Goal: Task Accomplishment & Management: Complete application form

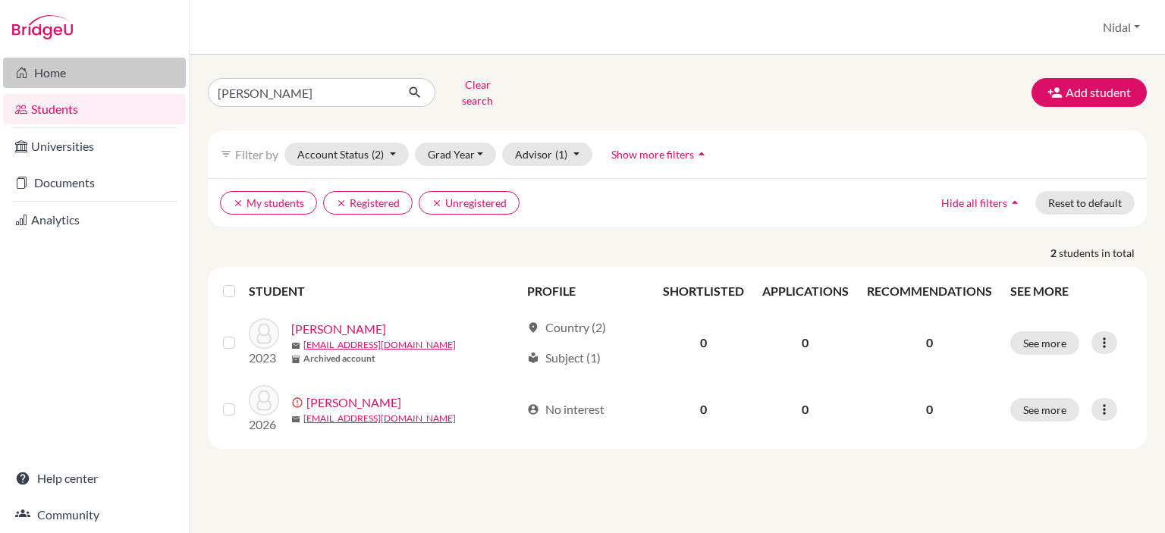
click at [180, 78] on div "Home Students Universities Documents Analytics Help center Community Students o…" at bounding box center [582, 266] width 1165 height 533
type input "ARKAN"
click button "submit" at bounding box center [415, 92] width 40 height 29
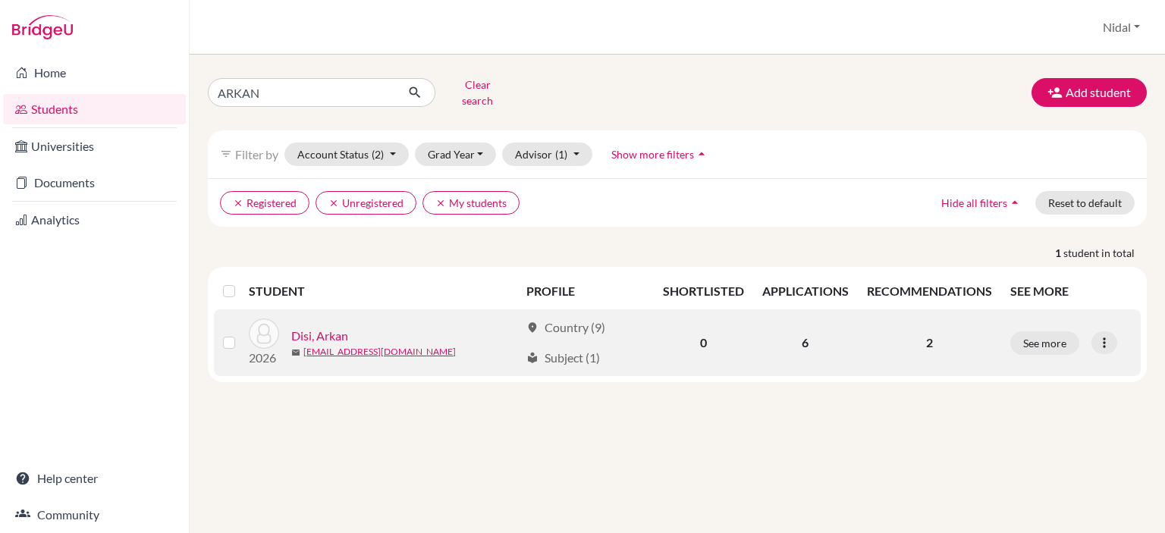
click at [309, 327] on link "Disi, Arkan" at bounding box center [319, 336] width 57 height 18
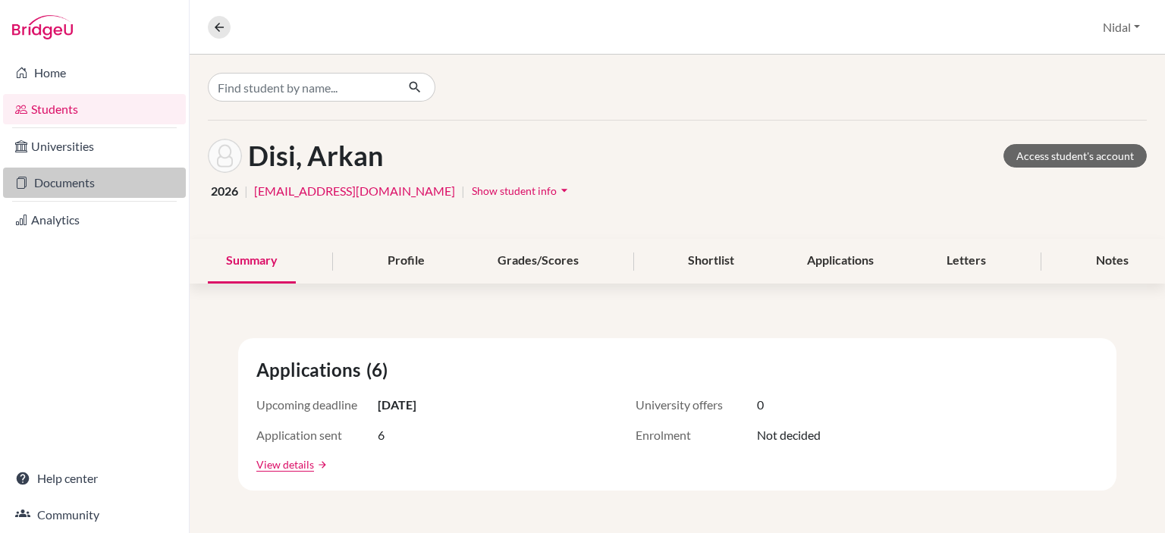
click at [52, 181] on link "Documents" at bounding box center [94, 183] width 183 height 30
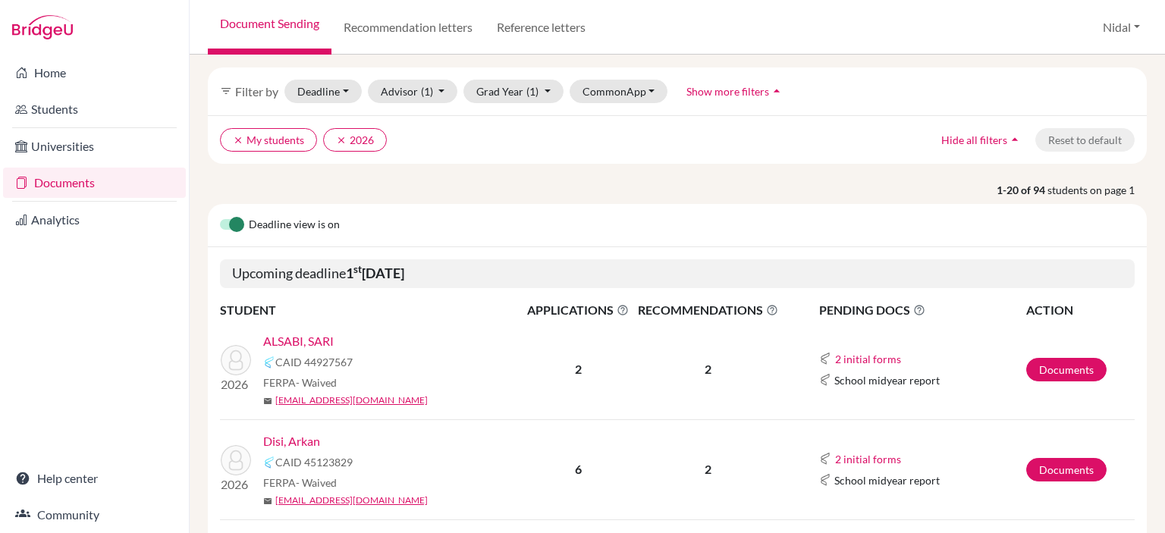
scroll to position [152, 0]
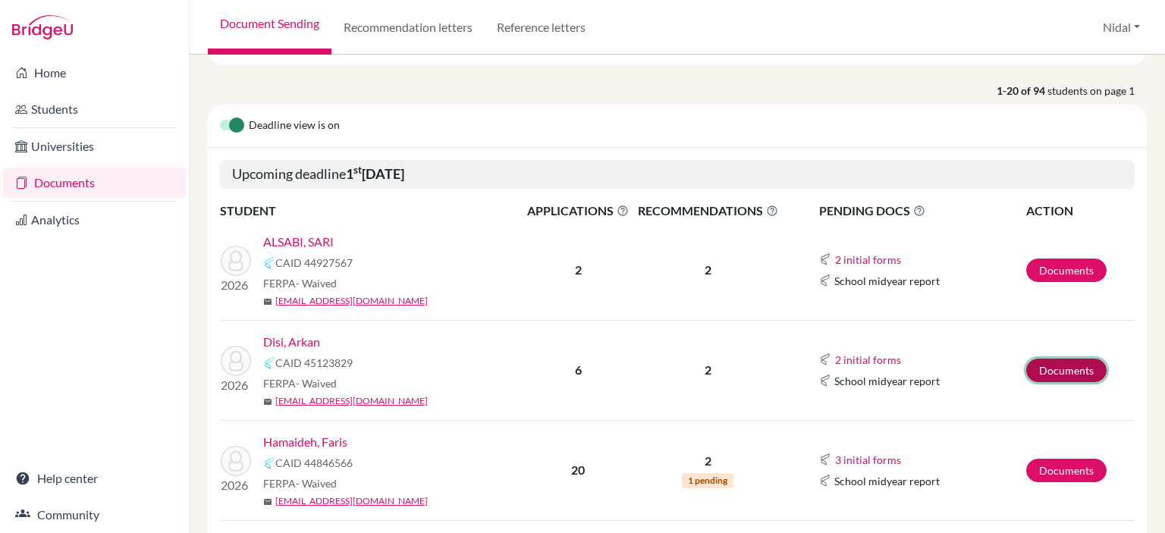
click at [1049, 362] on link "Documents" at bounding box center [1066, 371] width 80 height 24
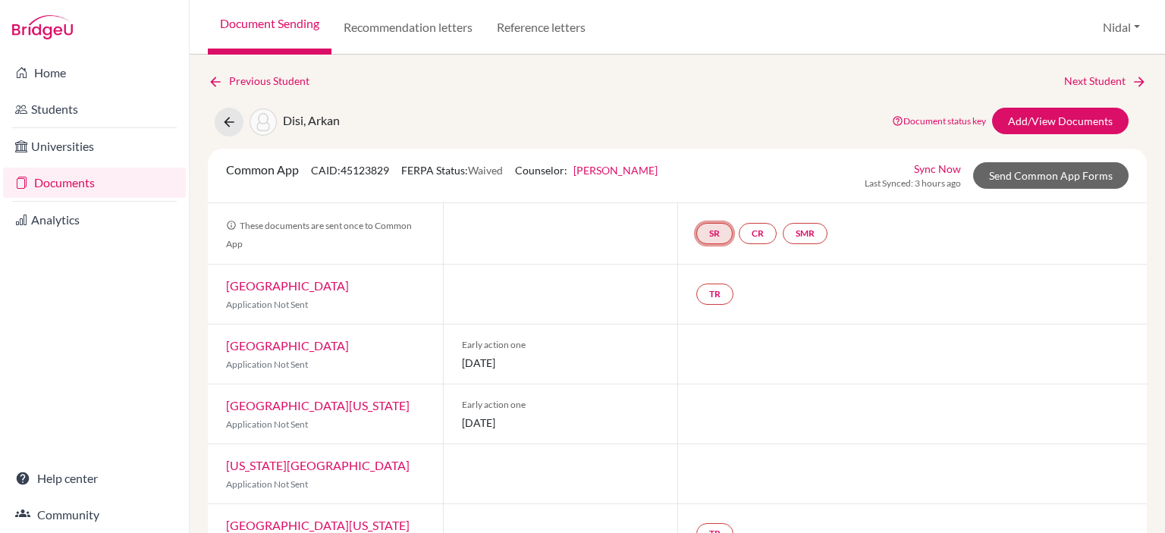
click at [713, 236] on link "SR" at bounding box center [714, 233] width 36 height 21
click at [704, 160] on h3 "School report" at bounding box center [714, 160] width 89 height 27
click at [724, 156] on h3 "School report" at bounding box center [714, 160] width 89 height 27
click at [715, 231] on link "SR" at bounding box center [714, 233] width 36 height 21
click at [716, 187] on link "School report" at bounding box center [714, 188] width 64 height 13
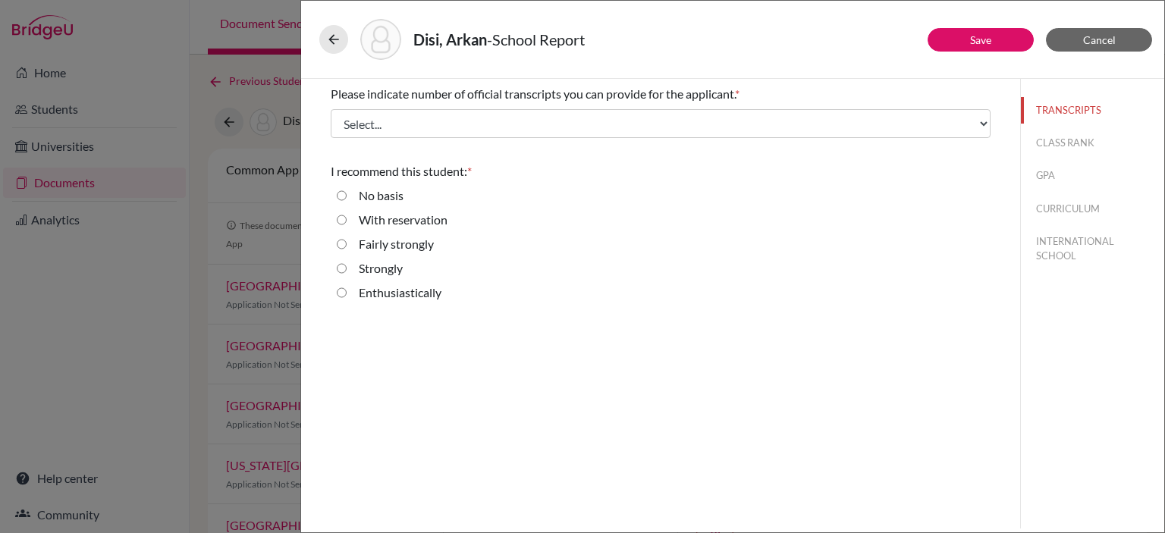
click at [343, 296] on input "Enthusiastically" at bounding box center [342, 293] width 10 height 18
radio input "true"
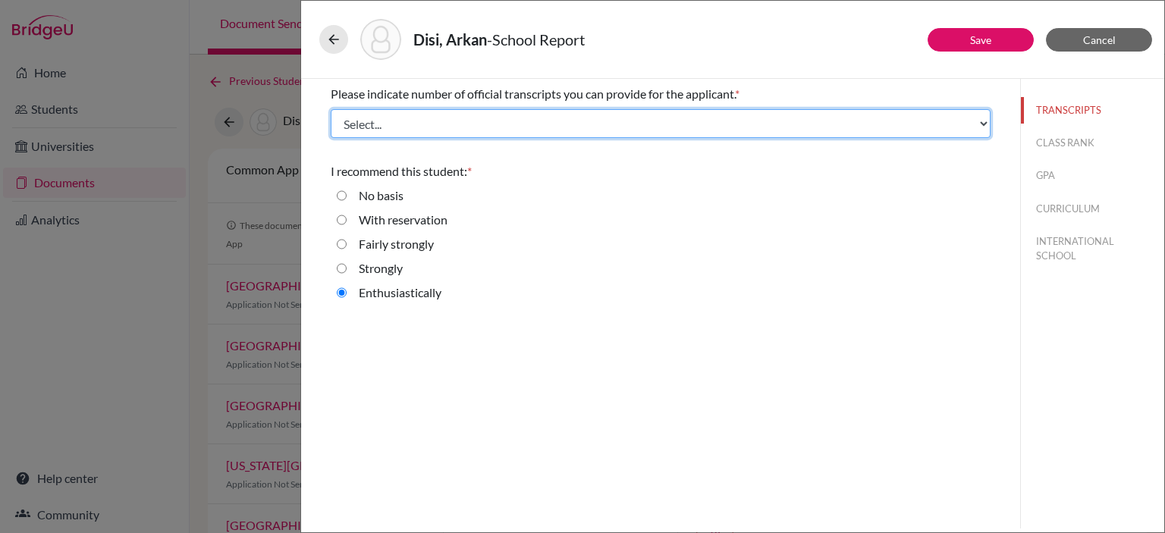
click at [759, 127] on select "Select... 1 2 3 4" at bounding box center [661, 123] width 660 height 29
select select "2"
click at [331, 109] on select "Select... 1 2 3 4" at bounding box center [661, 123] width 660 height 29
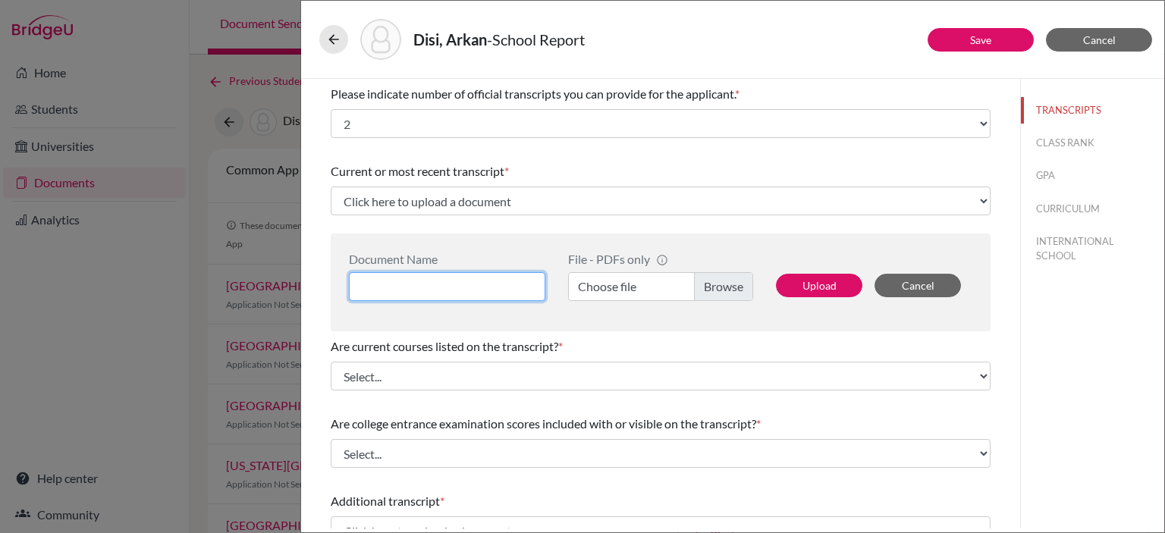
click at [506, 284] on input at bounding box center [447, 286] width 196 height 29
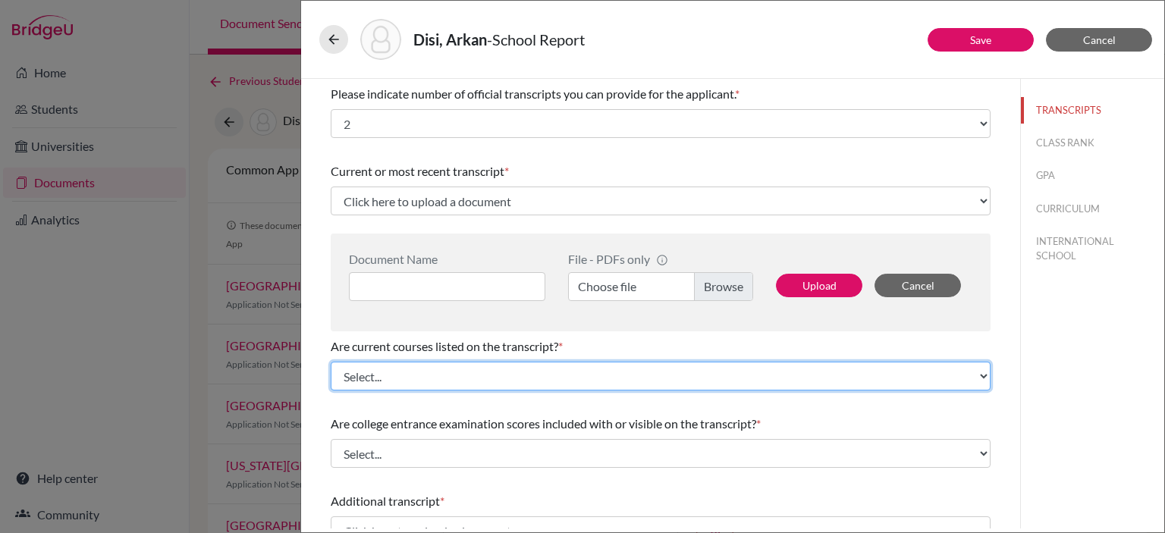
click at [444, 378] on select "Select... Yes No" at bounding box center [661, 376] width 660 height 29
select select "0"
click at [331, 362] on select "Select... Yes No" at bounding box center [661, 376] width 660 height 29
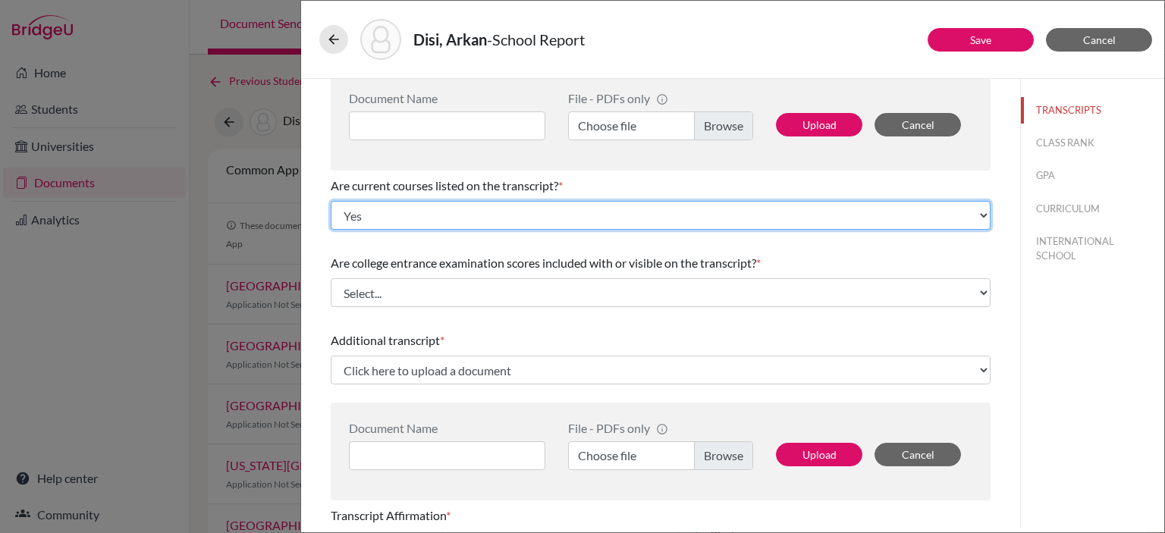
scroll to position [227, 0]
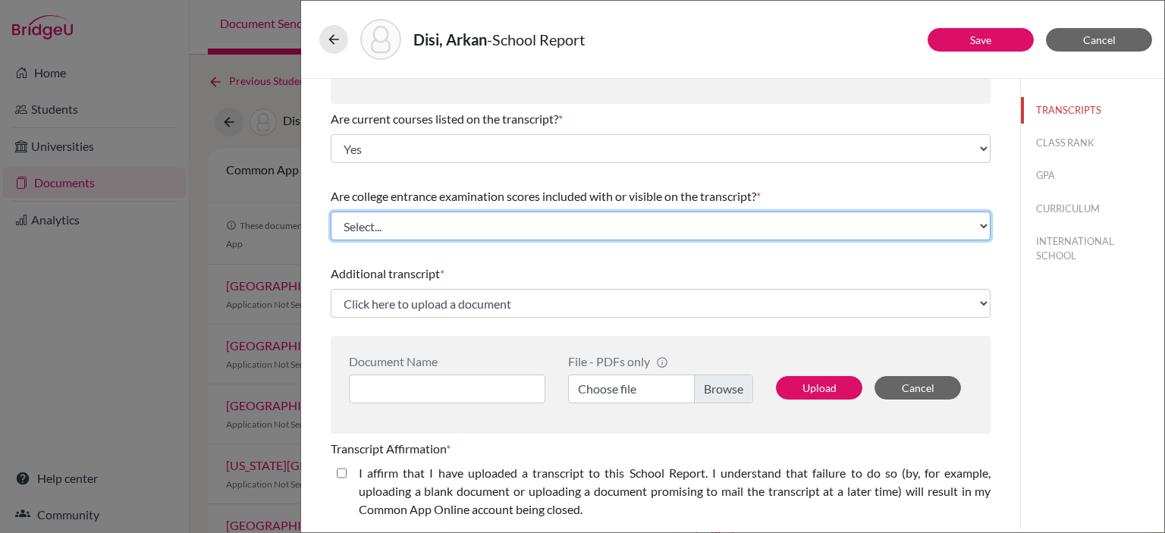
click at [473, 221] on select "Select... Yes No" at bounding box center [661, 226] width 660 height 29
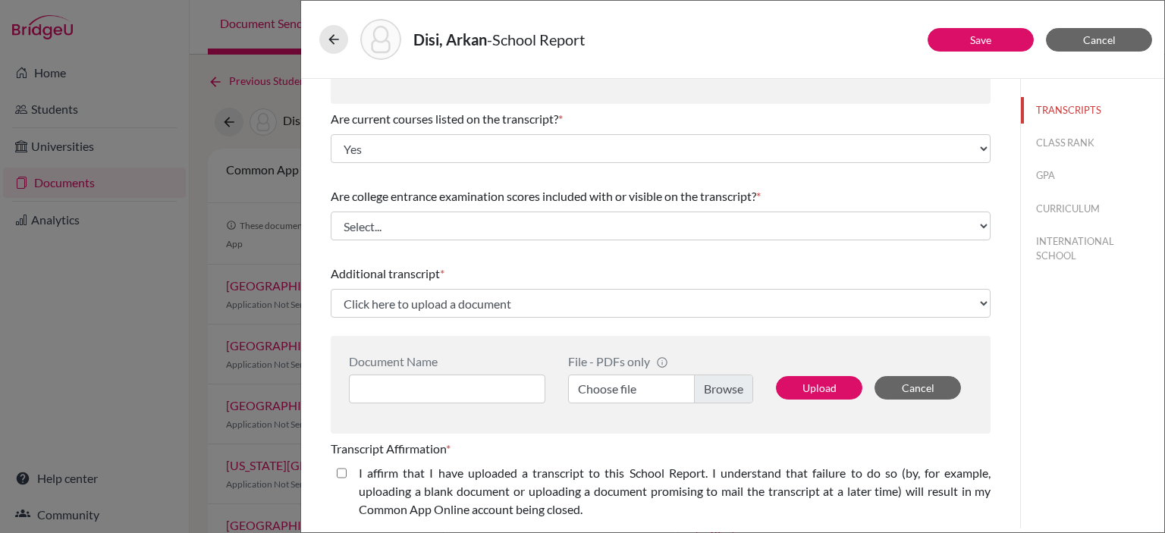
click at [519, 175] on div "Please indicate number of official transcripts you can provide for the applican…" at bounding box center [661, 314] width 660 height 927
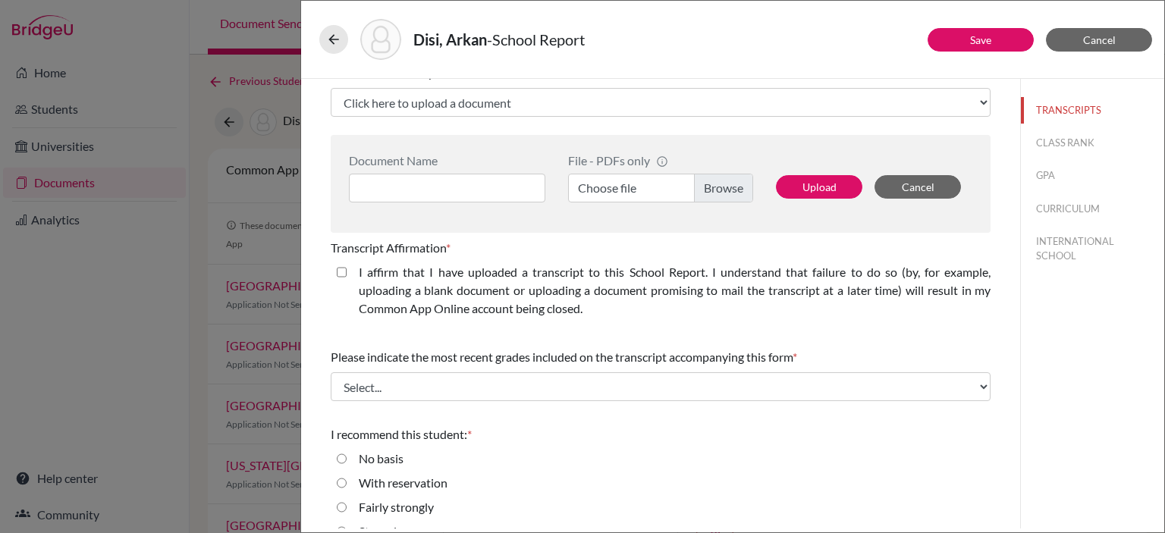
scroll to position [455, 0]
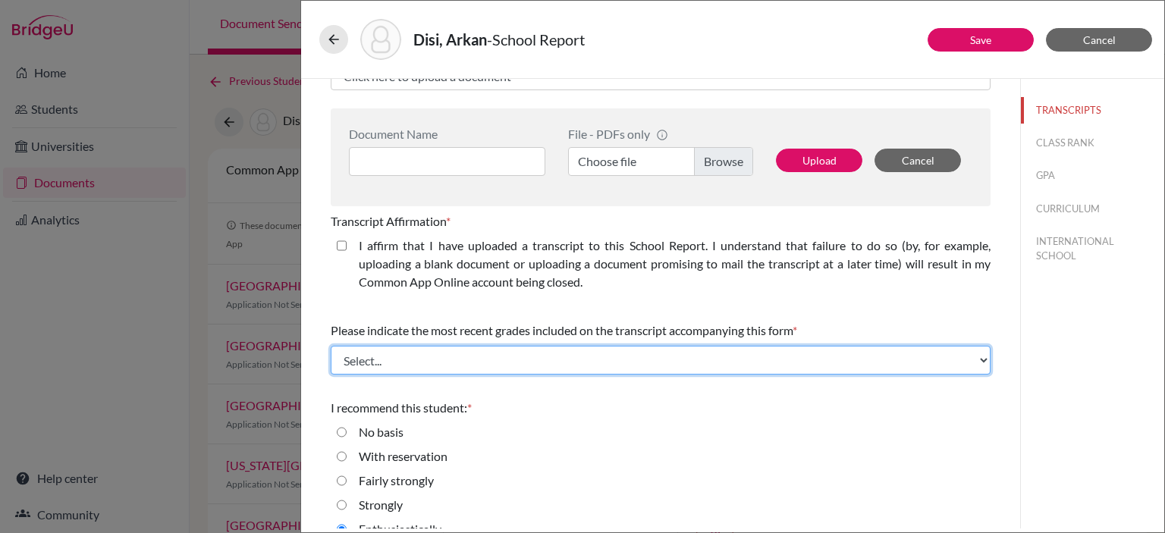
click at [416, 371] on select "Select... Final junior year grades 1st Quarter senior year grades 2nd Quarter/1…" at bounding box center [661, 360] width 660 height 29
select select "0"
click at [331, 346] on select "Select... Final junior year grades 1st Quarter senior year grades 2nd Quarter/1…" at bounding box center [661, 360] width 660 height 29
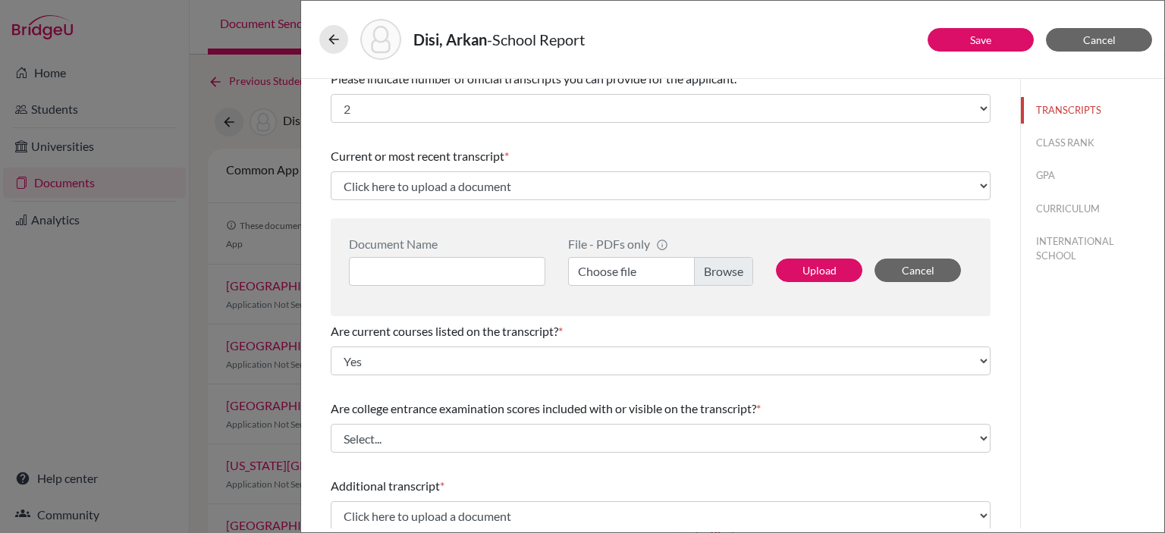
scroll to position [0, 0]
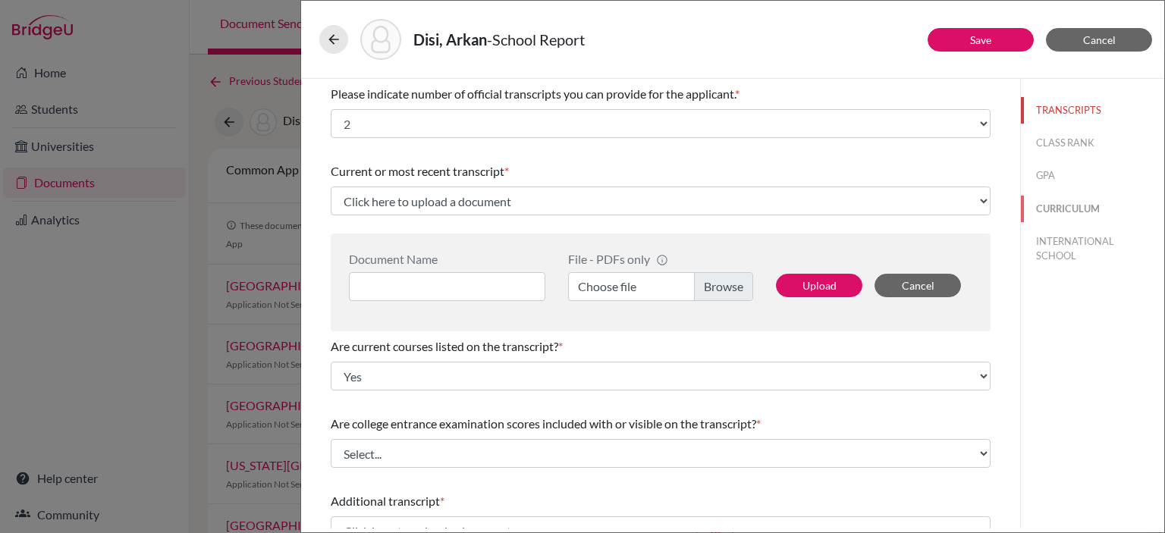
click at [1049, 209] on button "CURRICULUM" at bounding box center [1092, 209] width 143 height 27
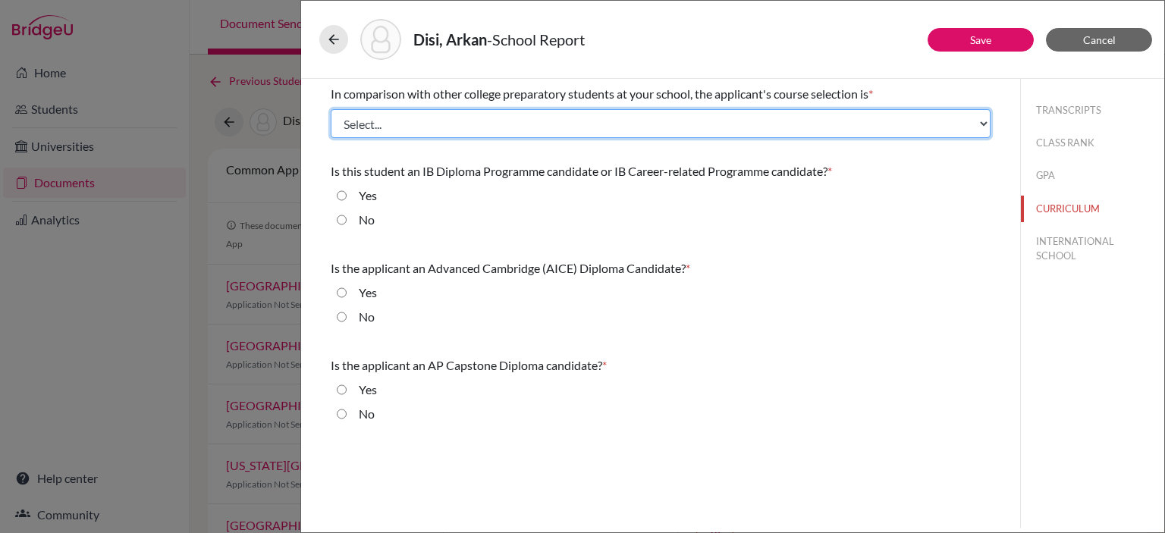
click at [525, 124] on select "Select... Less than demanding Average Demanding Very demanding Most demanding P…" at bounding box center [661, 123] width 660 height 29
select select "4"
click at [331, 109] on select "Select... Less than demanding Average Demanding Very demanding Most demanding P…" at bounding box center [661, 123] width 660 height 29
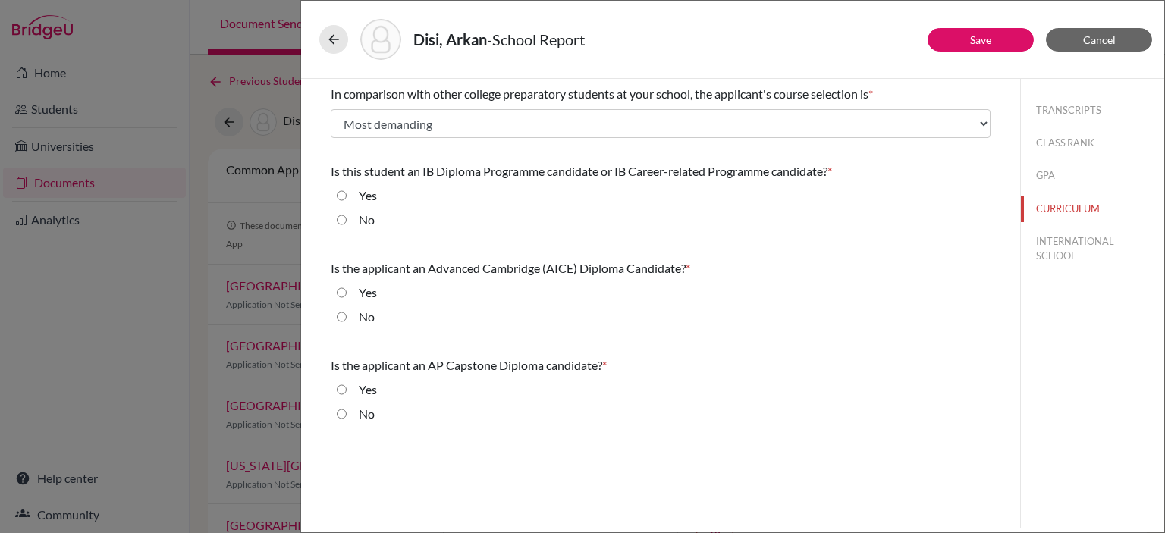
click at [362, 199] on label "Yes" at bounding box center [368, 196] width 18 height 18
click at [347, 199] on input "Yes" at bounding box center [342, 196] width 10 height 18
radio input "true"
click at [362, 315] on label "No" at bounding box center [367, 317] width 16 height 18
click at [347, 315] on input "No" at bounding box center [342, 317] width 10 height 18
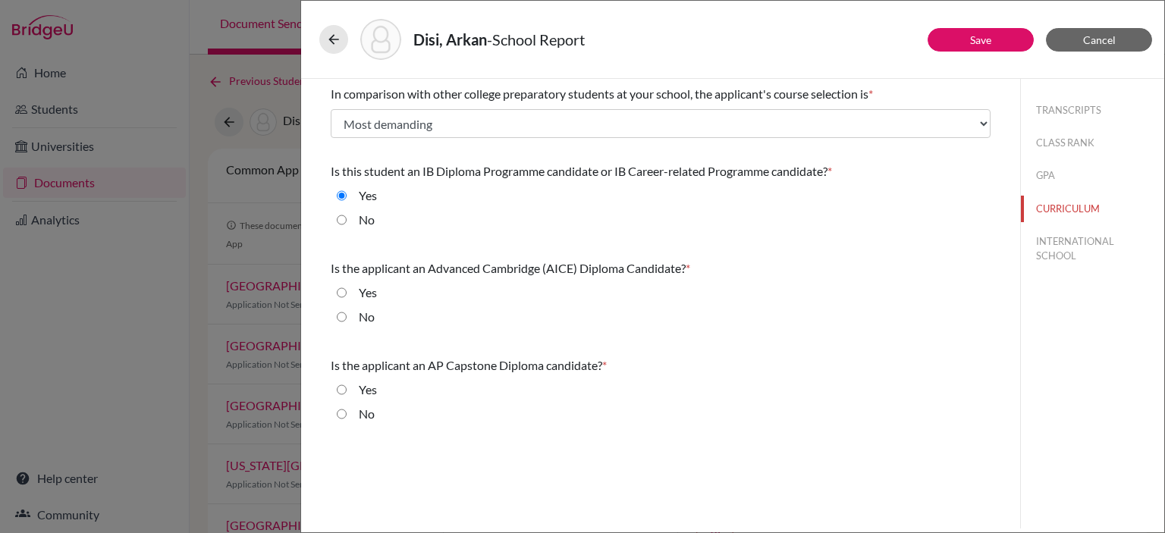
radio input "true"
click at [351, 412] on div "No" at bounding box center [361, 417] width 28 height 24
click at [343, 415] on input "No" at bounding box center [342, 414] width 10 height 18
radio input "true"
click at [943, 36] on button "Save" at bounding box center [980, 40] width 106 height 24
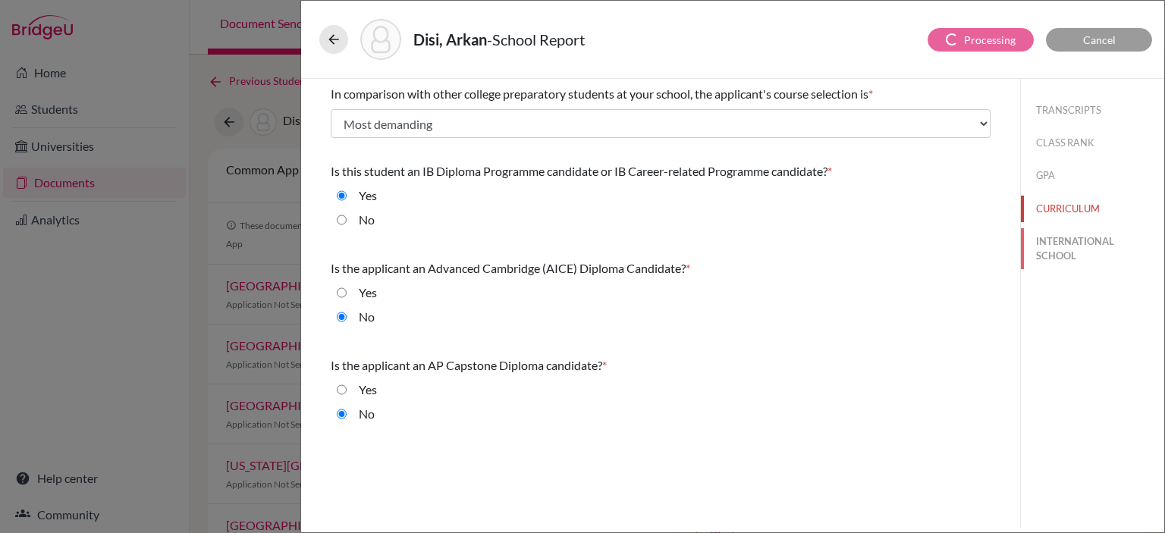
click at [1053, 247] on button "INTERNATIONAL SCHOOL" at bounding box center [1092, 248] width 143 height 41
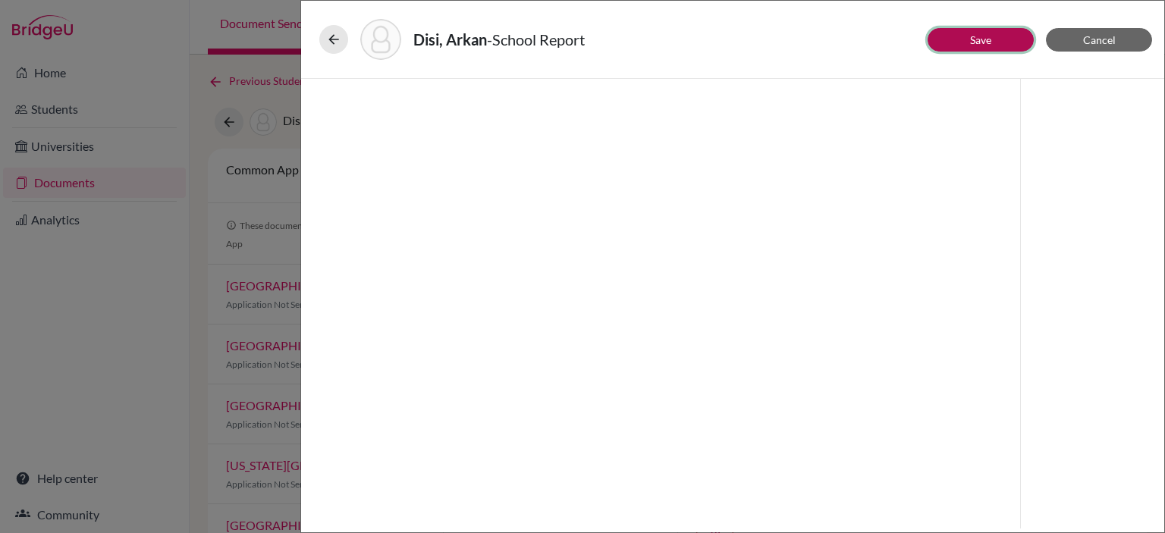
click at [1001, 47] on button "Save" at bounding box center [980, 40] width 106 height 24
click at [1101, 32] on button "Cancel" at bounding box center [1099, 40] width 106 height 24
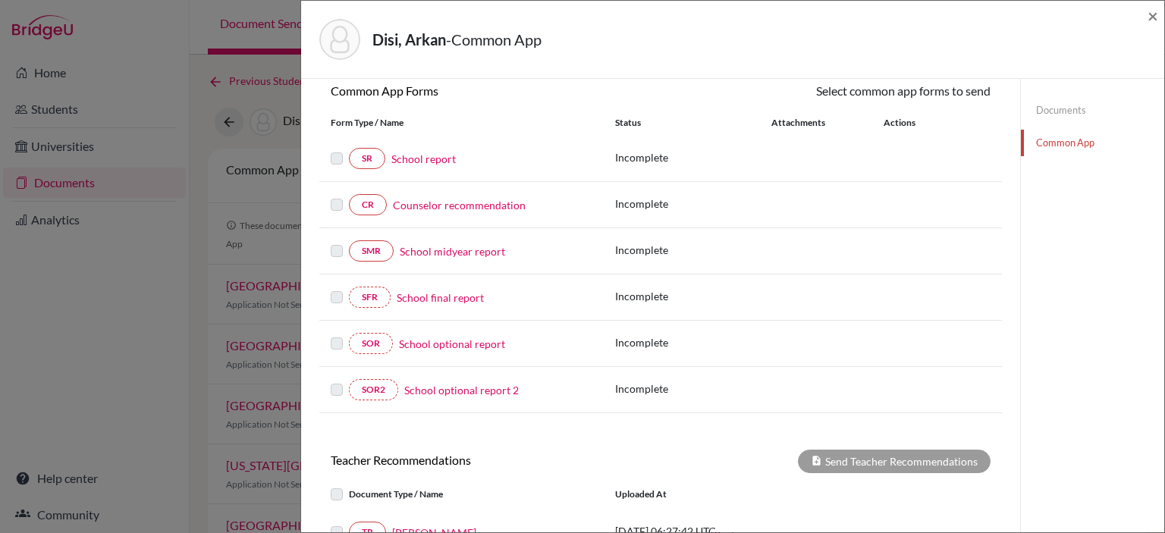
scroll to position [68, 0]
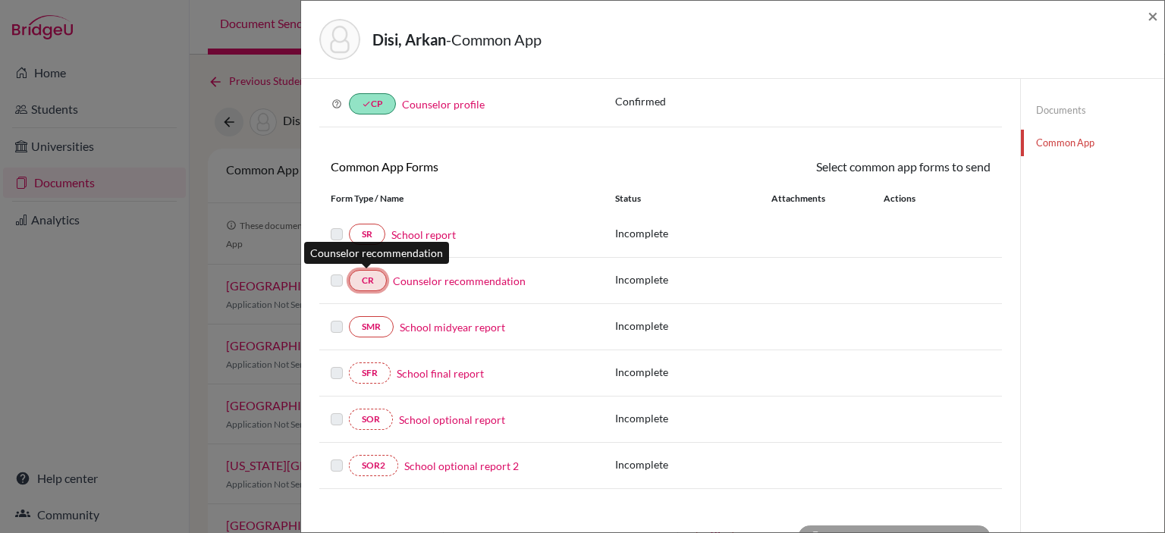
click at [381, 285] on link "CR" at bounding box center [368, 280] width 38 height 21
click at [426, 281] on link "Counselor recommendation" at bounding box center [459, 281] width 133 height 16
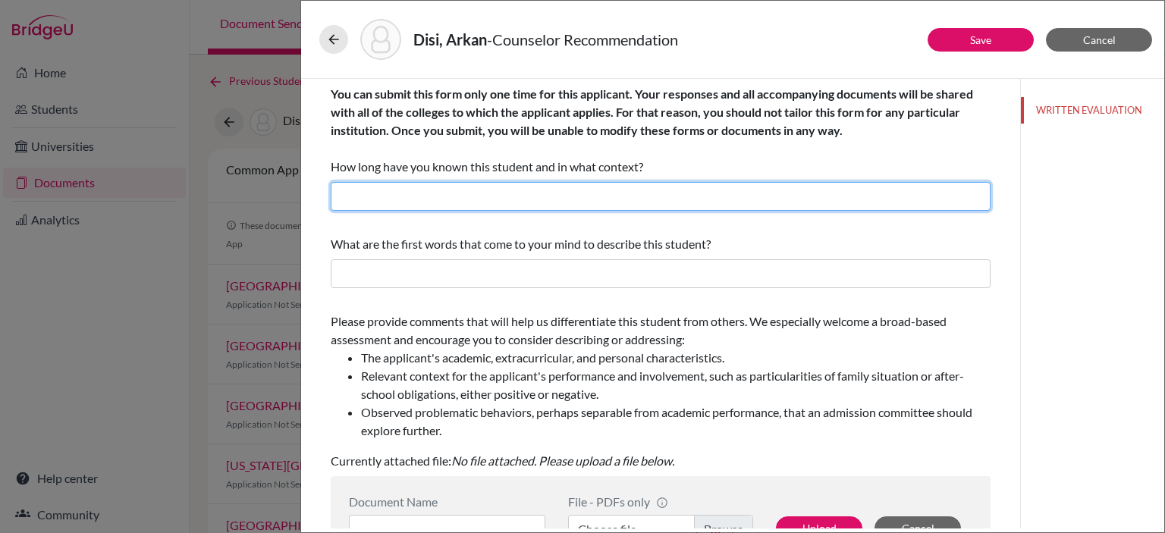
click at [450, 199] on input "text" at bounding box center [661, 196] width 660 height 29
type input "3 years"
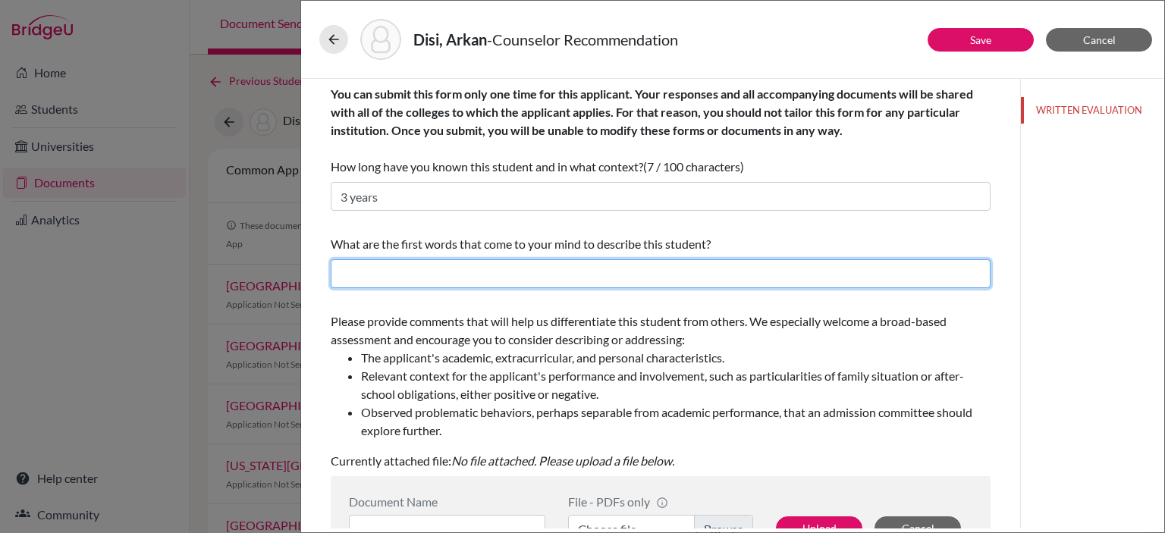
click at [425, 274] on input "text" at bounding box center [661, 273] width 660 height 29
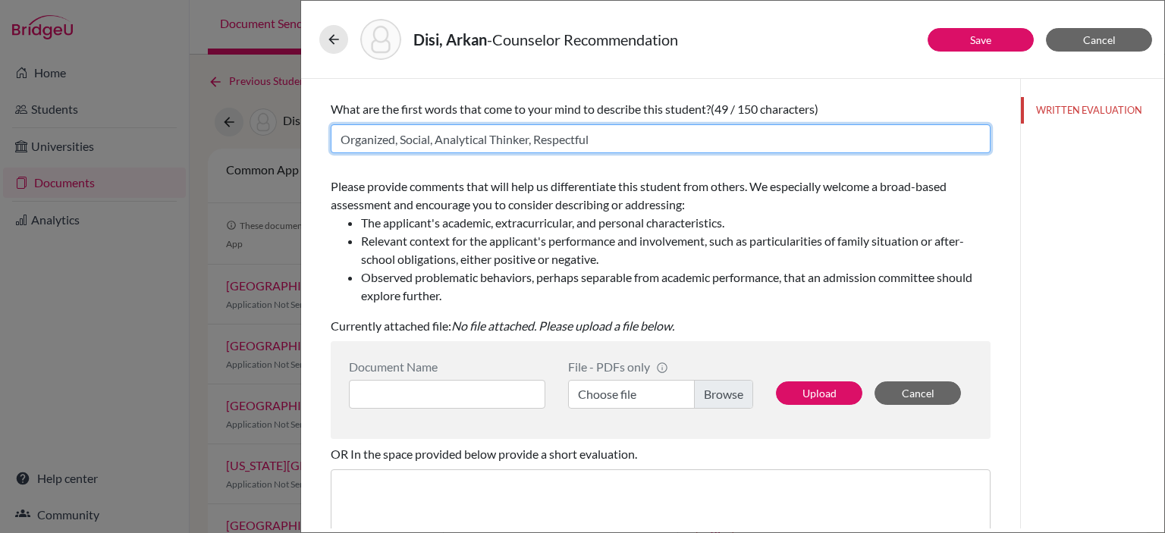
scroll to position [152, 0]
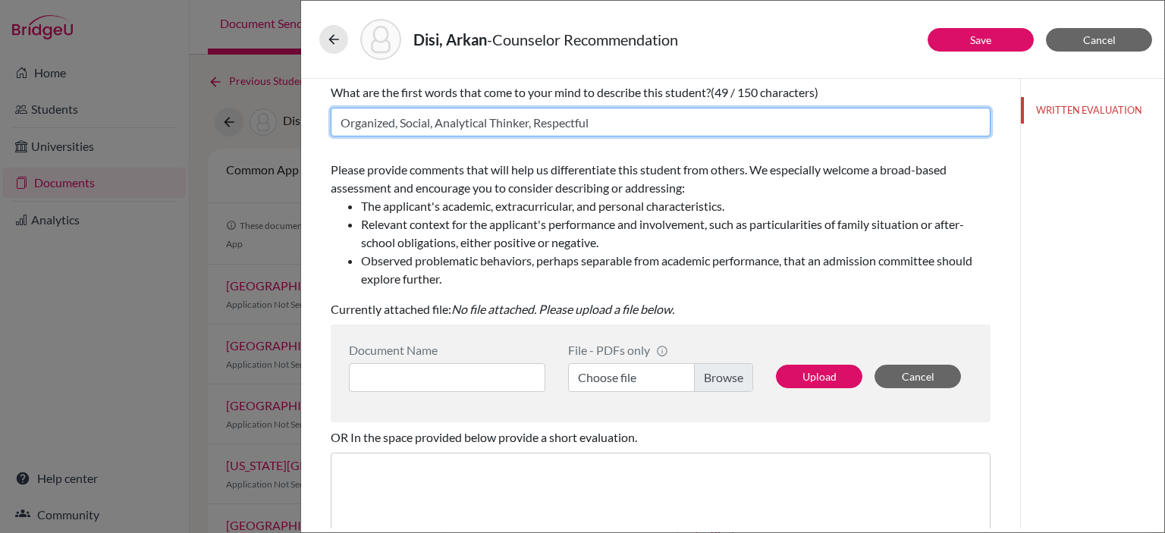
type input "Organized, Social, Analytical Thinker, Respectful"
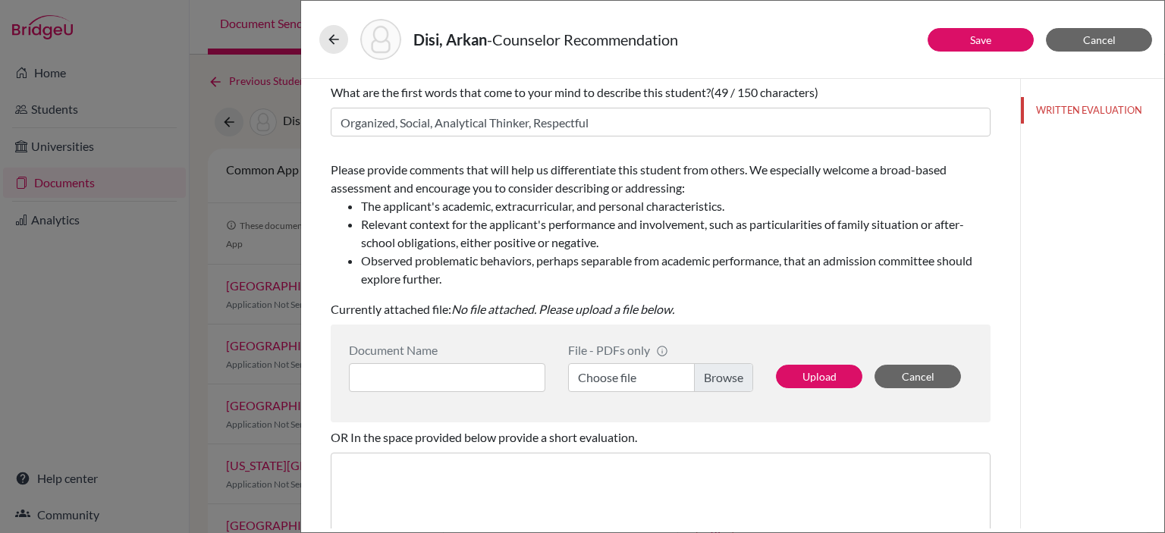
click at [728, 375] on label "Choose file" at bounding box center [660, 377] width 185 height 29
click at [728, 375] on input "Choose file" at bounding box center [660, 377] width 185 height 29
click at [448, 374] on input at bounding box center [447, 377] width 196 height 29
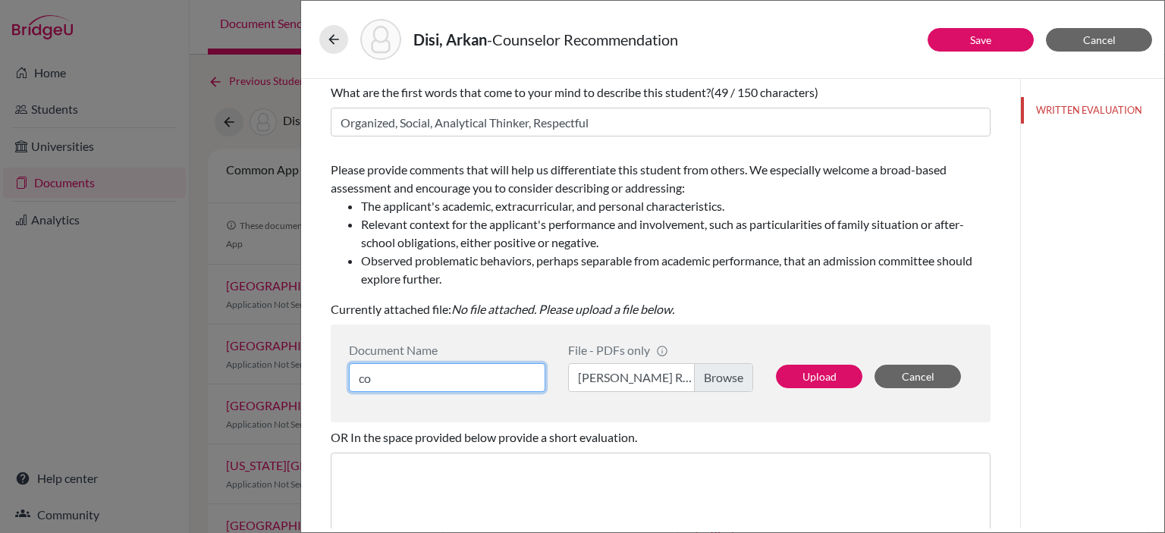
type input "c"
type input "COUNSELOR REPORT"
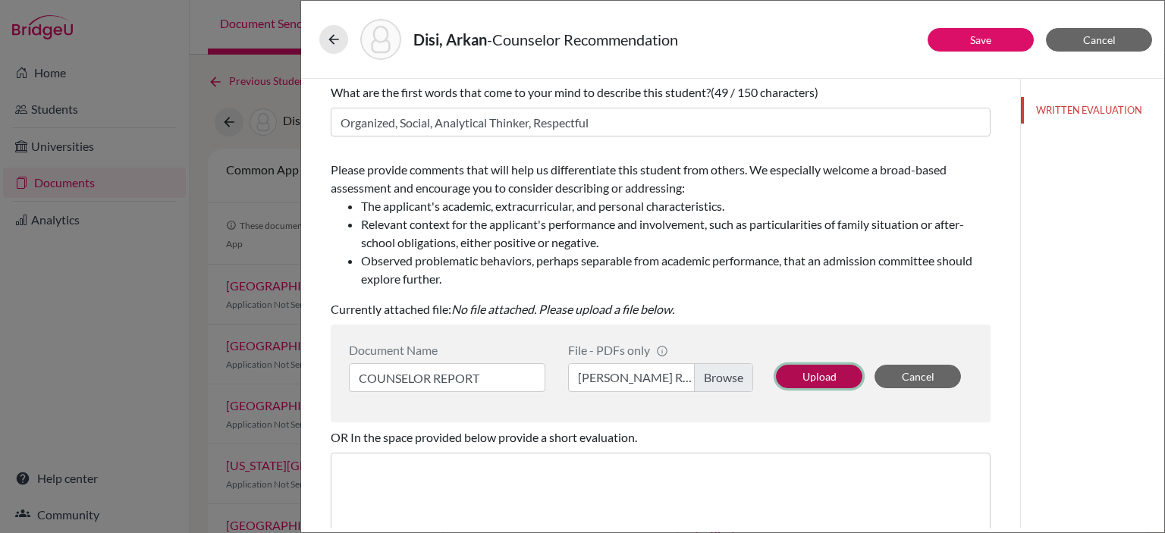
click at [801, 372] on button "Upload" at bounding box center [819, 377] width 86 height 24
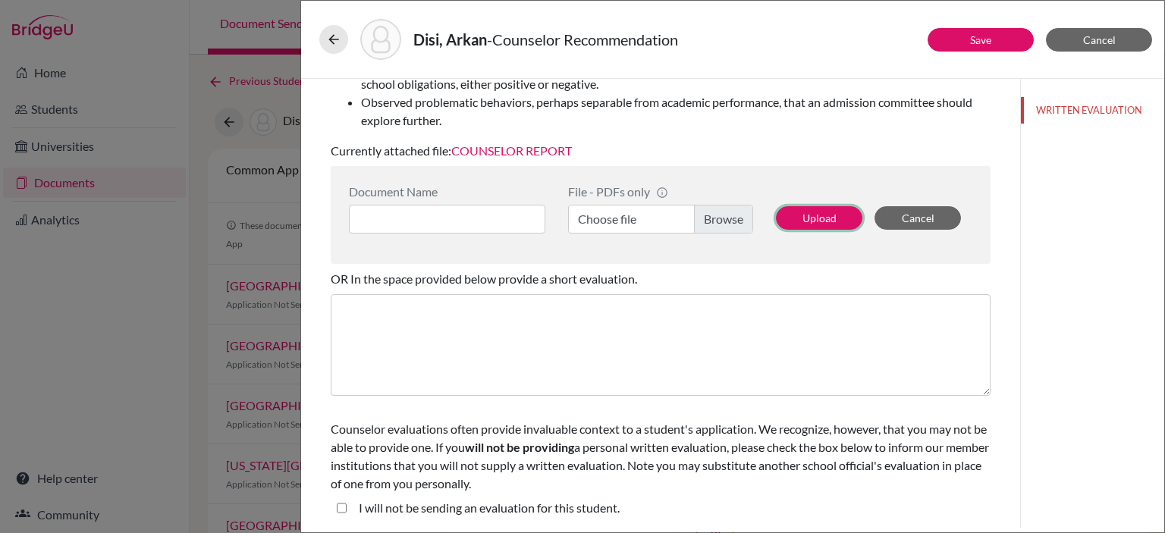
scroll to position [234, 0]
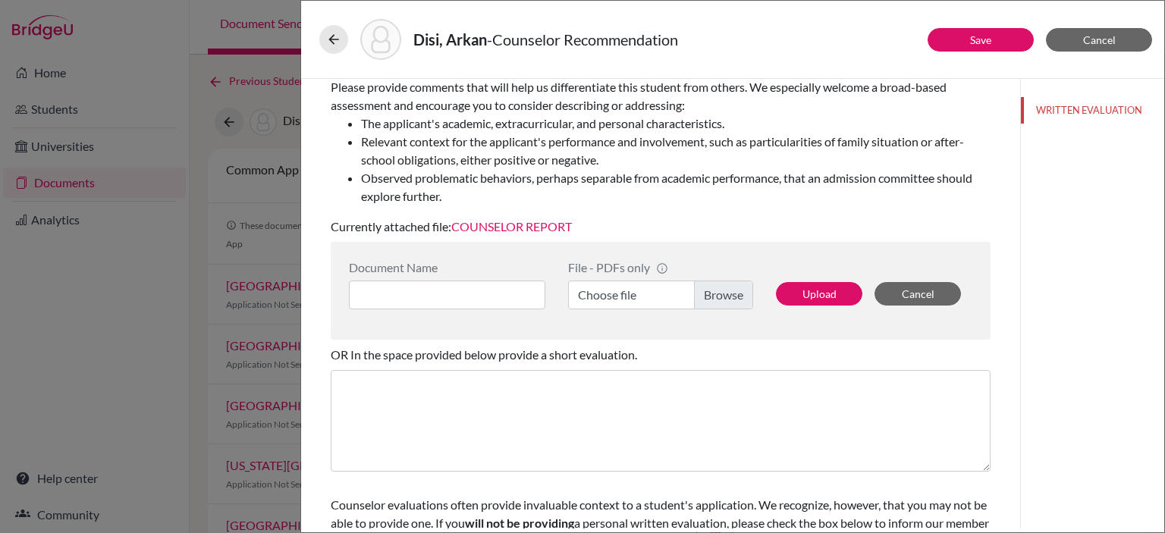
click at [533, 222] on link "COUNSELOR REPORT" at bounding box center [511, 226] width 121 height 14
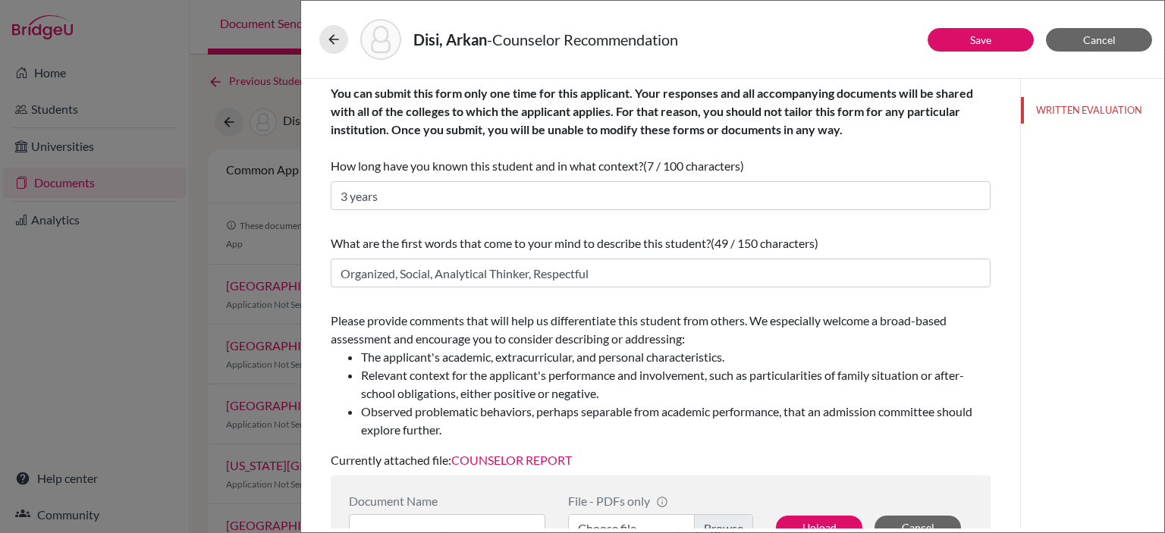
scroll to position [0, 0]
click at [980, 46] on button "Save" at bounding box center [980, 40] width 106 height 24
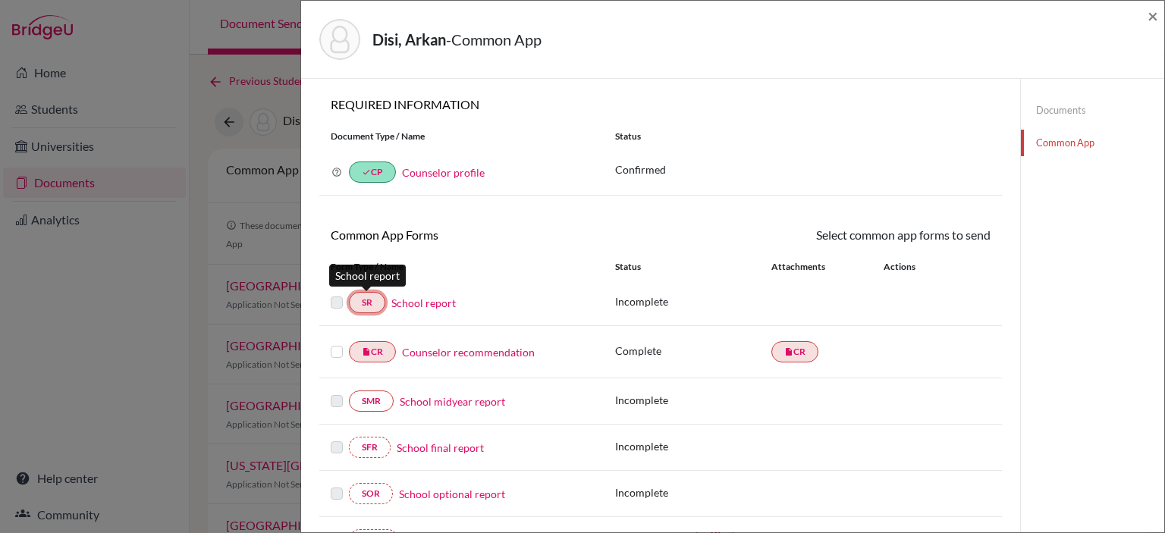
click at [362, 299] on link "SR" at bounding box center [367, 302] width 36 height 21
click at [428, 302] on link "School report" at bounding box center [423, 303] width 64 height 16
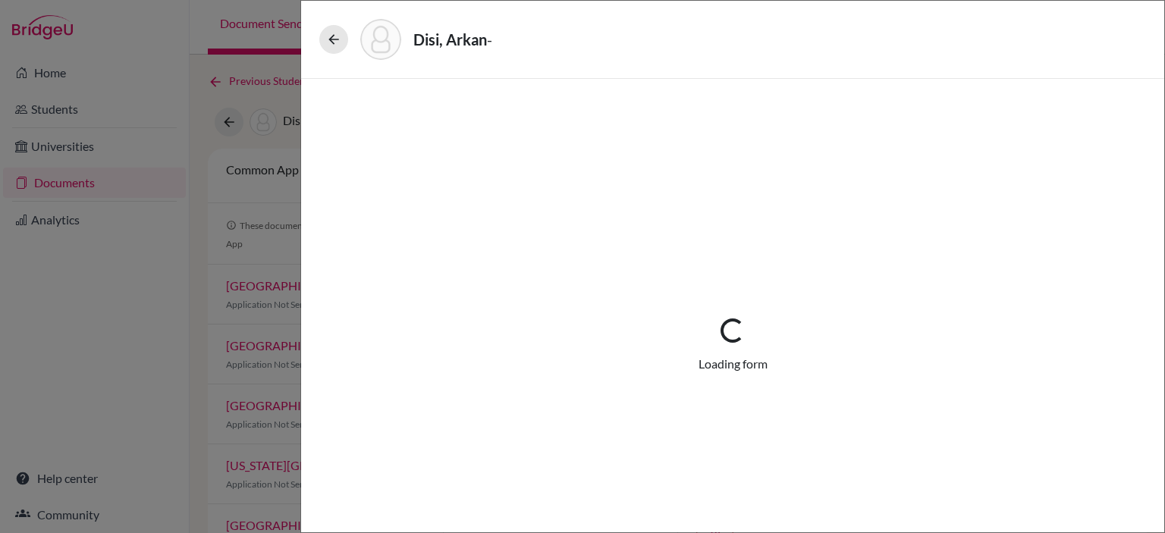
select select "2"
select select "0"
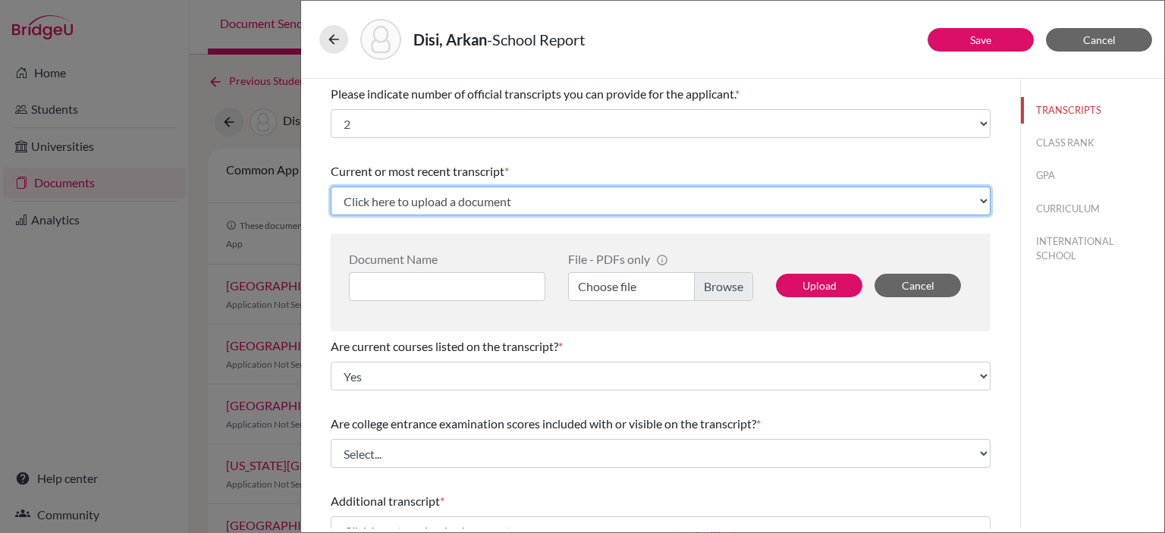
click at [412, 201] on select "Click here to upload a document Upload New File" at bounding box center [661, 201] width 660 height 29
select select "Upload New File"
click at [331, 187] on select "Click here to upload a document Upload New File" at bounding box center [661, 201] width 660 height 29
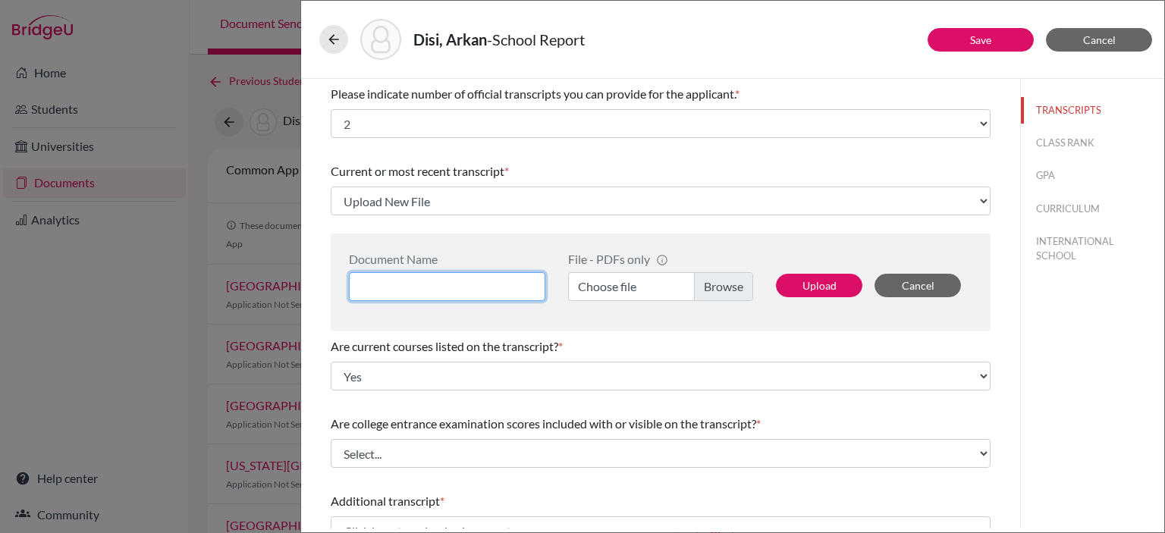
click at [478, 281] on input at bounding box center [447, 286] width 196 height 29
type input "TRANSCRIPTS 9-11"
click at [703, 279] on label "Choose file" at bounding box center [660, 286] width 185 height 29
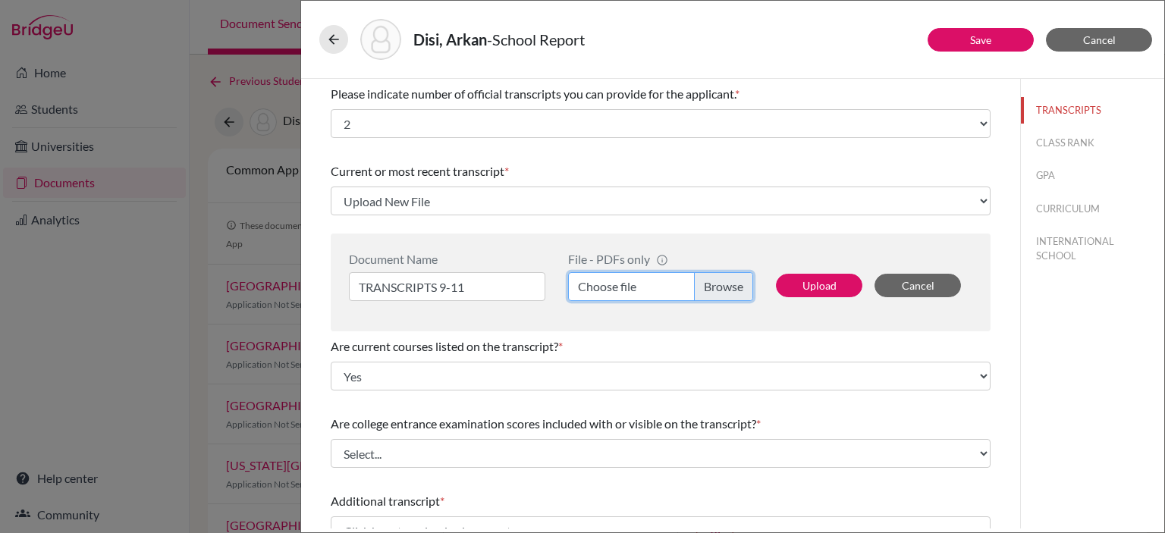
click at [703, 279] on input "Choose file" at bounding box center [660, 286] width 185 height 29
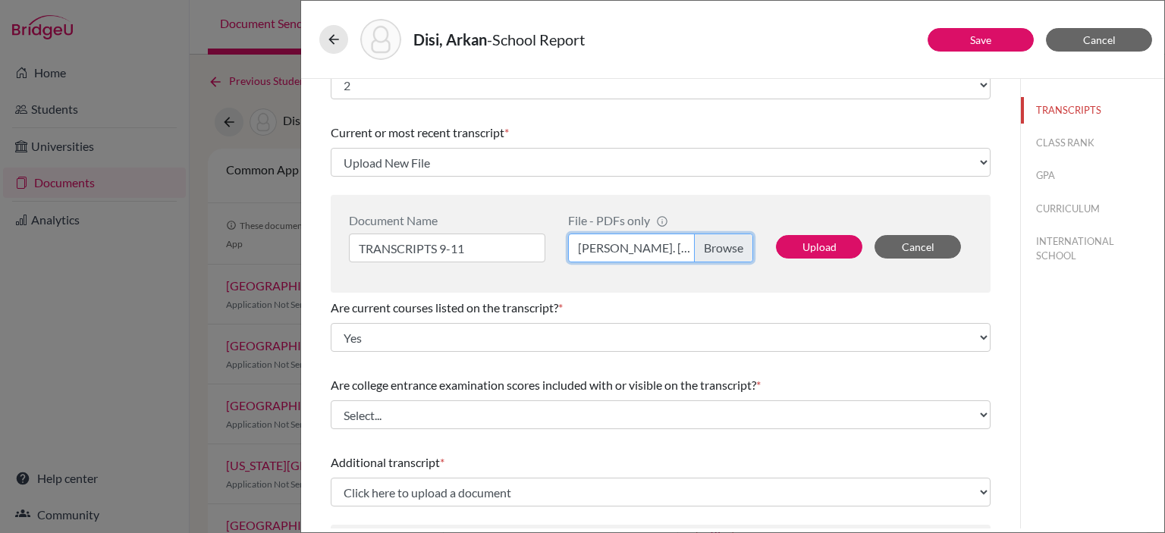
scroll to position [76, 0]
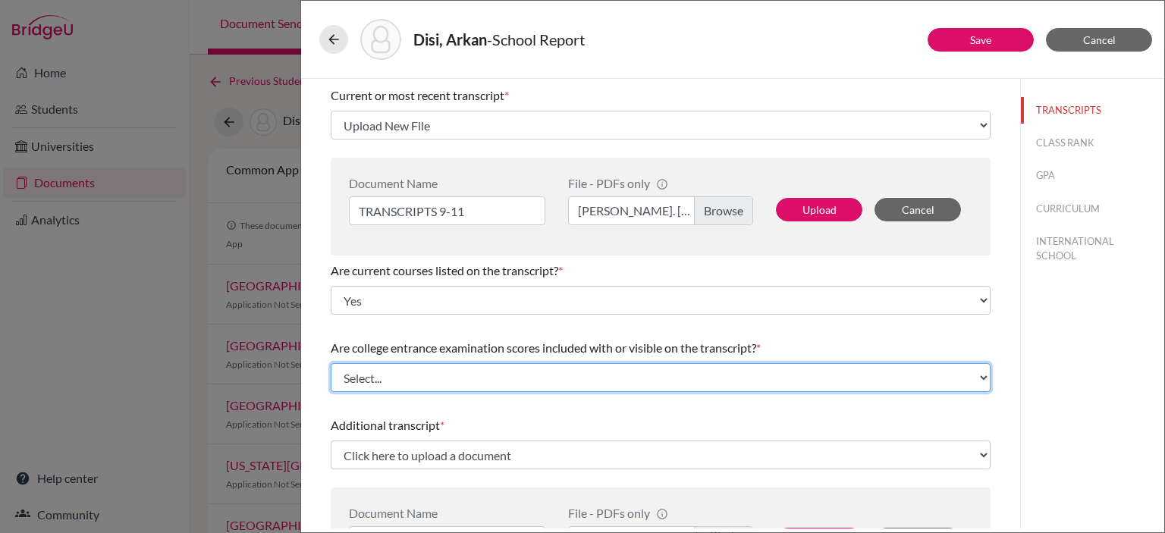
click at [562, 376] on select "Select... Yes No" at bounding box center [661, 377] width 660 height 29
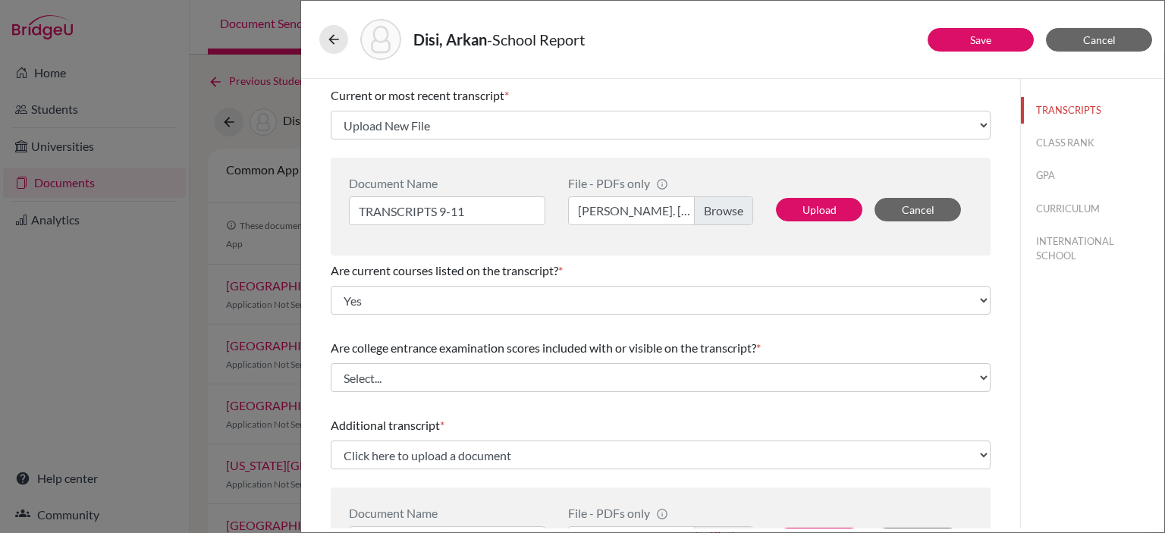
click at [649, 331] on div "Please indicate number of official transcripts you can provide for the applican…" at bounding box center [661, 466] width 660 height 927
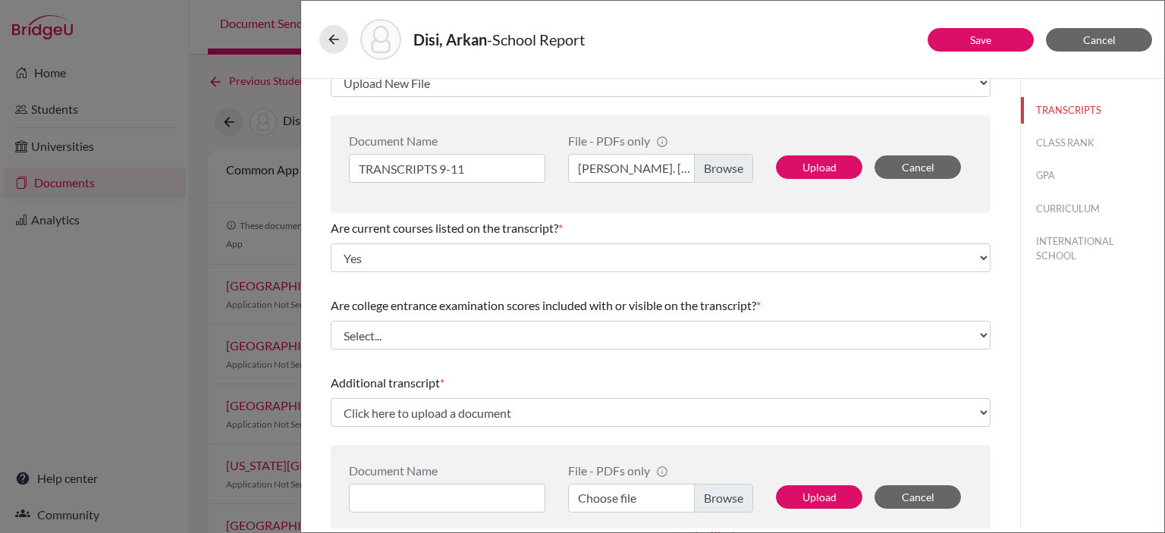
scroll to position [227, 0]
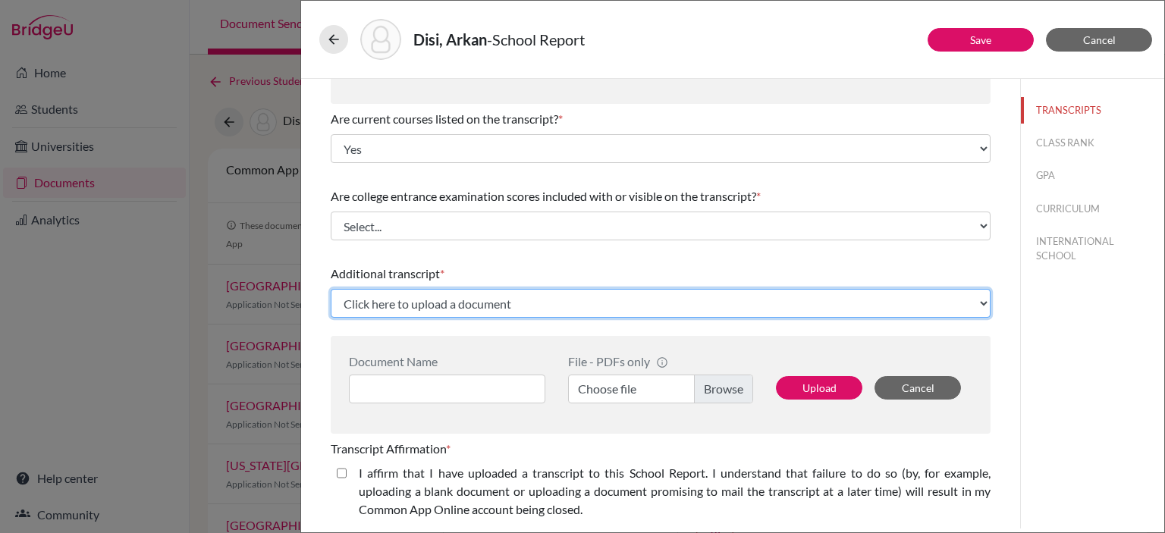
click at [511, 307] on select "Click here to upload a document Upload New File" at bounding box center [661, 303] width 660 height 29
select select "Upload New File"
click at [331, 289] on select "Click here to upload a document Upload New File" at bounding box center [661, 303] width 660 height 29
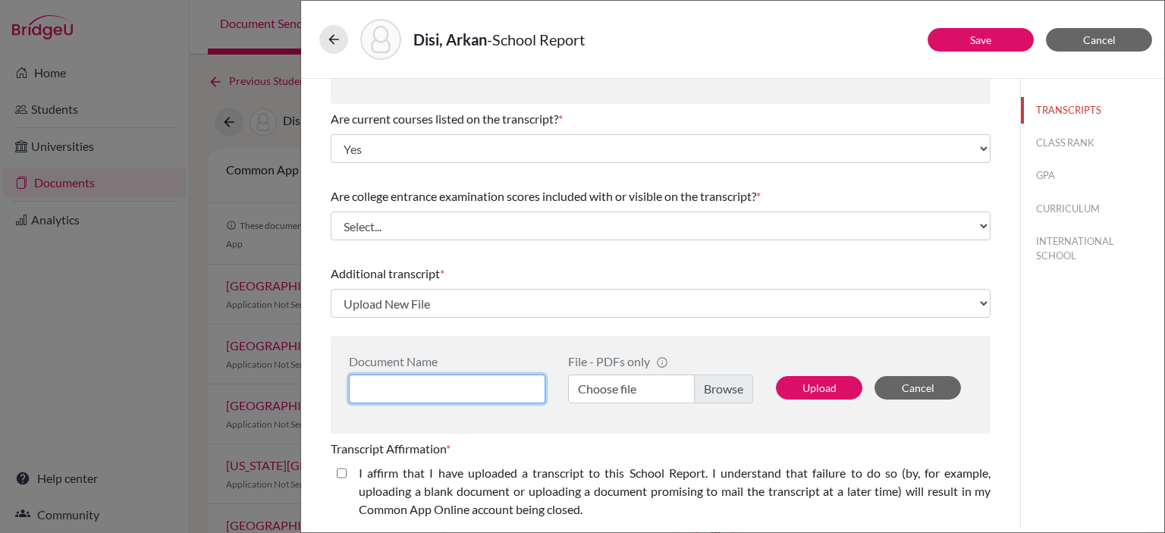
click at [459, 393] on input at bounding box center [447, 389] width 196 height 29
click at [731, 393] on label "Choose file" at bounding box center [660, 389] width 185 height 29
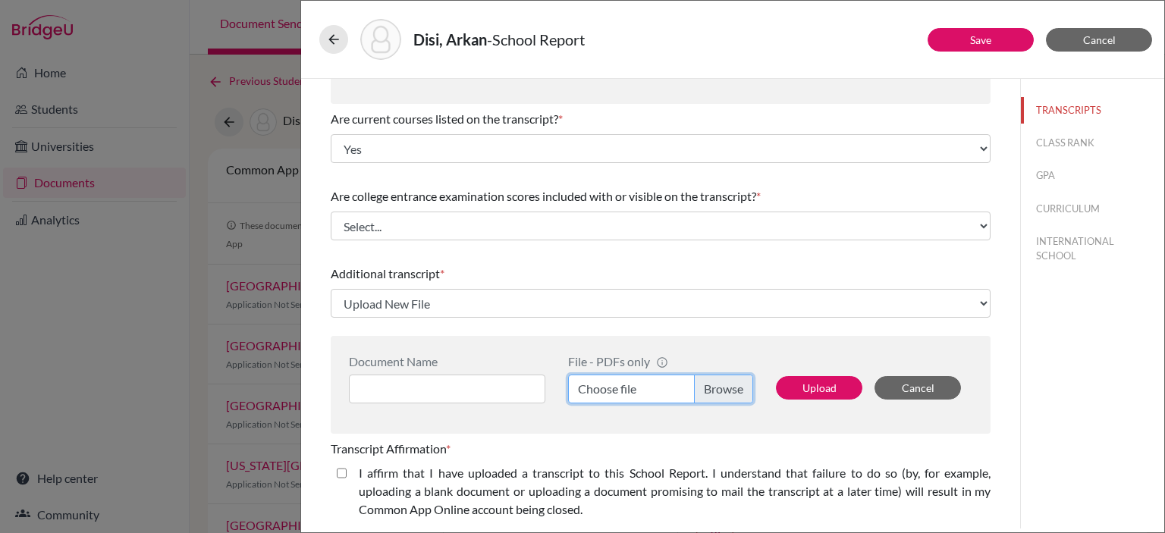
click at [731, 393] on input "Choose file" at bounding box center [660, 389] width 185 height 29
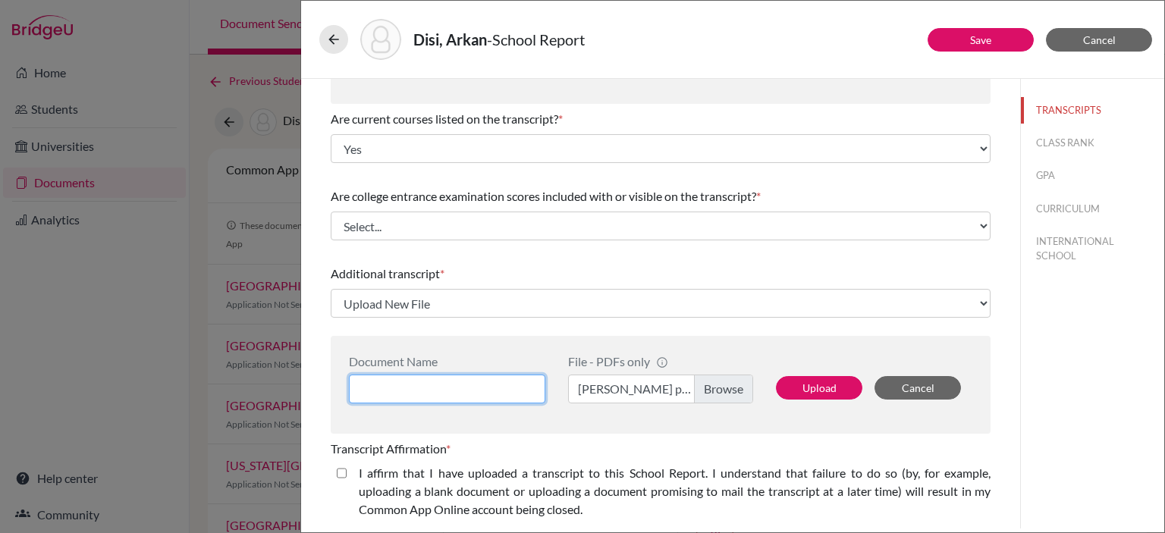
click at [434, 381] on input at bounding box center [447, 389] width 196 height 29
type input "PREDICTED GRADES"
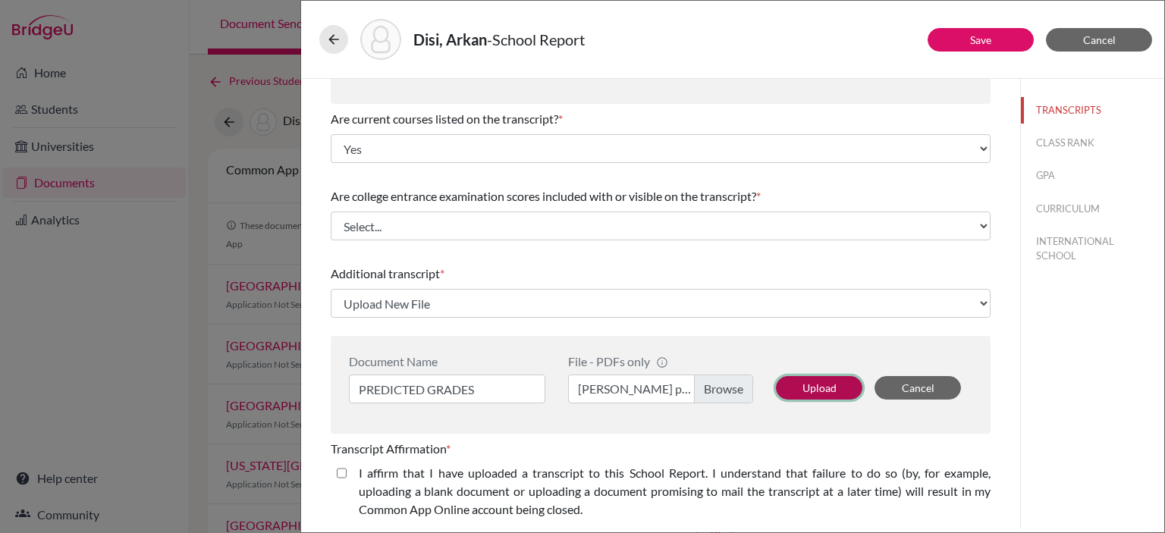
click at [795, 381] on button "Upload" at bounding box center [819, 388] width 86 height 24
select select "678217"
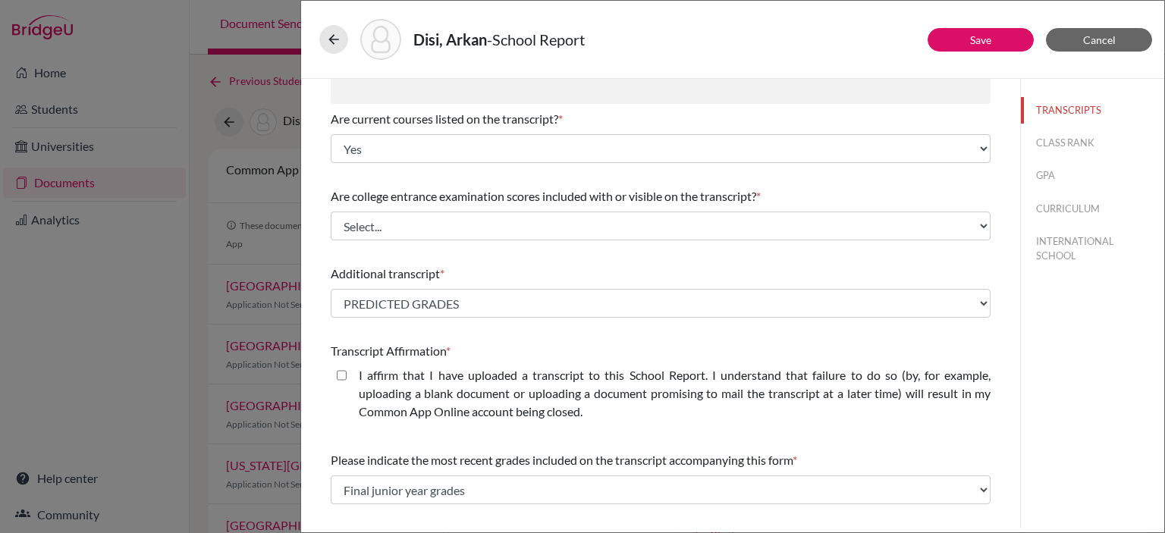
scroll to position [303, 0]
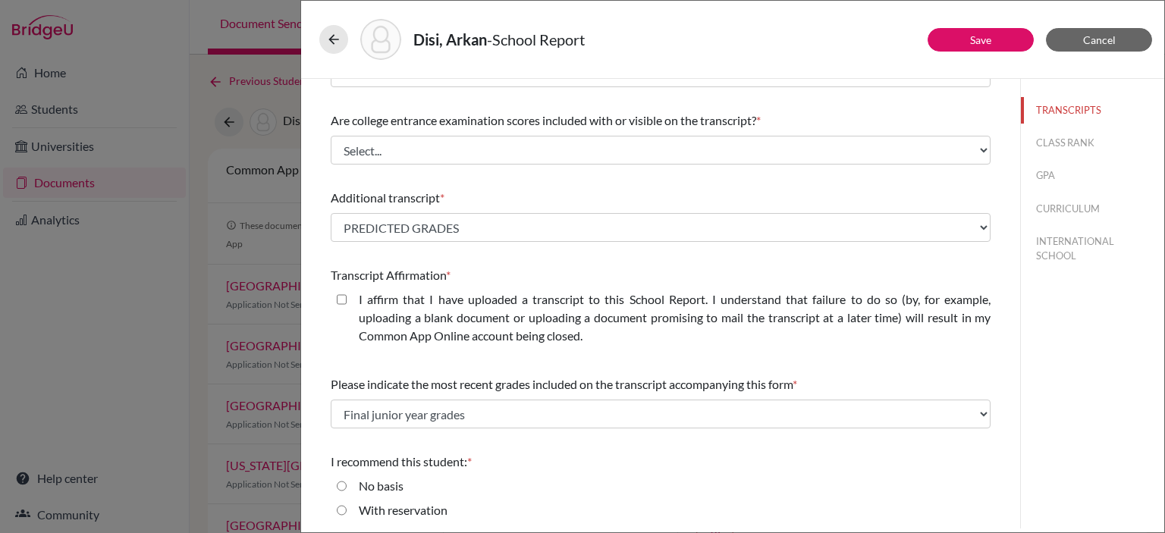
click at [347, 297] on div "I affirm that I have uploaded a transcript to this School Report. I understand …" at bounding box center [669, 320] width 644 height 61
click at [341, 301] on closed\ "I affirm that I have uploaded a transcript to this School Report. I understand …" at bounding box center [342, 299] width 10 height 18
checkbox closed\ "true"
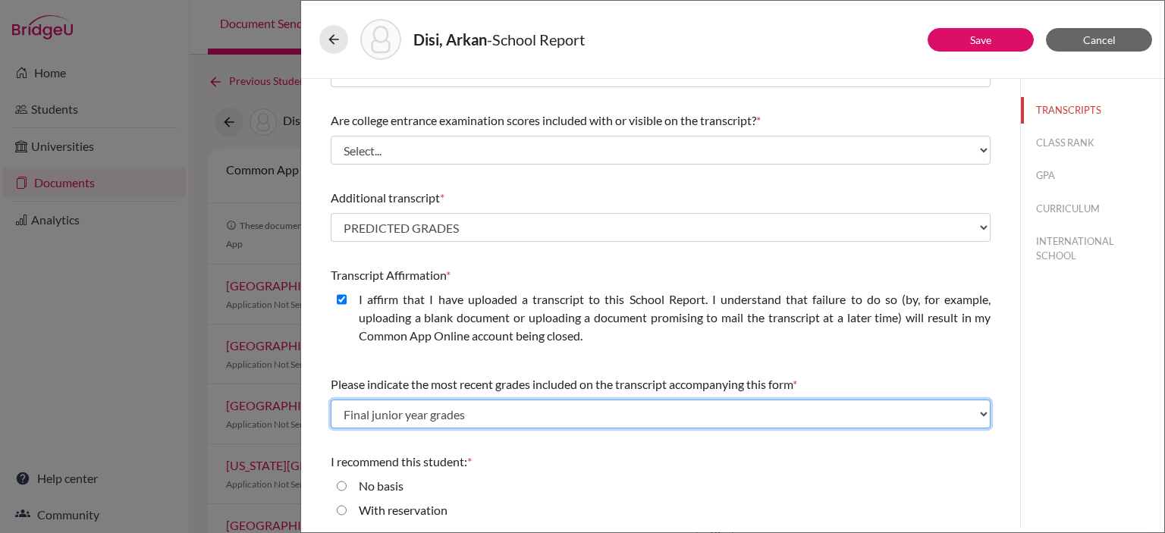
click at [473, 413] on select "Select... Final junior year grades 1st Quarter senior year grades 2nd Quarter/1…" at bounding box center [661, 414] width 660 height 29
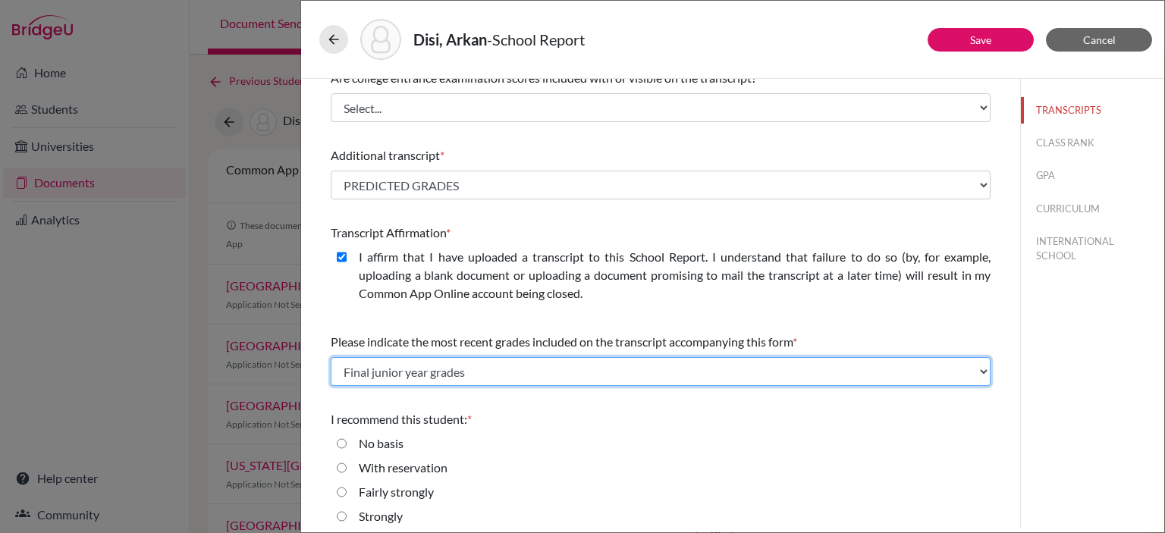
scroll to position [379, 0]
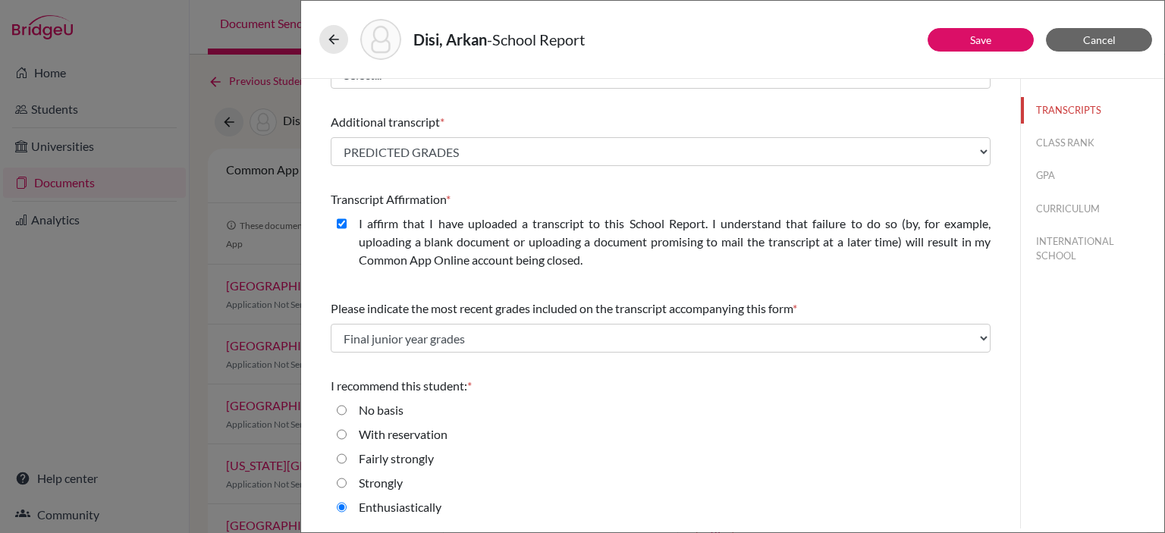
click at [678, 394] on div "I recommend this student: *" at bounding box center [661, 386] width 660 height 18
click at [968, 44] on button "Save" at bounding box center [980, 40] width 106 height 24
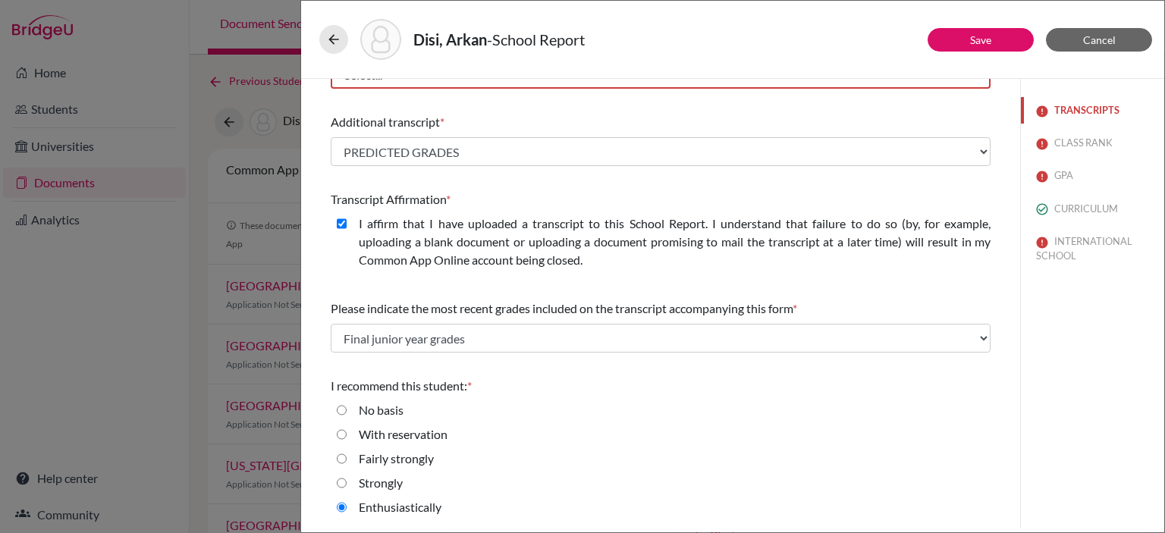
click at [1036, 110] on img at bounding box center [1042, 111] width 12 height 12
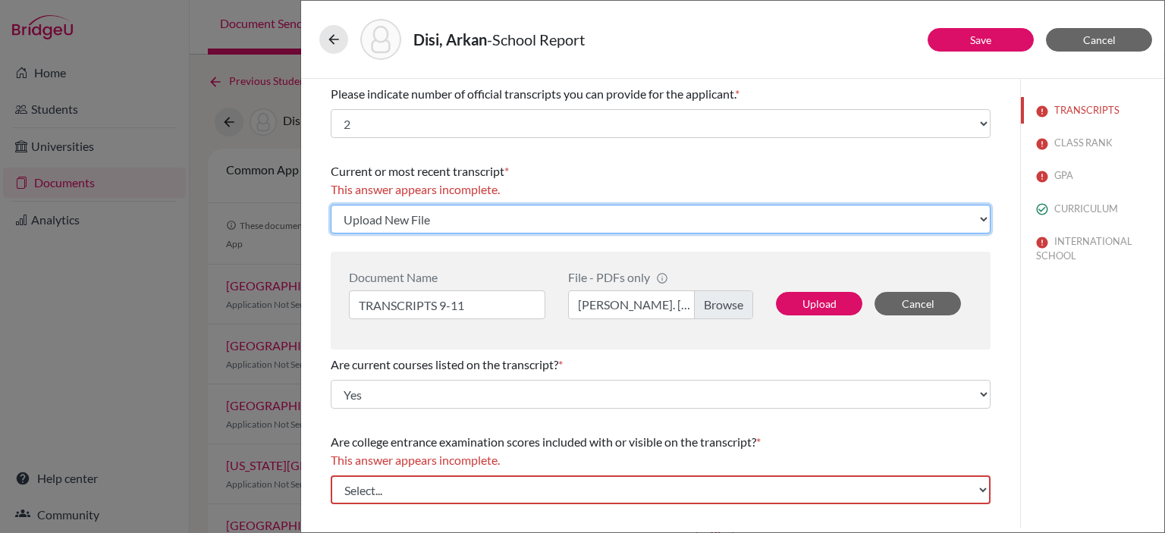
click at [397, 211] on select "Click here to upload a document Upload New File" at bounding box center [661, 219] width 660 height 29
click at [396, 212] on select "Click here to upload a document Upload New File" at bounding box center [661, 219] width 660 height 29
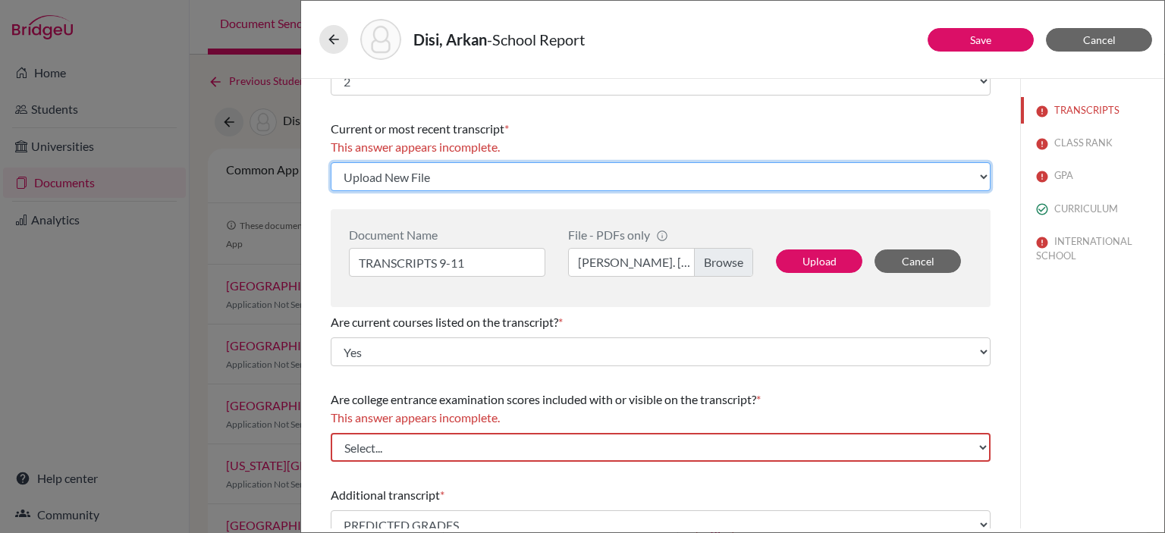
scroll to position [76, 0]
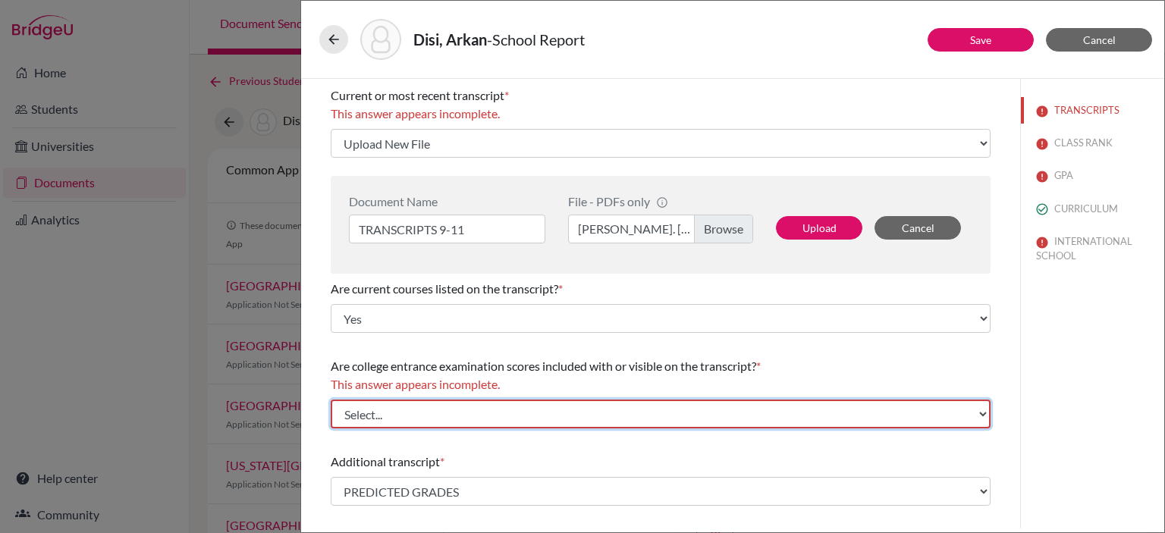
click at [410, 412] on select "Select... Yes No" at bounding box center [661, 414] width 660 height 29
drag, startPoint x: 325, startPoint y: 363, endPoint x: 789, endPoint y: 369, distance: 463.3
click at [789, 369] on div "Please indicate number of official transcripts you can provide for the applican…" at bounding box center [660, 435] width 696 height 865
copy div "Are college entrance examination scores included with or visible on the transcr…"
click at [422, 418] on select "Select... Yes No" at bounding box center [661, 414] width 660 height 29
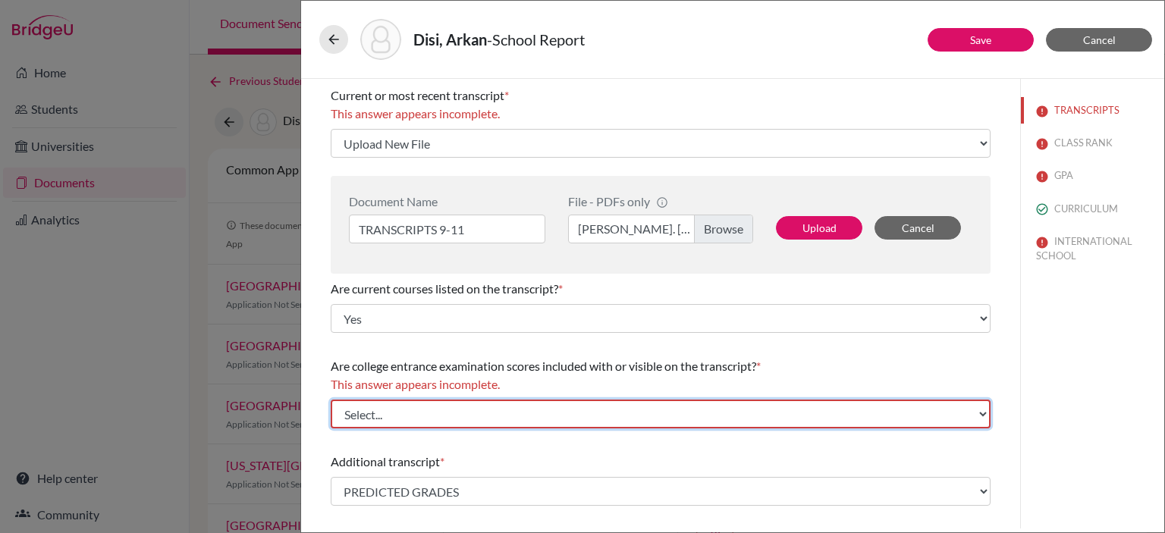
select select "1"
click at [331, 400] on select "Select... Yes No" at bounding box center [661, 414] width 660 height 29
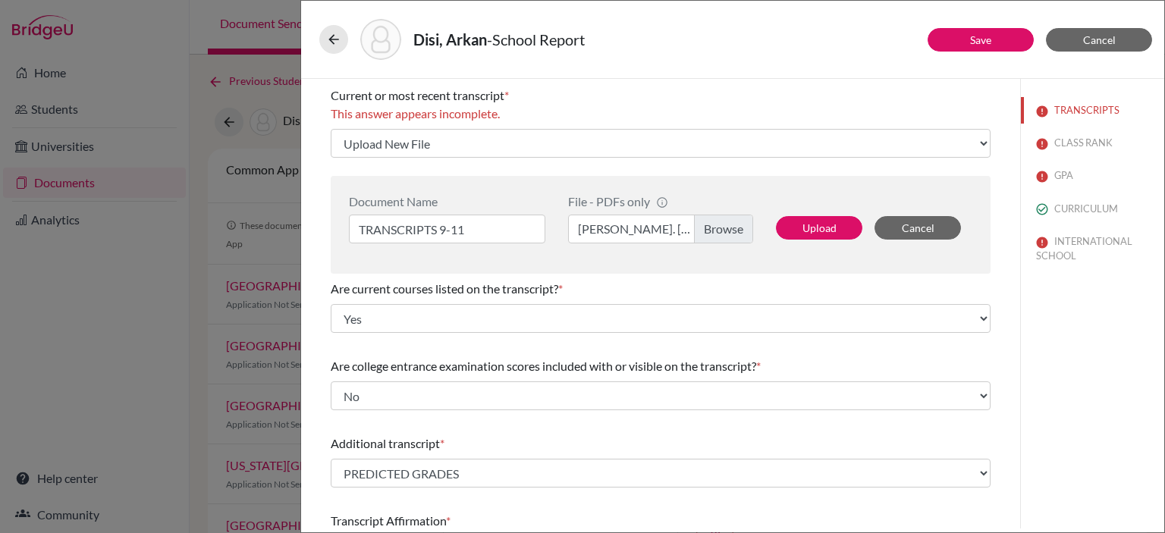
click at [846, 346] on div "Please indicate number of official transcripts you can provide for the applican…" at bounding box center [661, 426] width 660 height 847
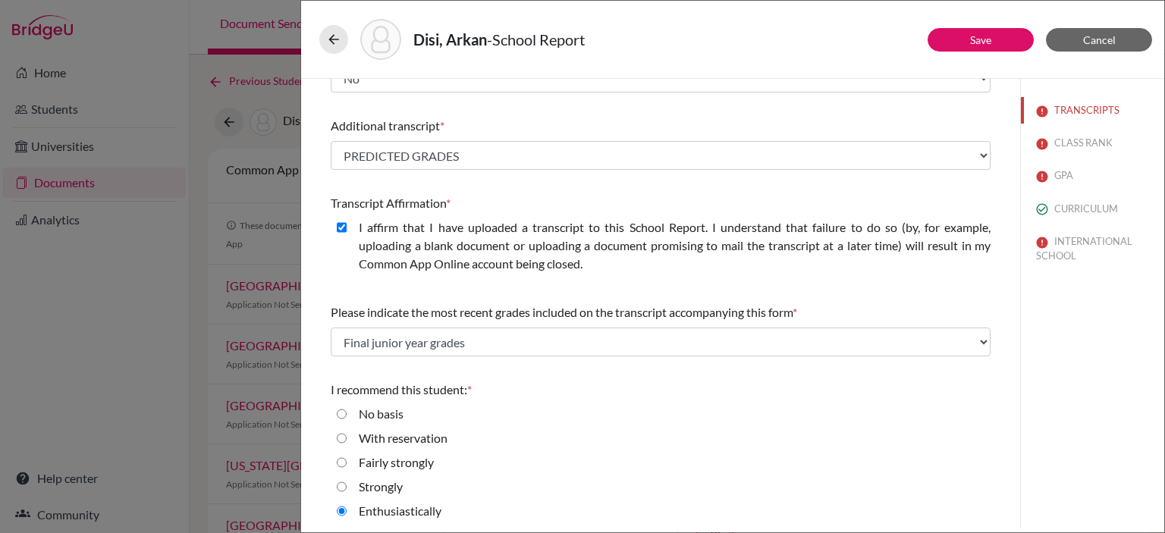
scroll to position [397, 0]
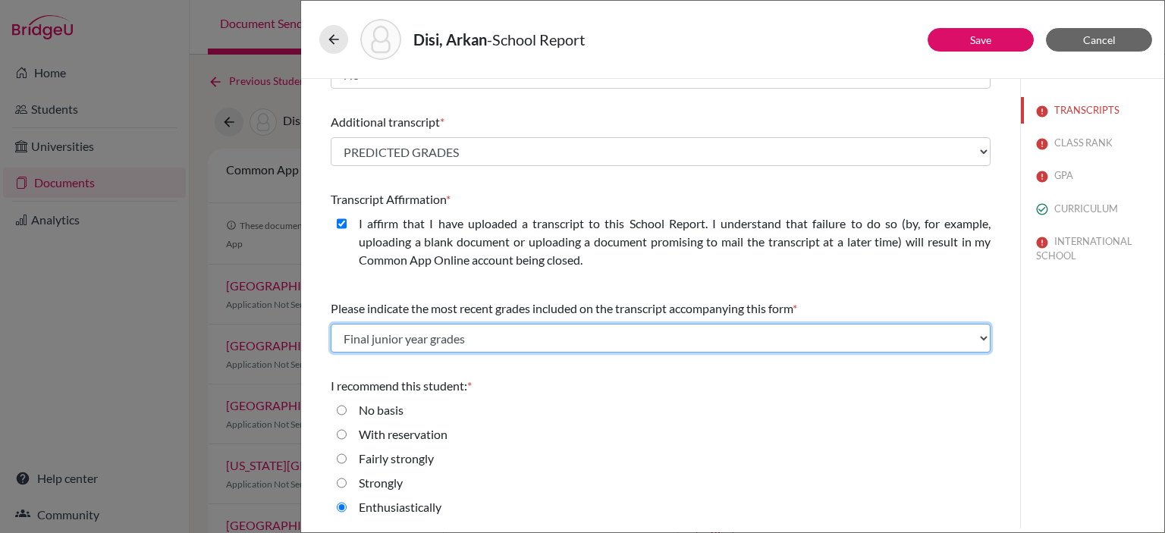
click at [447, 339] on select "Select... Final junior year grades 1st Quarter senior year grades 2nd Quarter/1…" at bounding box center [661, 338] width 660 height 29
click at [331, 324] on select "Select... Final junior year grades 1st Quarter senior year grades 2nd Quarter/1…" at bounding box center [661, 338] width 660 height 29
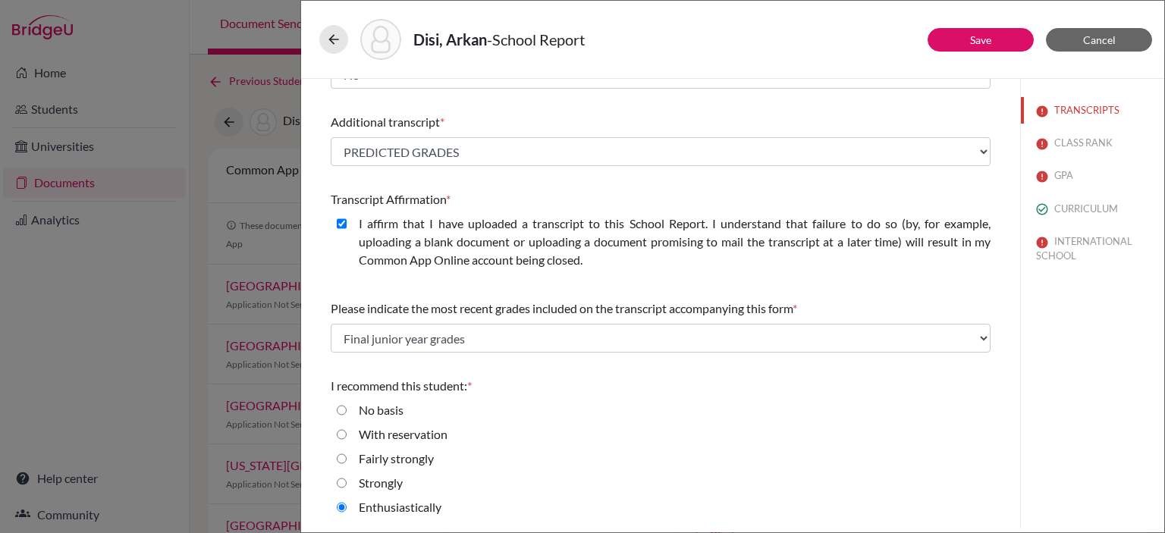
click at [880, 271] on div "I affirm that I have uploaded a transcript to this School Report. I understand …" at bounding box center [669, 245] width 644 height 61
click at [949, 37] on button "Save" at bounding box center [980, 40] width 106 height 24
click at [1036, 106] on img at bounding box center [1042, 111] width 12 height 12
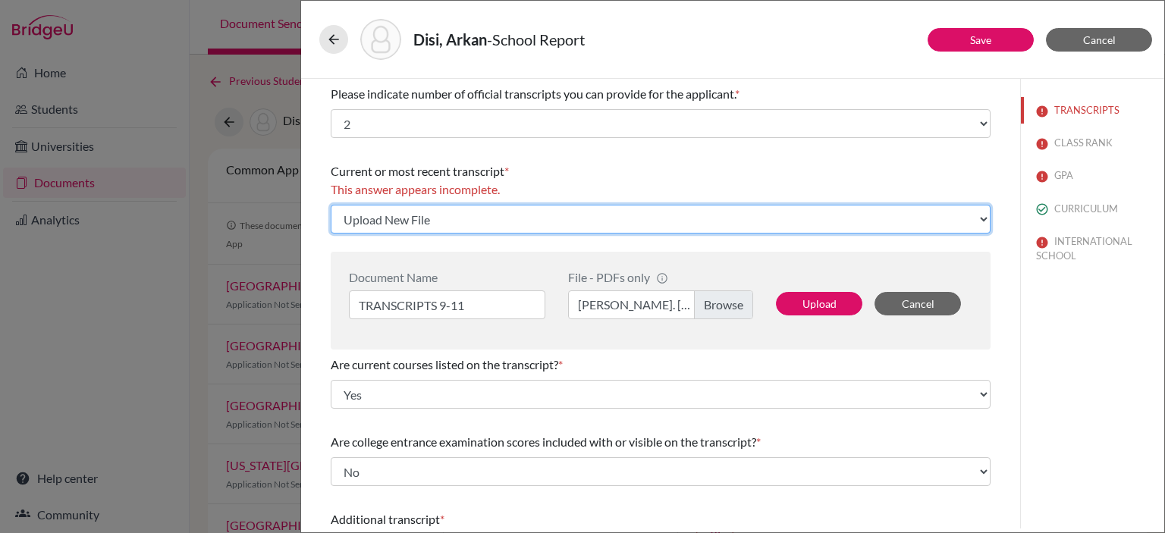
click at [456, 218] on select "Click here to upload a document Upload New File" at bounding box center [661, 219] width 660 height 29
click at [331, 205] on select "Click here to upload a document Upload New File" at bounding box center [661, 219] width 660 height 29
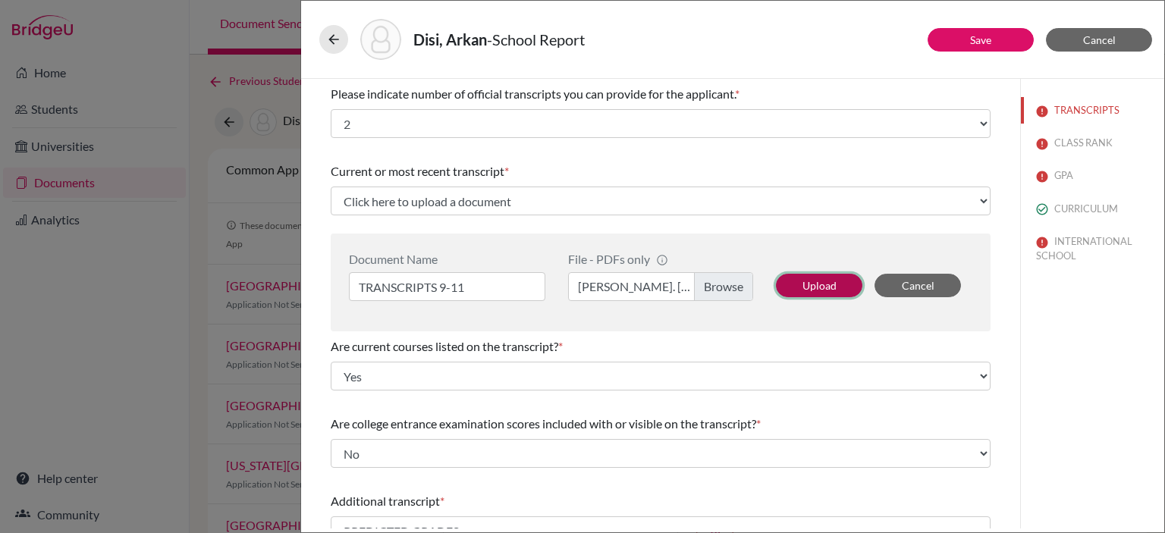
click at [797, 277] on button "Upload" at bounding box center [819, 286] width 86 height 24
select select "678218"
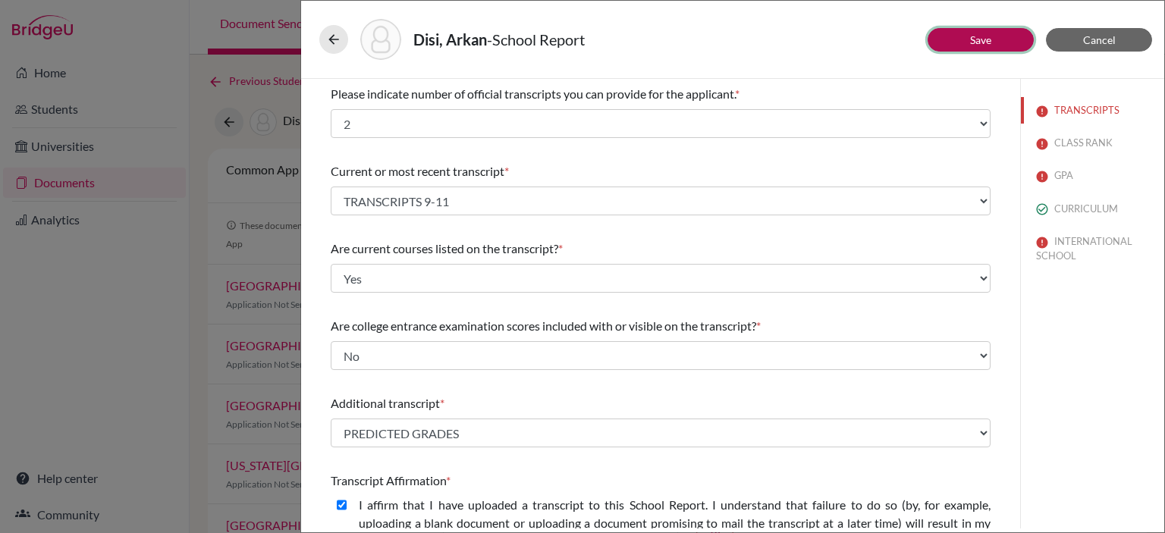
click at [952, 45] on button "Save" at bounding box center [980, 40] width 106 height 24
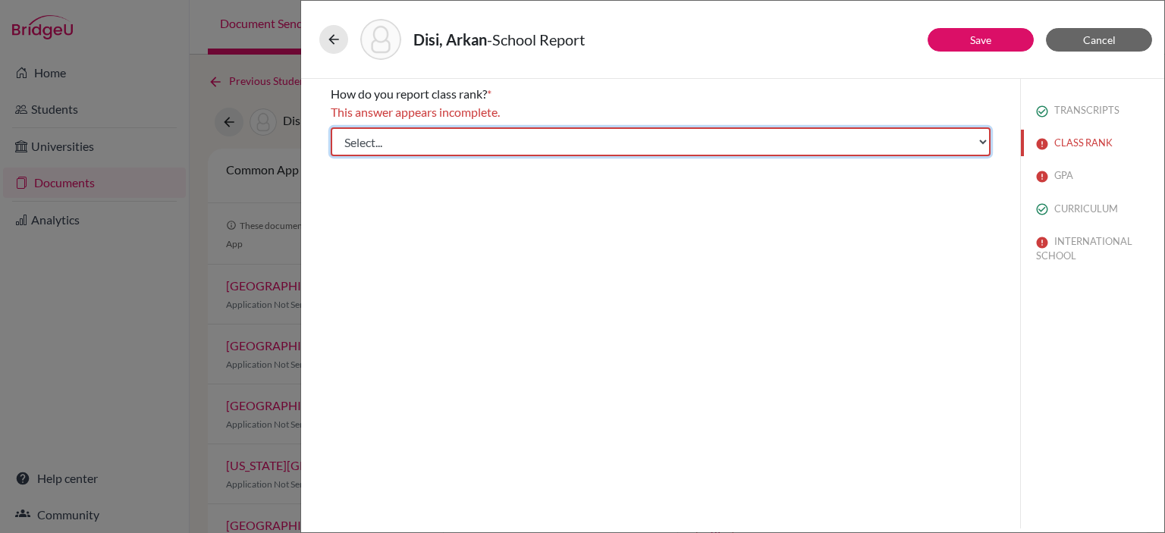
click at [386, 138] on select "Select... Exact Decile Quintile Quartile None" at bounding box center [661, 141] width 660 height 29
select select "5"
click at [331, 127] on select "Select... Exact Decile Quintile Quartile None" at bounding box center [661, 141] width 660 height 29
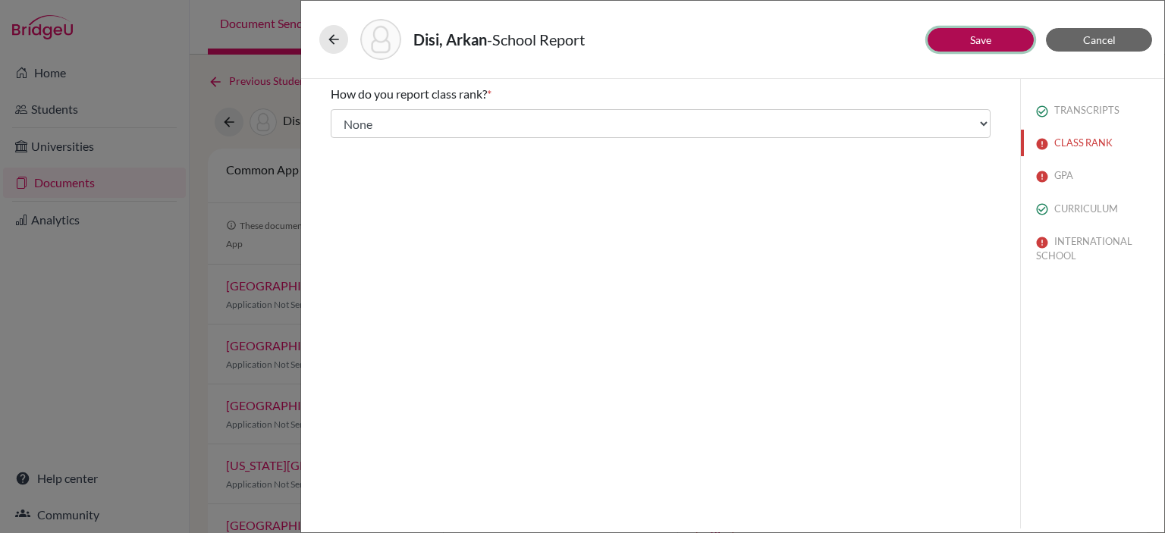
click at [946, 47] on button "Save" at bounding box center [980, 40] width 106 height 24
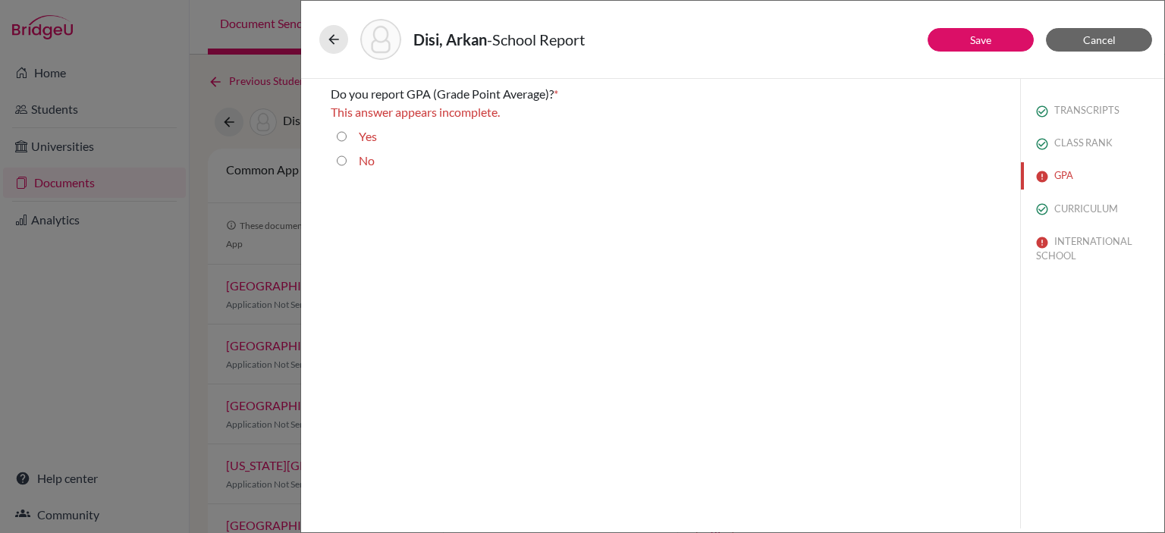
click at [345, 159] on input "No" at bounding box center [342, 161] width 10 height 18
radio input "true"
click at [951, 45] on button "Save" at bounding box center [980, 40] width 106 height 24
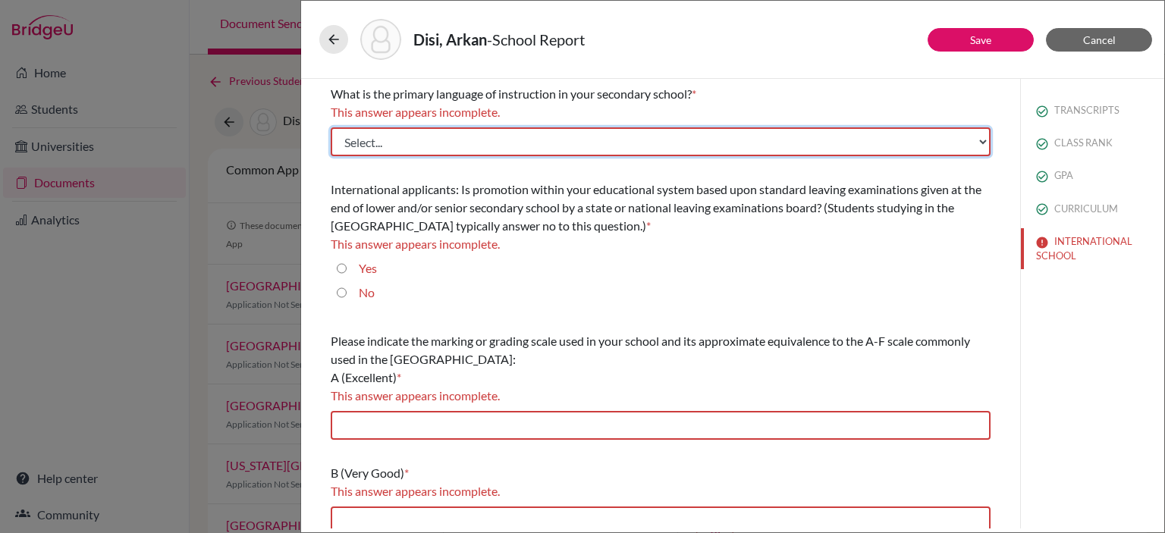
click at [475, 145] on select "Select... Albanian Arabic Armenian Assamese Azerbaijani Belarusian Bengali Bulg…" at bounding box center [661, 141] width 660 height 29
select select "14"
click at [331, 127] on select "Select... Albanian Arabic Armenian Assamese Azerbaijani Belarusian Bengali Bulg…" at bounding box center [661, 141] width 660 height 29
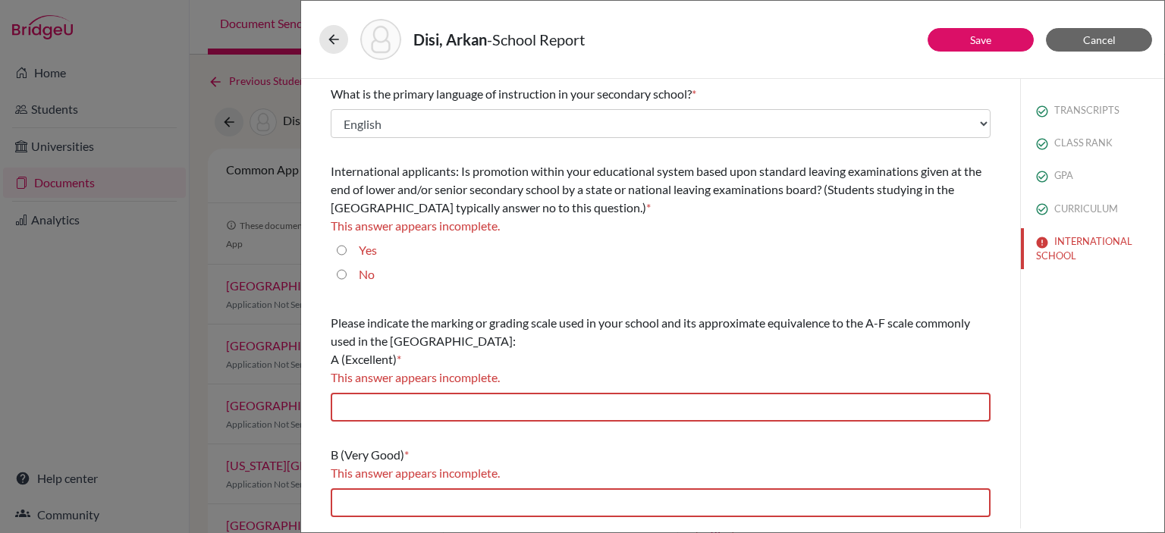
click at [357, 267] on div "No" at bounding box center [361, 277] width 28 height 24
click at [344, 273] on input "No" at bounding box center [342, 274] width 10 height 18
radio input "true"
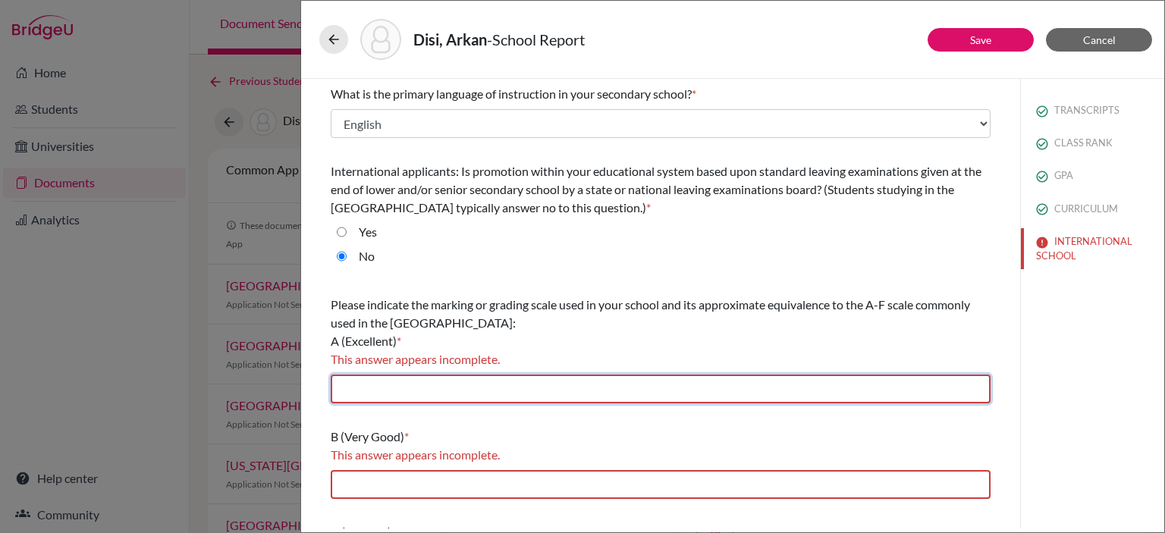
click at [666, 387] on input "text" at bounding box center [661, 389] width 660 height 29
type input "90-100"
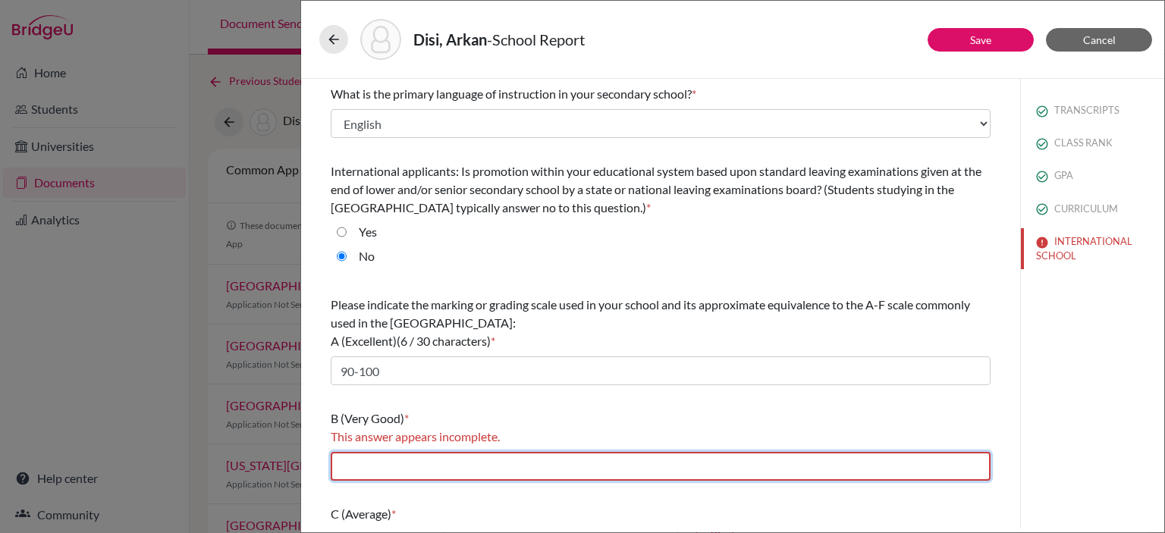
click at [397, 468] on input "text" at bounding box center [661, 466] width 660 height 29
type input "80-89"
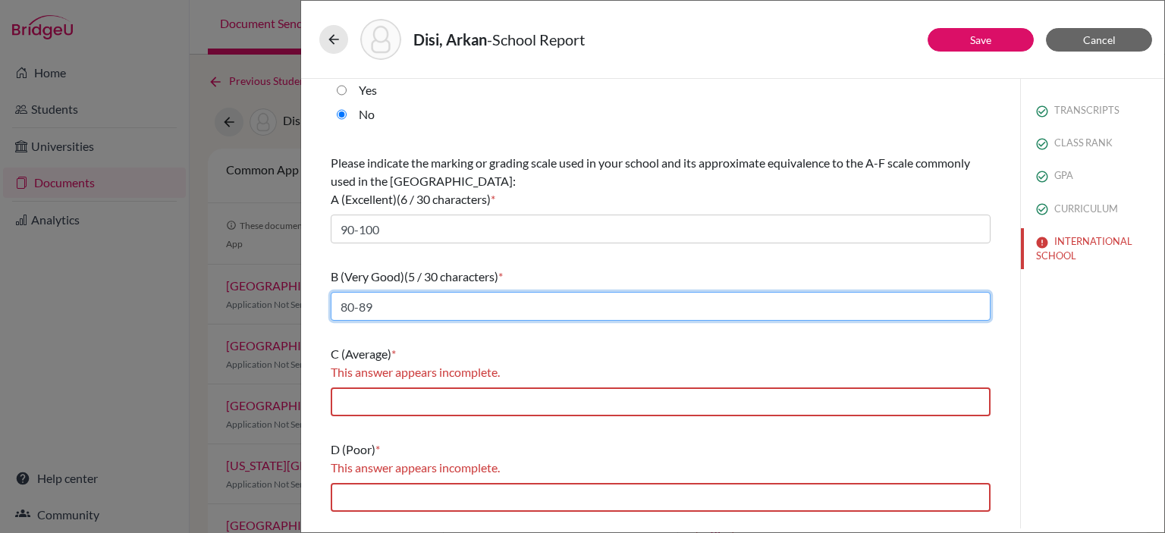
scroll to position [152, 0]
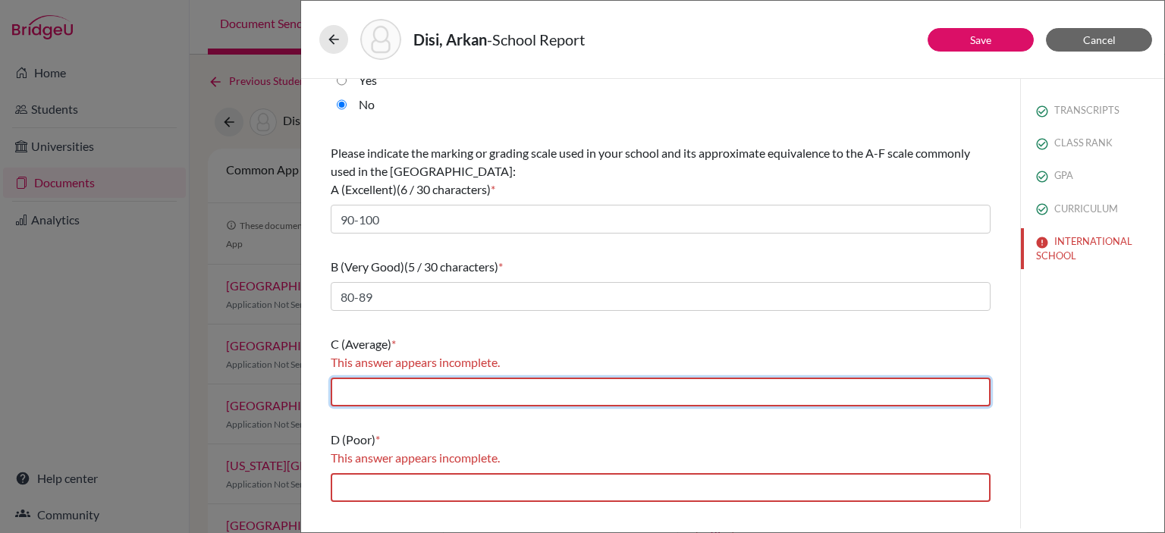
click at [469, 394] on input "text" at bounding box center [661, 392] width 660 height 29
type input "70-79"
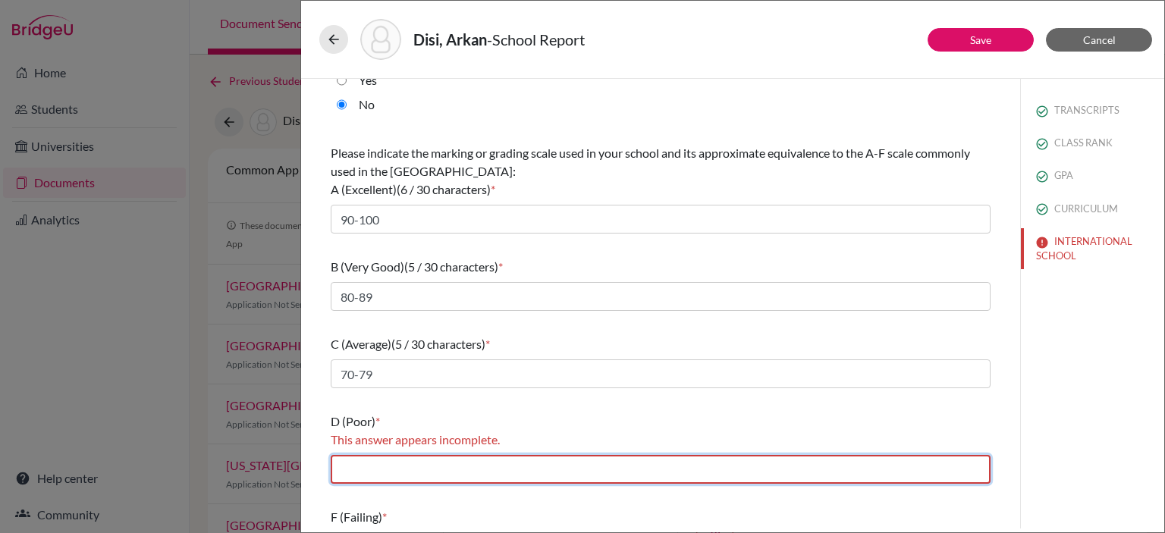
click at [422, 474] on input "text" at bounding box center [661, 469] width 660 height 29
type input "60-69"
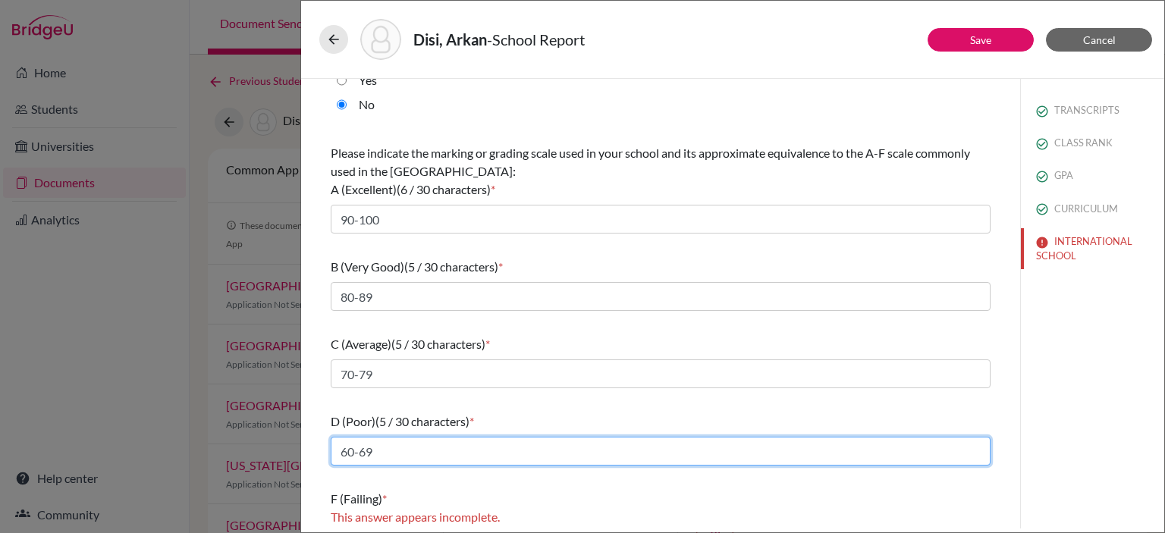
scroll to position [190, 0]
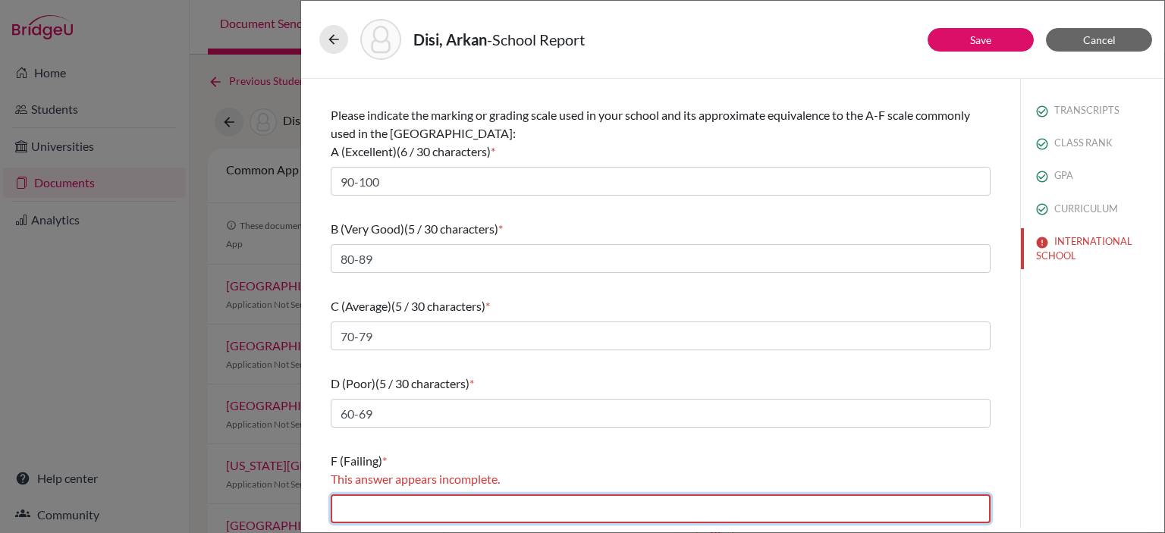
click at [394, 504] on input "text" at bounding box center [661, 508] width 660 height 29
type input "0-59"
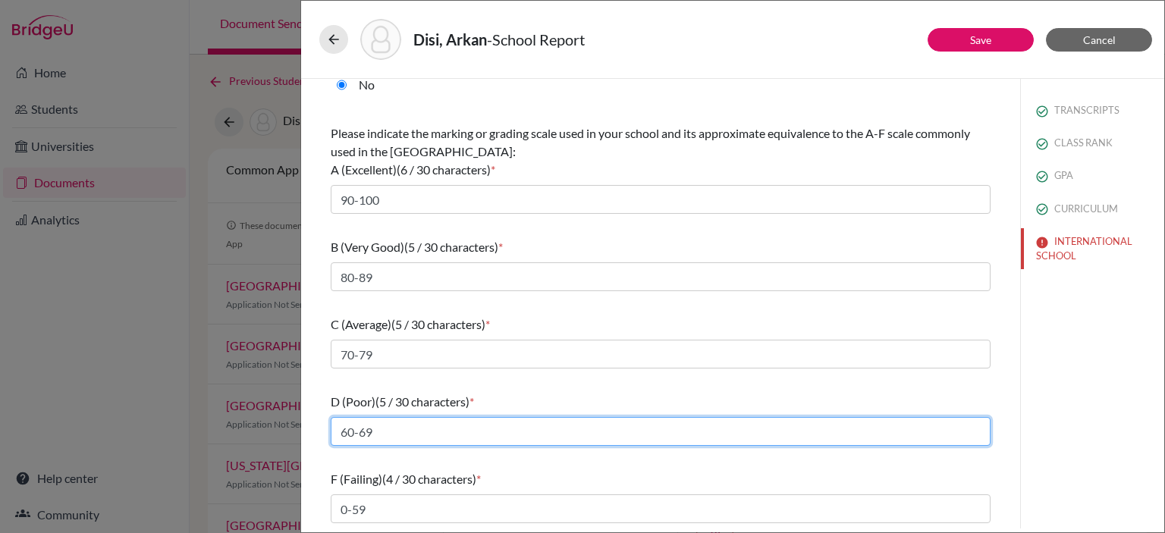
click at [668, 443] on input "60-69" at bounding box center [661, 431] width 660 height 29
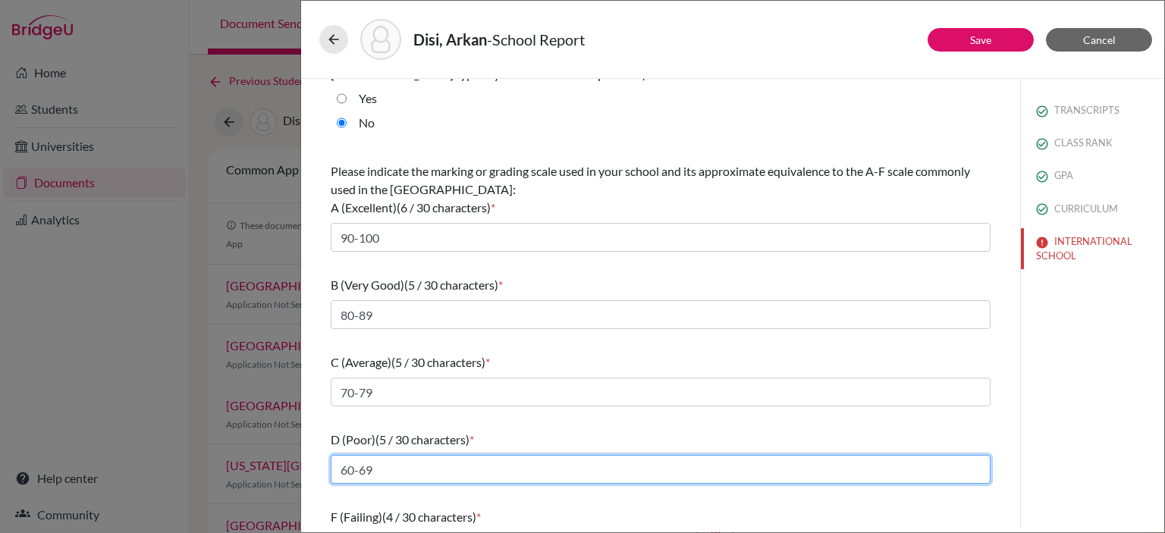
scroll to position [96, 0]
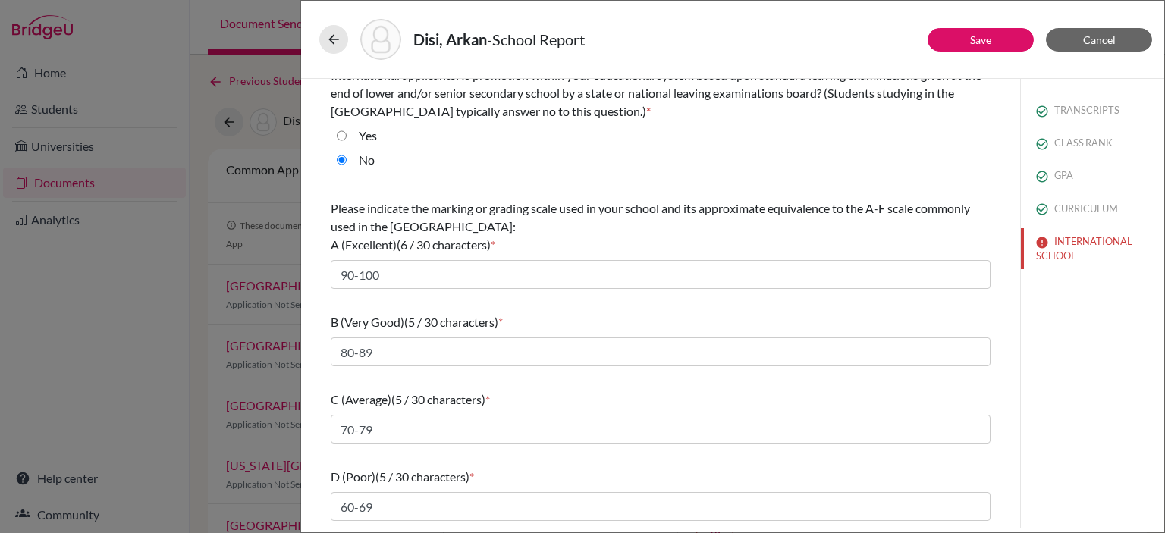
click at [948, 52] on div "Disi, Arkan - School Report" at bounding box center [732, 39] width 826 height 41
click at [949, 45] on button "Save" at bounding box center [980, 40] width 106 height 24
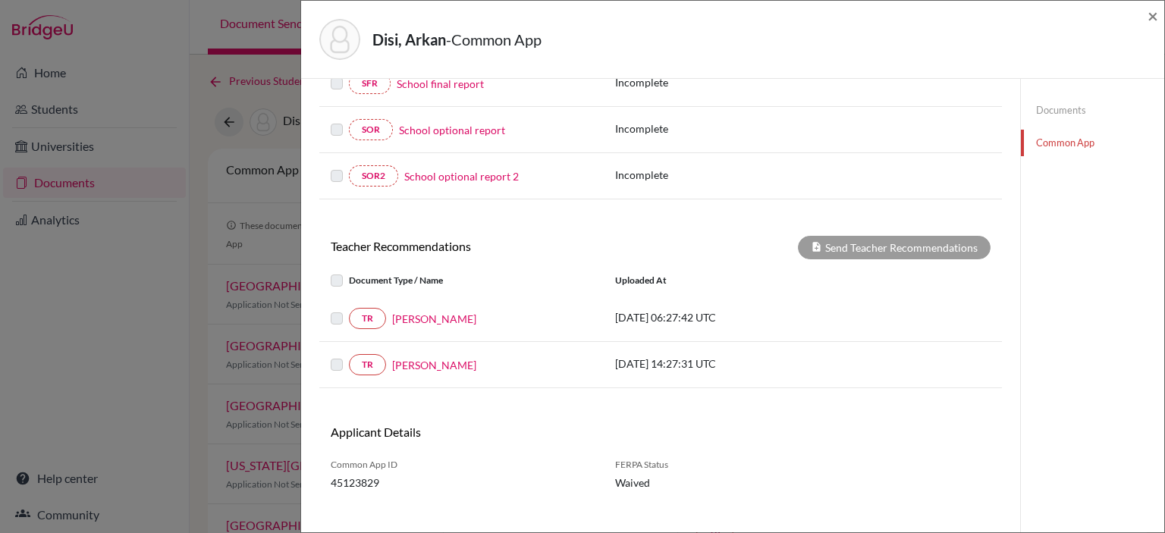
scroll to position [410, 0]
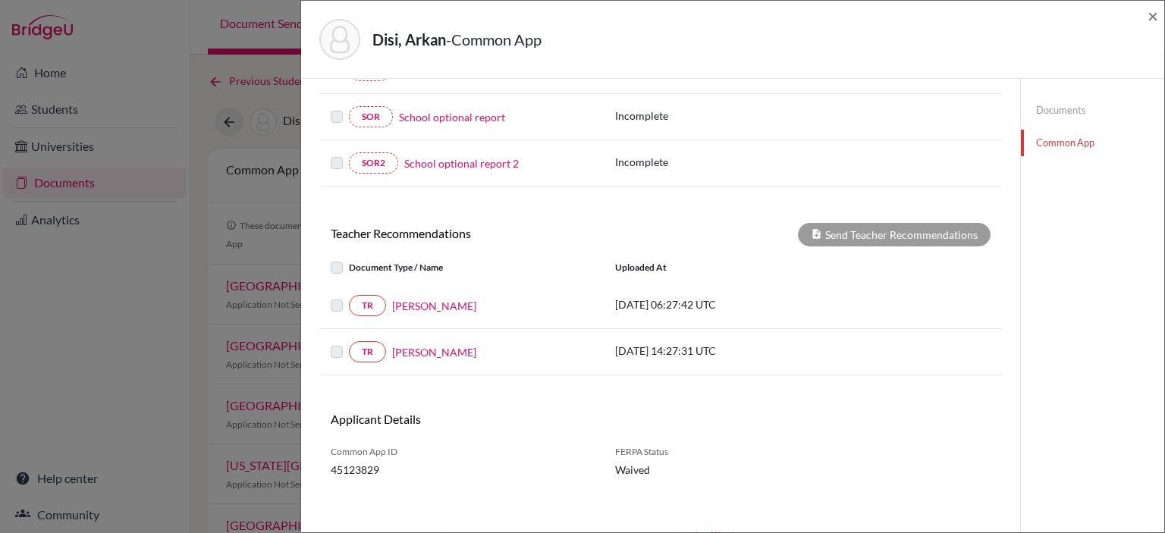
click at [328, 264] on div "Document Type / Name" at bounding box center [461, 268] width 284 height 18
click at [349, 259] on label at bounding box center [349, 259] width 0 height 0
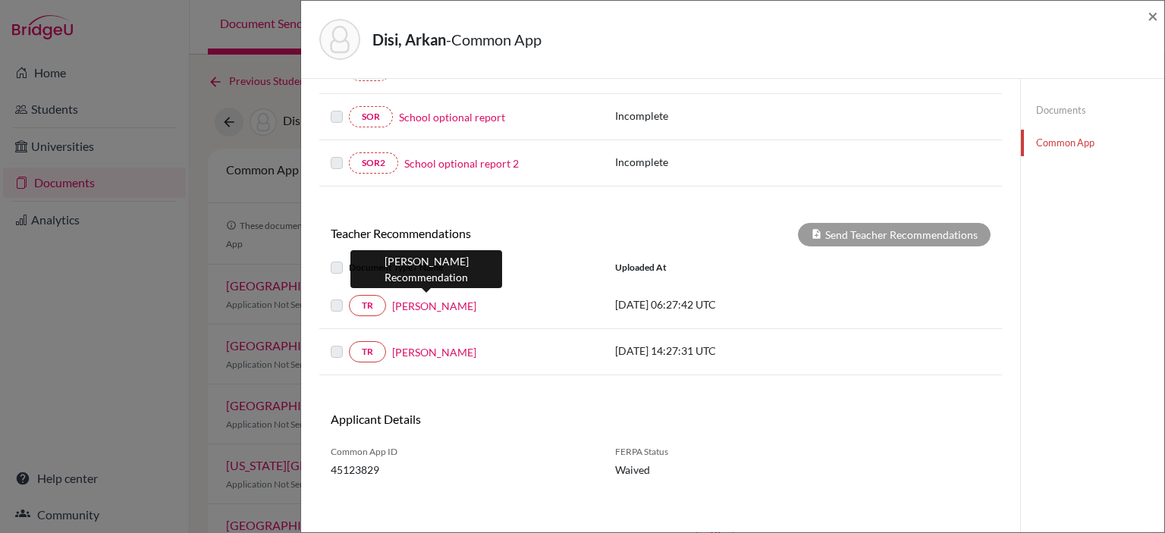
click at [425, 303] on link "Amaal Darwish" at bounding box center [434, 306] width 84 height 16
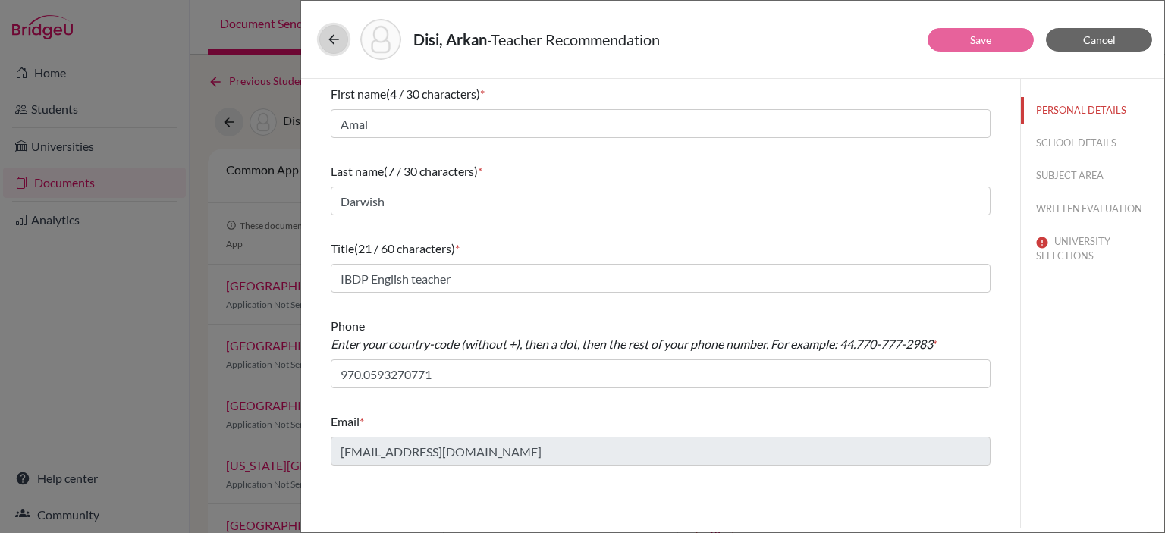
click at [329, 39] on icon at bounding box center [333, 39] width 15 height 15
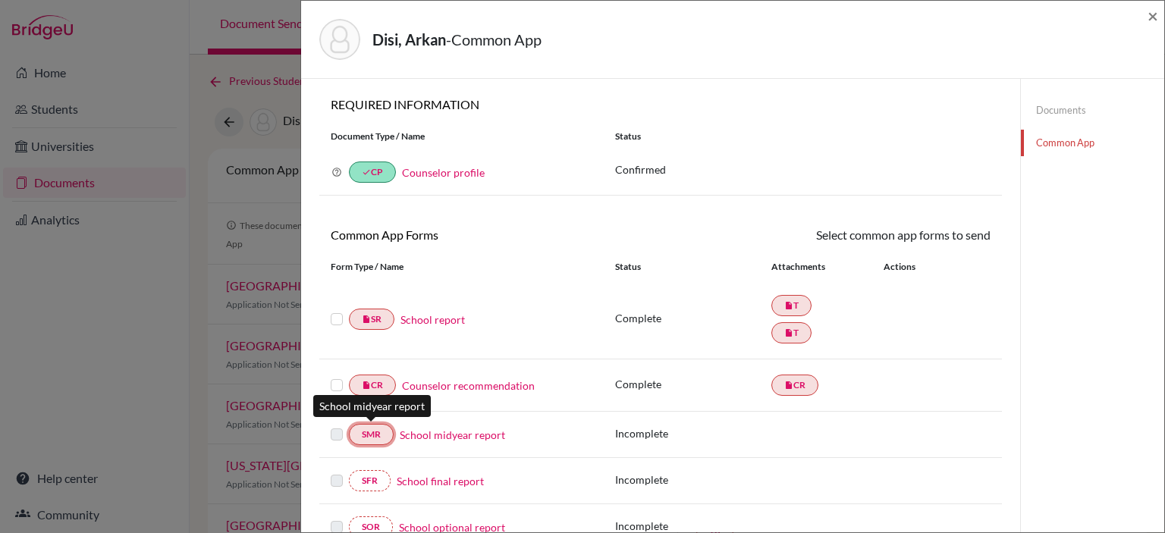
click at [372, 439] on link "SMR" at bounding box center [371, 434] width 45 height 21
click at [1155, 18] on span "×" at bounding box center [1152, 16] width 11 height 22
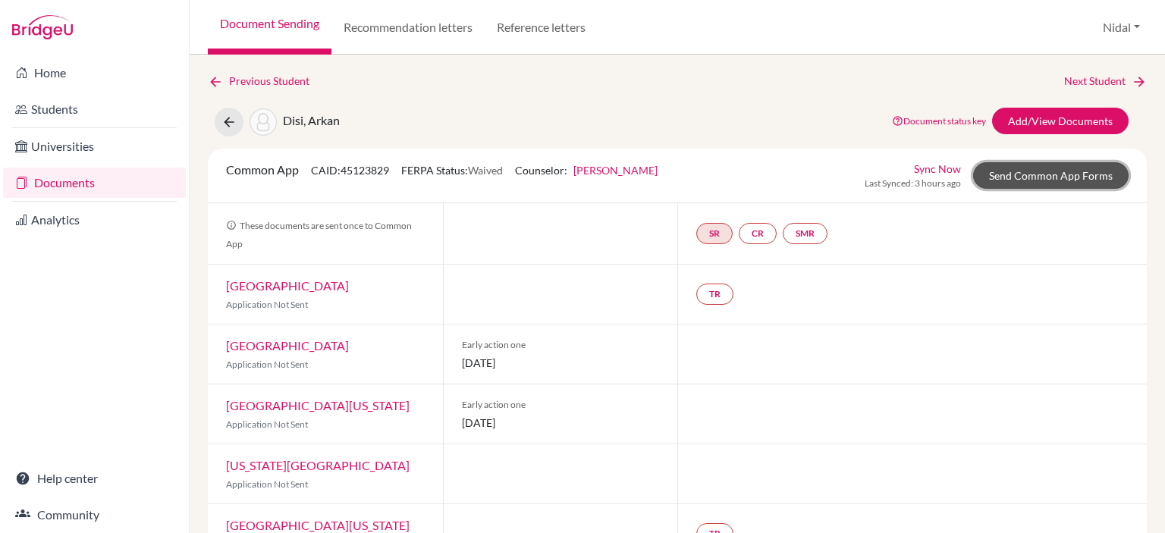
click at [989, 177] on link "Send Common App Forms" at bounding box center [1050, 175] width 155 height 27
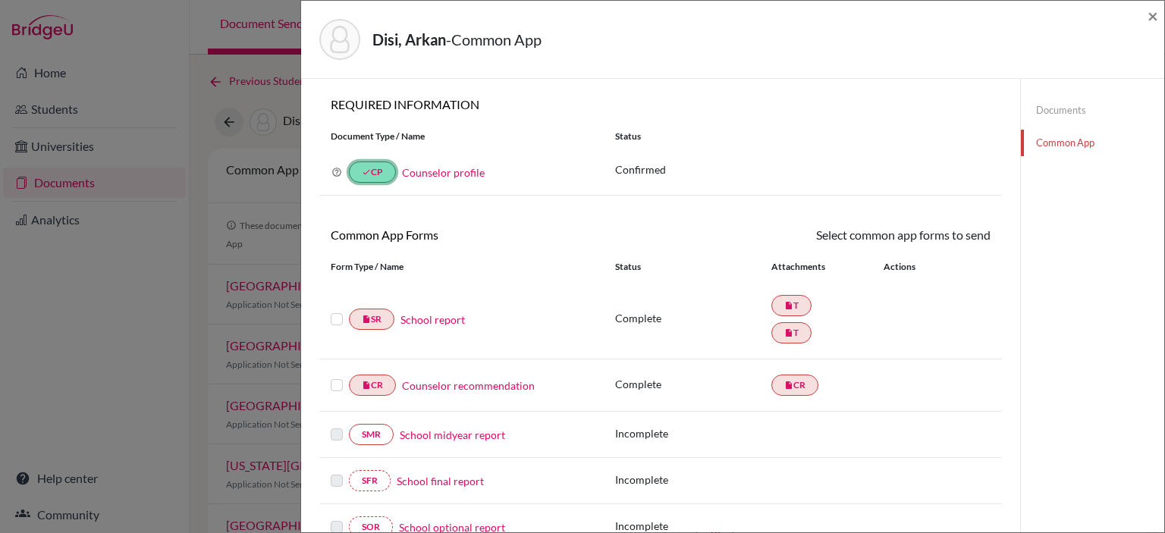
click at [379, 171] on link "done CP" at bounding box center [372, 172] width 47 height 21
click at [430, 176] on link "Counselor profile" at bounding box center [443, 172] width 83 height 13
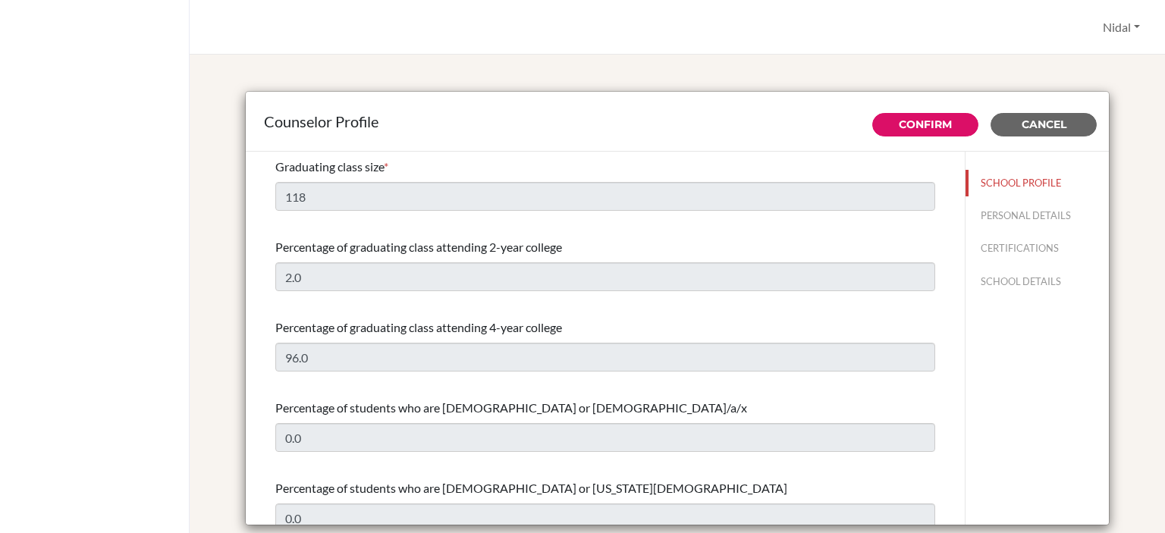
select select "0"
select select "349740"
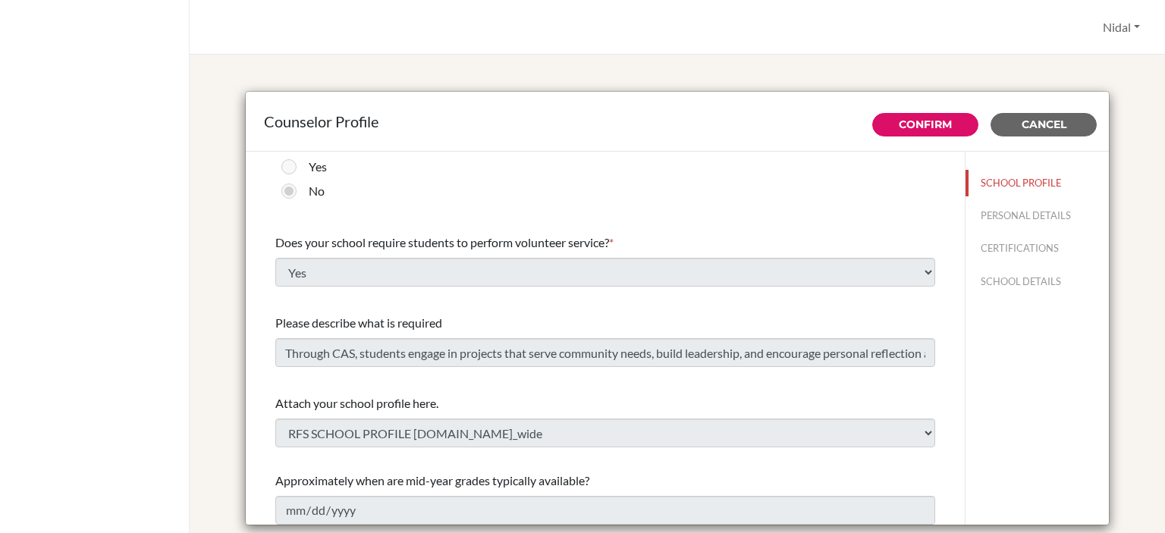
scroll to position [1764, 0]
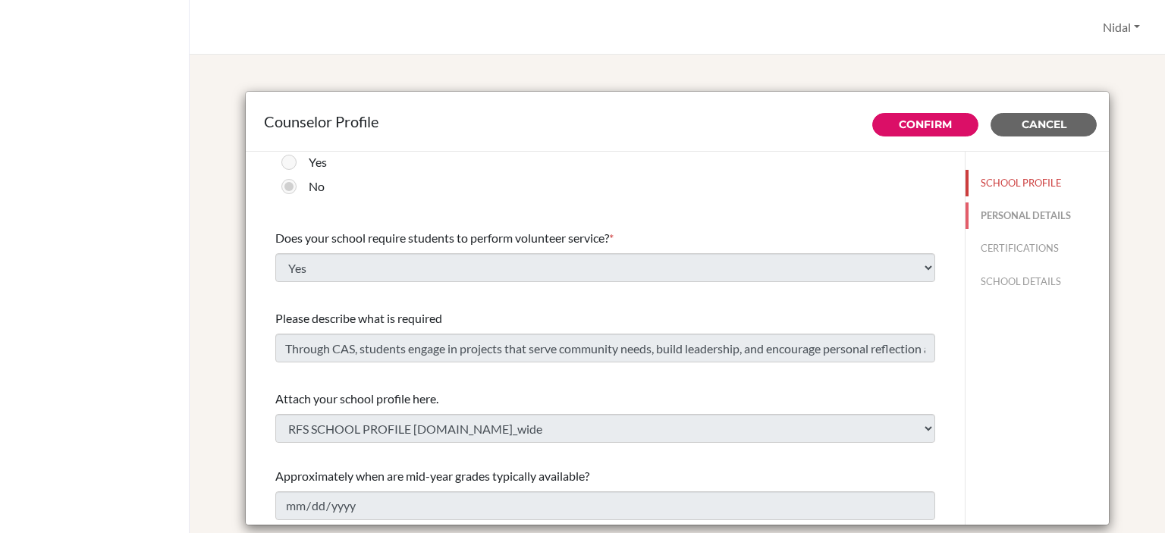
click at [1049, 215] on button "PERSONAL DETAILS" at bounding box center [1036, 215] width 143 height 27
type input "Nidal"
type input "[PERSON_NAME]"
type input "Advisor"
type input "970.22952286"
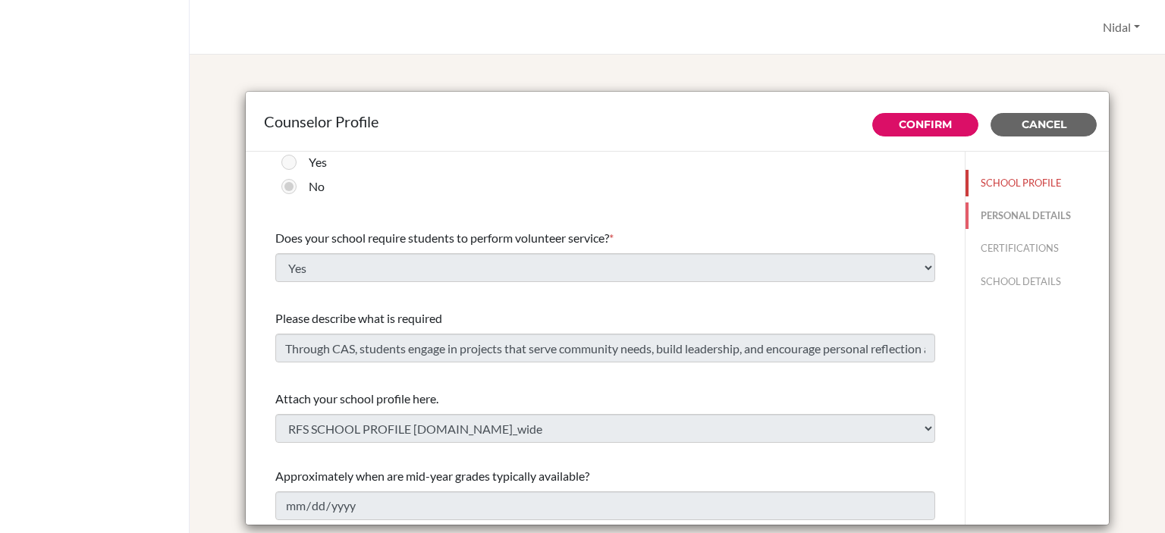
type input "[EMAIL_ADDRESS][DOMAIN_NAME]"
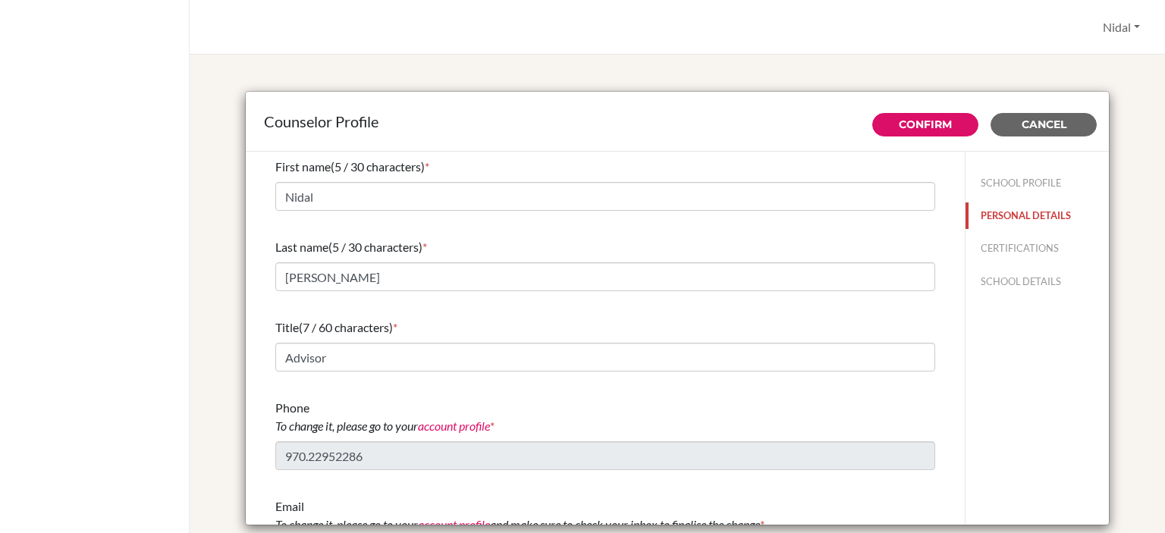
scroll to position [49, 0]
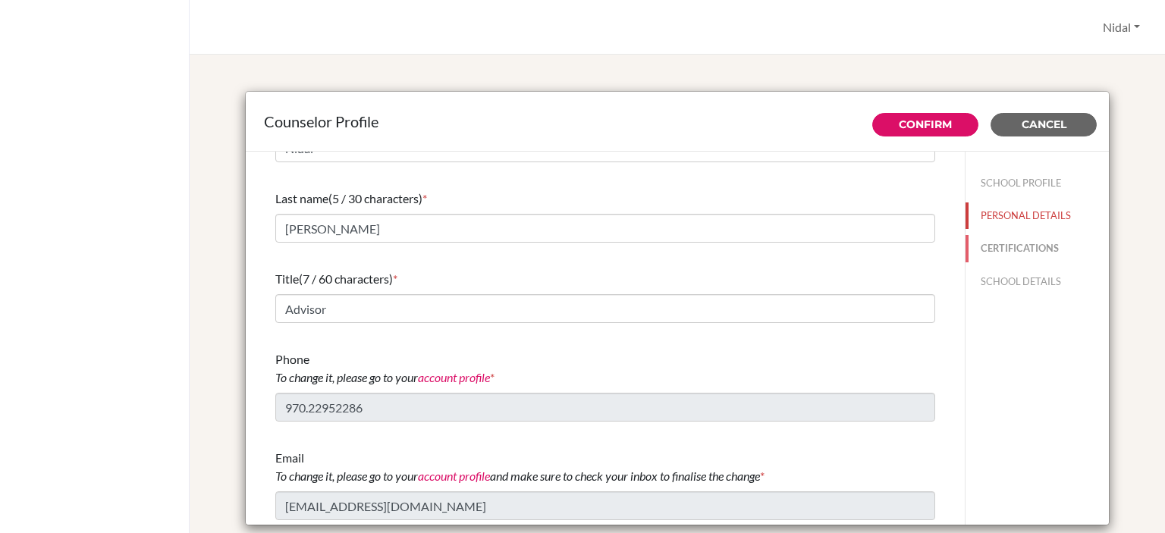
click at [1009, 249] on button "CERTIFICATIONS" at bounding box center [1036, 248] width 143 height 27
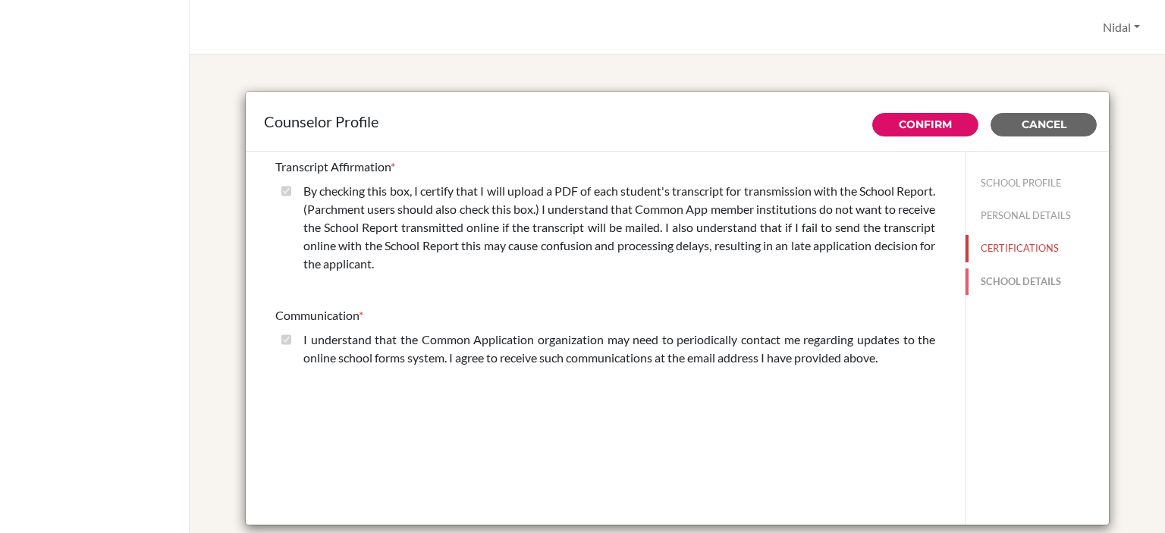
click at [1001, 281] on button "SCHOOL DETAILS" at bounding box center [1036, 281] width 143 height 27
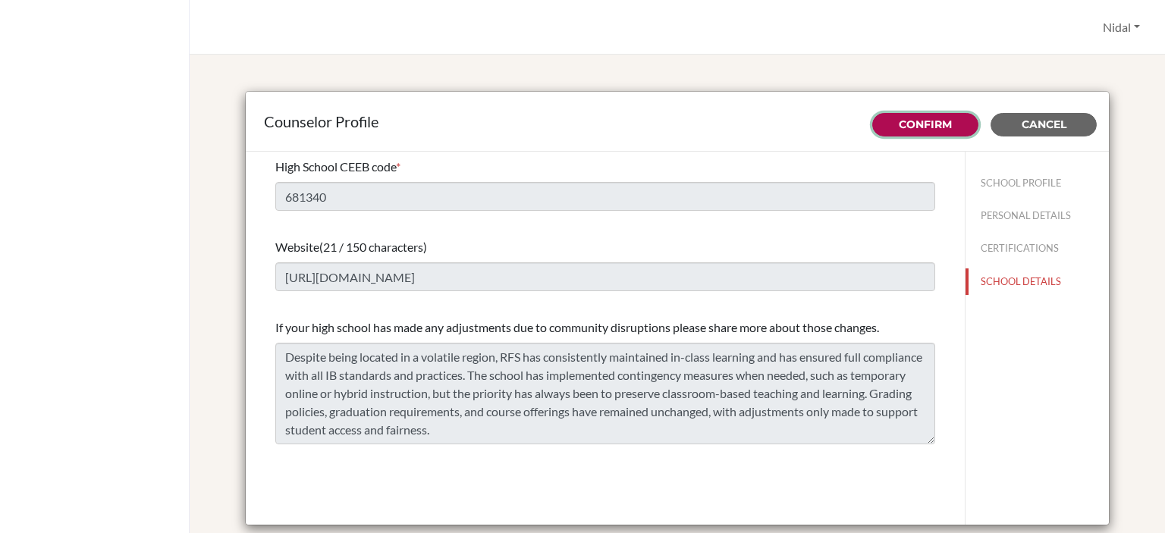
click at [924, 121] on link "Confirm" at bounding box center [925, 125] width 53 height 14
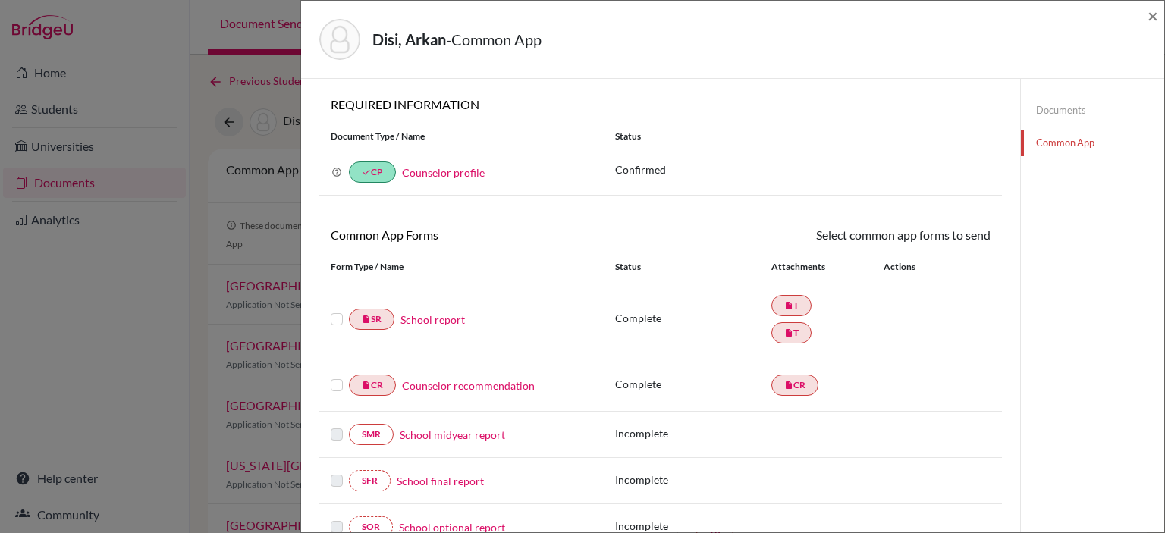
click at [338, 310] on label at bounding box center [337, 310] width 12 height 0
click at [0, 0] on input "checkbox" at bounding box center [0, 0] width 0 height 0
click at [334, 378] on label at bounding box center [337, 378] width 12 height 0
click at [0, 0] on input "checkbox" at bounding box center [0, 0] width 0 height 0
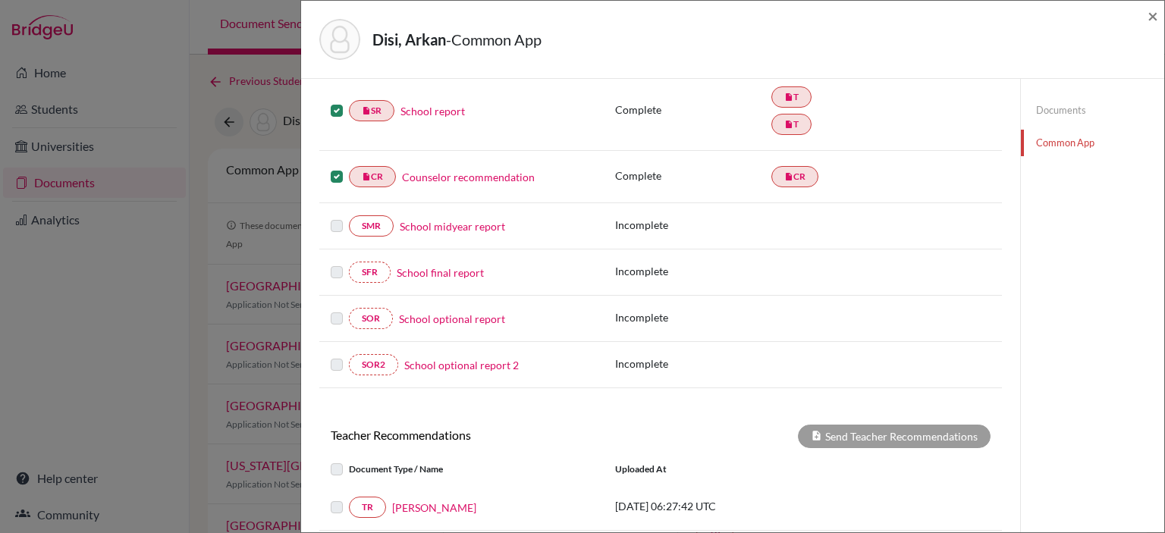
scroll to position [303, 0]
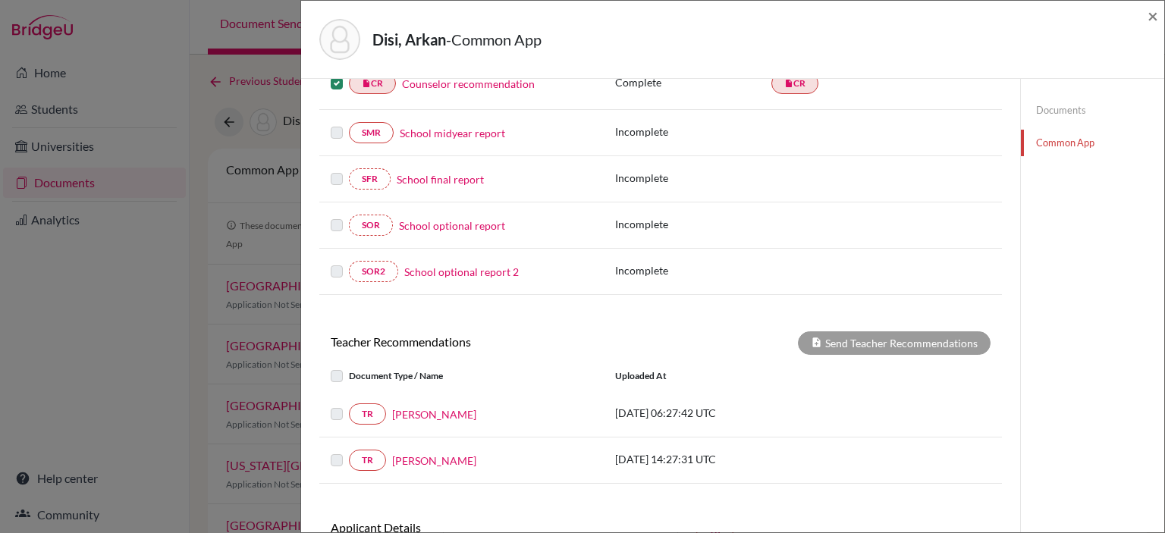
click at [349, 367] on label at bounding box center [349, 367] width 0 height 0
click at [349, 405] on label at bounding box center [349, 405] width 0 height 0
click at [337, 437] on div "TR Sireen Khalil 2025-10-06 14:27:31 UTC" at bounding box center [660, 460] width 682 height 46
drag, startPoint x: 349, startPoint y: 390, endPoint x: 441, endPoint y: 371, distance: 94.6
click at [350, 391] on div "TR Amaal Darwish 2025-09-16 06:27:42 UTC" at bounding box center [660, 414] width 682 height 46
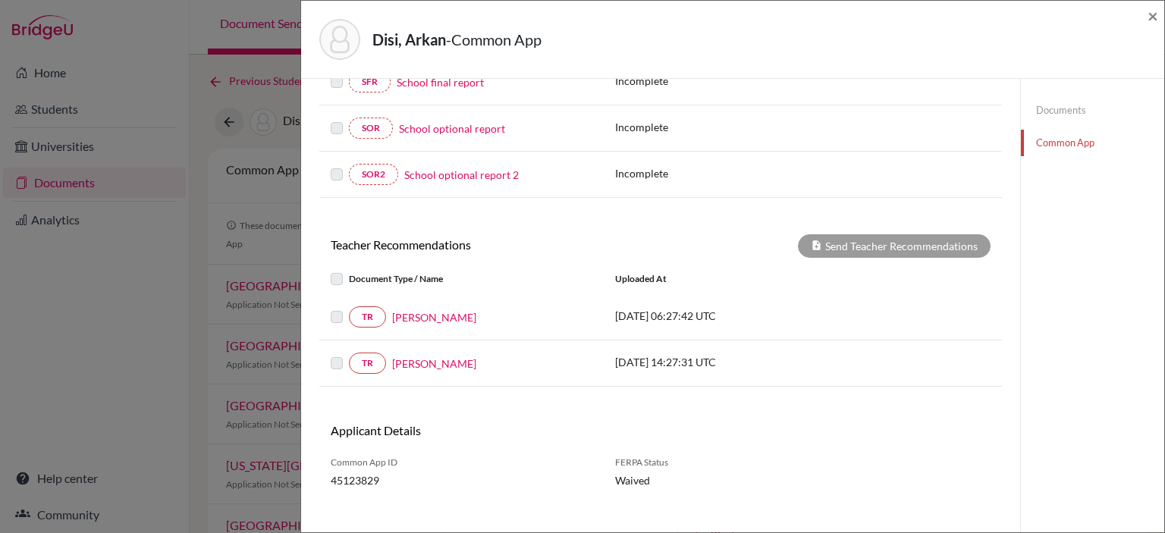
scroll to position [411, 0]
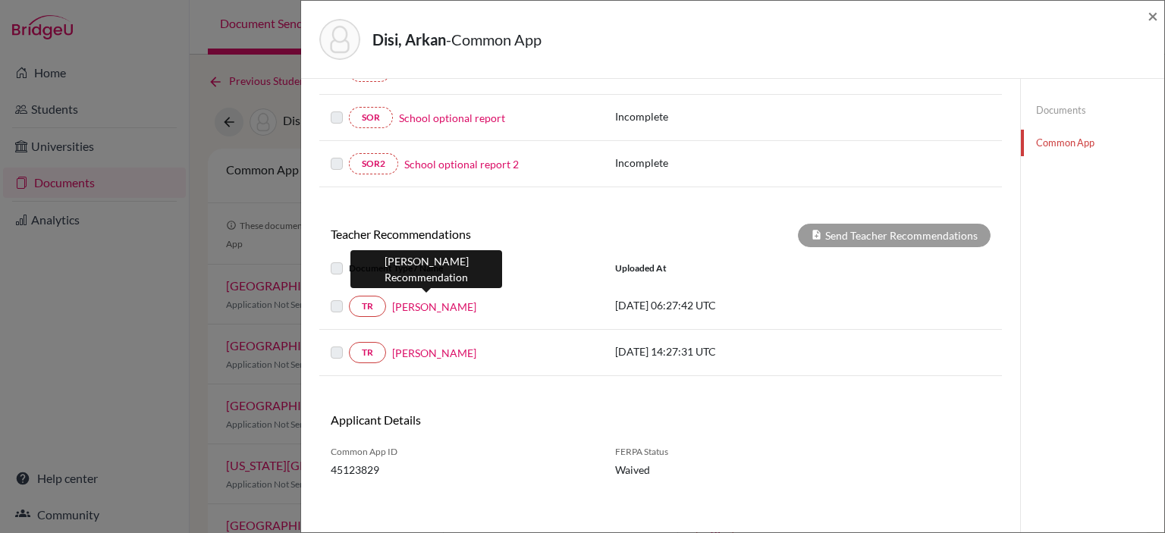
click at [422, 303] on link "[PERSON_NAME]" at bounding box center [434, 307] width 84 height 16
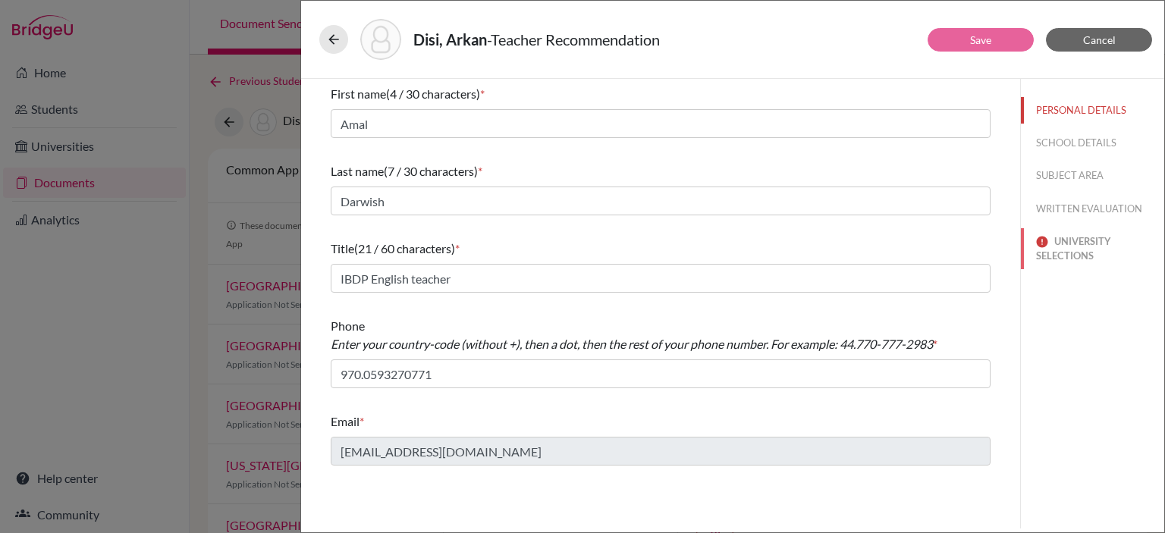
click at [1043, 250] on button "UNIVERSITY SELECTIONS" at bounding box center [1092, 248] width 143 height 41
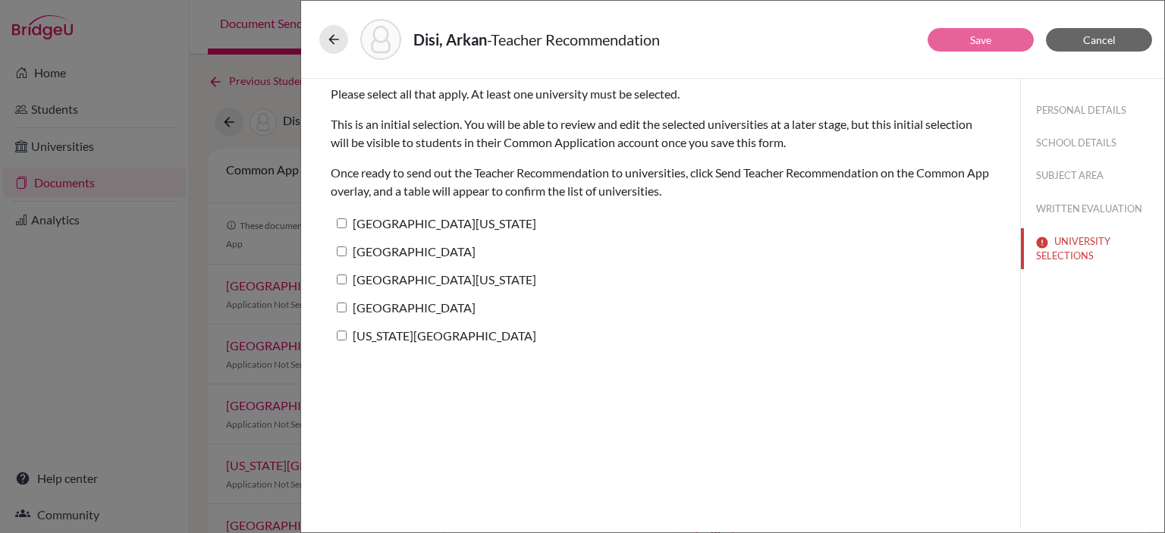
click at [339, 224] on input "[GEOGRAPHIC_DATA][US_STATE]" at bounding box center [342, 223] width 10 height 10
checkbox input "true"
click at [344, 249] on input "[GEOGRAPHIC_DATA]" at bounding box center [342, 251] width 10 height 10
checkbox input "true"
click at [343, 275] on input "[GEOGRAPHIC_DATA][US_STATE]" at bounding box center [342, 279] width 10 height 10
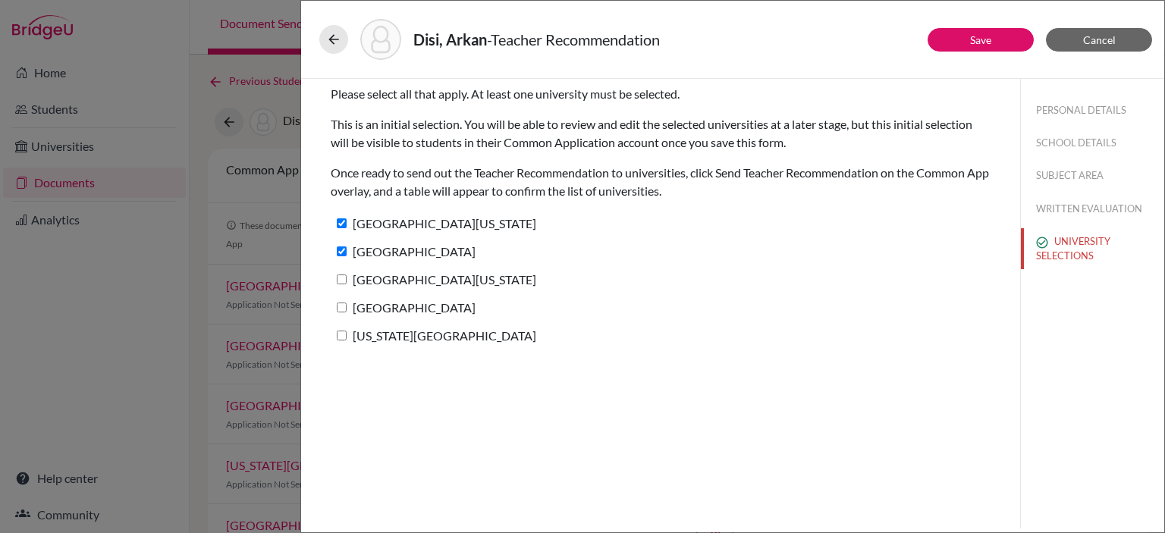
checkbox input "true"
click at [343, 310] on input "[GEOGRAPHIC_DATA]" at bounding box center [342, 308] width 10 height 10
checkbox input "true"
click at [343, 334] on input "[US_STATE][GEOGRAPHIC_DATA]" at bounding box center [342, 336] width 10 height 10
checkbox input "true"
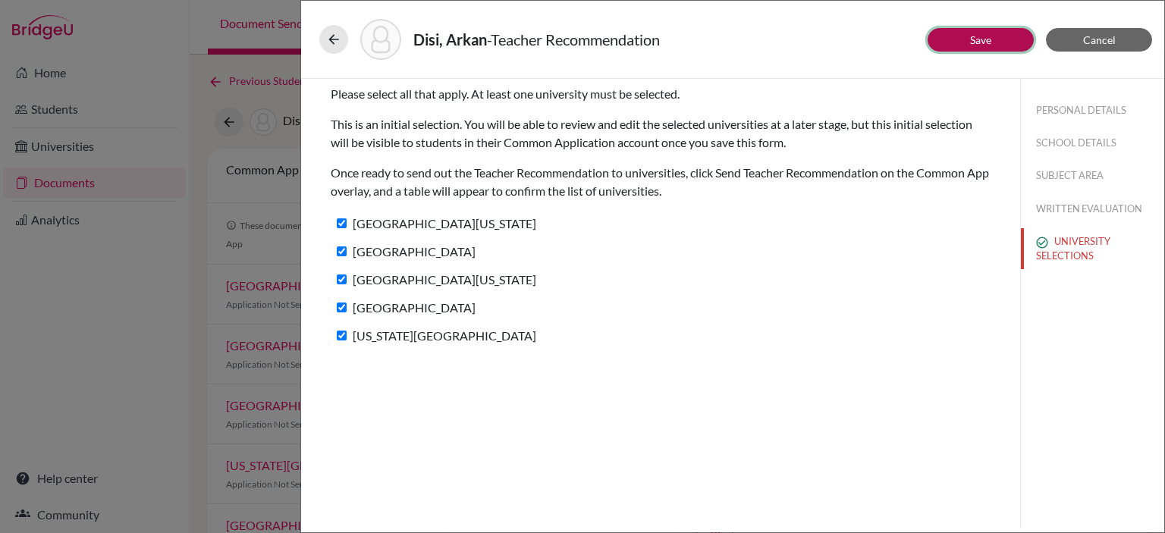
click at [974, 40] on link "Save" at bounding box center [980, 39] width 21 height 13
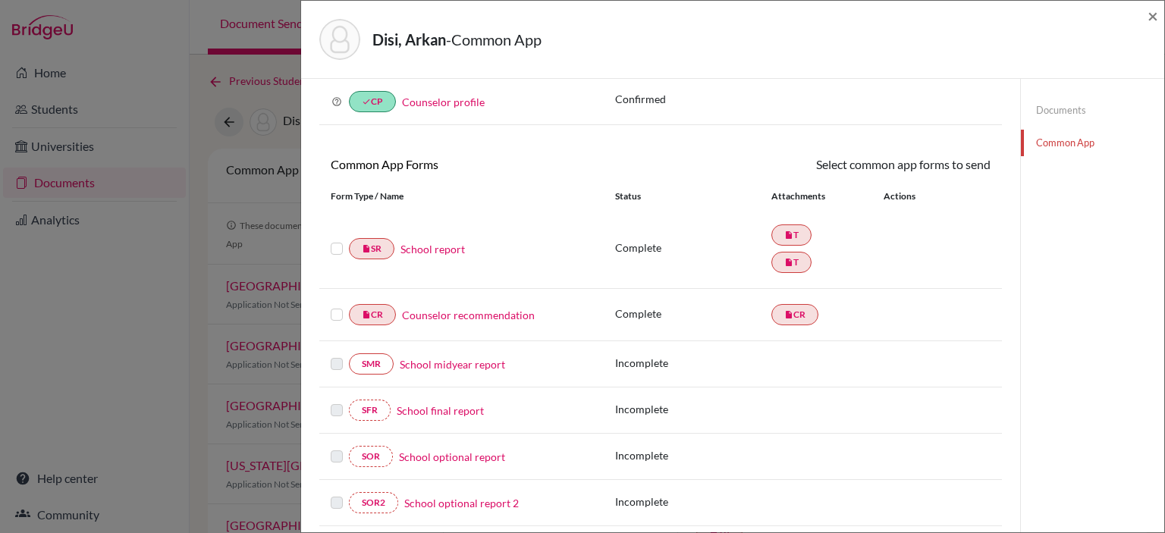
scroll to position [410, 0]
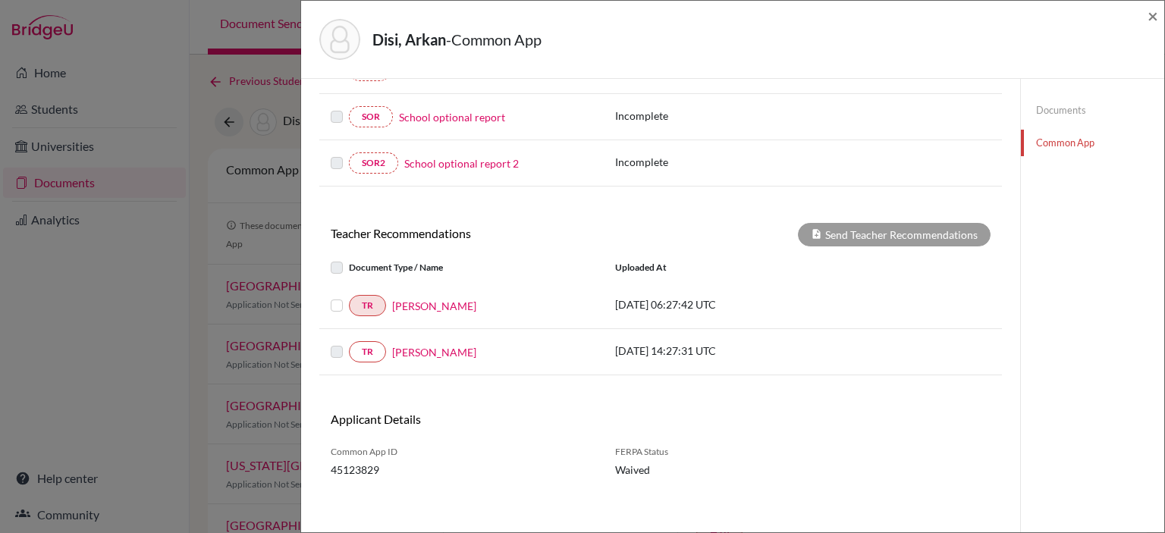
click at [412, 345] on link "[PERSON_NAME]" at bounding box center [434, 352] width 84 height 16
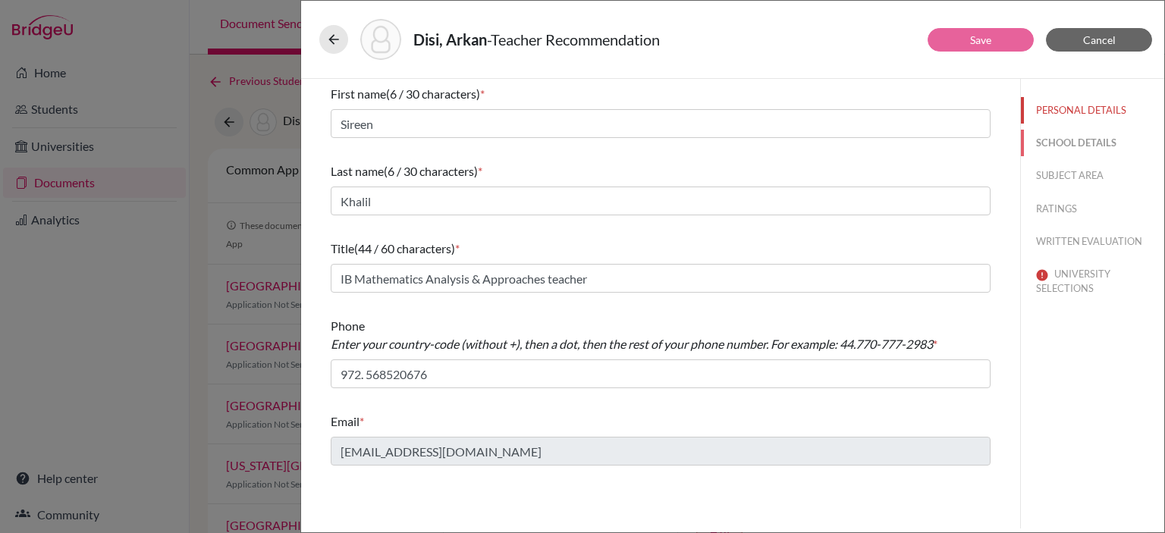
click at [1062, 146] on button "SCHOOL DETAILS" at bounding box center [1092, 143] width 143 height 27
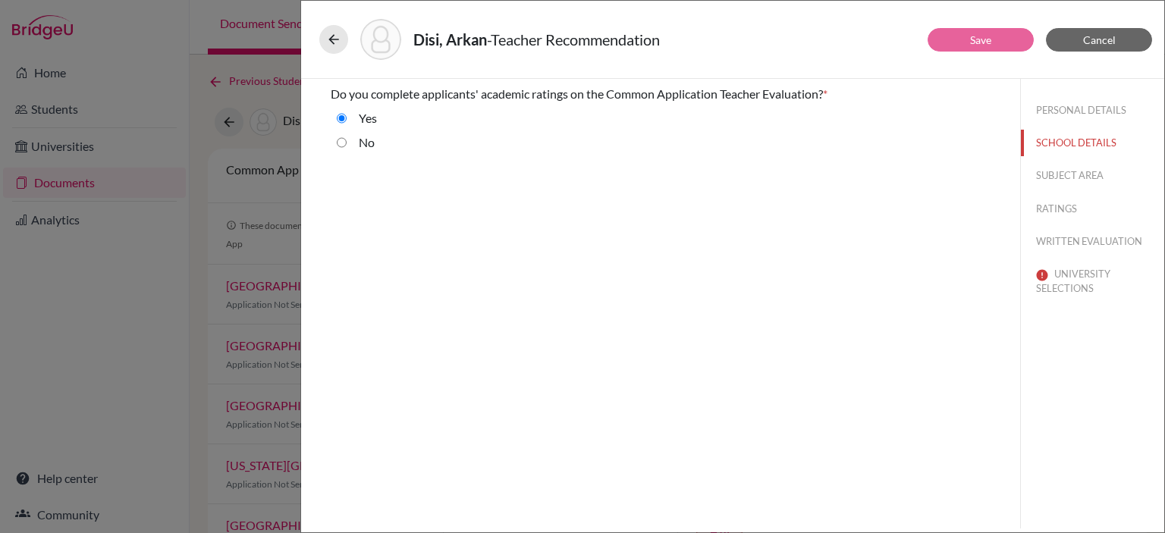
click at [364, 144] on label "No" at bounding box center [367, 142] width 16 height 18
click at [347, 144] on input "No" at bounding box center [342, 142] width 10 height 18
radio input "true"
click at [1057, 174] on button "SUBJECT AREA" at bounding box center [1092, 175] width 143 height 27
select select "0"
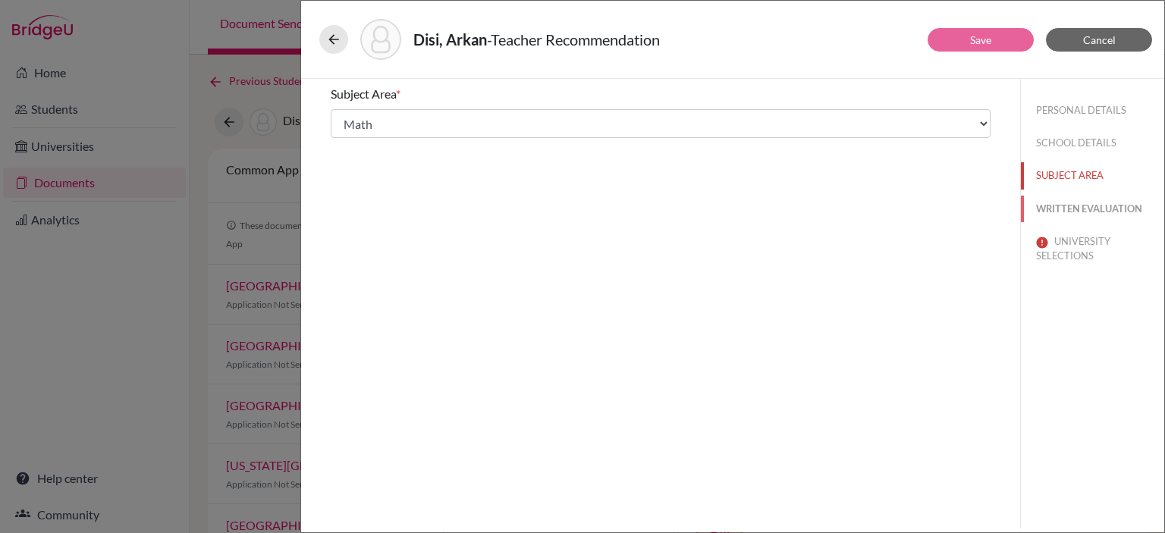
click at [1052, 205] on button "WRITTEN EVALUATION" at bounding box center [1092, 209] width 143 height 27
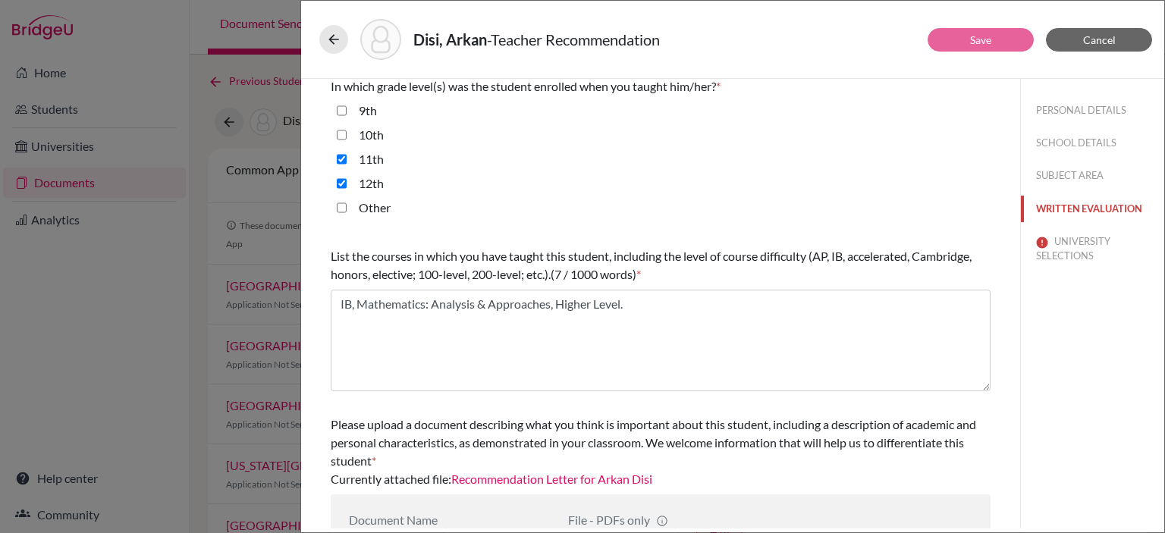
scroll to position [425, 0]
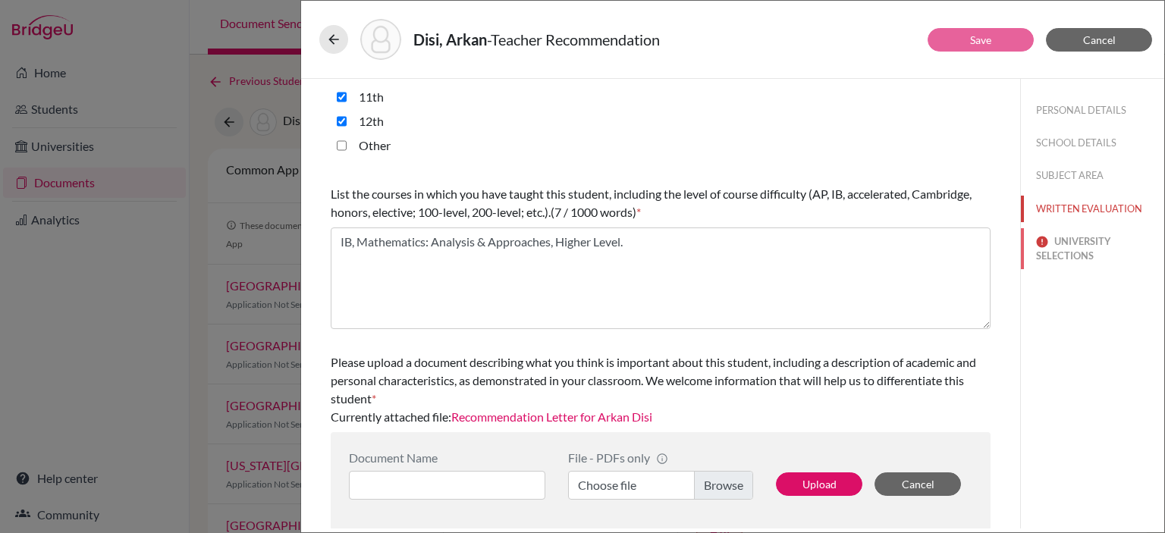
click at [1074, 233] on button "UNIVERSITY SELECTIONS" at bounding box center [1092, 248] width 143 height 41
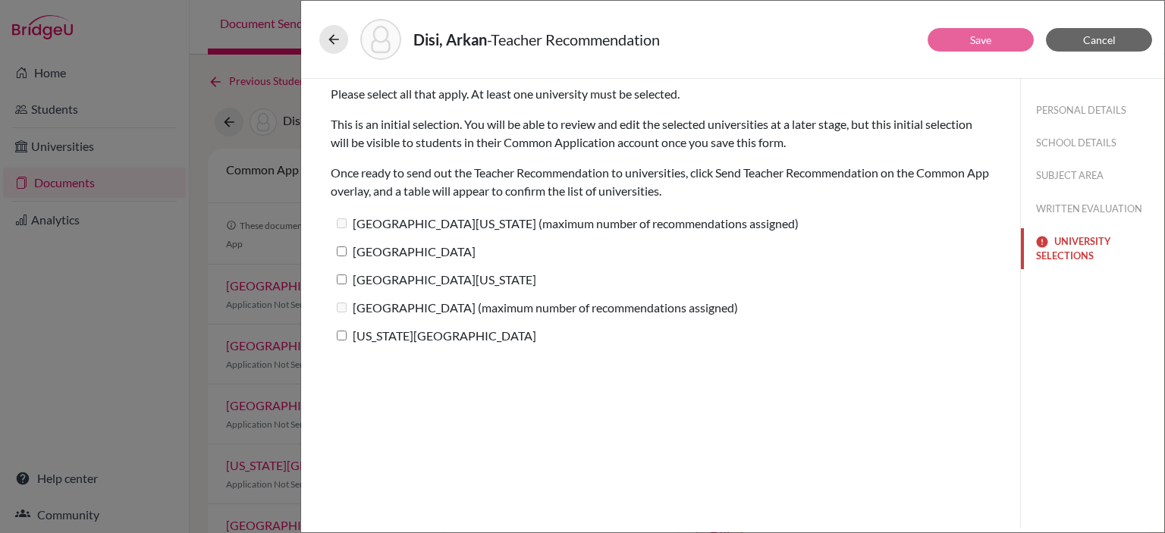
scroll to position [0, 0]
click at [346, 221] on label "University of Southern California (maximum number of recommendations assigned)" at bounding box center [565, 223] width 468 height 22
click at [338, 251] on input "[GEOGRAPHIC_DATA]" at bounding box center [342, 251] width 10 height 10
checkbox input "true"
click at [340, 278] on input "[GEOGRAPHIC_DATA][US_STATE]" at bounding box center [342, 279] width 10 height 10
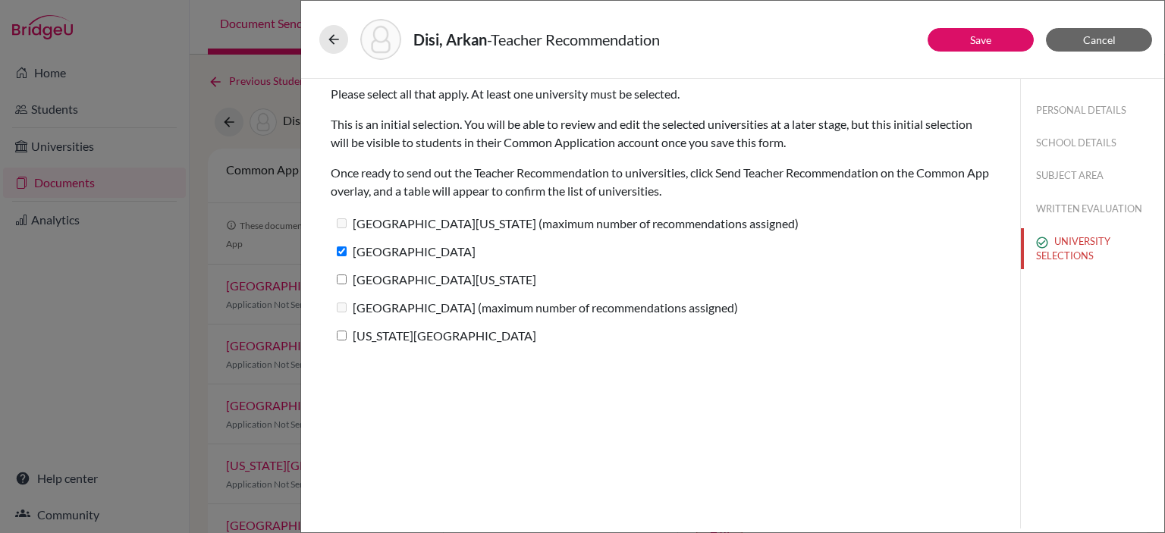
checkbox input "true"
click at [343, 251] on input "[GEOGRAPHIC_DATA]" at bounding box center [342, 251] width 10 height 10
checkbox input "false"
click at [340, 275] on input "[GEOGRAPHIC_DATA][US_STATE]" at bounding box center [342, 279] width 10 height 10
checkbox input "false"
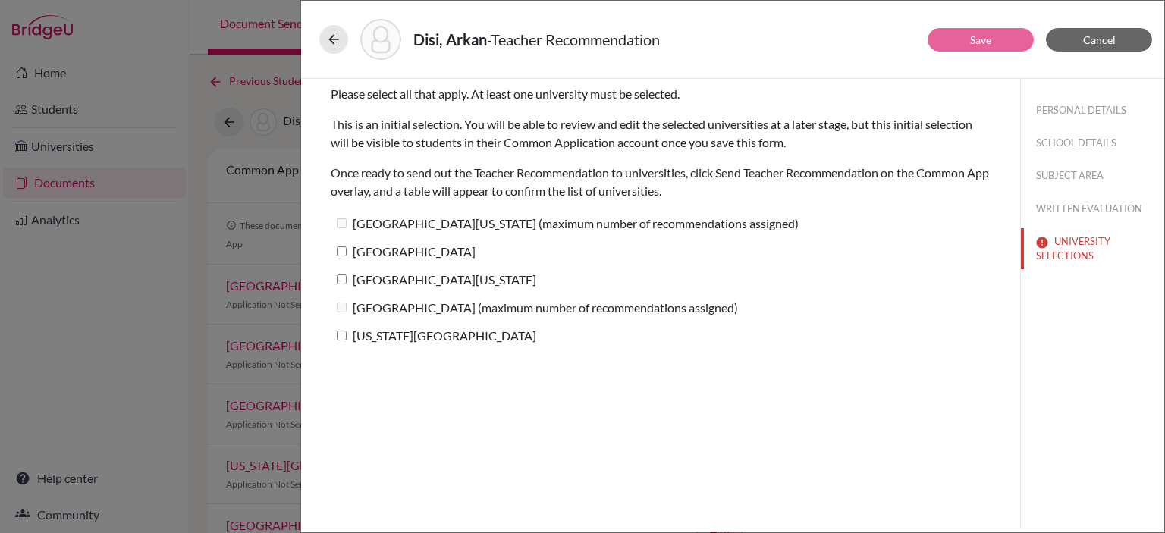
click at [343, 251] on input "[GEOGRAPHIC_DATA]" at bounding box center [342, 251] width 10 height 10
checkbox input "true"
click at [343, 279] on input "[GEOGRAPHIC_DATA][US_STATE]" at bounding box center [342, 279] width 10 height 10
checkbox input "true"
click at [342, 333] on input "[US_STATE][GEOGRAPHIC_DATA]" at bounding box center [342, 336] width 10 height 10
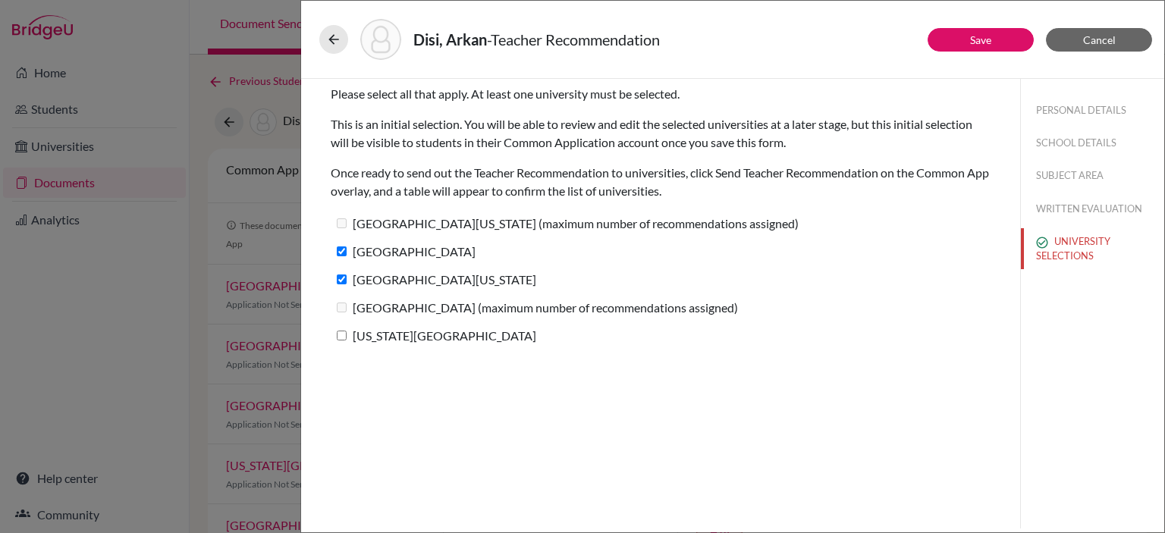
checkbox input "true"
click at [955, 44] on button "Save" at bounding box center [980, 40] width 106 height 24
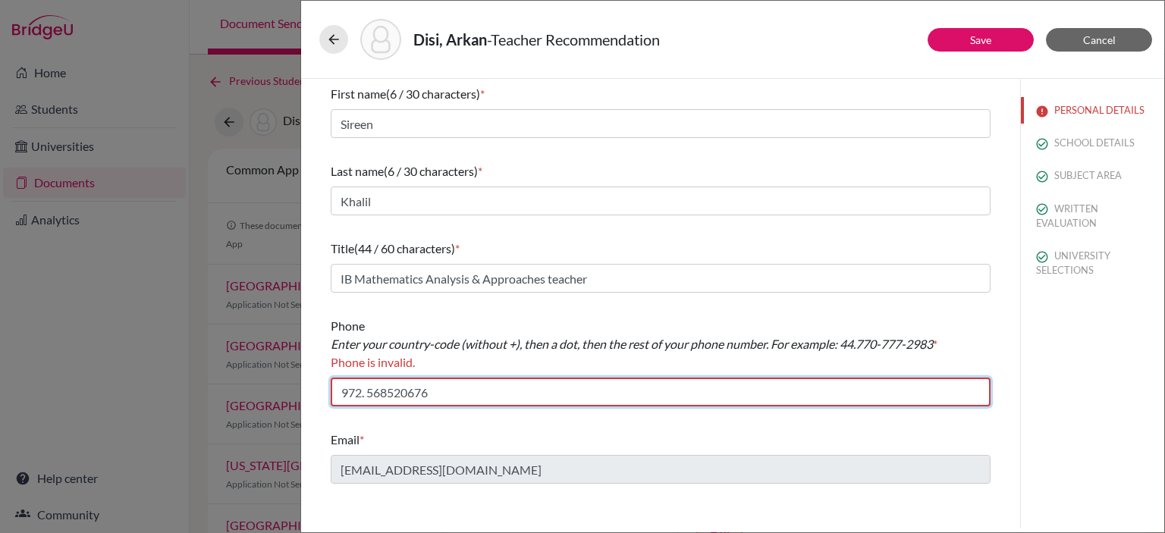
click at [342, 391] on input "972. 568520676" at bounding box center [661, 392] width 660 height 29
drag, startPoint x: 461, startPoint y: 394, endPoint x: 318, endPoint y: 397, distance: 142.6
click at [318, 397] on div "First name (6 / 30 characters) * Sireen Last name (6 / 30 characters) * Khalil …" at bounding box center [660, 284] width 696 height 411
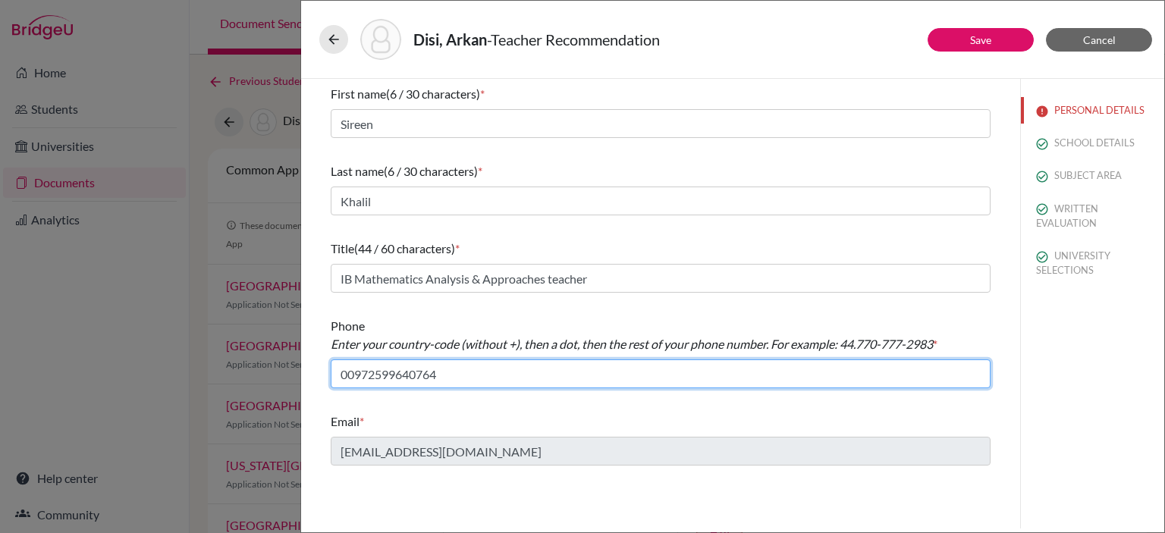
type input "00972599640764"
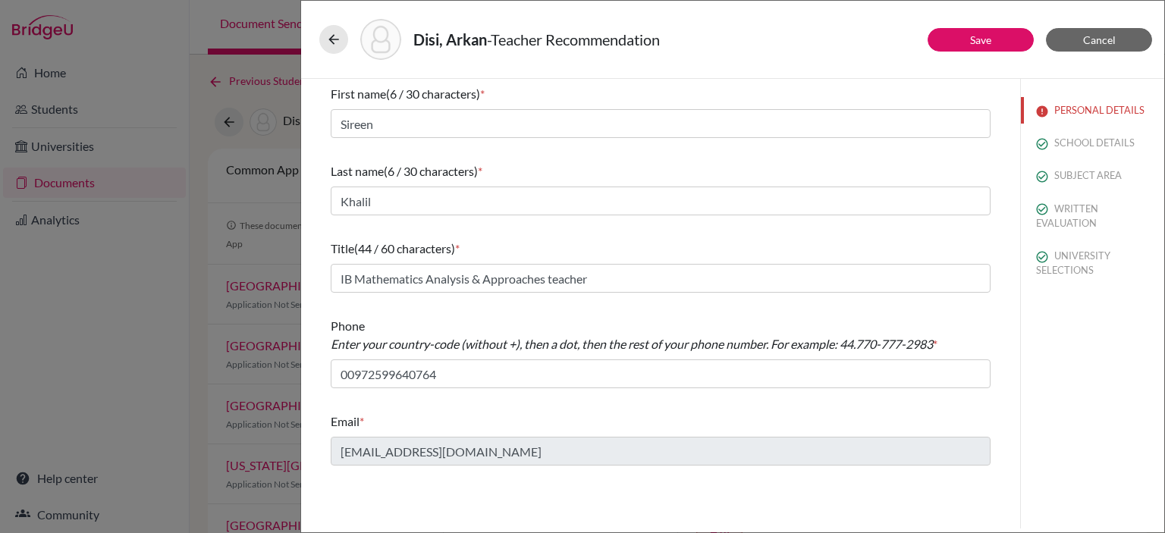
drag, startPoint x: 441, startPoint y: 498, endPoint x: 446, endPoint y: 485, distance: 14.6
click at [441, 497] on div "First name (6 / 30 characters) * Sireen Last name (6 / 30 characters) * Khalil …" at bounding box center [660, 304] width 719 height 450
click at [494, 416] on div "Email *" at bounding box center [661, 421] width 660 height 18
click at [975, 52] on div "Disi, Arkan - Teacher Recommendation" at bounding box center [732, 39] width 826 height 41
click at [980, 41] on link "Save" at bounding box center [980, 39] width 21 height 13
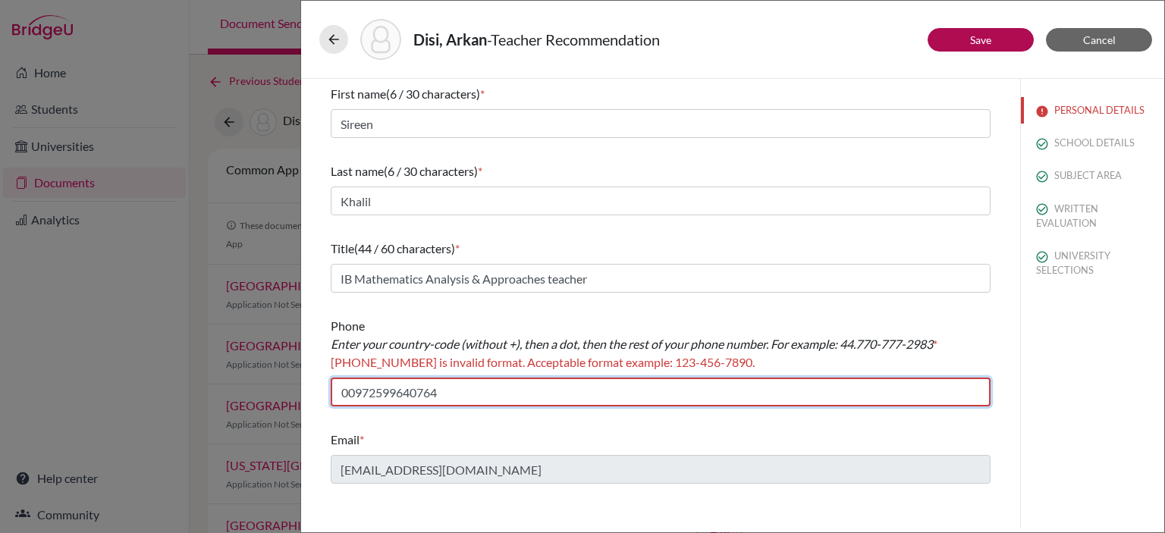
drag, startPoint x: 444, startPoint y: 390, endPoint x: 313, endPoint y: 390, distance: 130.4
click at [313, 390] on div "First name (6 / 30 characters) * Sireen Last name (6 / 30 characters) * Khalil …" at bounding box center [660, 284] width 696 height 411
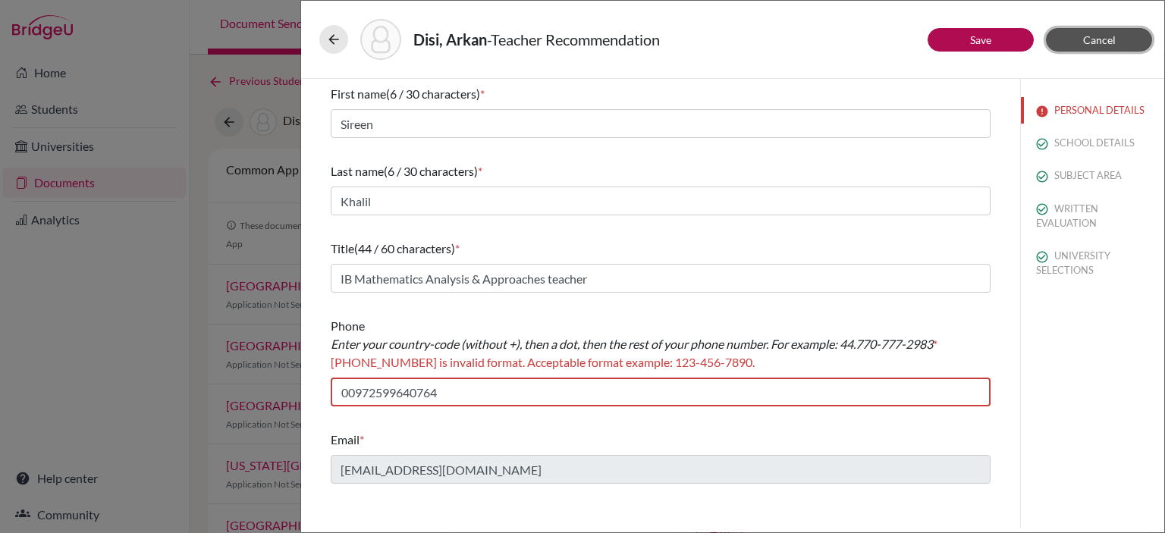
click at [1089, 39] on span "Cancel" at bounding box center [1099, 39] width 33 height 13
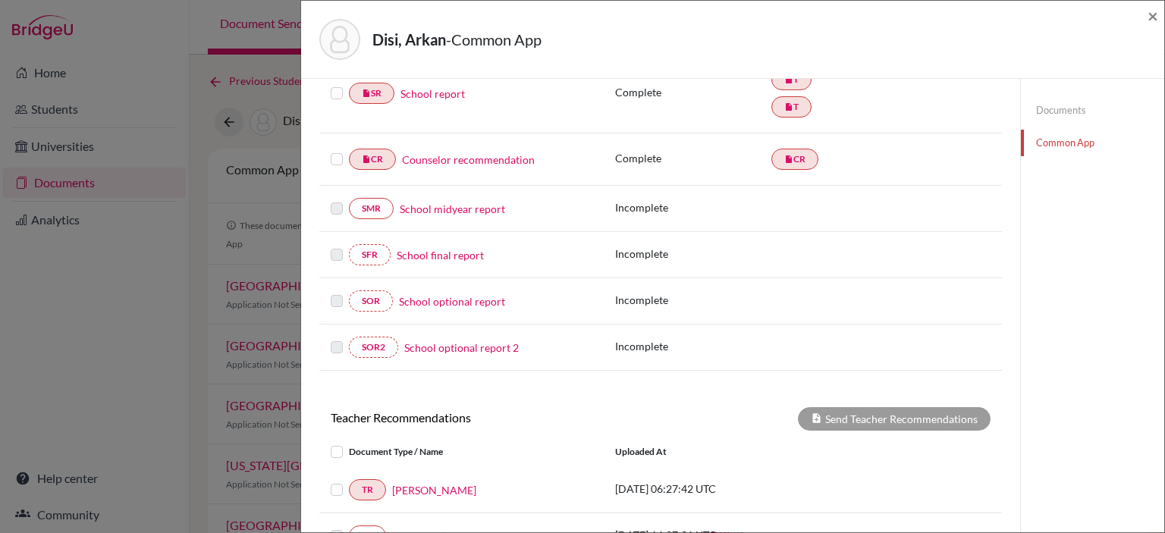
scroll to position [410, 0]
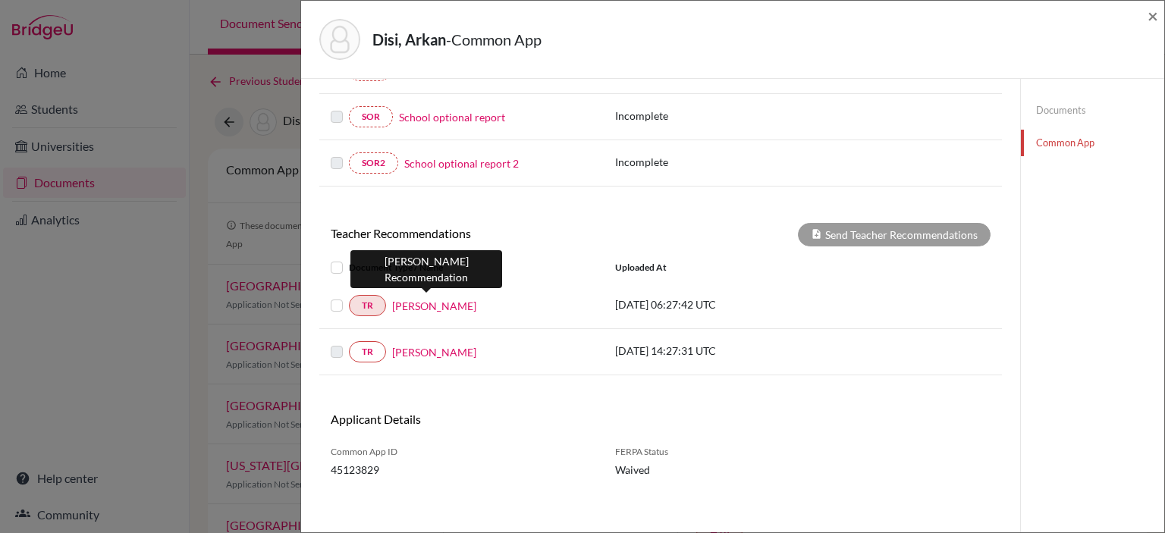
click at [431, 303] on link "[PERSON_NAME]" at bounding box center [434, 306] width 84 height 16
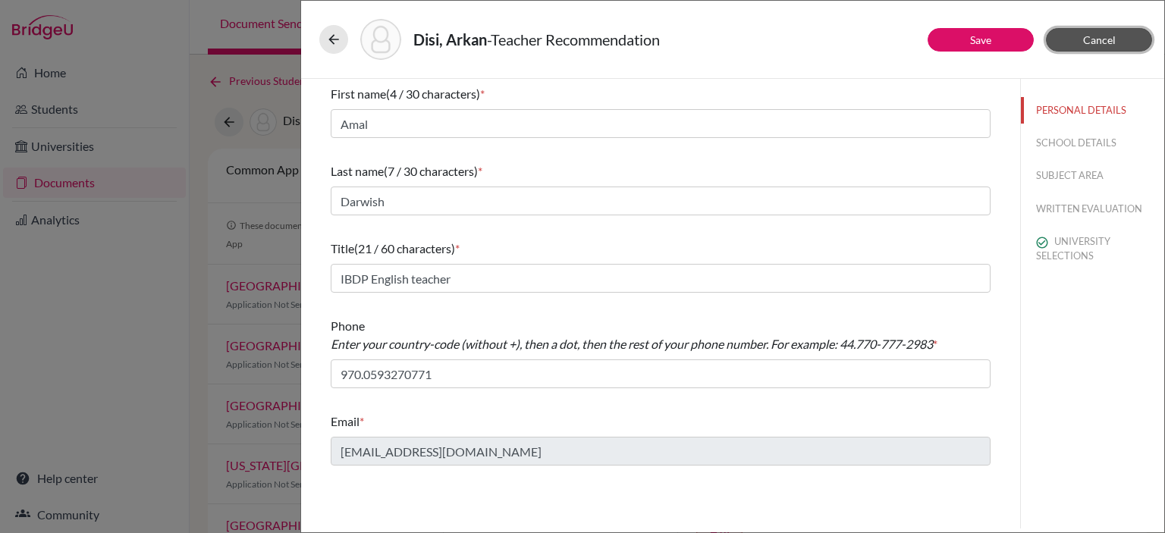
click at [1116, 42] on button "Cancel" at bounding box center [1099, 40] width 106 height 24
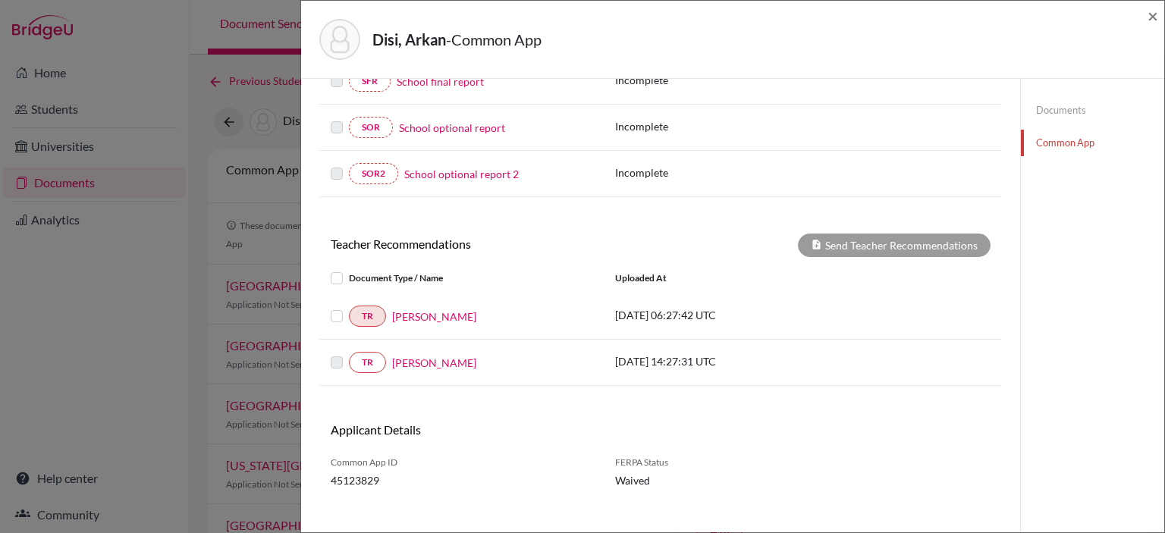
scroll to position [410, 0]
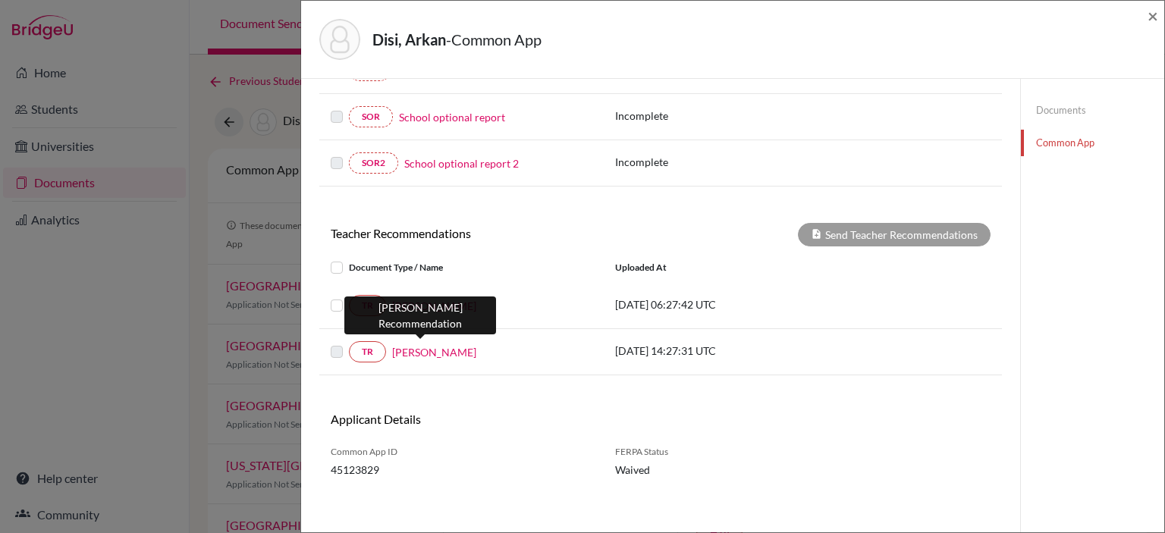
click at [434, 345] on link "[PERSON_NAME]" at bounding box center [434, 352] width 84 height 16
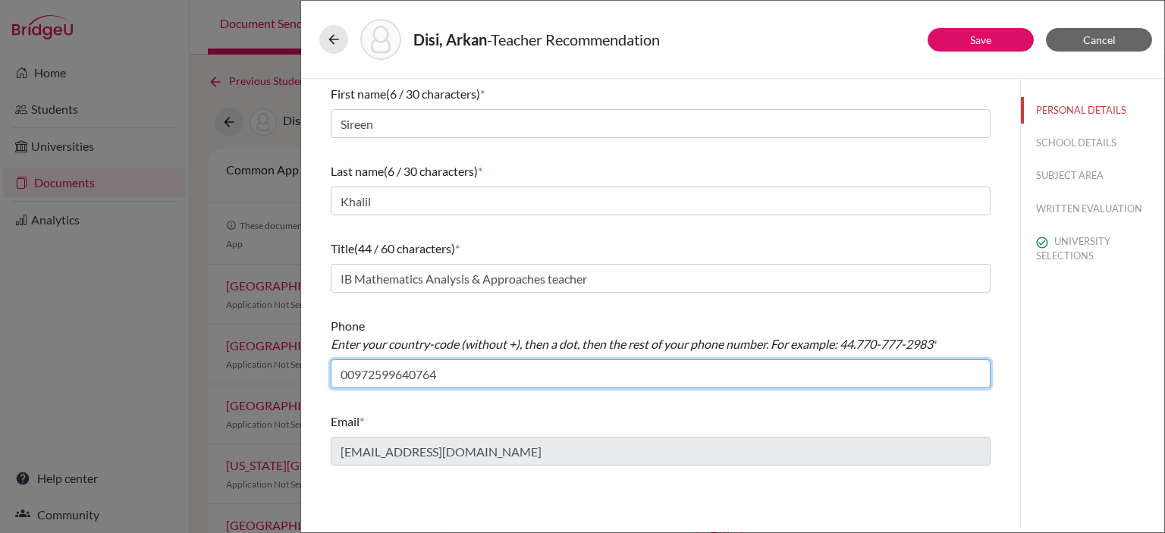
drag, startPoint x: 354, startPoint y: 375, endPoint x: 318, endPoint y: 375, distance: 35.6
click at [318, 375] on div "First name (6 / 30 characters) * Sireen Last name (6 / 30 characters) * Khalil …" at bounding box center [660, 275] width 696 height 393
click at [356, 373] on input "972599640764" at bounding box center [661, 373] width 660 height 29
type input "970.599640764"
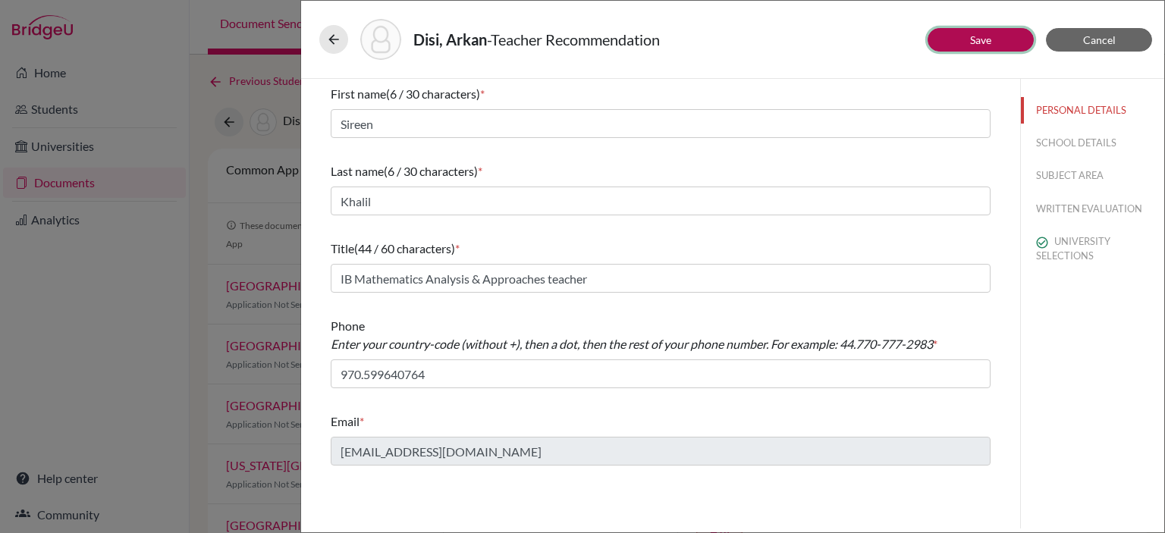
click at [1007, 37] on button "Save" at bounding box center [980, 40] width 106 height 24
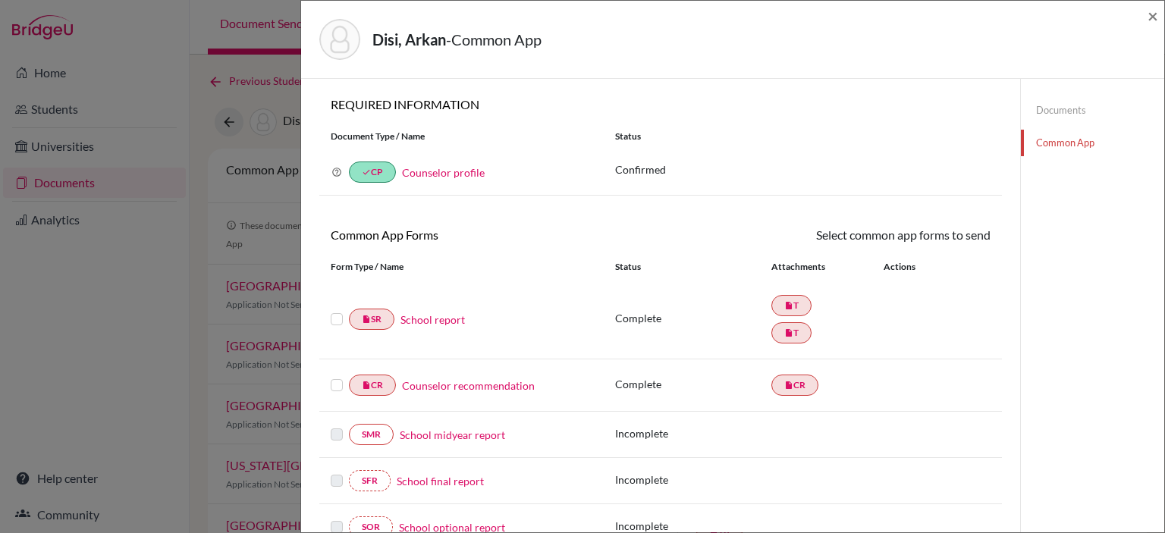
click at [340, 310] on label at bounding box center [337, 310] width 12 height 0
click at [0, 0] on input "checkbox" at bounding box center [0, 0] width 0 height 0
click at [338, 378] on label at bounding box center [337, 378] width 12 height 0
click at [0, 0] on input "checkbox" at bounding box center [0, 0] width 0 height 0
click at [337, 171] on icon at bounding box center [336, 172] width 11 height 11
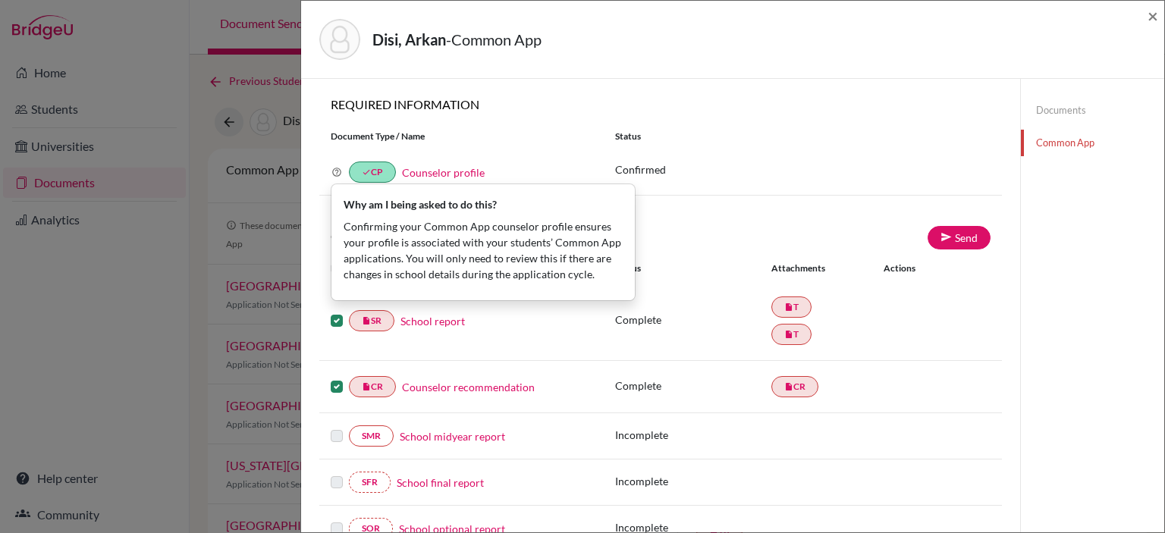
click at [535, 124] on div "Document Type / Name Status" at bounding box center [660, 137] width 682 height 26
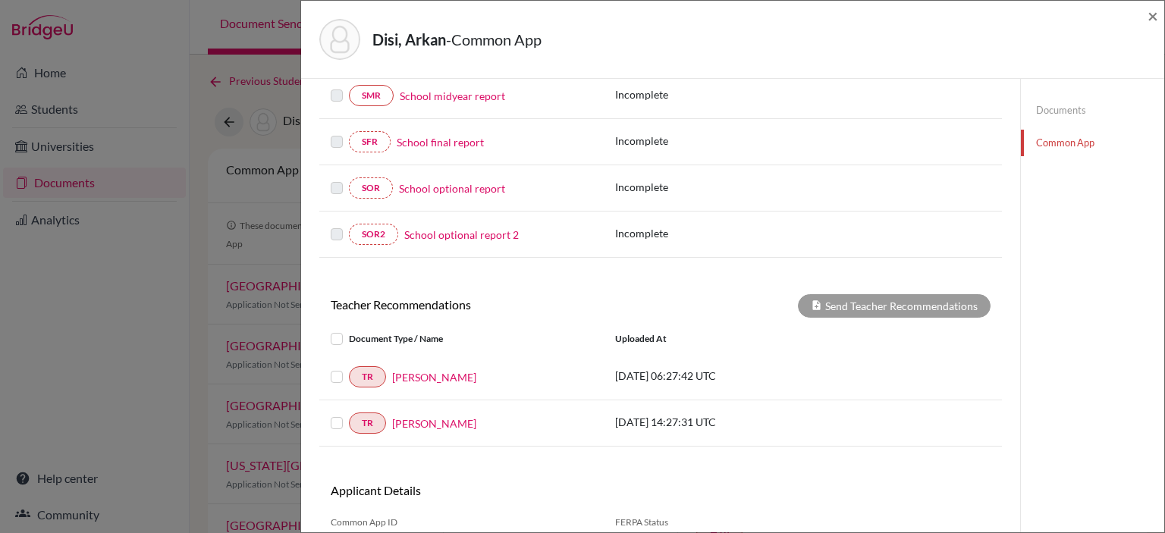
scroll to position [379, 0]
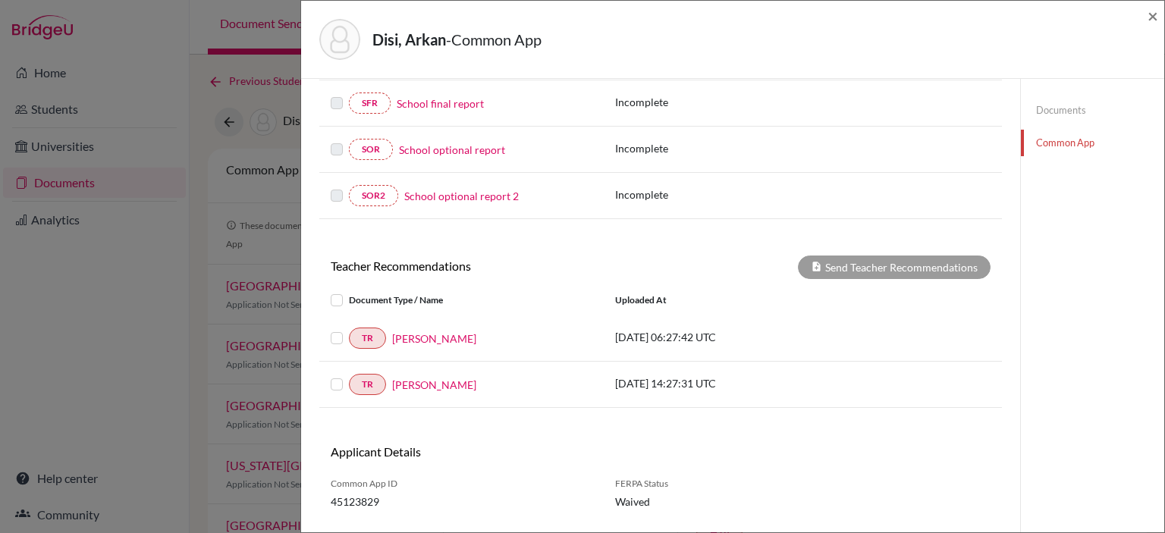
click at [349, 329] on label at bounding box center [349, 329] width 0 height 0
click at [0, 0] on input "checkbox" at bounding box center [0, 0] width 0 height 0
click at [334, 303] on div at bounding box center [340, 300] width 18 height 18
click at [349, 291] on label at bounding box center [349, 291] width 0 height 0
click at [0, 0] on input "checkbox" at bounding box center [0, 0] width 0 height 0
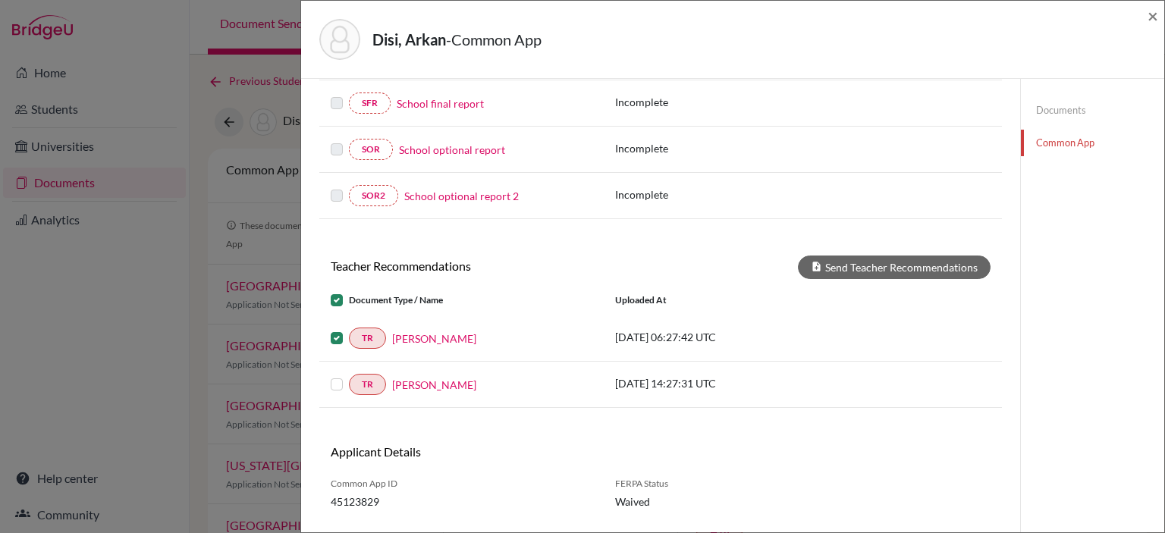
click at [349, 375] on label at bounding box center [349, 375] width 0 height 0
click at [0, 0] on input "checkbox" at bounding box center [0, 0] width 0 height 0
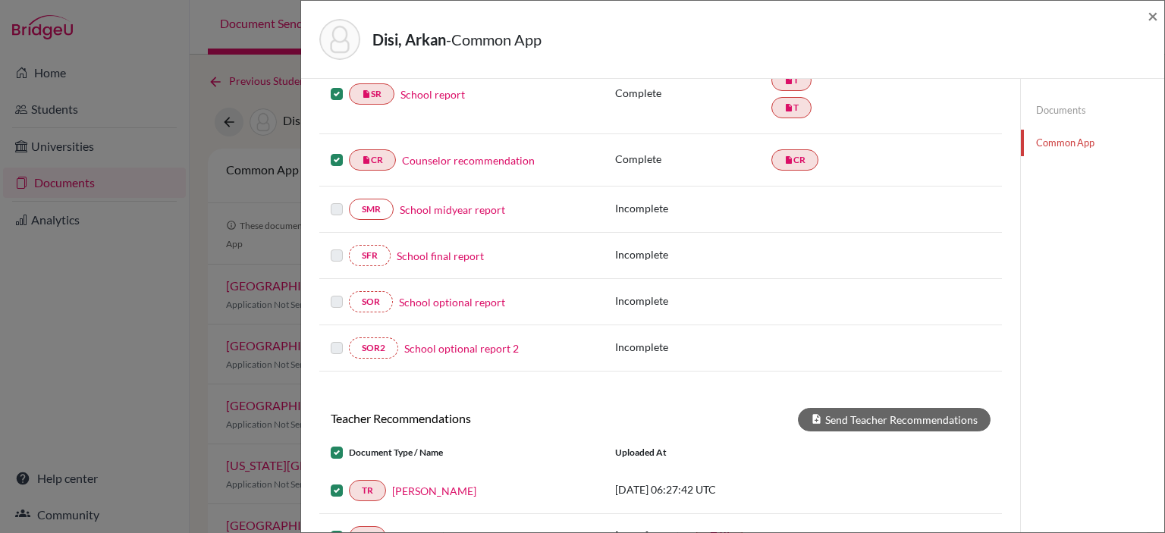
scroll to position [0, 0]
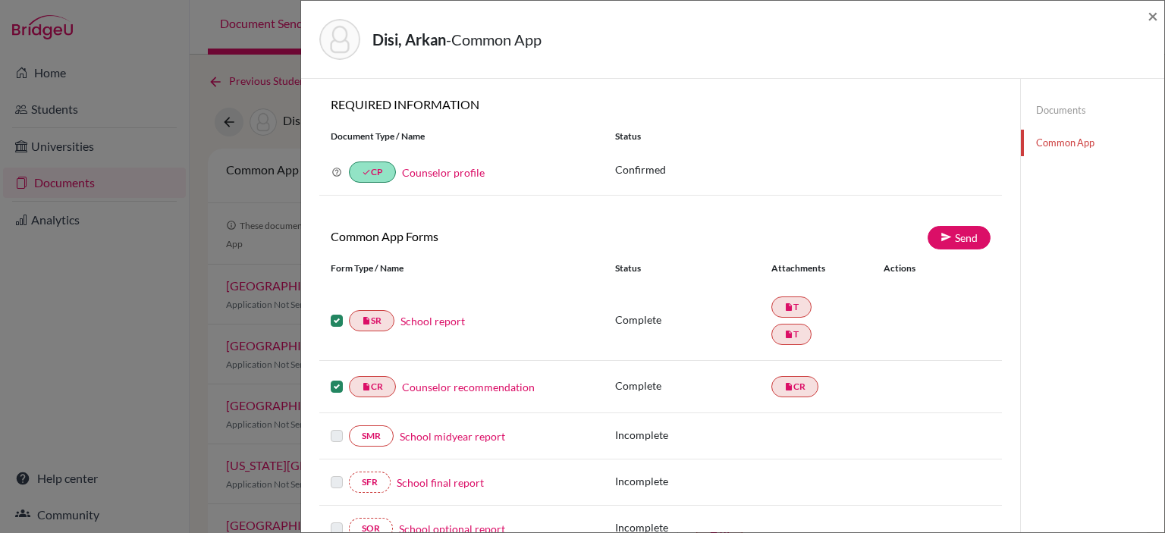
click at [441, 172] on link "Counselor profile" at bounding box center [443, 172] width 83 height 13
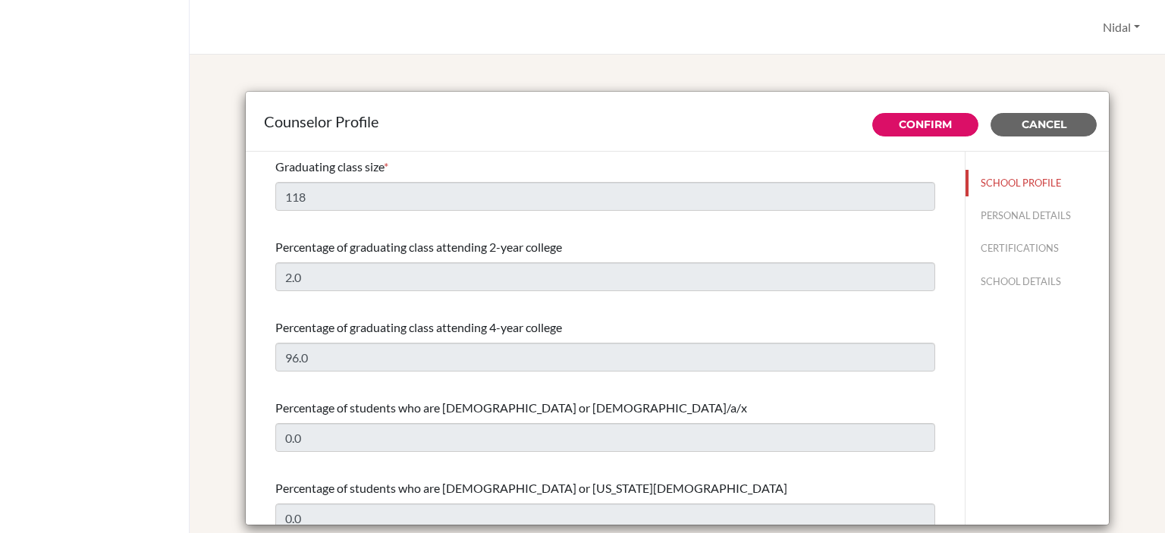
select select "0"
select select "349740"
click at [911, 123] on link "Confirm" at bounding box center [925, 125] width 53 height 14
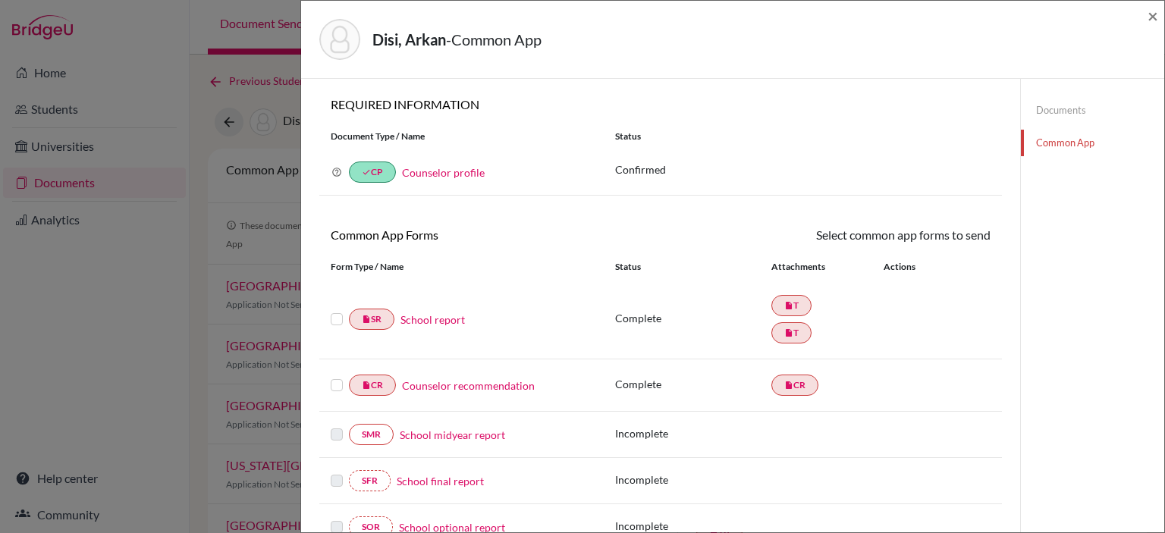
click at [339, 310] on label at bounding box center [337, 310] width 12 height 0
click at [0, 0] on input "checkbox" at bounding box center [0, 0] width 0 height 0
click at [331, 378] on label at bounding box center [337, 378] width 12 height 0
click at [0, 0] on input "checkbox" at bounding box center [0, 0] width 0 height 0
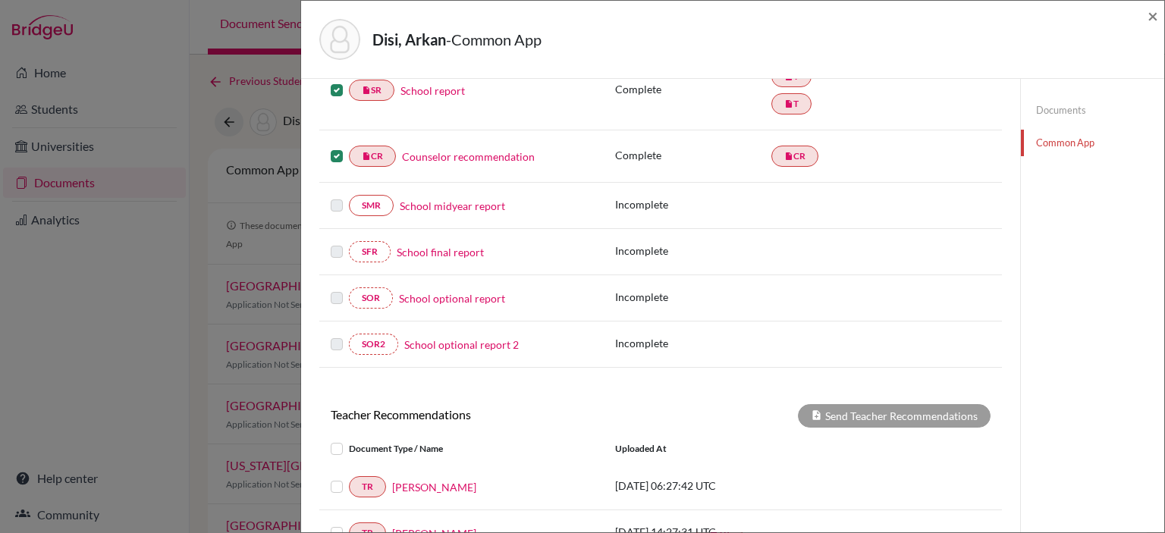
scroll to position [411, 0]
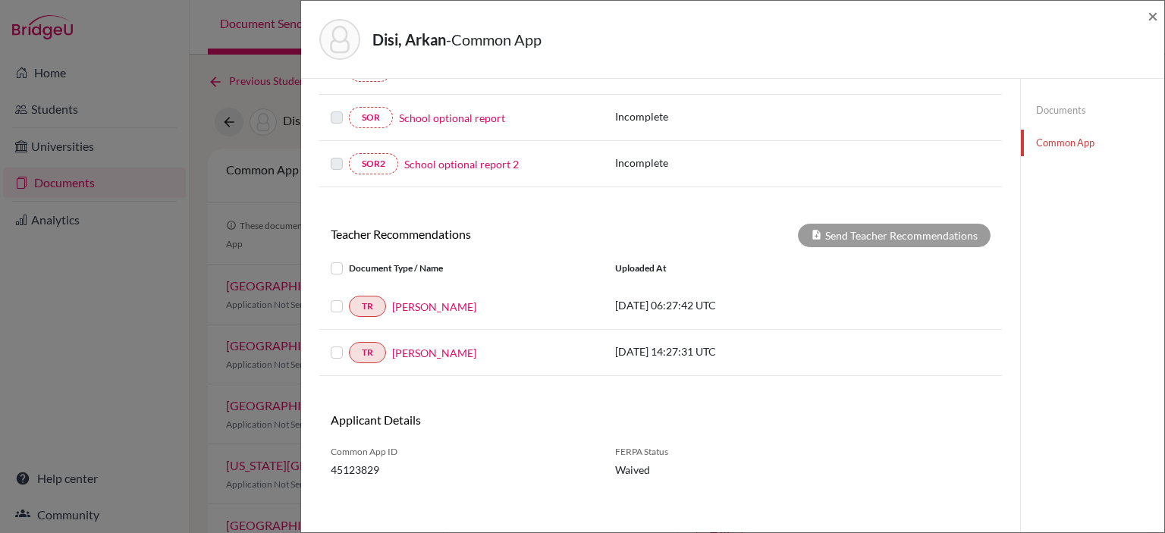
click at [349, 259] on label at bounding box center [349, 259] width 0 height 0
click at [0, 0] on input "checkbox" at bounding box center [0, 0] width 0 height 0
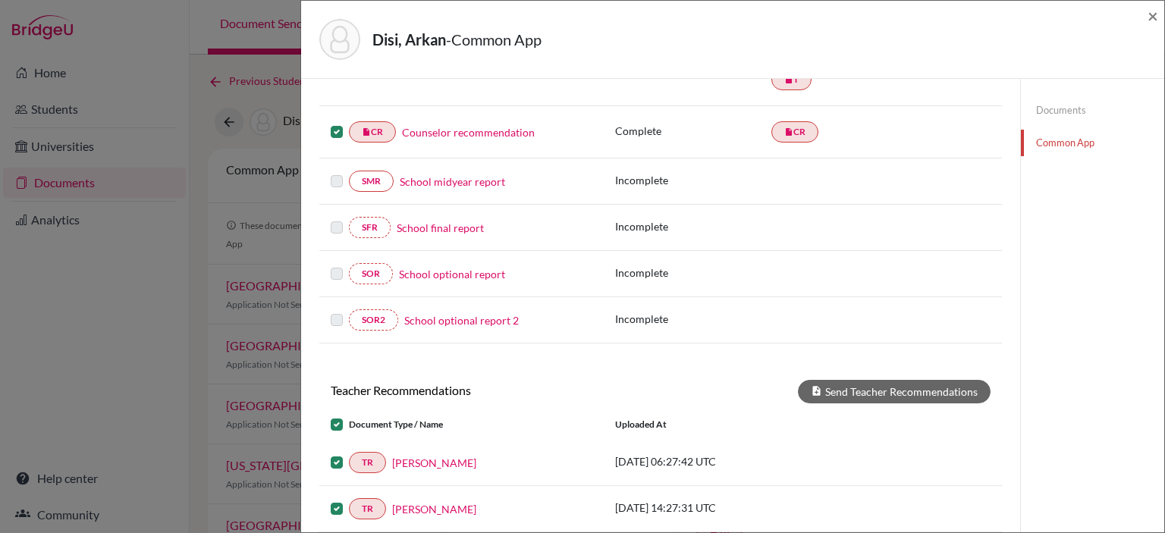
scroll to position [0, 0]
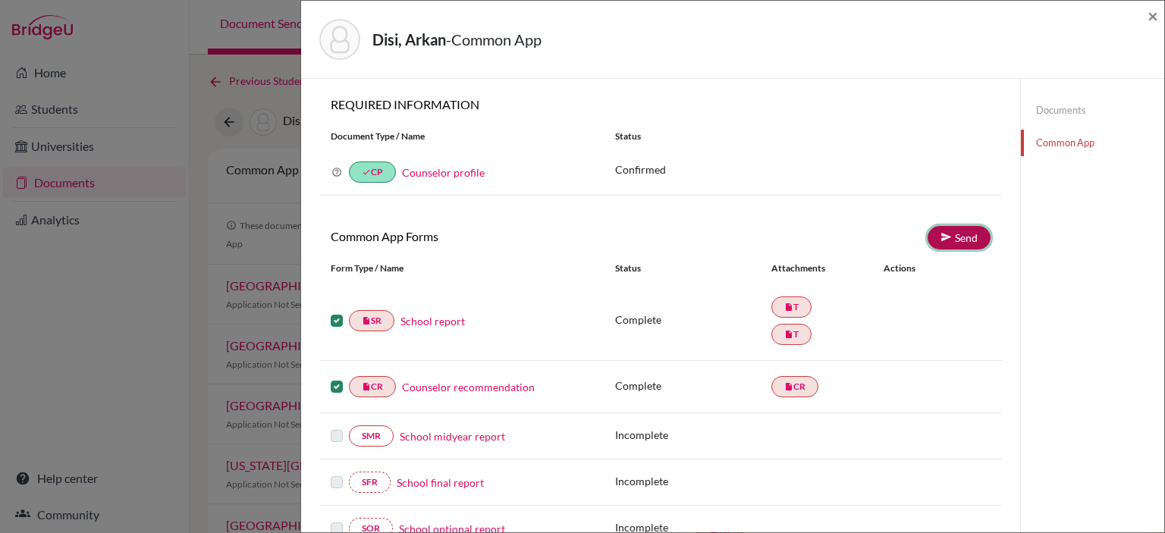
click at [959, 238] on link "Send" at bounding box center [958, 238] width 63 height 24
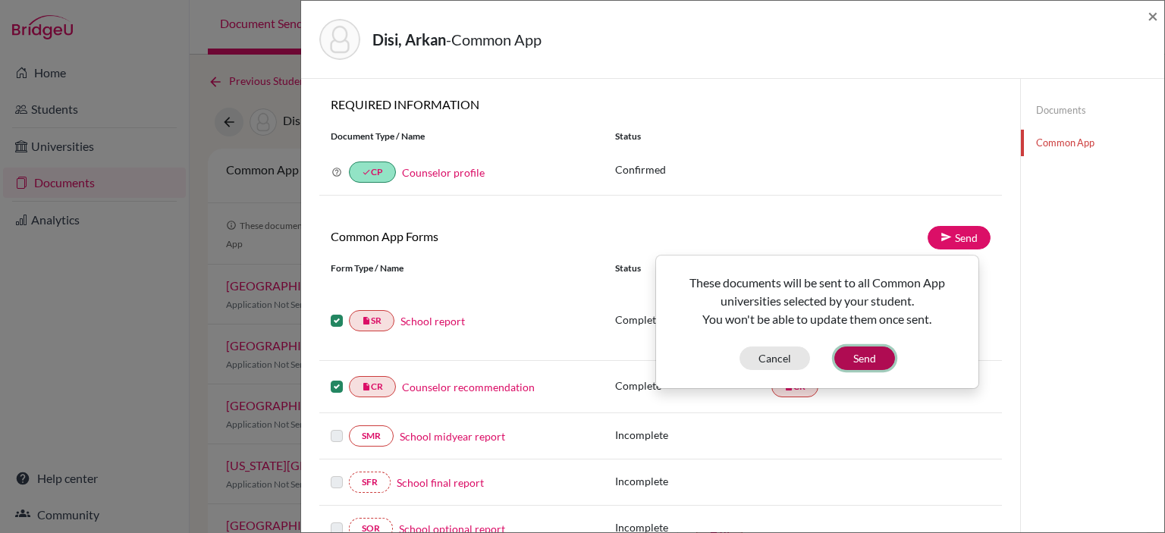
click at [867, 356] on button "Send" at bounding box center [864, 359] width 61 height 24
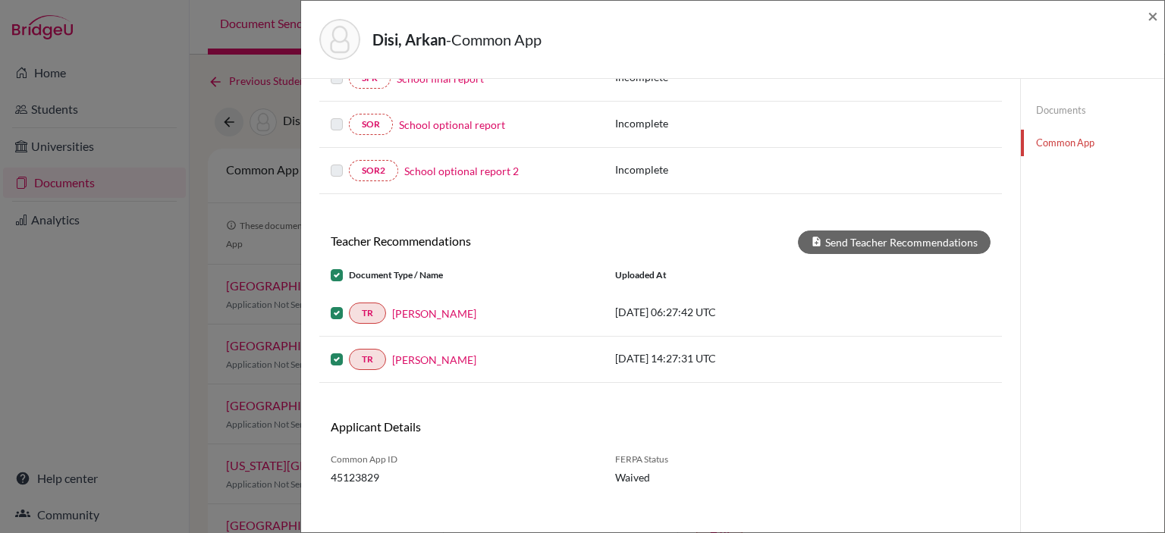
scroll to position [414, 0]
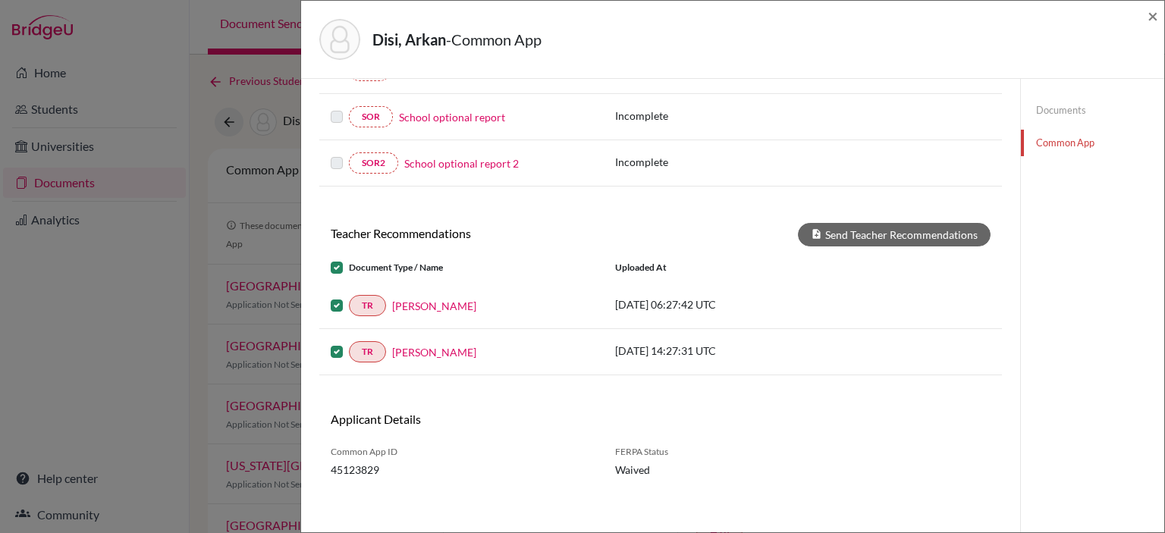
click at [190, 118] on div "Disi, Arkan - Common App × × REQUIRED INFORMATION Document Type / Name Status W…" at bounding box center [582, 266] width 1165 height 533
click at [1058, 142] on link "Common App" at bounding box center [1092, 143] width 143 height 27
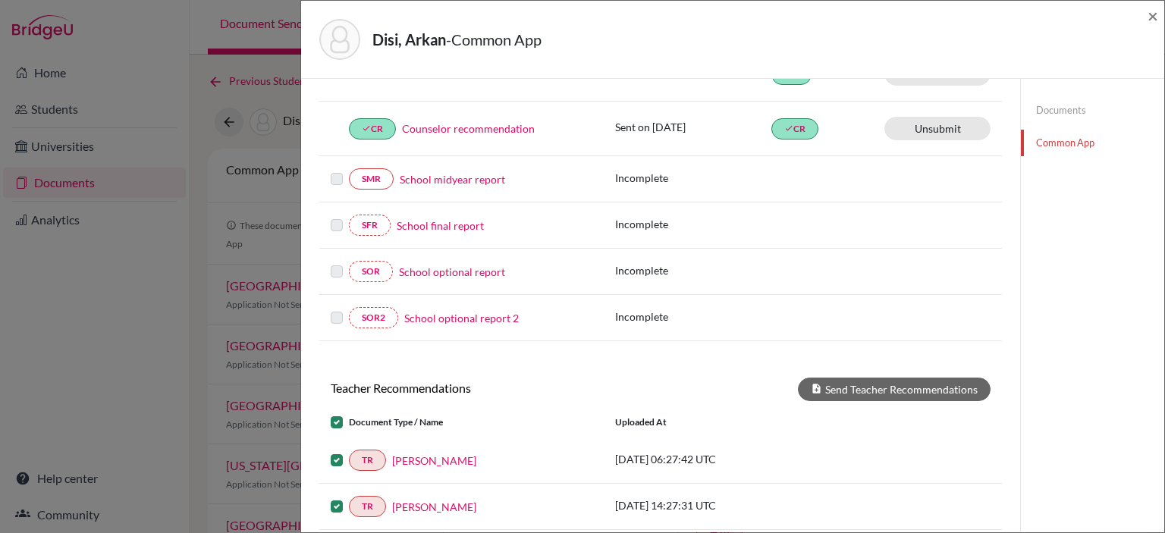
scroll to position [0, 0]
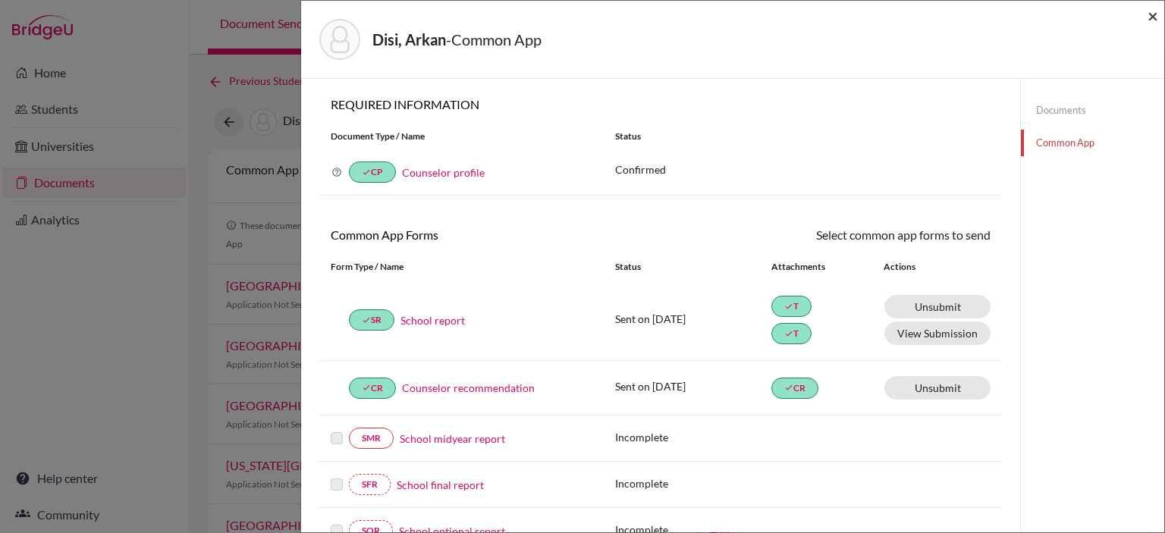
click at [1154, 13] on span "×" at bounding box center [1152, 16] width 11 height 22
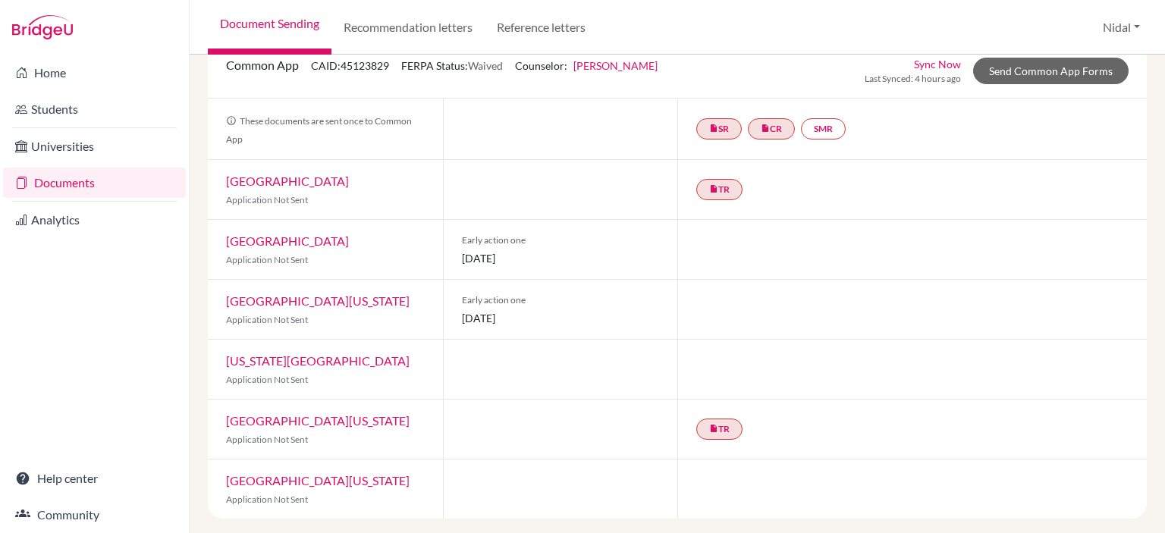
scroll to position [106, 0]
click at [828, 127] on link "SMR" at bounding box center [823, 127] width 45 height 21
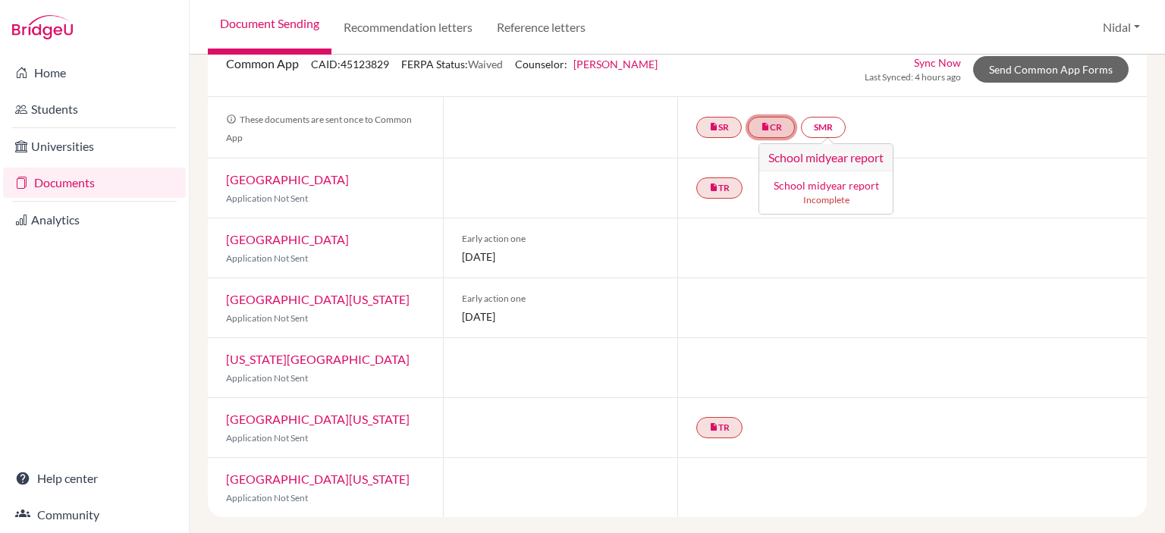
click at [757, 133] on link "insert_drive_file CR" at bounding box center [771, 127] width 47 height 21
click at [735, 193] on small "Complete. Ready to send." at bounding box center [771, 200] width 146 height 14
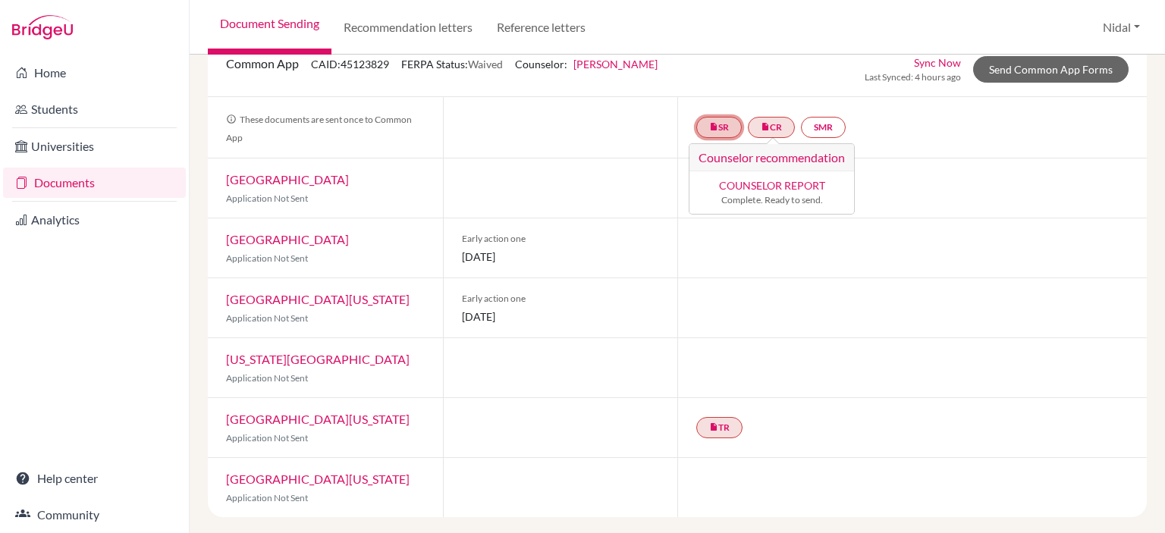
click at [718, 130] on link "insert_drive_file SR" at bounding box center [718, 127] width 45 height 21
drag, startPoint x: 901, startPoint y: 119, endPoint x: 929, endPoint y: 110, distance: 29.5
click at [902, 118] on div "insert_drive_file SR School report School report Complete. Ready to send. inser…" at bounding box center [911, 127] width 469 height 61
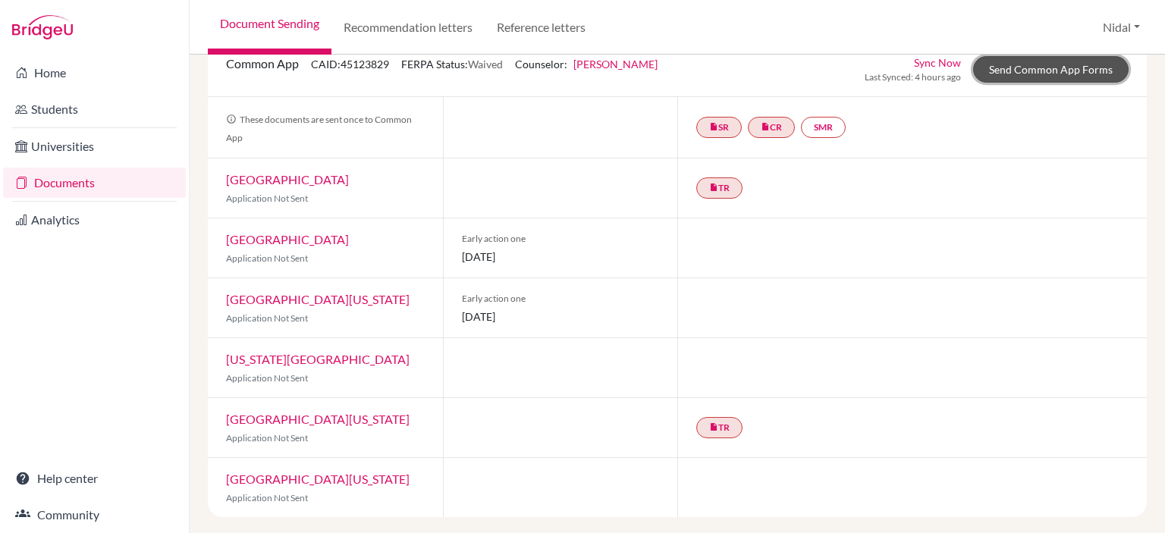
click at [1018, 72] on link "Send Common App Forms" at bounding box center [1050, 69] width 155 height 27
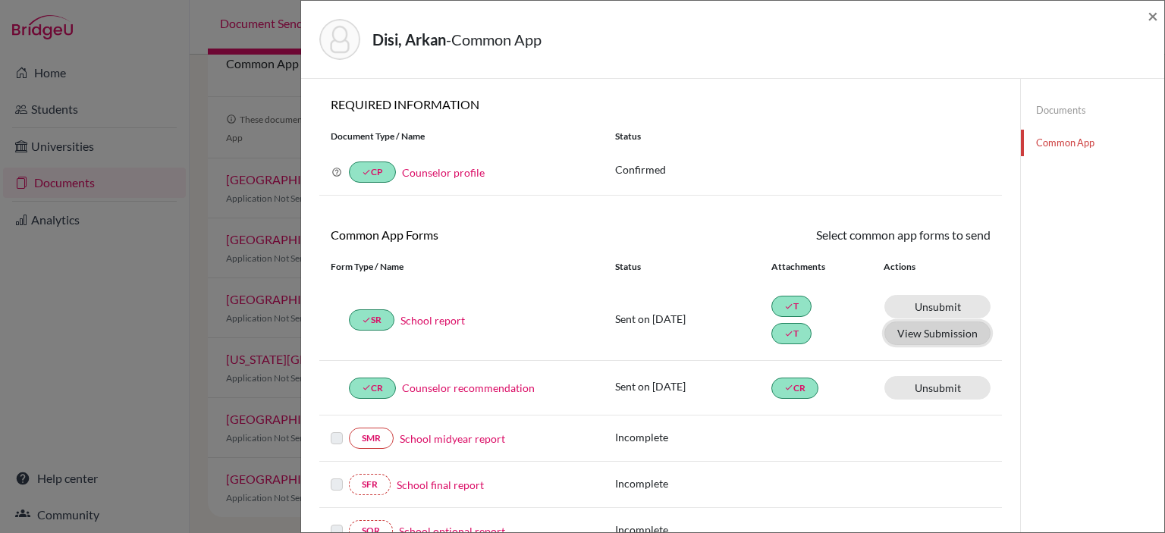
click at [898, 336] on button "View Submission" at bounding box center [937, 333] width 106 height 24
click at [1041, 115] on link "Documents" at bounding box center [1092, 110] width 143 height 27
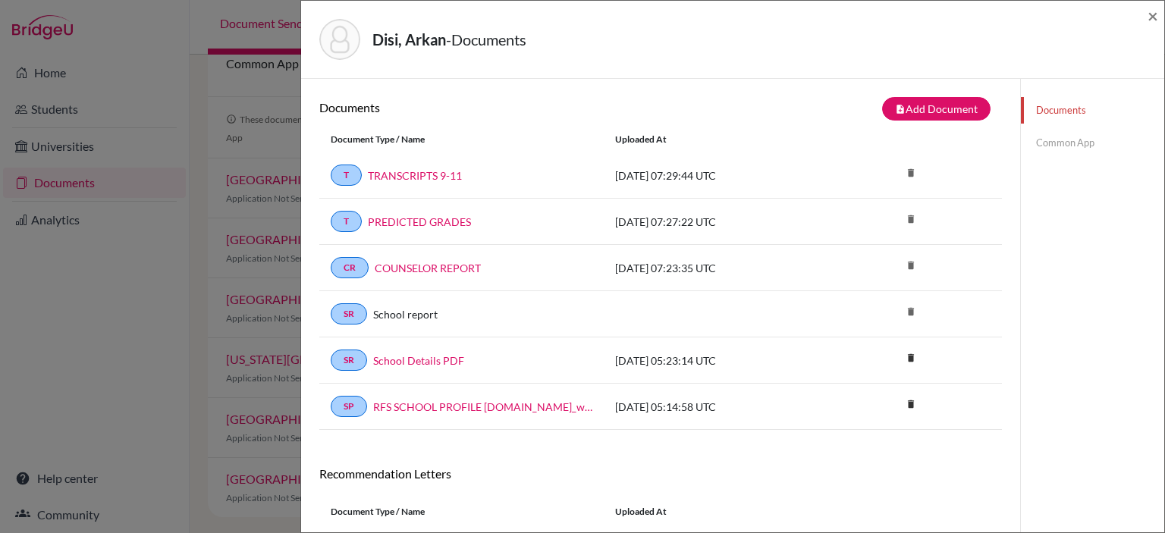
click at [1068, 145] on link "Common App" at bounding box center [1092, 143] width 143 height 27
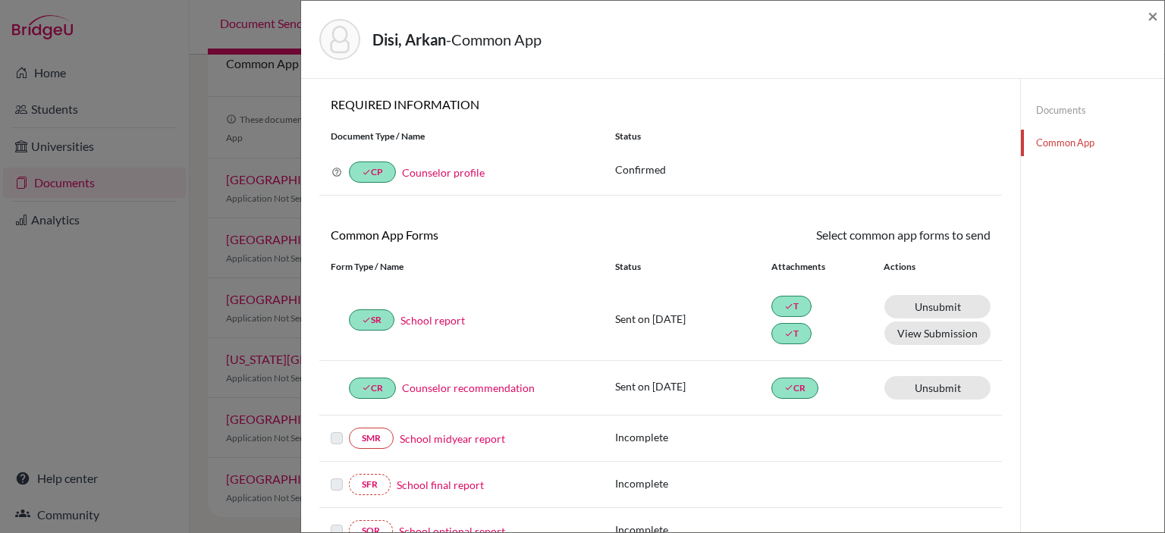
click at [229, 165] on div "Disi, Arkan - Common App × × REQUIRED INFORMATION Document Type / Name Status W…" at bounding box center [582, 266] width 1165 height 533
click at [1159, 11] on div "Disi, Arkan - Common App ×" at bounding box center [732, 40] width 863 height 78
click at [1153, 16] on span "×" at bounding box center [1152, 16] width 11 height 22
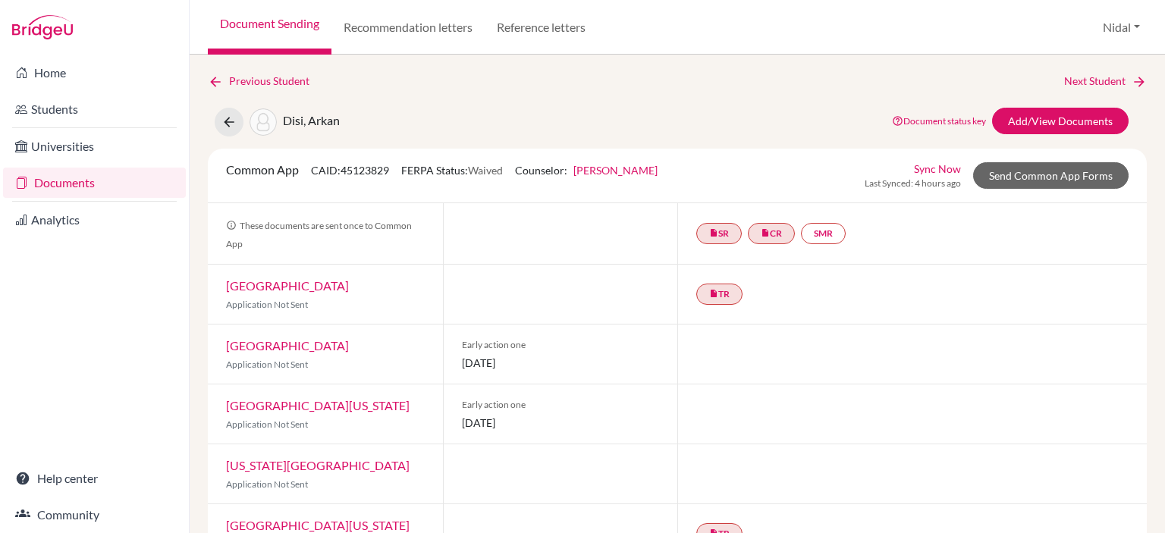
click at [928, 169] on link "Sync Now" at bounding box center [937, 169] width 47 height 16
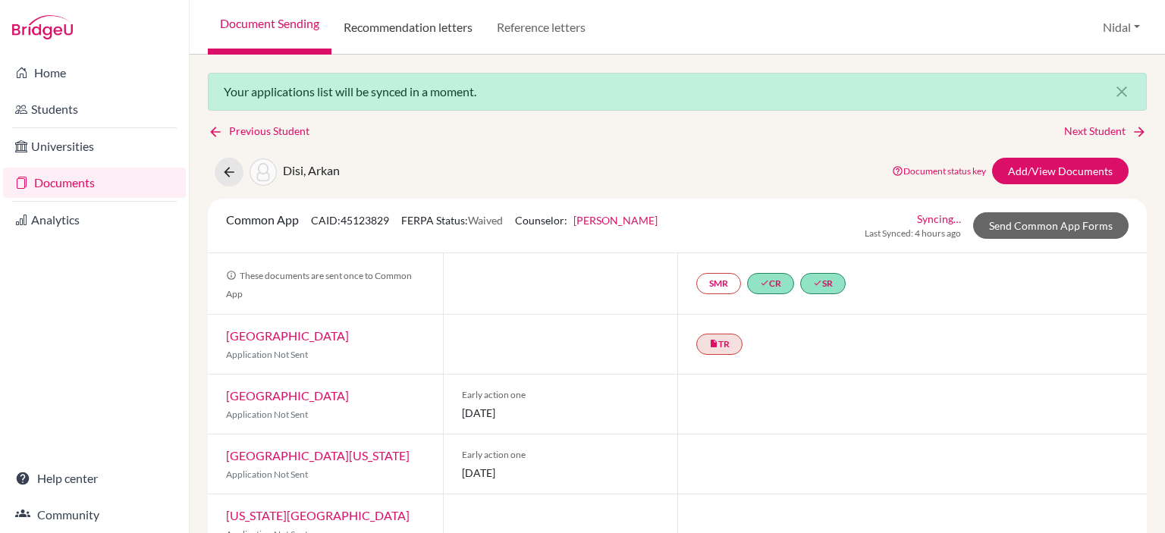
click at [440, 30] on link "Recommendation letters" at bounding box center [407, 27] width 153 height 55
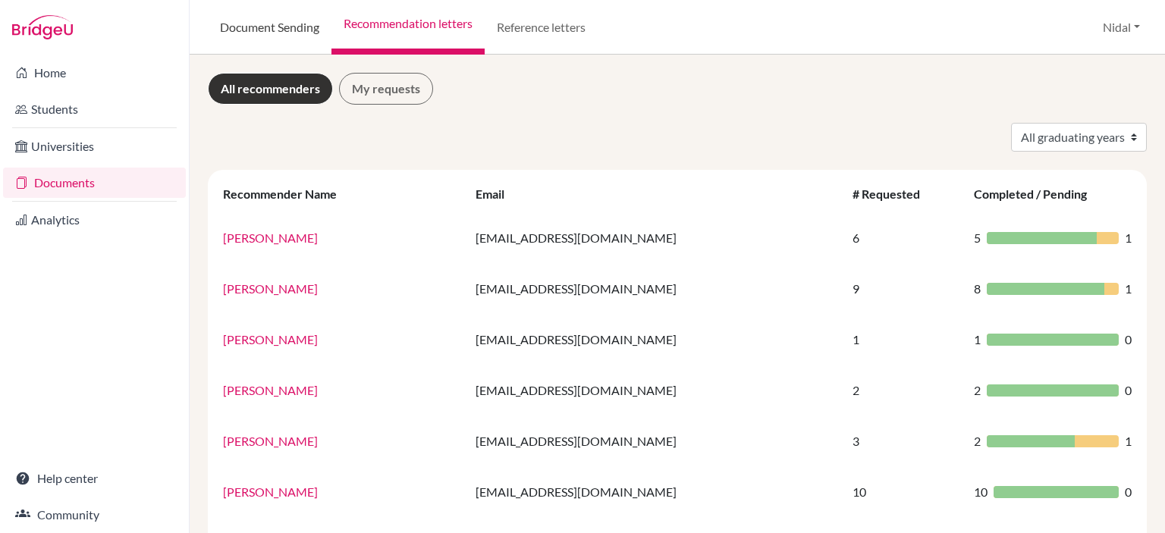
click at [301, 27] on link "Document Sending" at bounding box center [270, 27] width 124 height 55
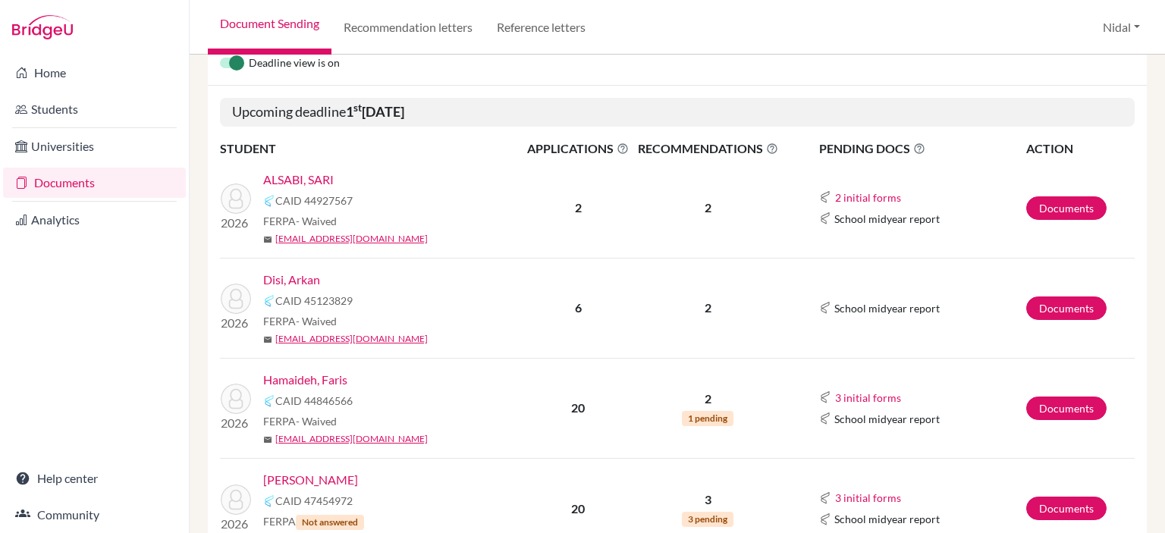
scroll to position [227, 0]
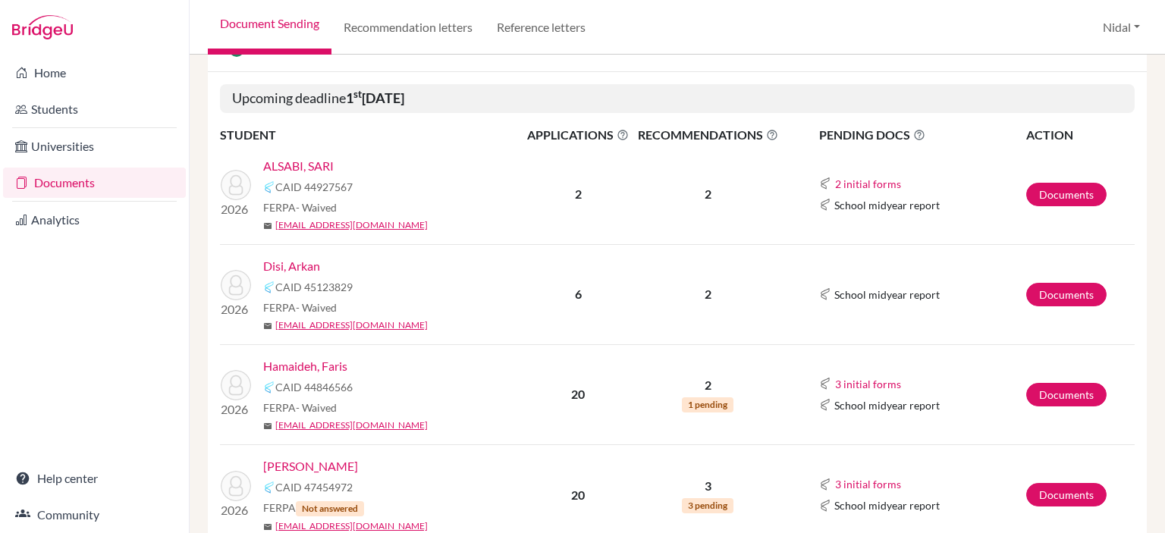
click at [286, 263] on link "Disi, Arkan" at bounding box center [291, 266] width 57 height 18
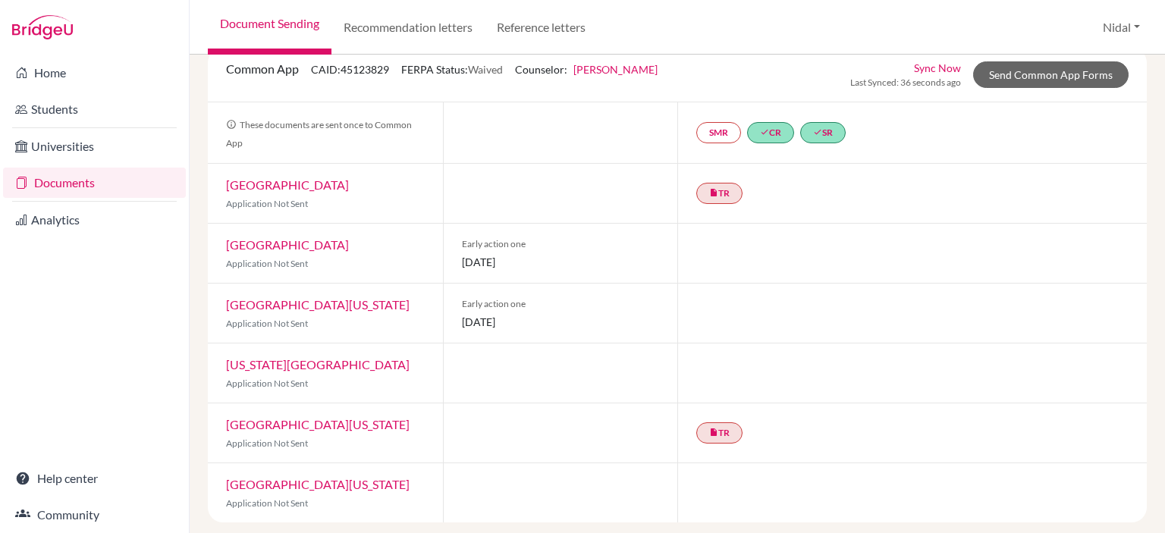
scroll to position [106, 0]
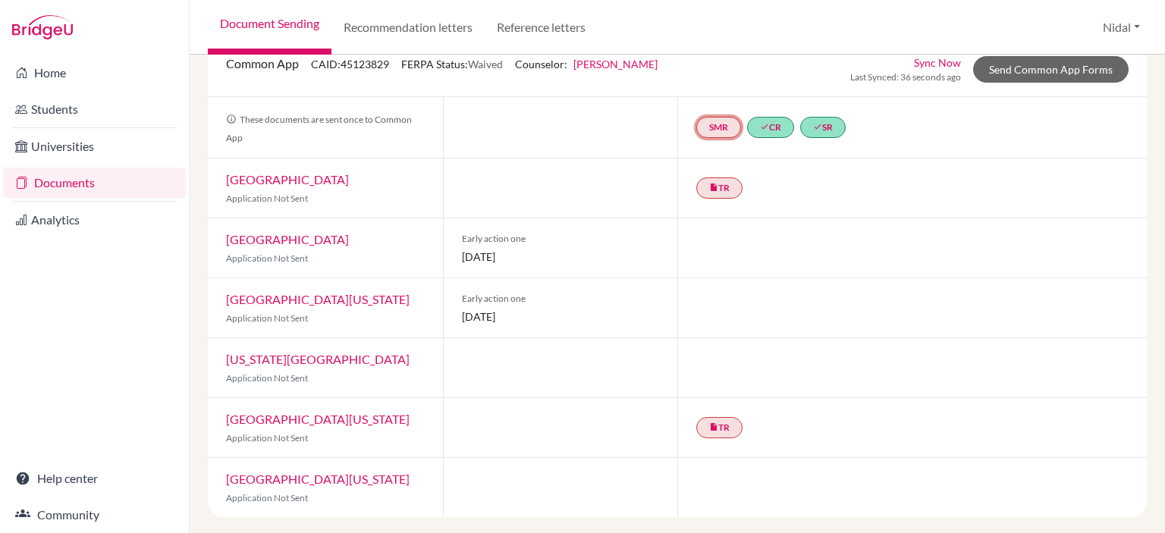
click at [712, 127] on link "SMR" at bounding box center [718, 127] width 45 height 21
click at [776, 128] on link "done CR" at bounding box center [770, 127] width 47 height 21
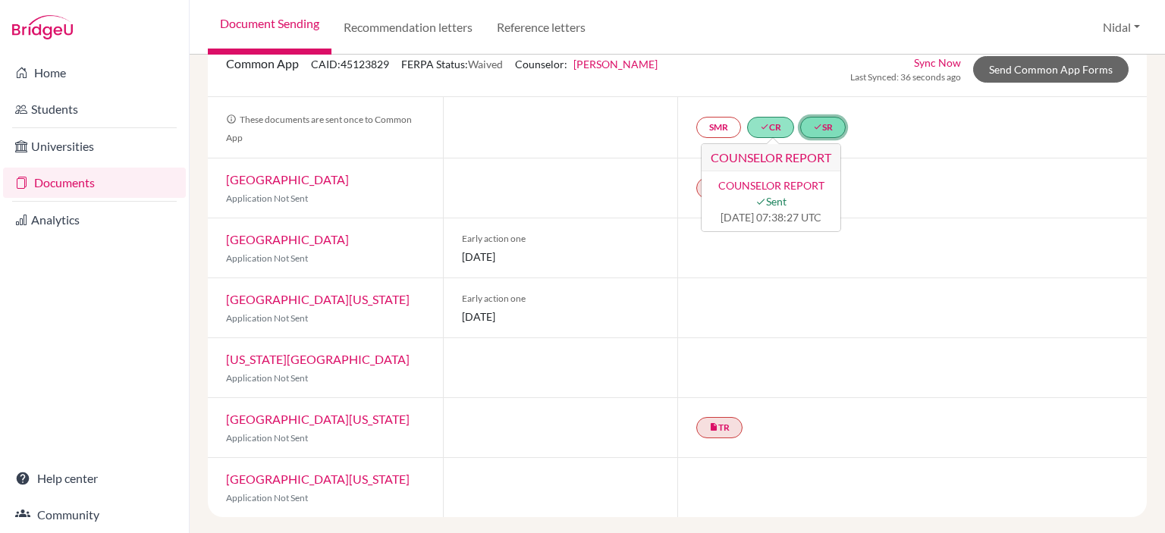
click at [820, 126] on link "done SR" at bounding box center [822, 127] width 45 height 21
click at [812, 187] on link "School report" at bounding box center [814, 185] width 64 height 13
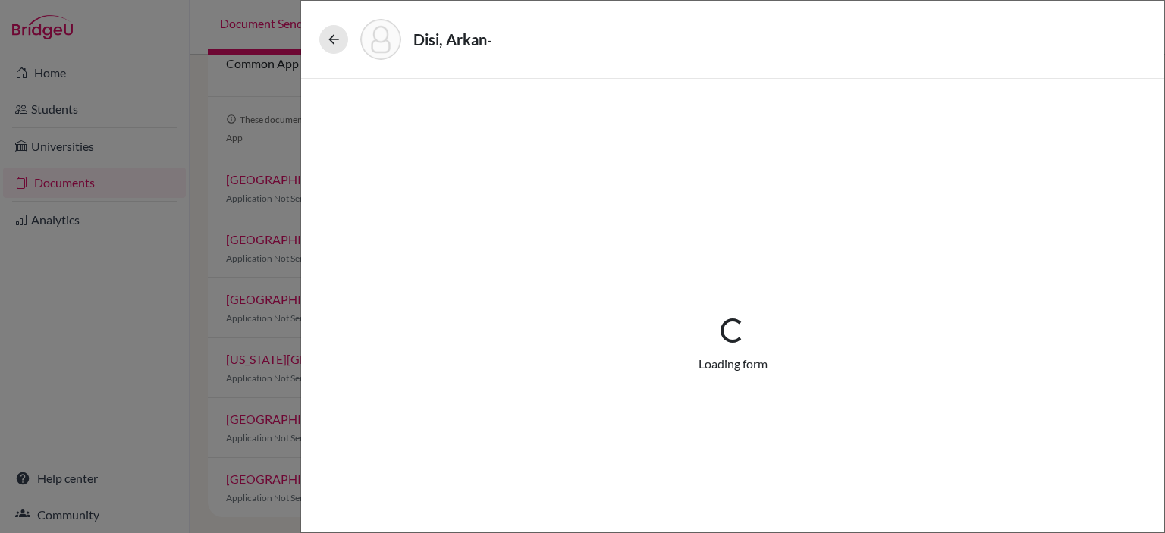
select select "2"
select select "678218"
select select "0"
select select "1"
select select "678217"
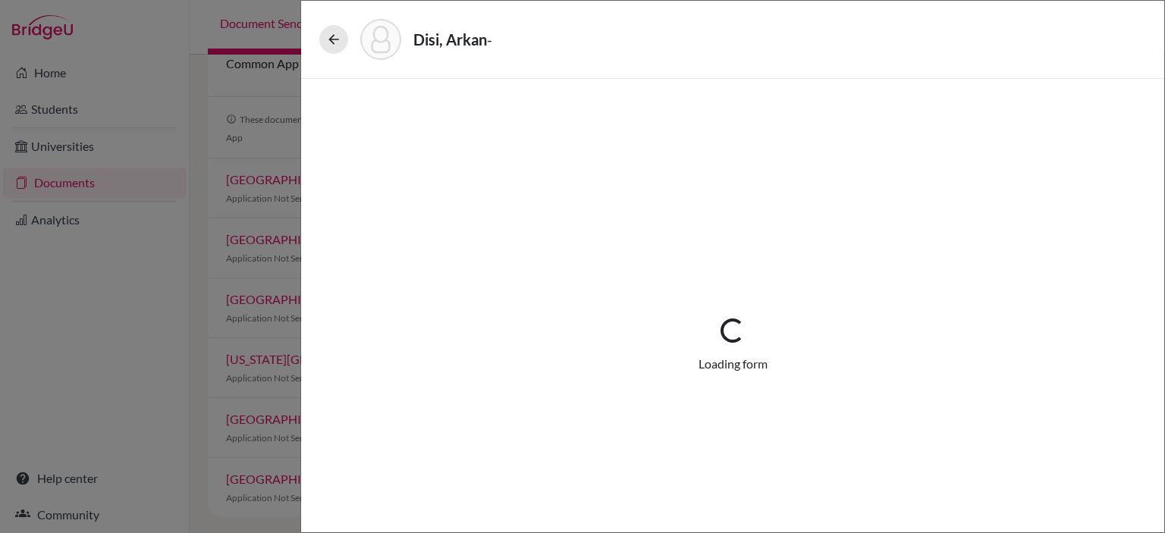
select select "0"
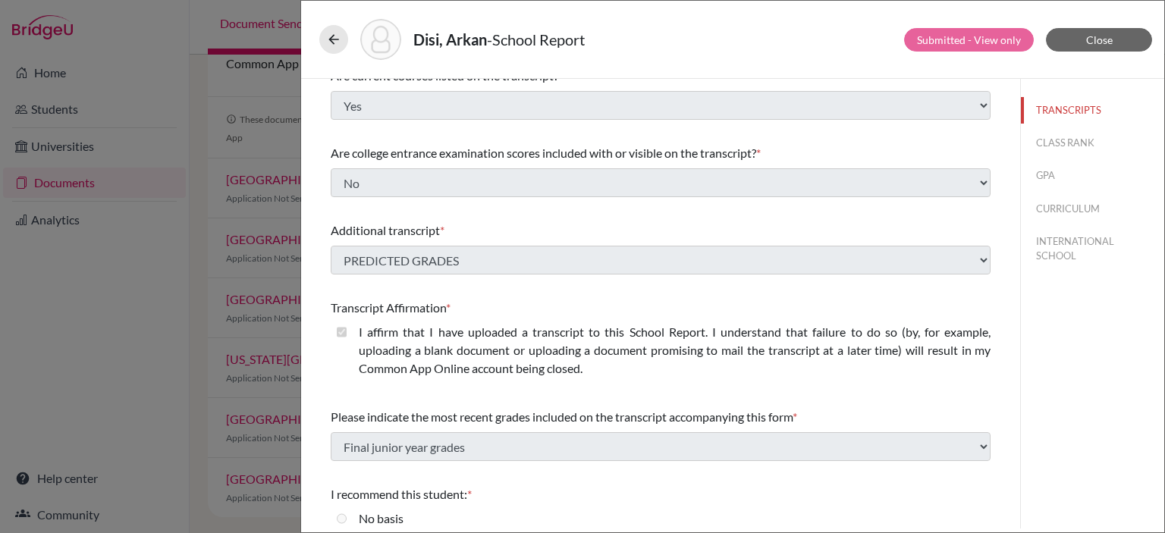
scroll to position [281, 0]
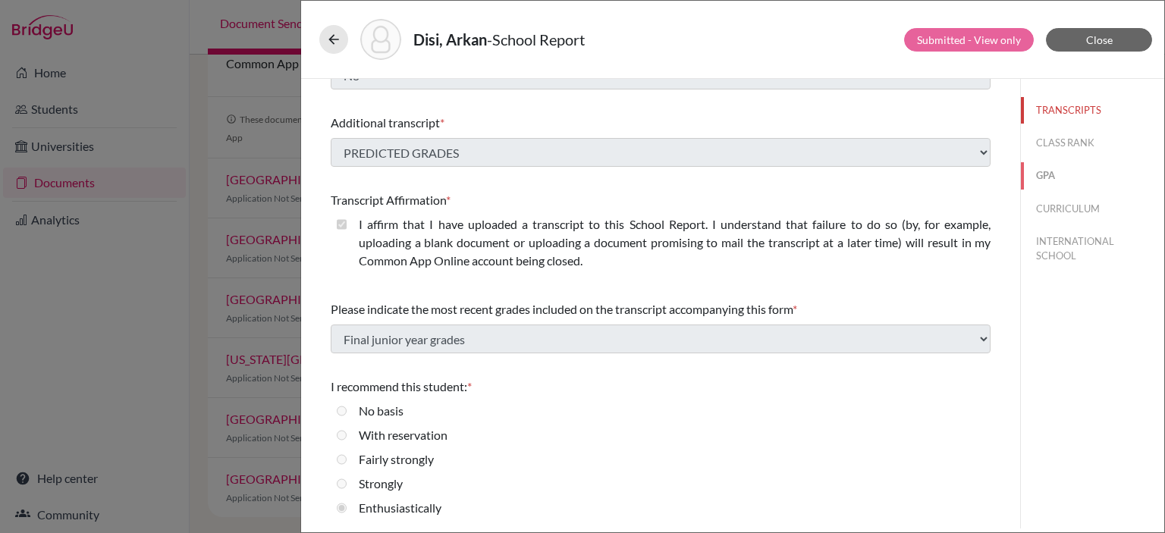
click at [1035, 178] on button "GPA" at bounding box center [1092, 175] width 143 height 27
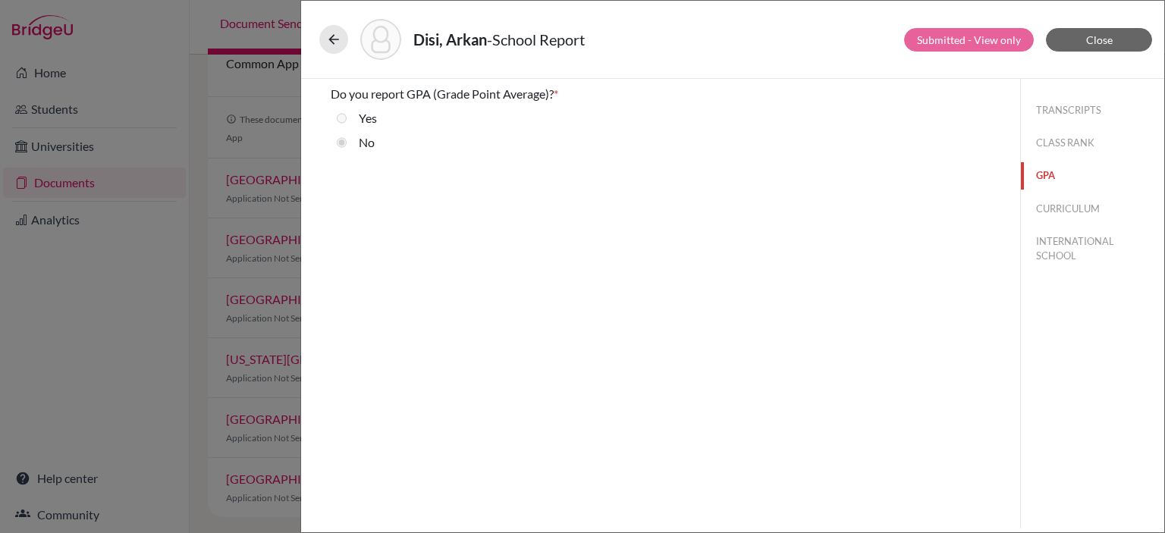
scroll to position [0, 0]
click at [338, 43] on icon at bounding box center [333, 39] width 15 height 15
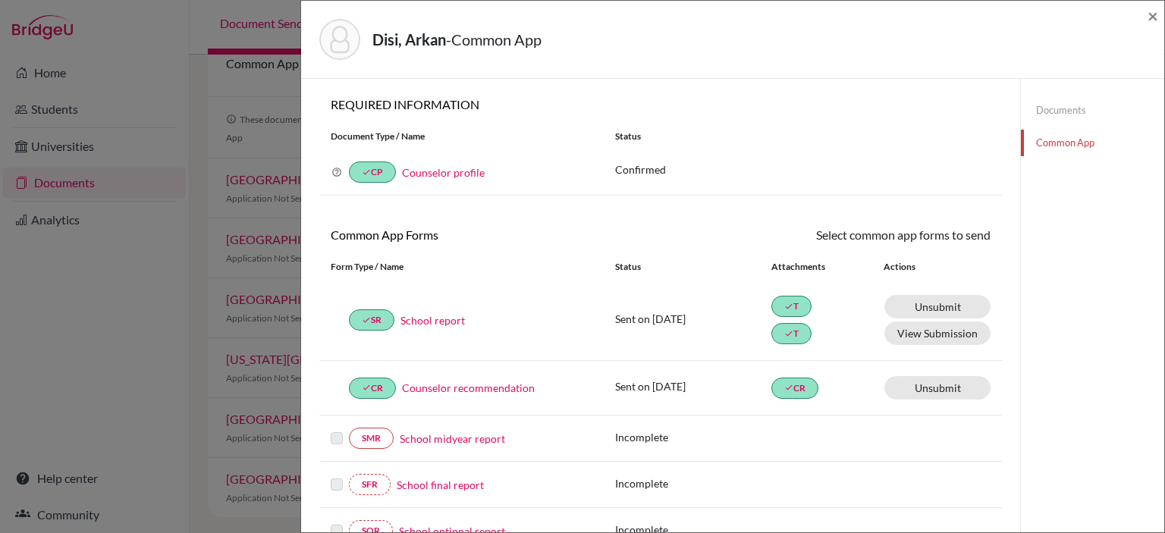
drag, startPoint x: 274, startPoint y: 45, endPoint x: 385, endPoint y: 58, distance: 111.4
click at [364, 53] on div "Disi, Arkan - Common App × × REQUIRED INFORMATION Document Type / Name Status W…" at bounding box center [582, 266] width 1165 height 533
click at [786, 306] on icon "done" at bounding box center [788, 306] width 9 height 9
click at [762, 306] on div "Sent on 2025-10-07 done T done T Unsubmit This document will be un-submitted fr…" at bounding box center [802, 320] width 375 height 56
click at [788, 305] on link "done T" at bounding box center [791, 306] width 40 height 21
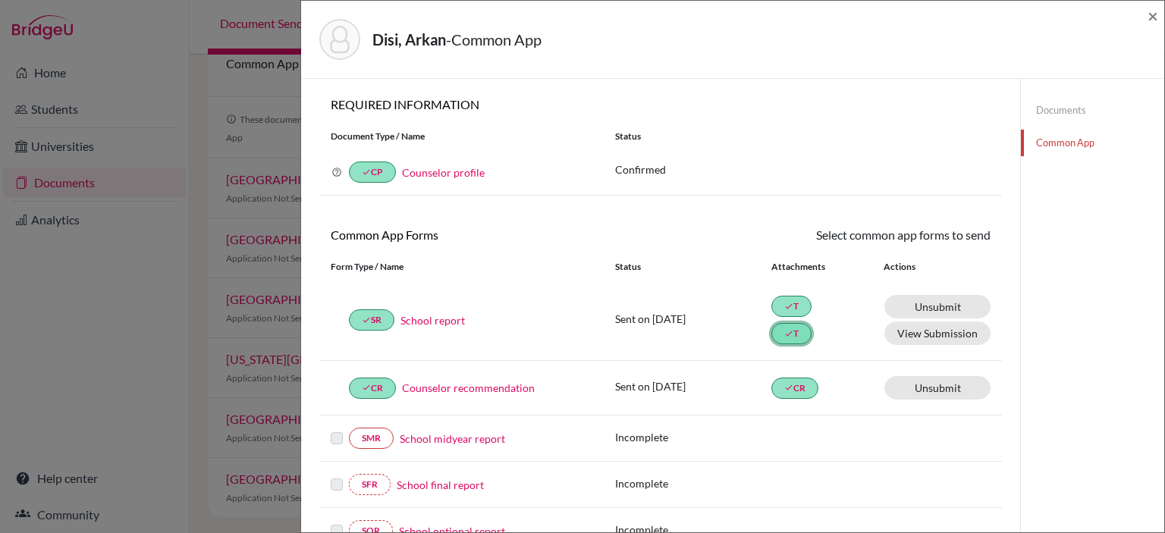
click at [789, 332] on link "done T" at bounding box center [791, 333] width 40 height 21
click at [795, 381] on link "done CR" at bounding box center [794, 388] width 47 height 21
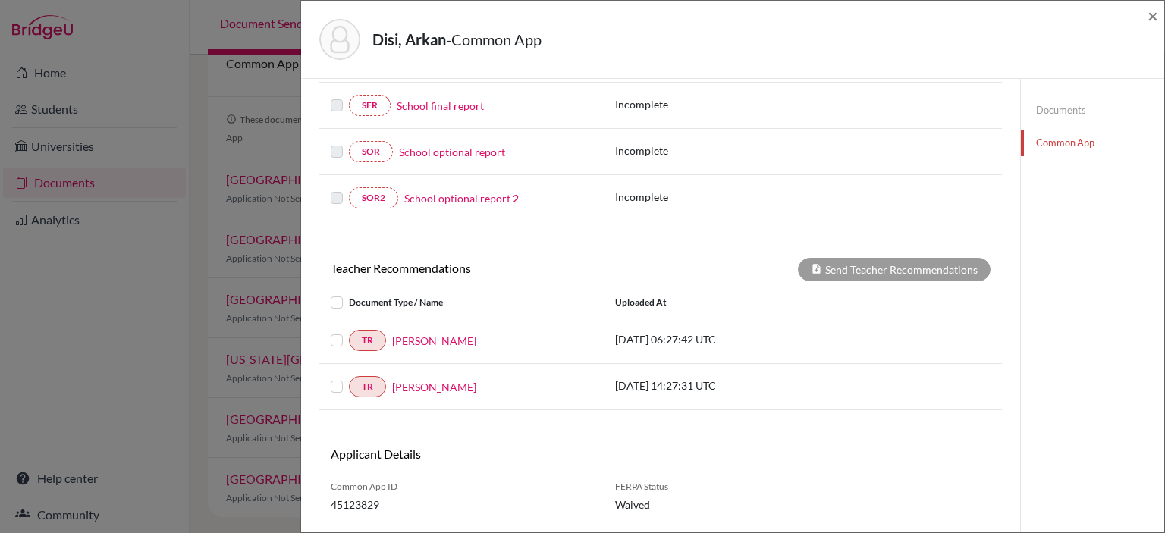
scroll to position [414, 0]
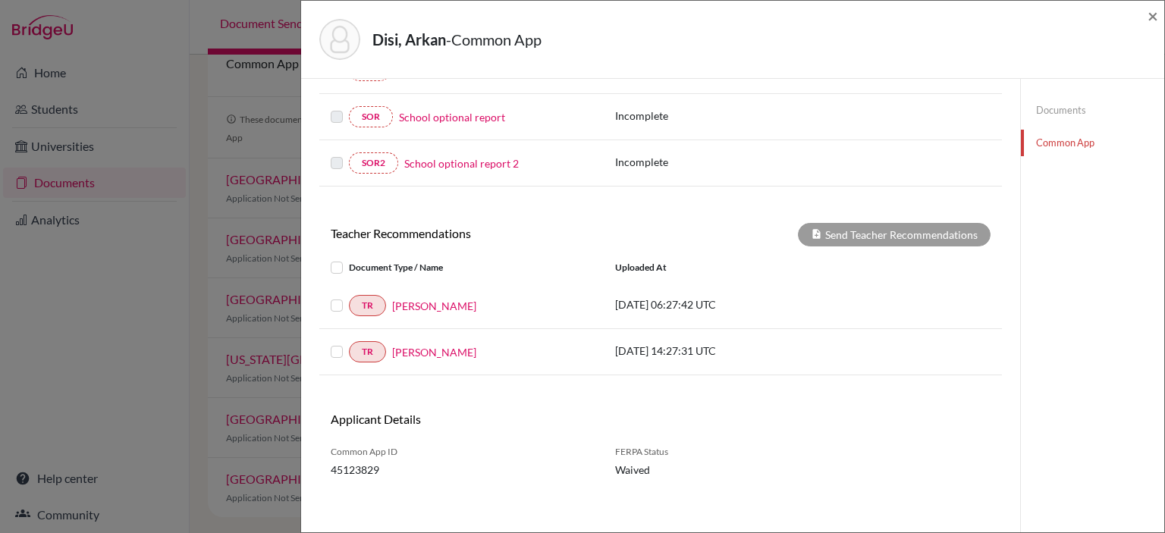
click at [268, 154] on div "Disi, Arkan - Common App × × REQUIRED INFORMATION Document Type / Name Status W…" at bounding box center [582, 266] width 1165 height 533
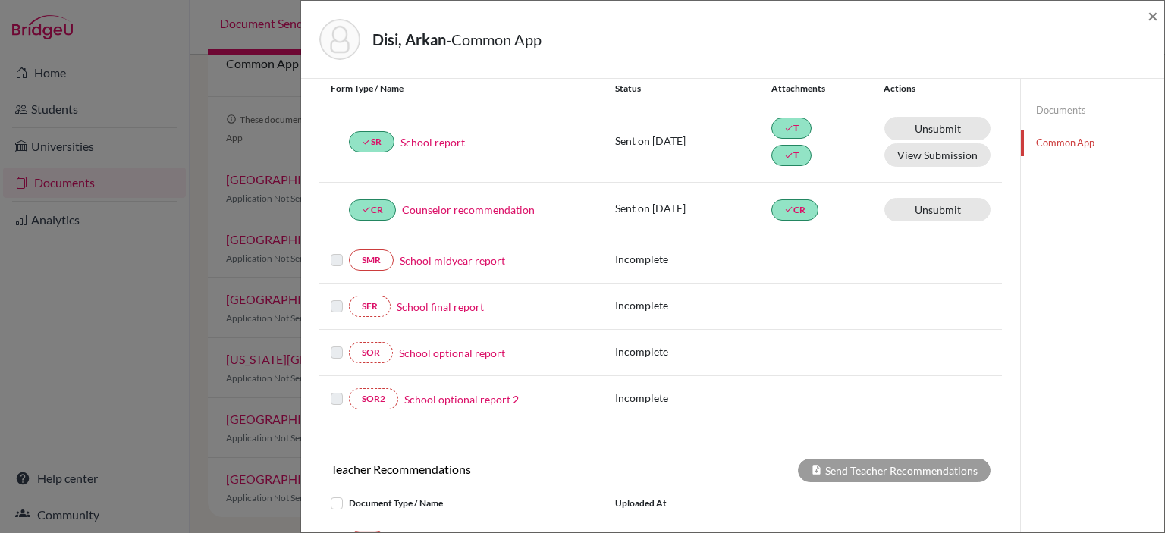
scroll to position [35, 0]
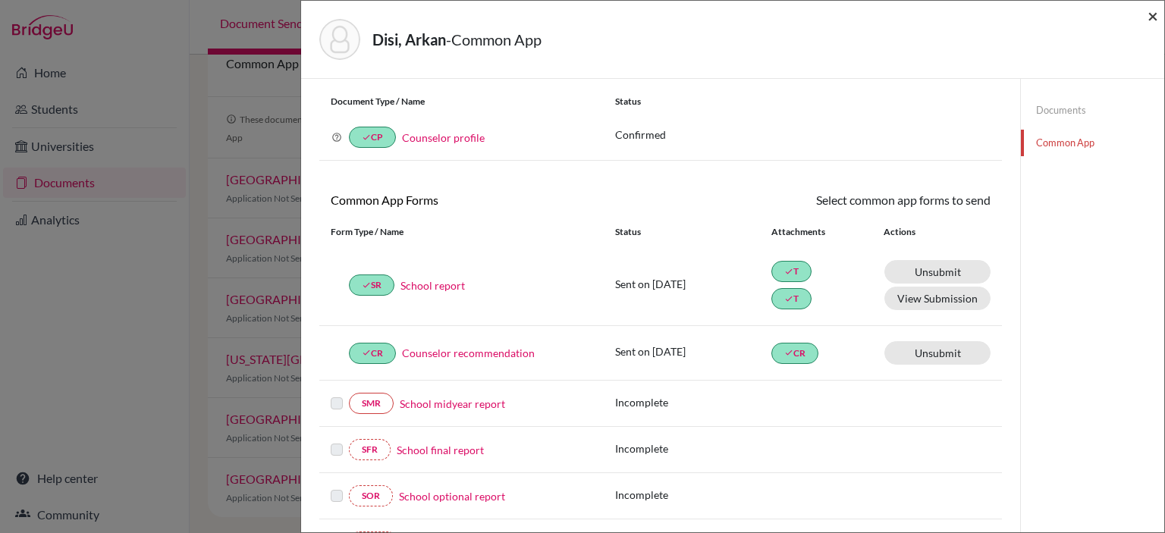
click at [1156, 14] on span "×" at bounding box center [1152, 16] width 11 height 22
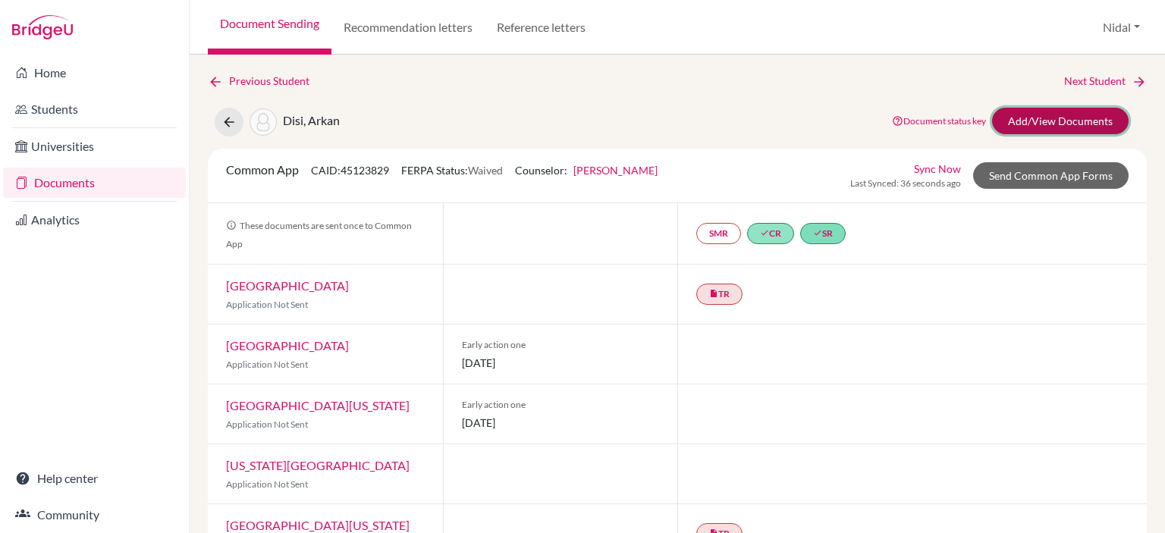
click at [1042, 123] on link "Add/View Documents" at bounding box center [1060, 121] width 136 height 27
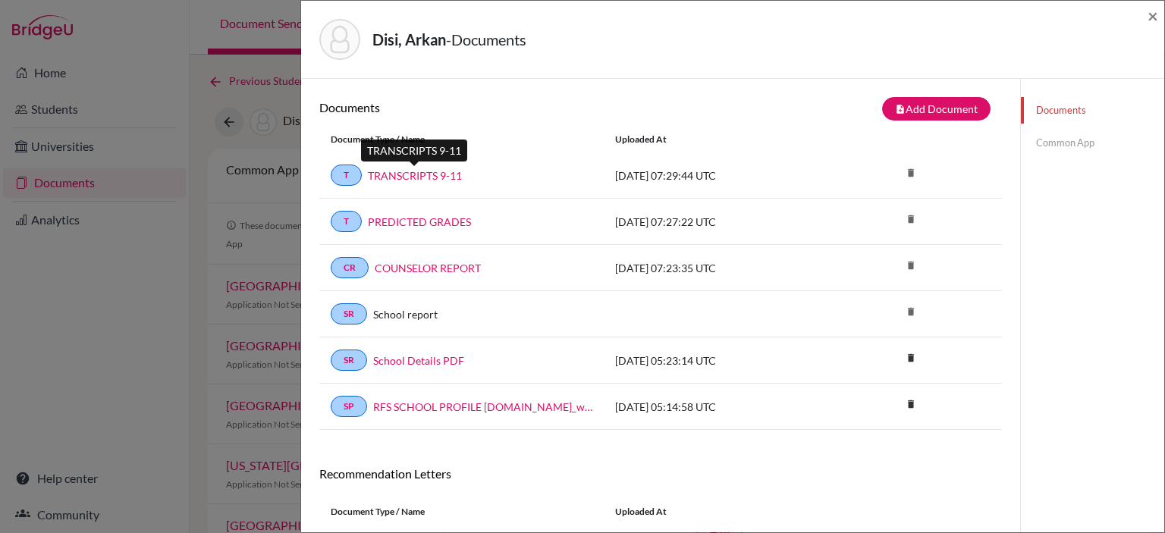
click at [453, 172] on link "TRANSCRIPTS 9-11" at bounding box center [415, 176] width 94 height 16
click at [432, 169] on link "TRANSCRIPTS 9-11" at bounding box center [415, 176] width 94 height 16
click at [445, 177] on link "TRANSCRIPTS 9-11" at bounding box center [415, 176] width 94 height 16
click at [437, 215] on link "PREDICTED GRADES" at bounding box center [419, 222] width 103 height 16
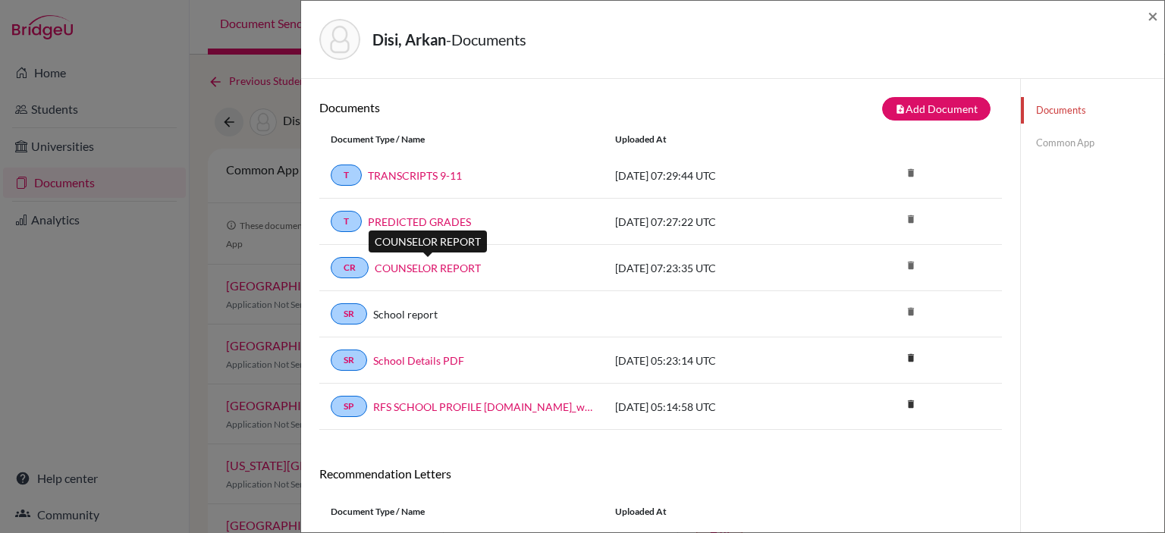
click at [443, 261] on link "COUNSELOR REPORT" at bounding box center [428, 268] width 106 height 16
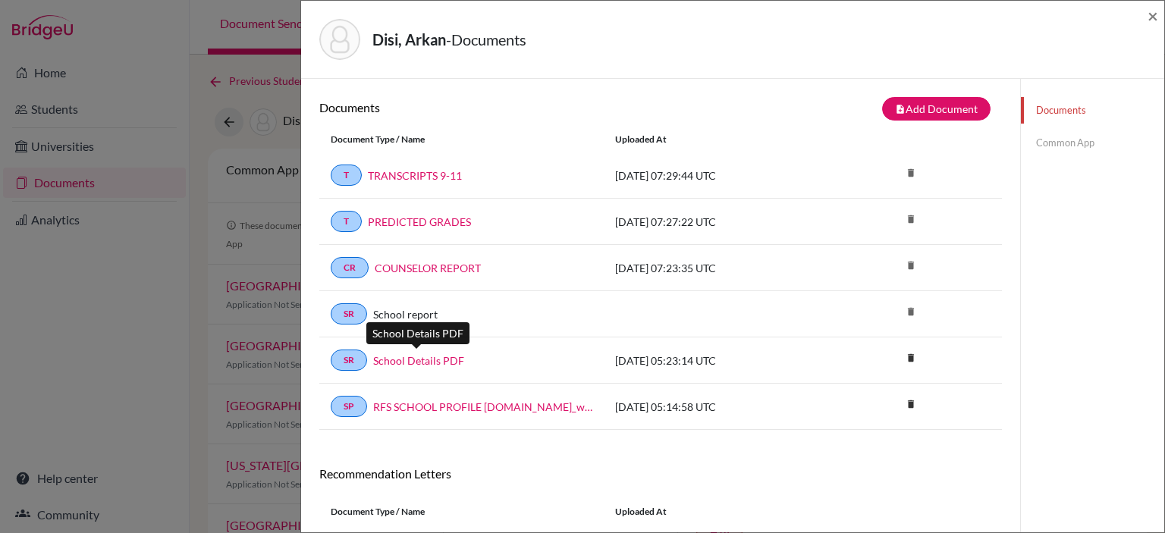
click at [444, 361] on link "School Details PDF" at bounding box center [418, 361] width 91 height 16
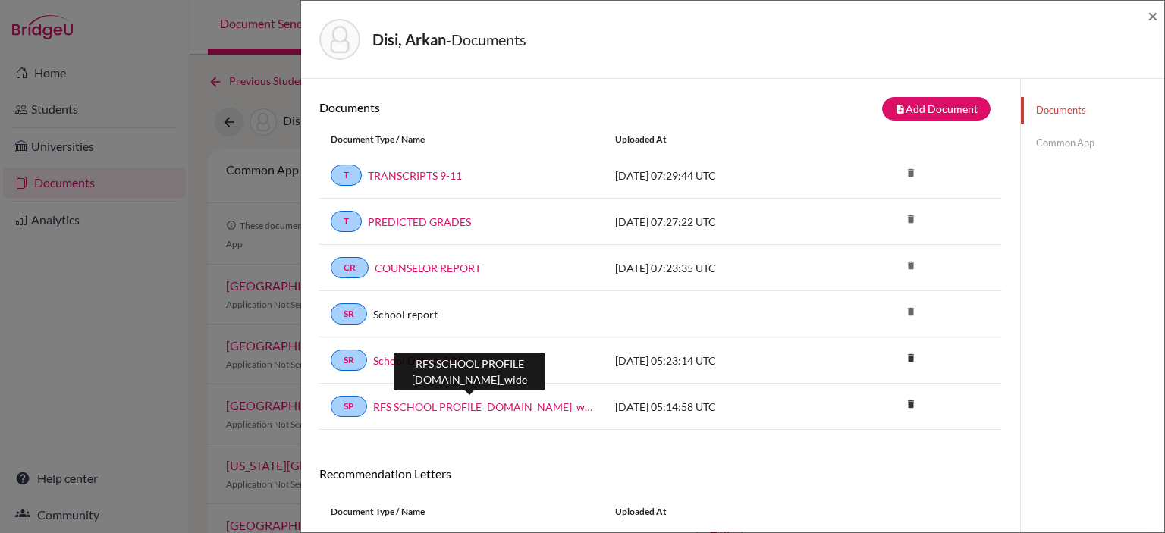
click at [488, 400] on link "RFS SCHOOL PROFILE 2026.school_wide" at bounding box center [482, 407] width 219 height 16
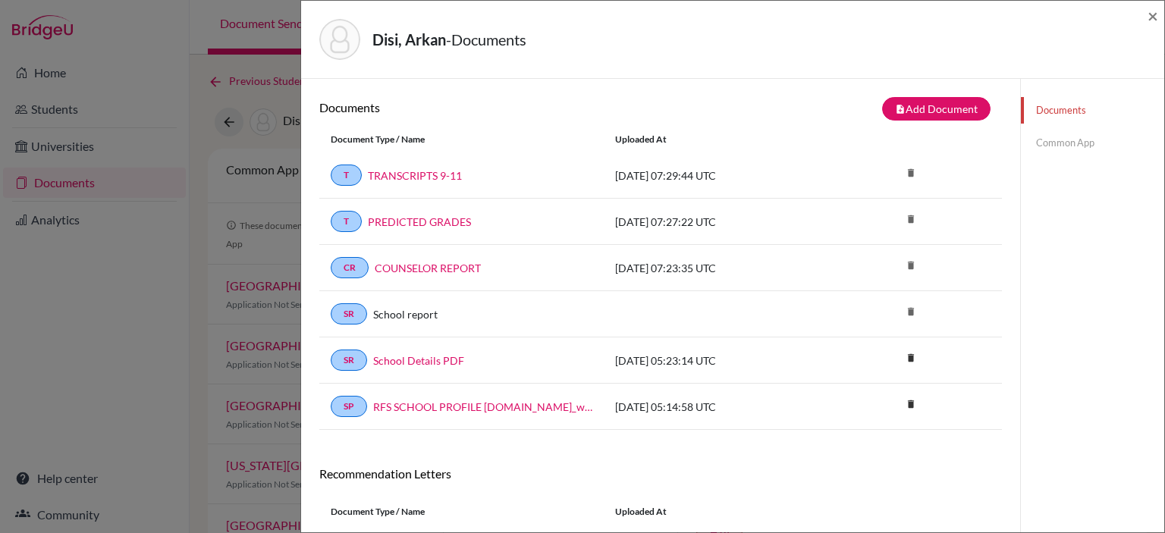
click at [200, 205] on div "Disi, Arkan - Documents × Documents note_add Add Document Document type Change …" at bounding box center [582, 266] width 1165 height 533
click at [1153, 20] on span "×" at bounding box center [1152, 16] width 11 height 22
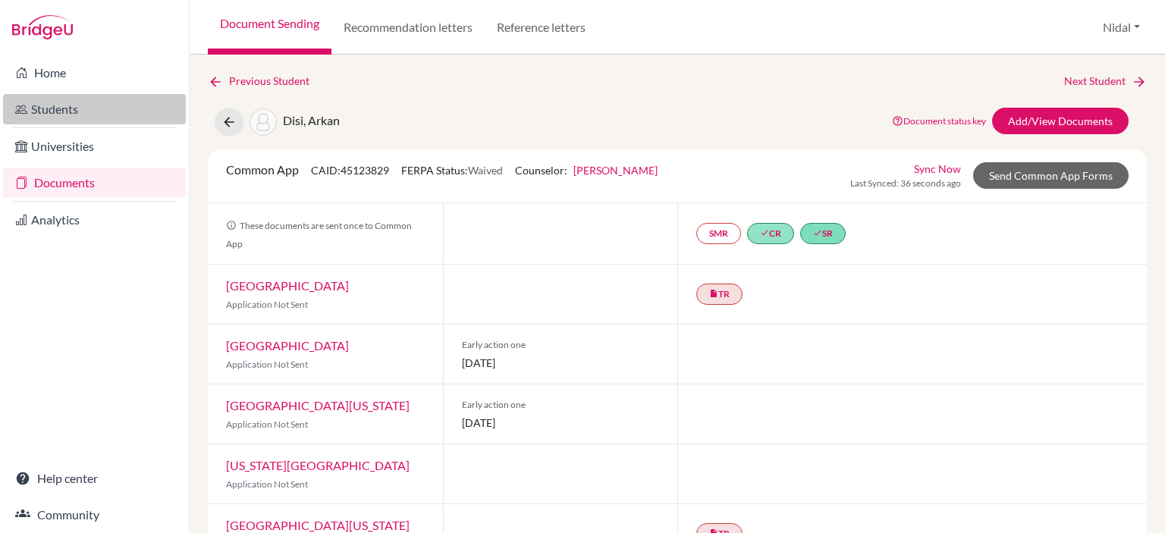
click at [72, 111] on link "Students" at bounding box center [94, 109] width 183 height 30
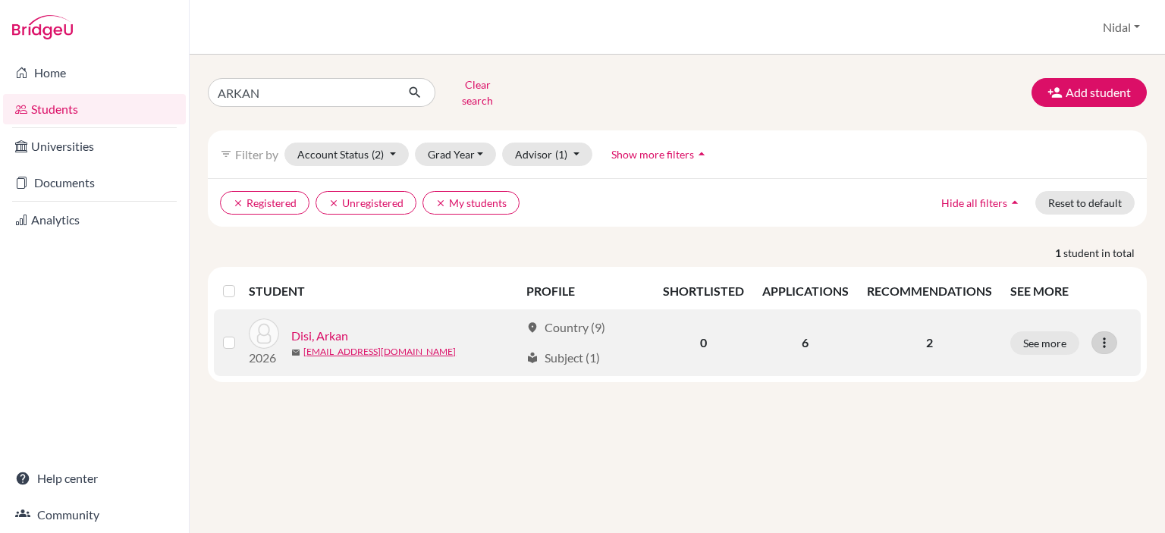
click at [1103, 335] on icon at bounding box center [1103, 342] width 15 height 15
click at [335, 327] on link "Disi, Arkan" at bounding box center [319, 336] width 57 height 18
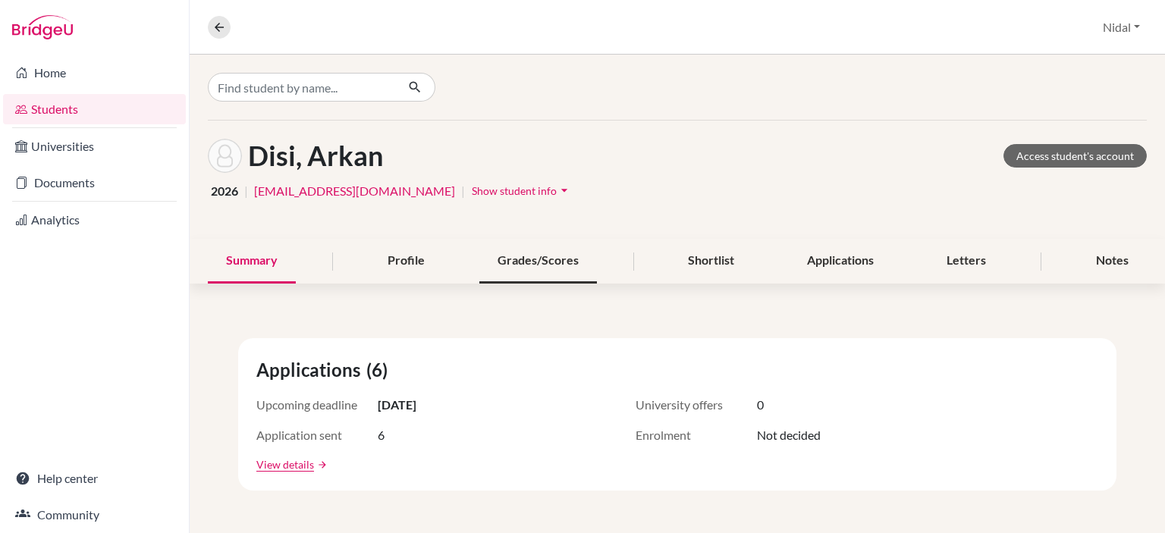
click at [519, 262] on div "Grades/Scores" at bounding box center [538, 261] width 118 height 45
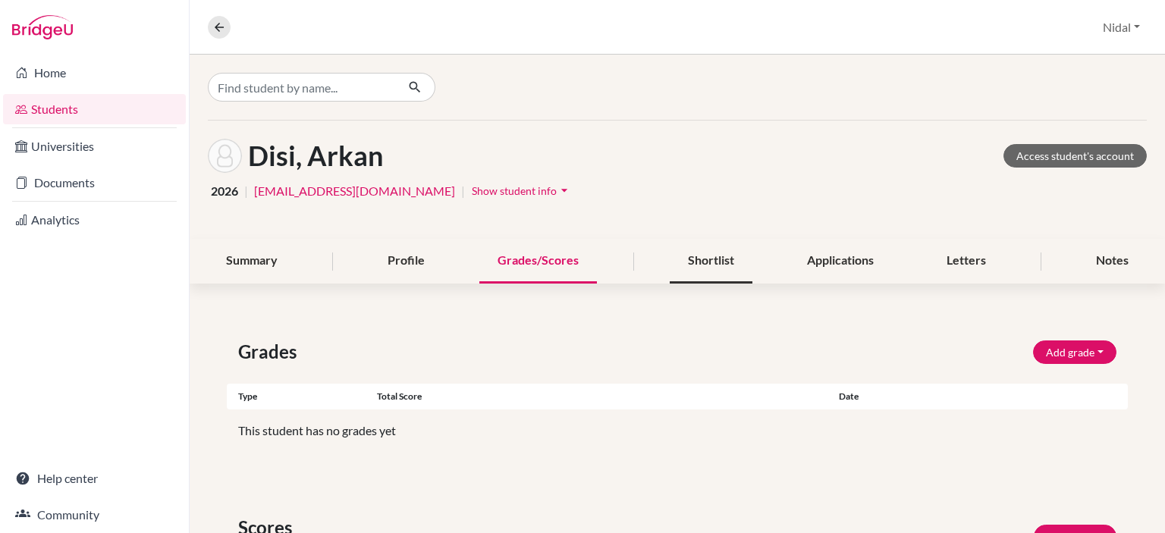
click at [682, 257] on div "Shortlist" at bounding box center [711, 261] width 83 height 45
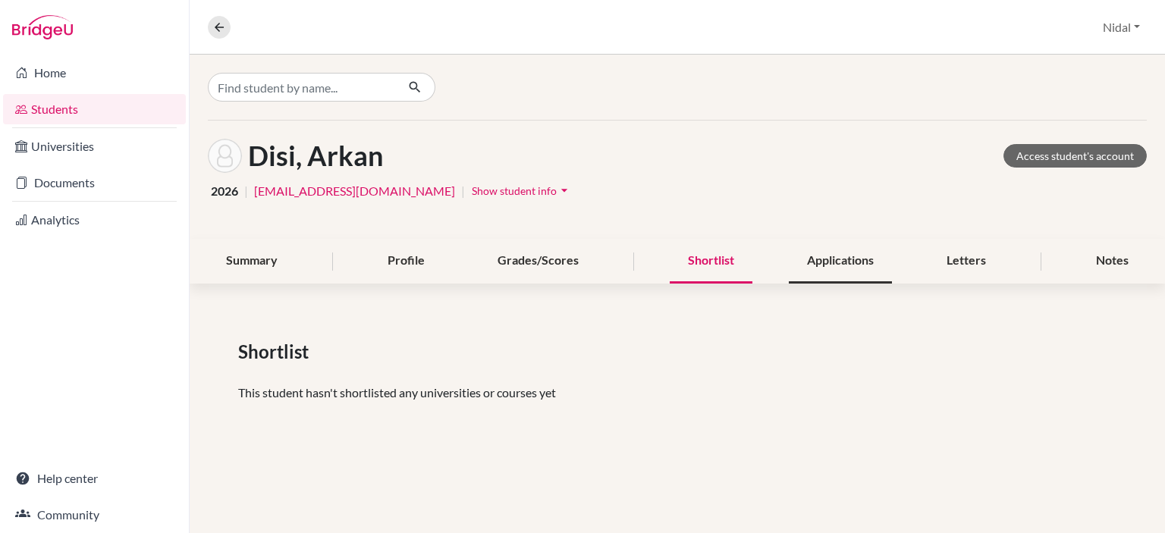
click at [855, 266] on div "Applications" at bounding box center [840, 261] width 103 height 45
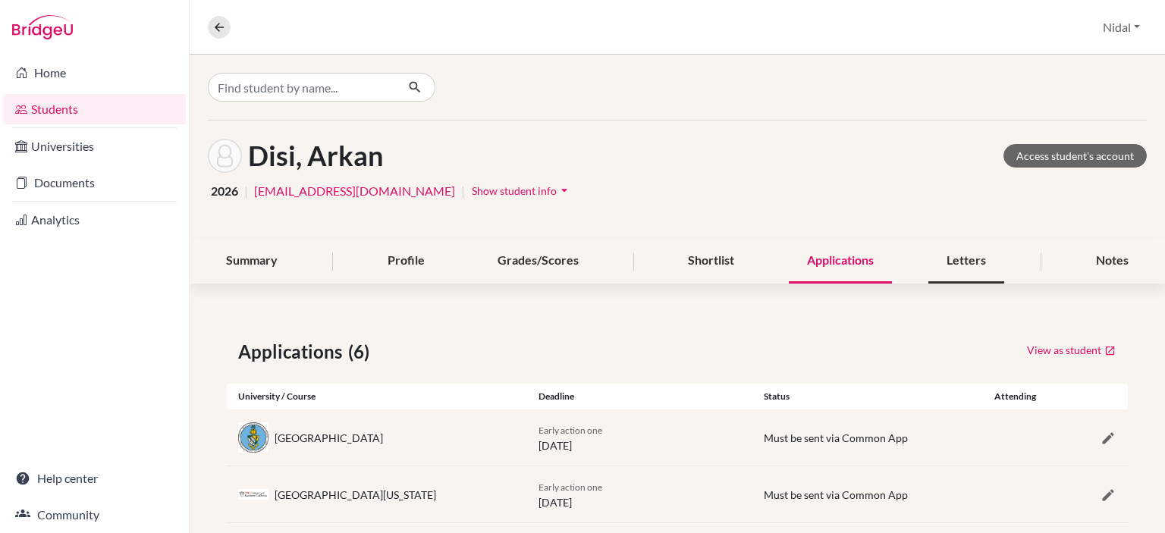
click at [964, 259] on div "Letters" at bounding box center [966, 261] width 76 height 45
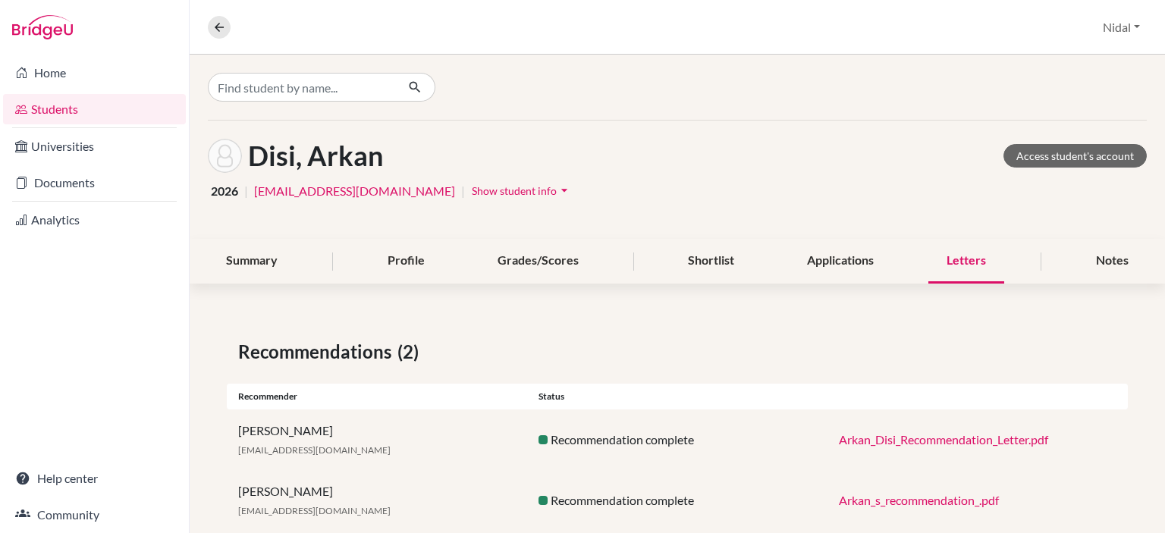
scroll to position [33, 0]
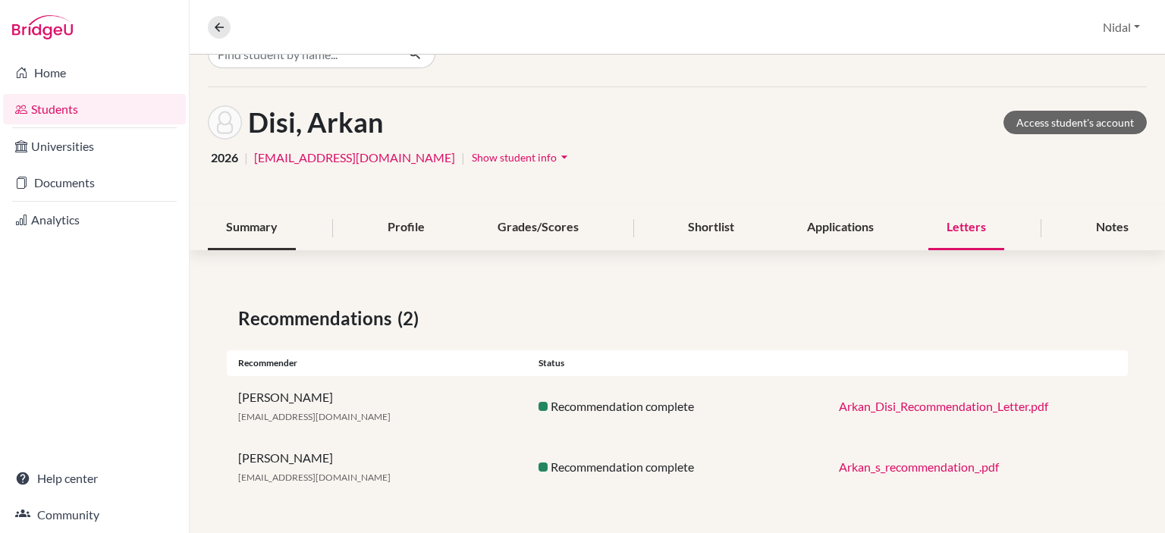
click at [286, 231] on div "Summary" at bounding box center [252, 227] width 88 height 45
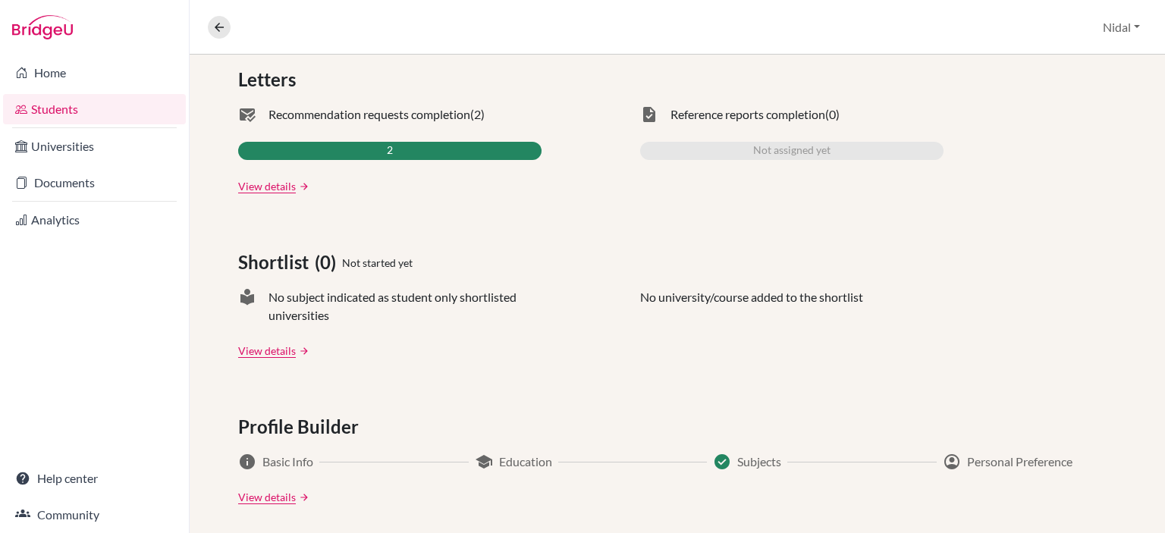
scroll to position [344, 0]
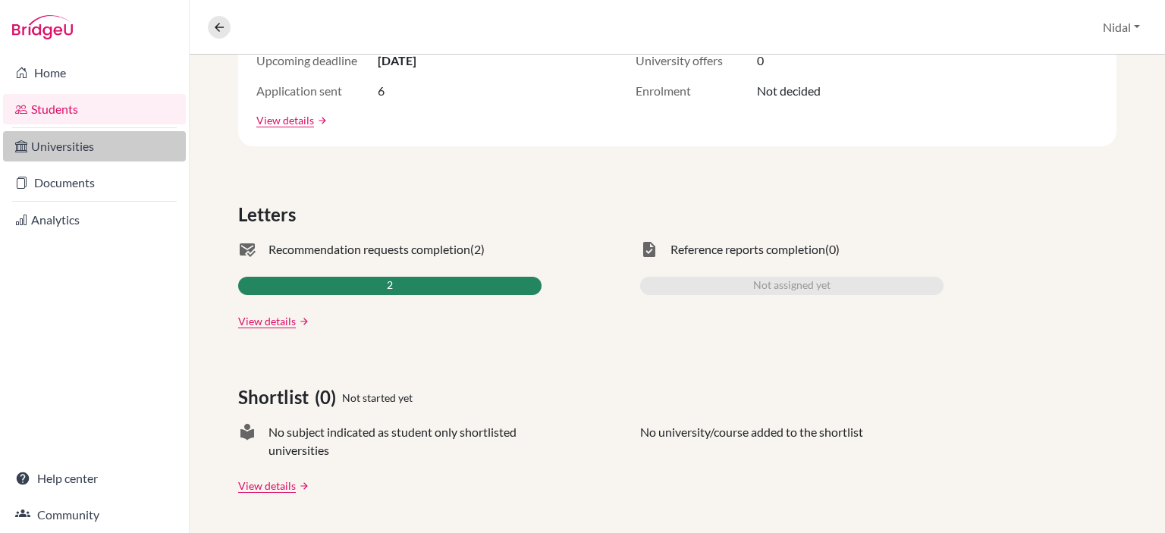
click at [80, 151] on link "Universities" at bounding box center [94, 146] width 183 height 30
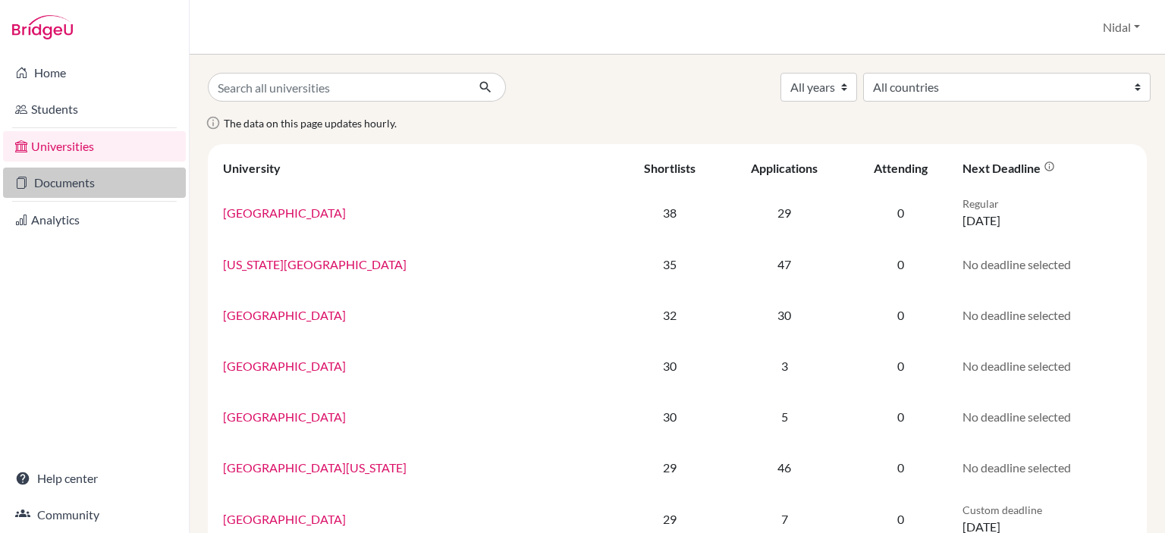
click at [85, 192] on link "Documents" at bounding box center [94, 183] width 183 height 30
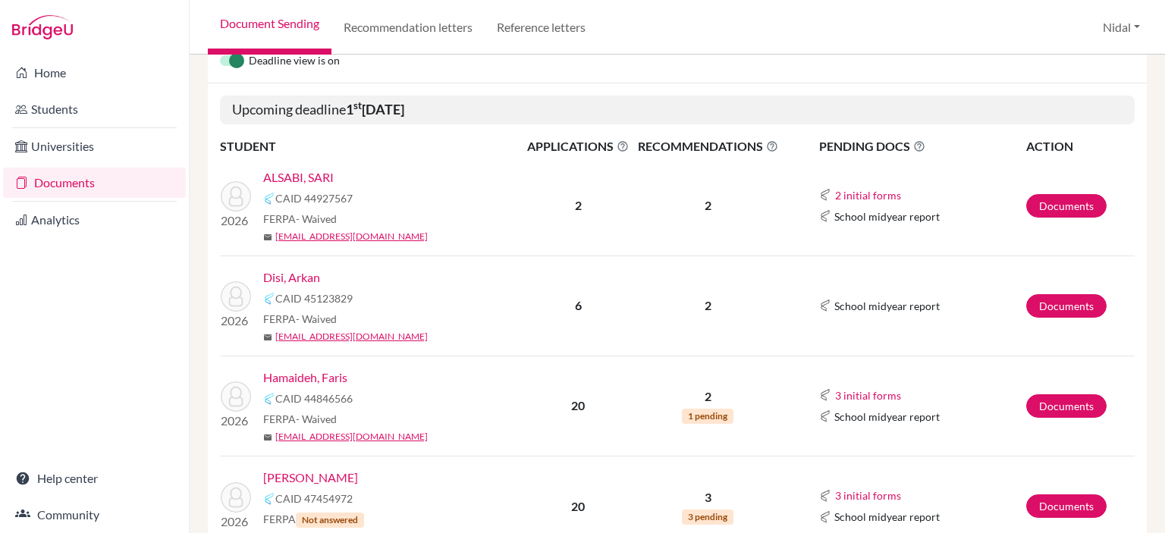
scroll to position [227, 0]
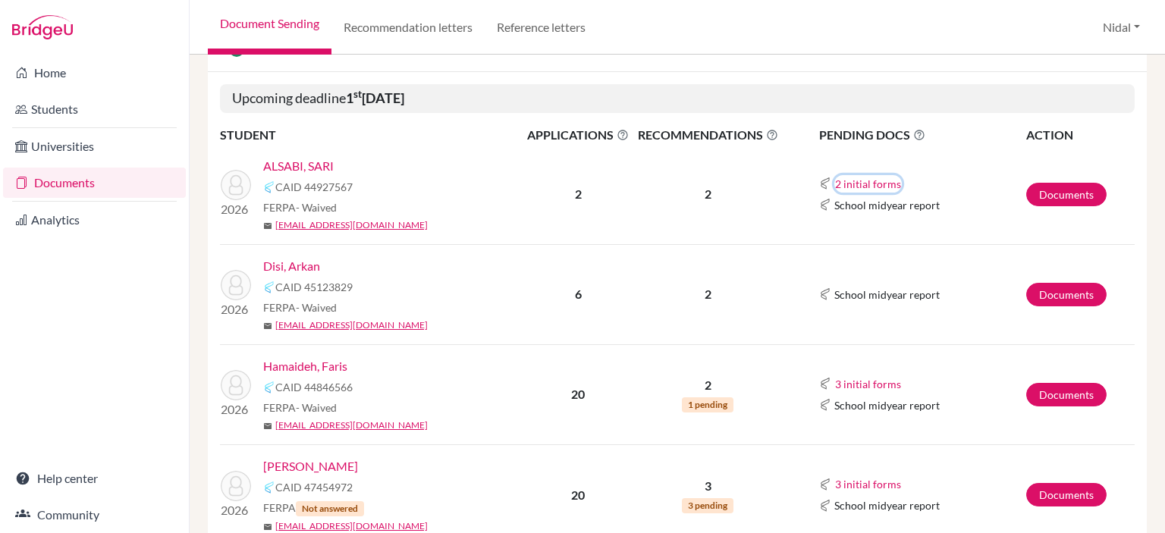
click at [867, 182] on button "2 initial forms" at bounding box center [867, 183] width 67 height 17
click at [1004, 233] on td "2 initial forms Counselor recommendation School report School midyear report" at bounding box center [903, 195] width 243 height 100
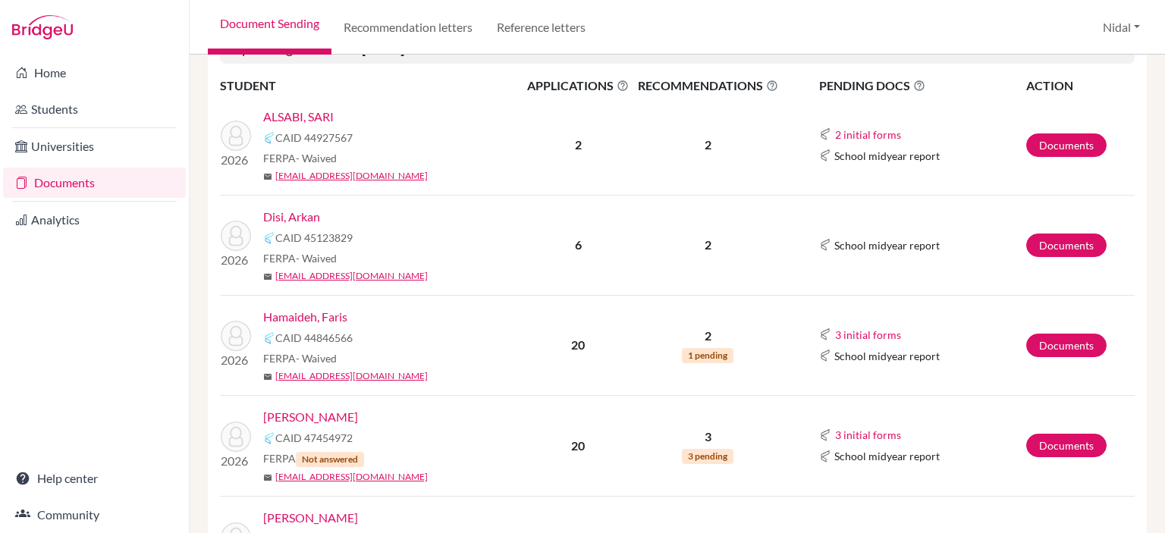
scroll to position [303, 0]
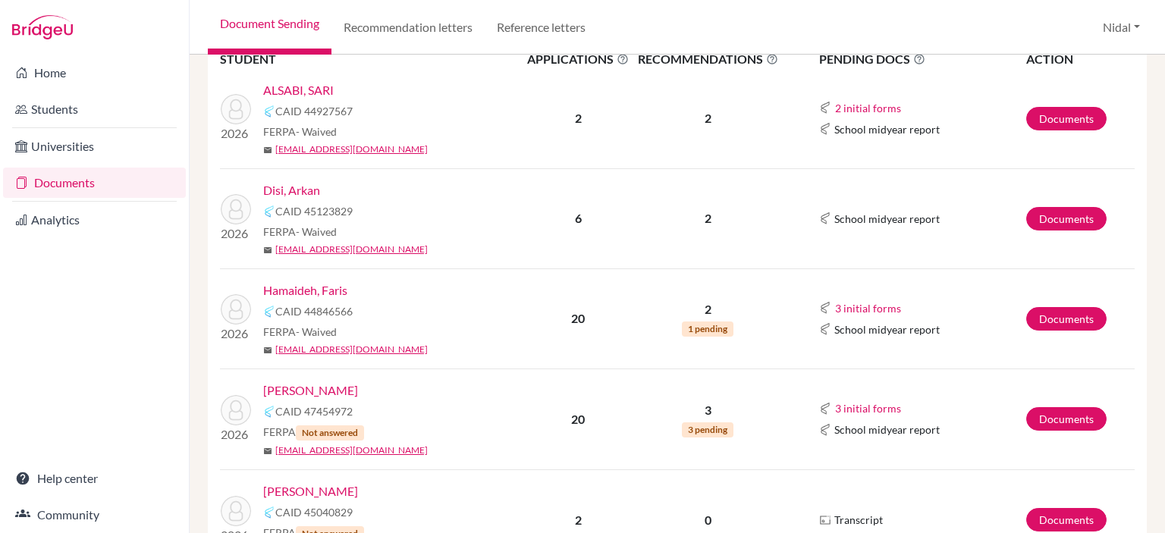
click at [819, 216] on img at bounding box center [825, 218] width 12 height 12
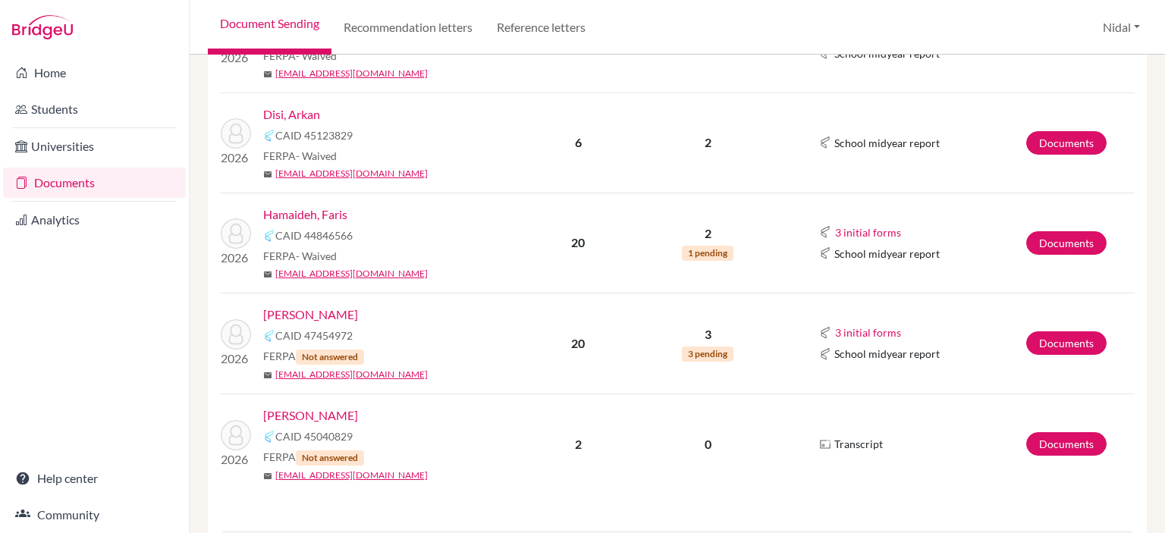
click at [698, 246] on span "1 pending" at bounding box center [708, 253] width 52 height 15
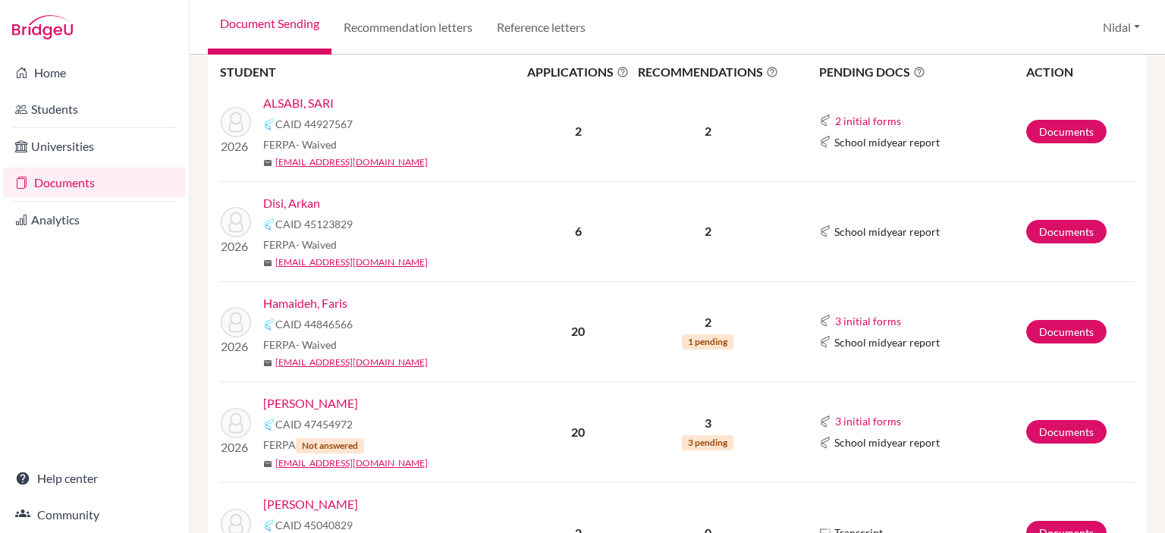
scroll to position [152, 0]
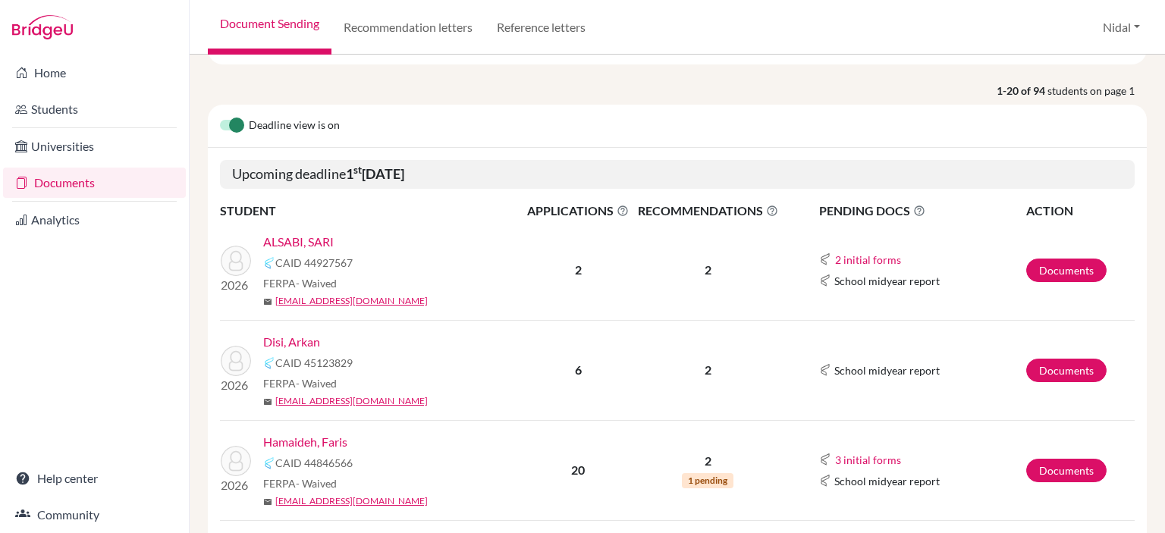
click at [300, 340] on link "Disi, Arkan" at bounding box center [291, 342] width 57 height 18
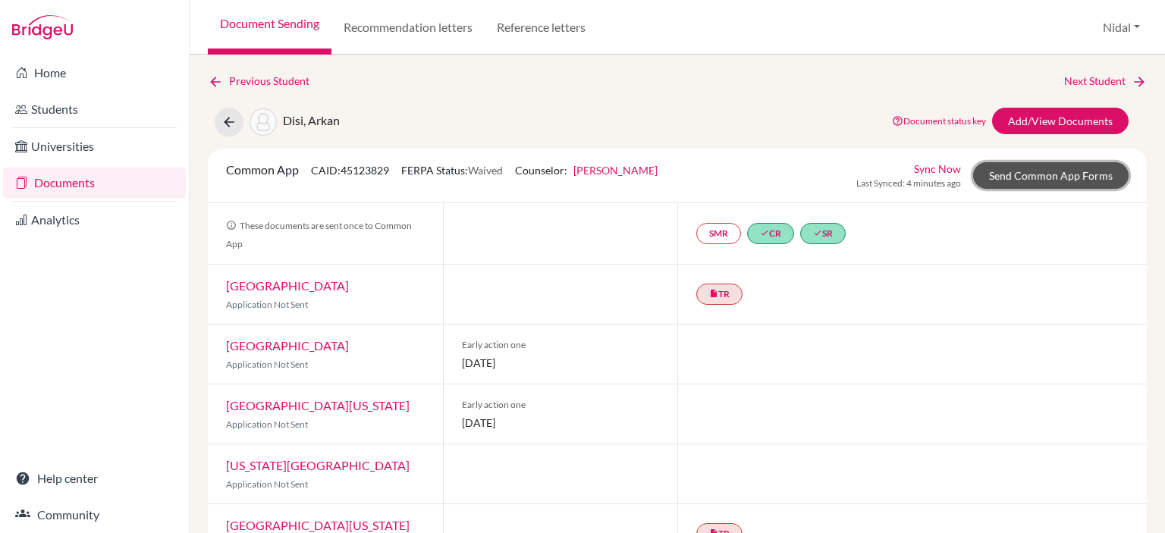
click at [1040, 183] on link "Send Common App Forms" at bounding box center [1050, 175] width 155 height 27
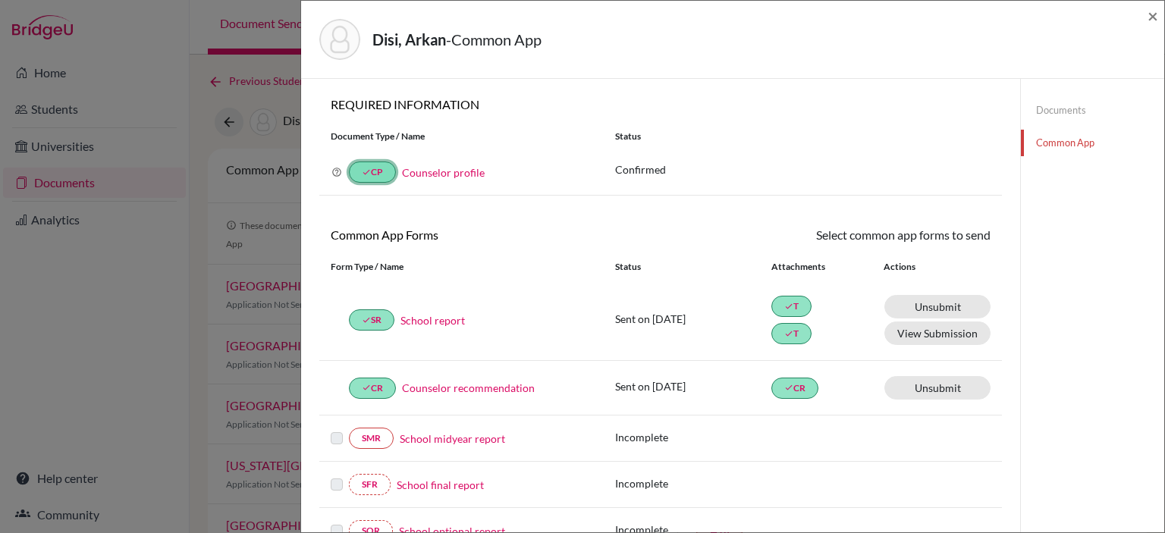
click at [376, 172] on link "done CP" at bounding box center [372, 172] width 47 height 21
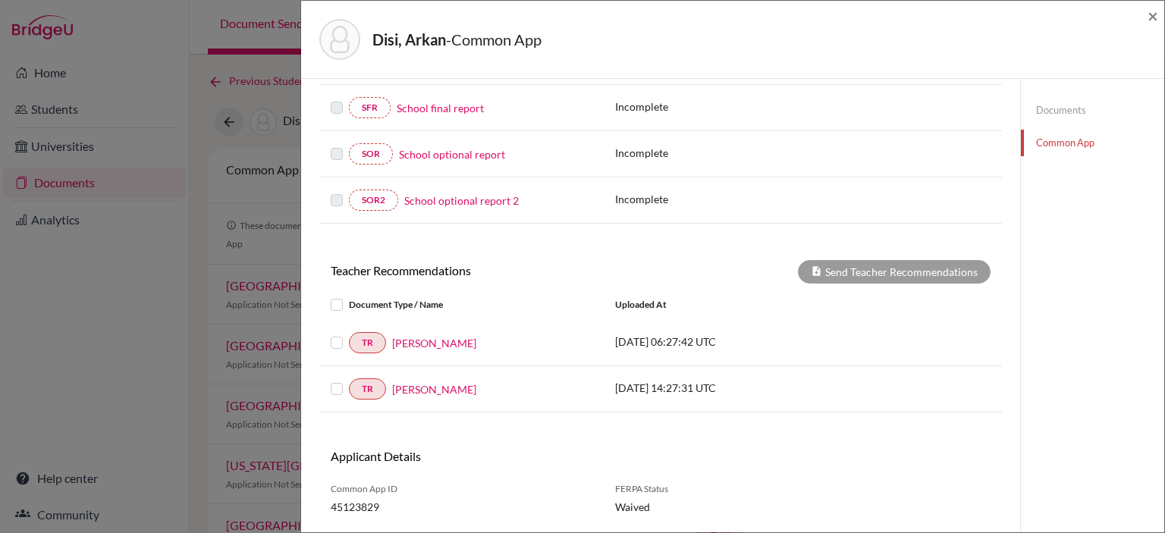
scroll to position [379, 0]
click at [349, 293] on label at bounding box center [349, 293] width 0 height 0
click at [0, 0] on input "checkbox" at bounding box center [0, 0] width 0 height 0
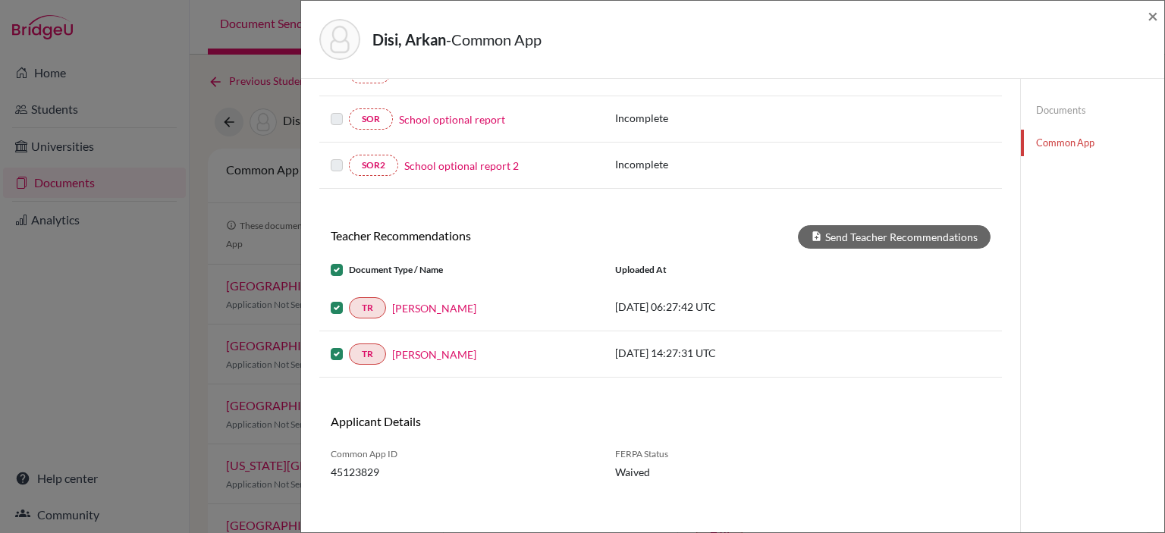
scroll to position [414, 0]
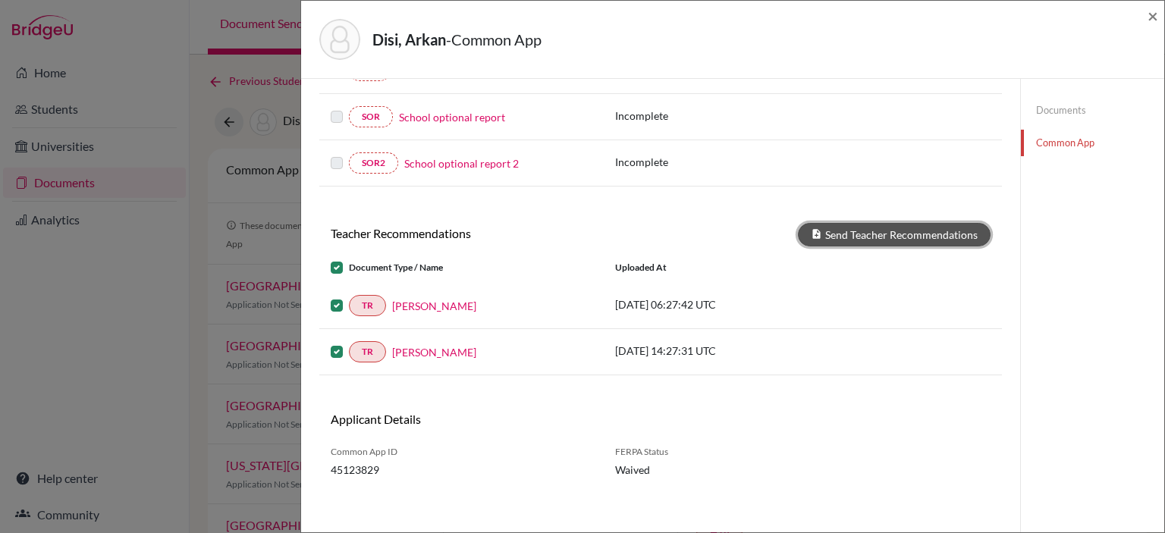
click at [844, 231] on button "Send Teacher Recommendations" at bounding box center [894, 235] width 193 height 24
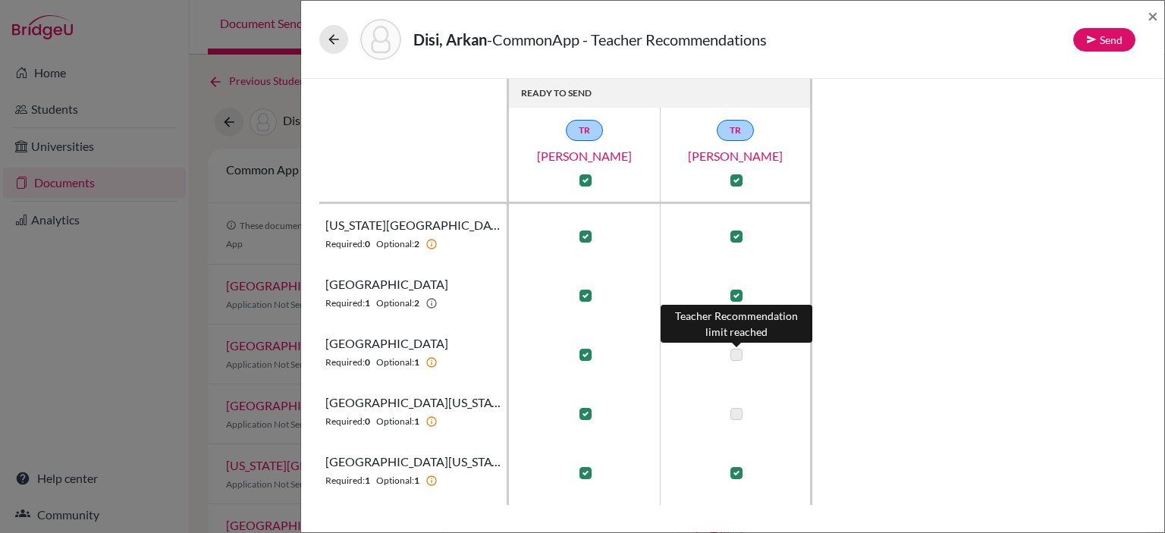
click at [736, 356] on label at bounding box center [736, 355] width 12 height 12
click at [732, 353] on label at bounding box center [736, 355] width 12 height 12
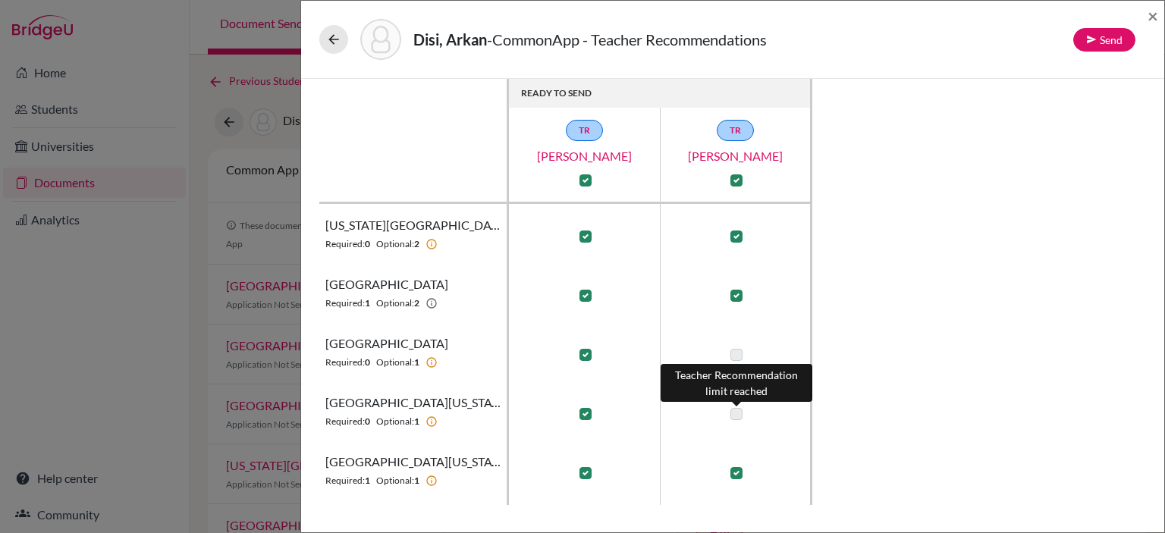
click at [737, 413] on label at bounding box center [736, 414] width 12 height 12
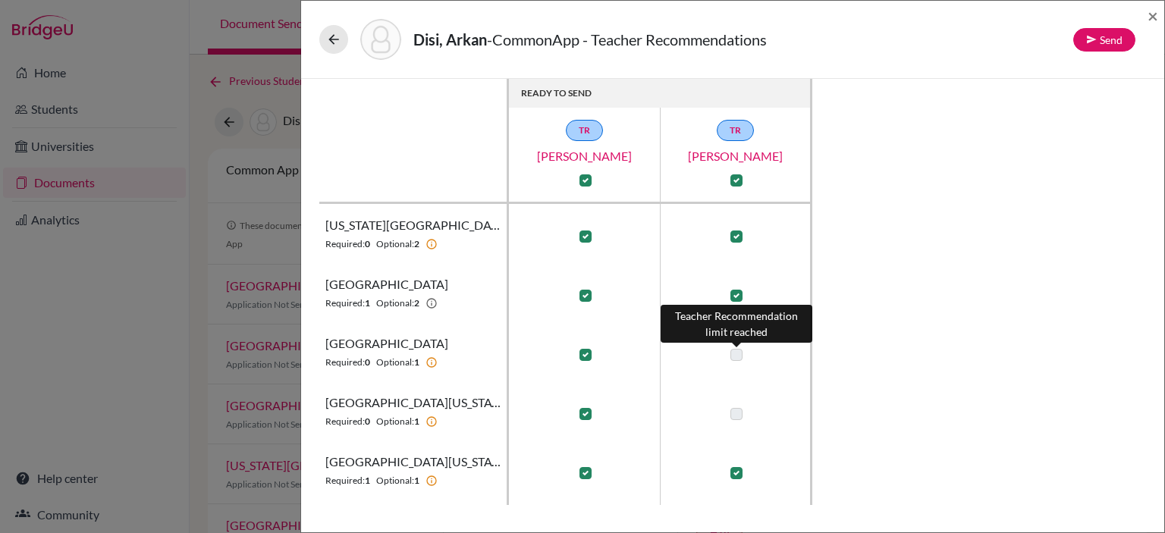
click at [737, 353] on label at bounding box center [736, 355] width 12 height 12
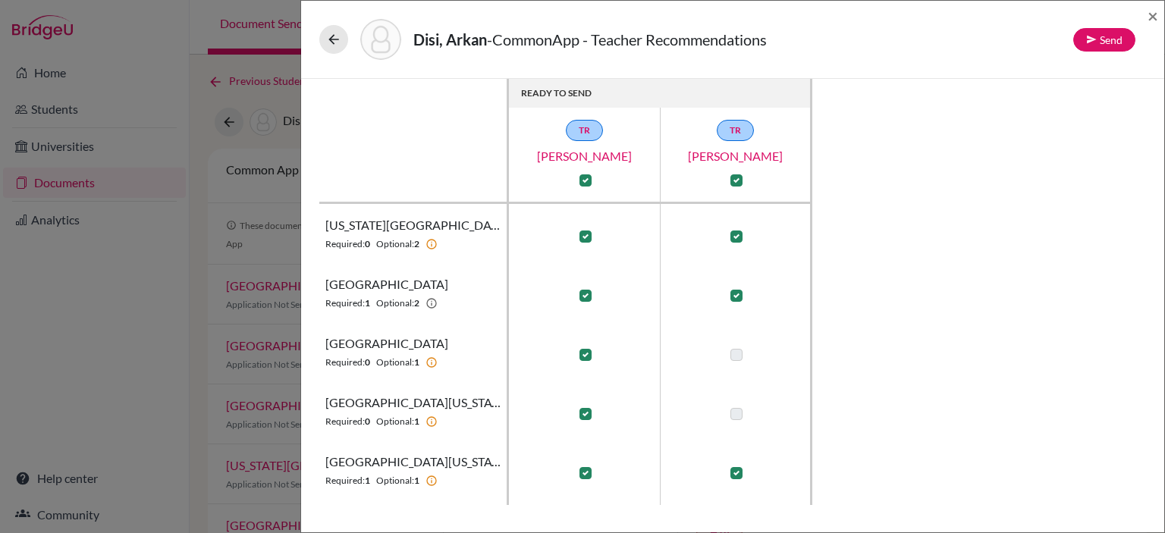
drag, startPoint x: 740, startPoint y: 403, endPoint x: 739, endPoint y: 394, distance: 9.1
click at [740, 403] on td at bounding box center [736, 410] width 152 height 59
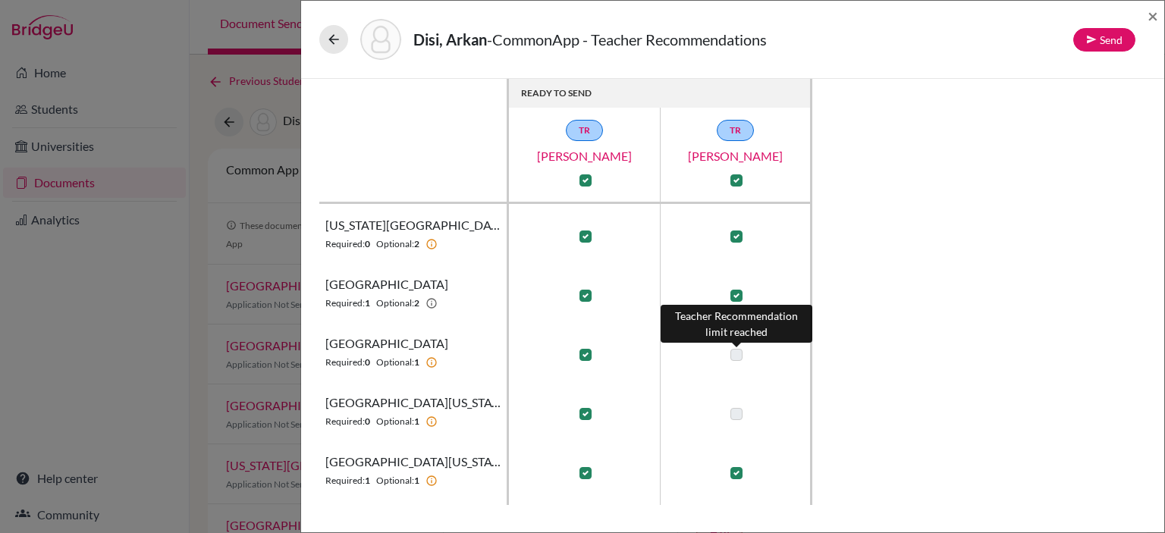
click at [736, 350] on label at bounding box center [736, 355] width 12 height 12
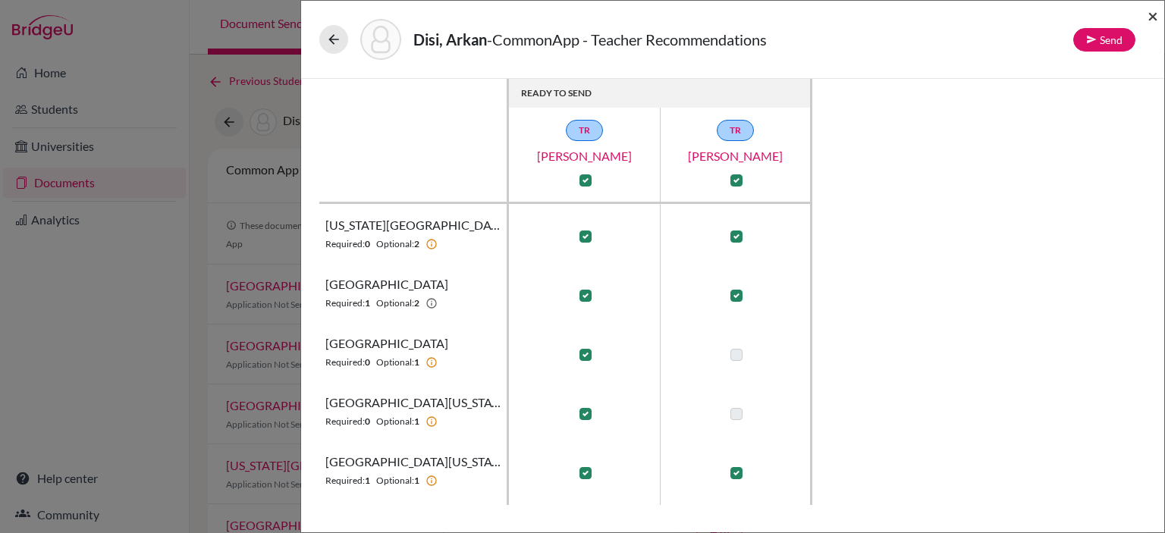
click at [1149, 15] on span "×" at bounding box center [1152, 16] width 11 height 22
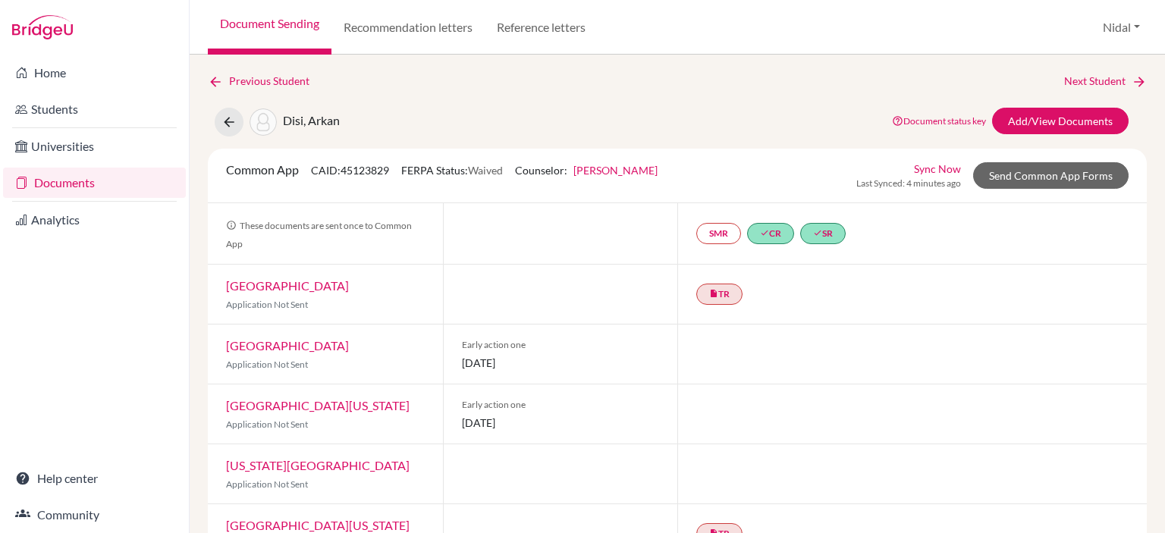
scroll to position [106, 0]
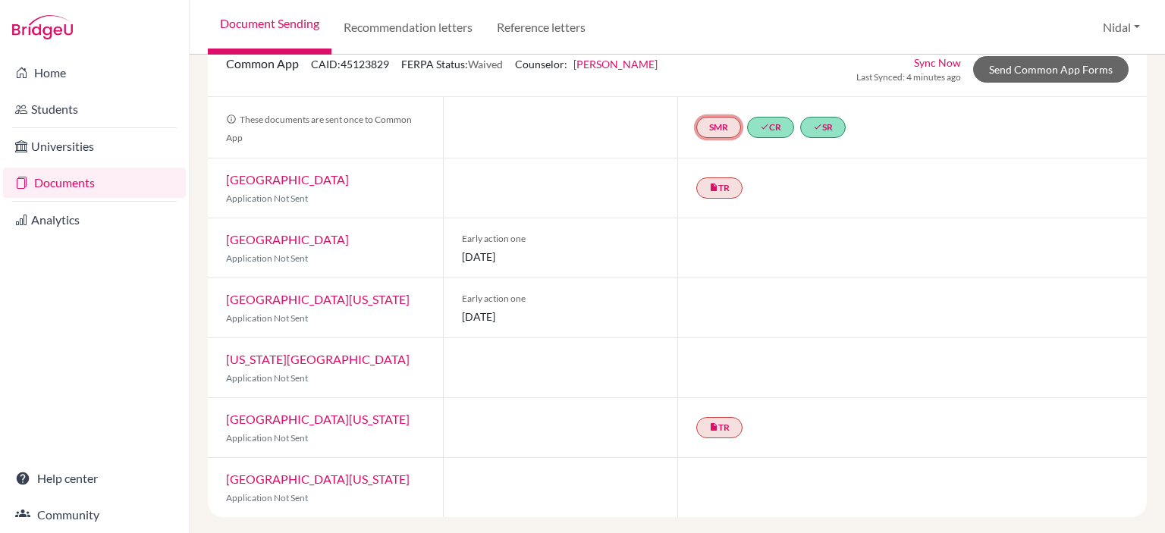
click at [718, 130] on link "SMR" at bounding box center [718, 127] width 45 height 21
click at [705, 181] on link "School midyear report" at bounding box center [718, 185] width 105 height 13
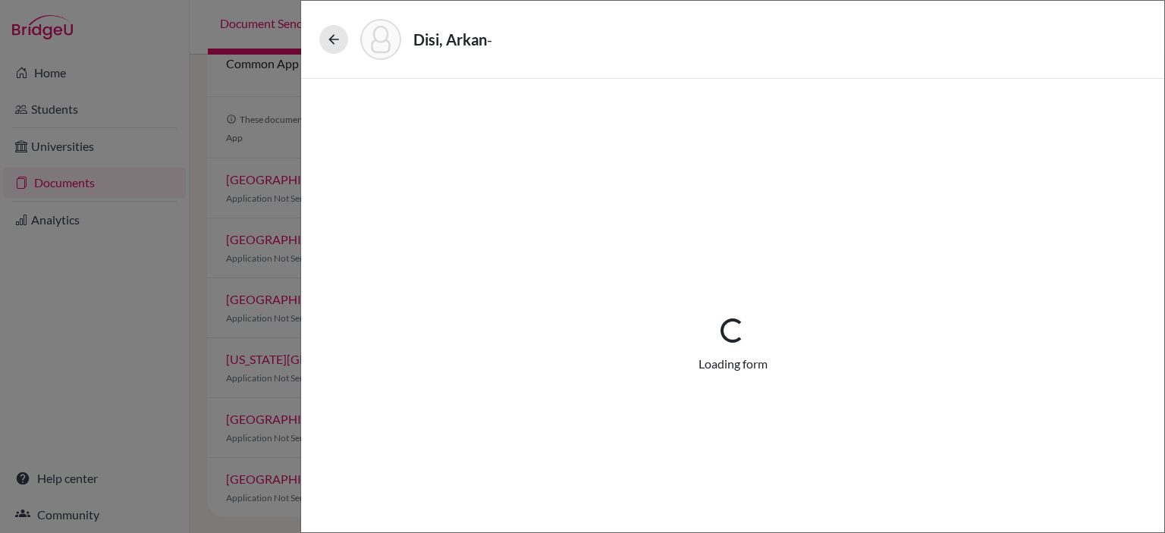
select select "5"
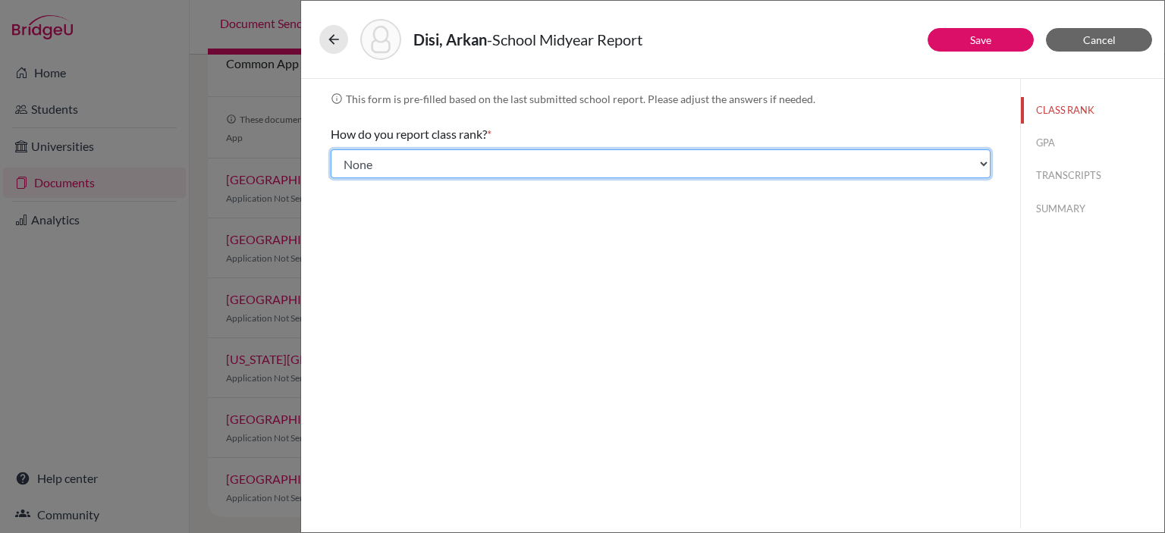
click at [660, 160] on select "Select... Exact Decile Quintile Quartile None" at bounding box center [661, 163] width 660 height 29
click at [331, 149] on select "Select... Exact Decile Quintile Quartile None" at bounding box center [661, 163] width 660 height 29
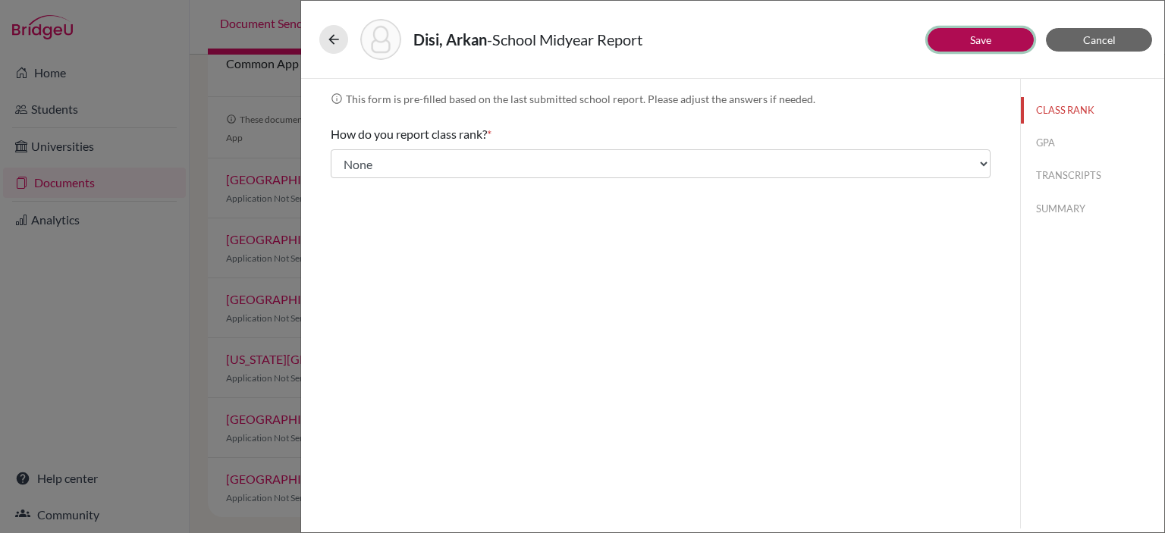
click at [999, 42] on button "Save" at bounding box center [980, 40] width 106 height 24
select select "0"
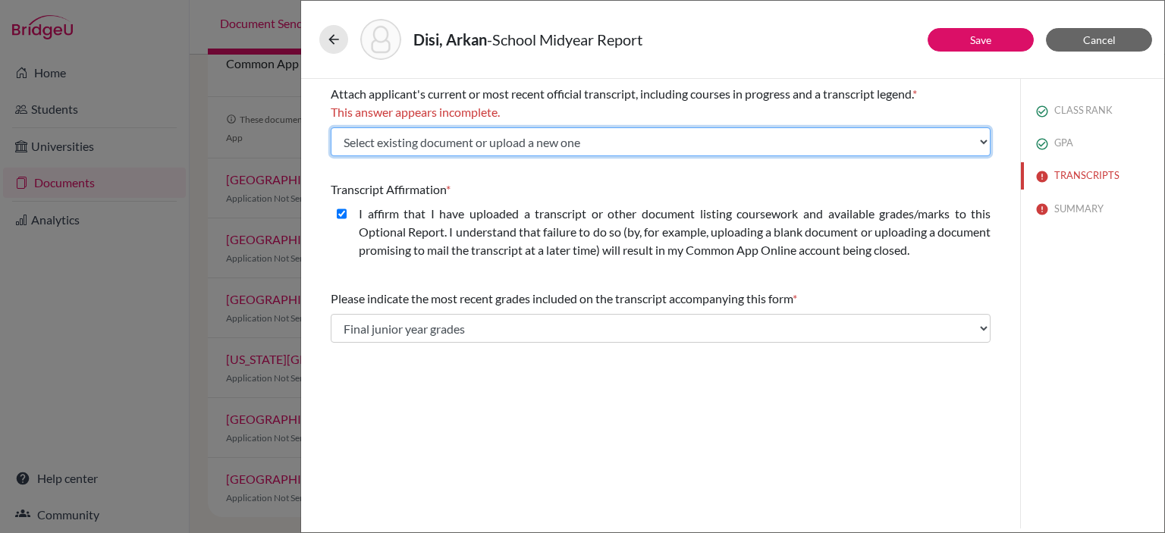
click at [573, 136] on select "Select existing document or upload a new one TRANSCRIPTS 9-11 PREDICTED GRADES …" at bounding box center [661, 141] width 660 height 29
select select "678218"
click at [331, 127] on select "Select existing document or upload a new one TRANSCRIPTS 9-11 PREDICTED GRADES …" at bounding box center [661, 141] width 660 height 29
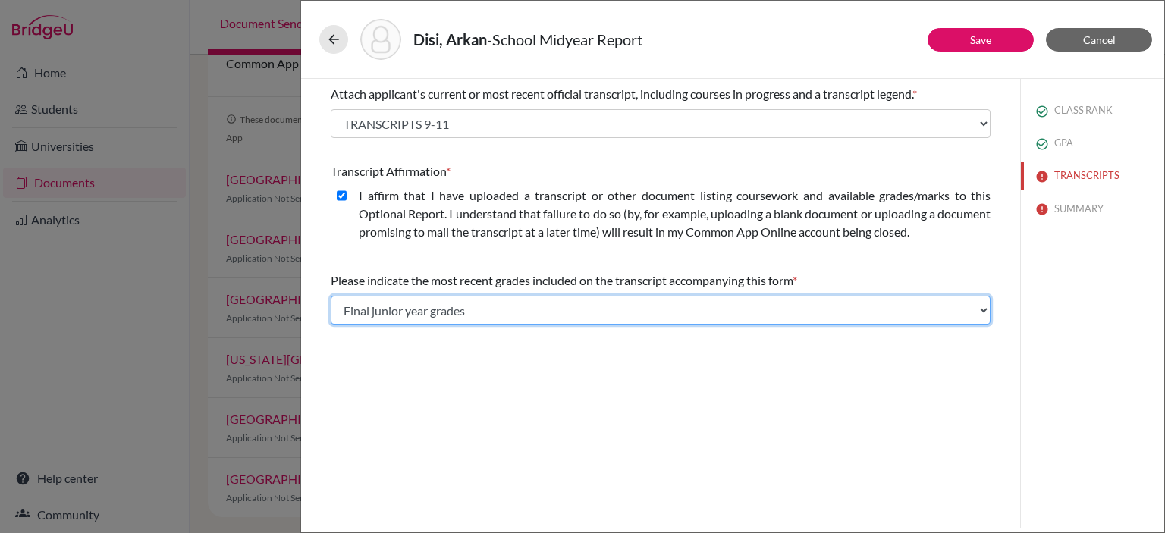
click at [557, 309] on select "Select... Final junior year grades 1st Quarter senior year grades 2nd Quarter/1…" at bounding box center [661, 310] width 660 height 29
click at [331, 296] on select "Select... Final junior year grades 1st Quarter senior year grades 2nd Quarter/1…" at bounding box center [661, 310] width 660 height 29
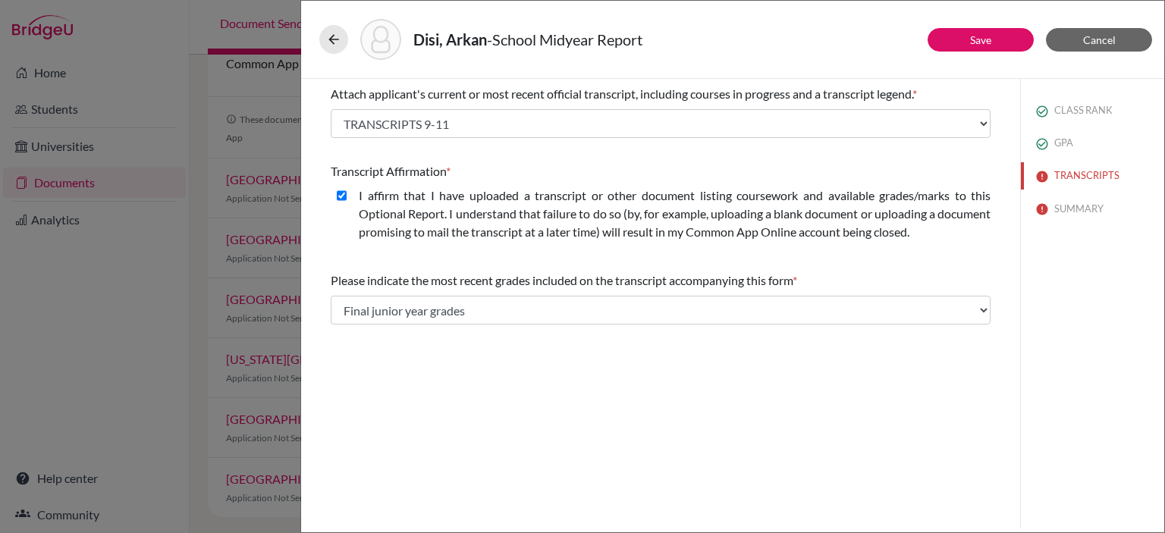
click at [597, 343] on div "Attach applicant's current or most recent official transcript, including course…" at bounding box center [660, 304] width 719 height 450
click at [978, 42] on link "Save" at bounding box center [980, 39] width 21 height 13
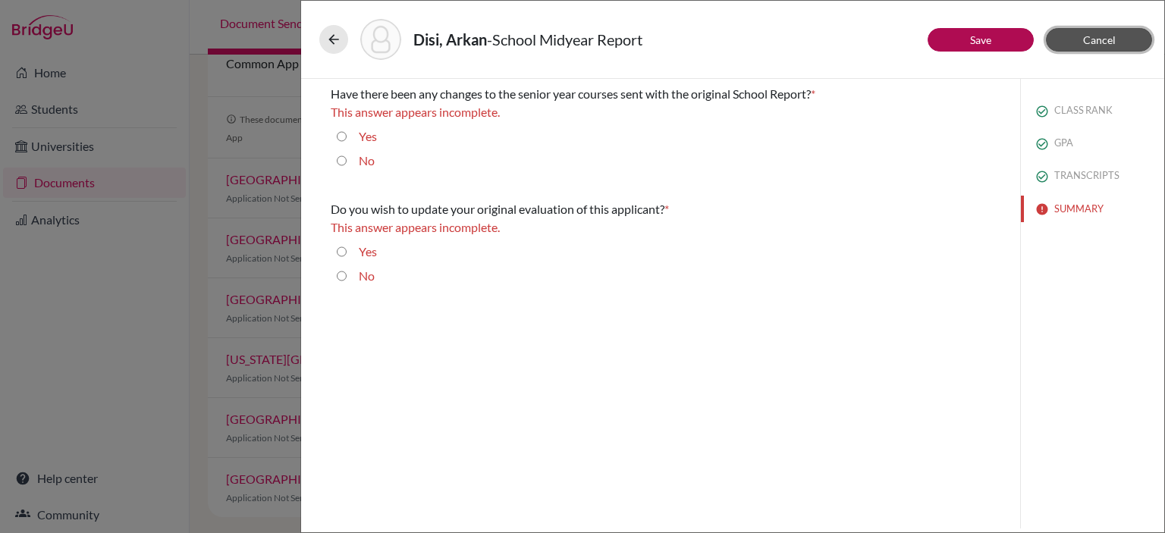
click at [1109, 43] on span "Cancel" at bounding box center [1099, 39] width 33 height 13
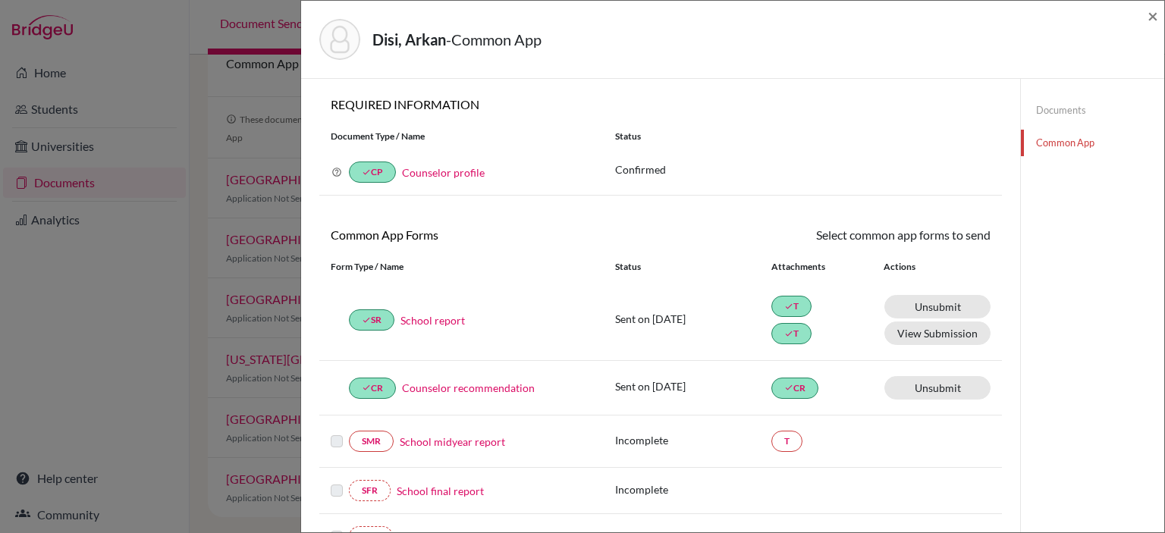
click at [435, 319] on link "School report" at bounding box center [432, 320] width 64 height 16
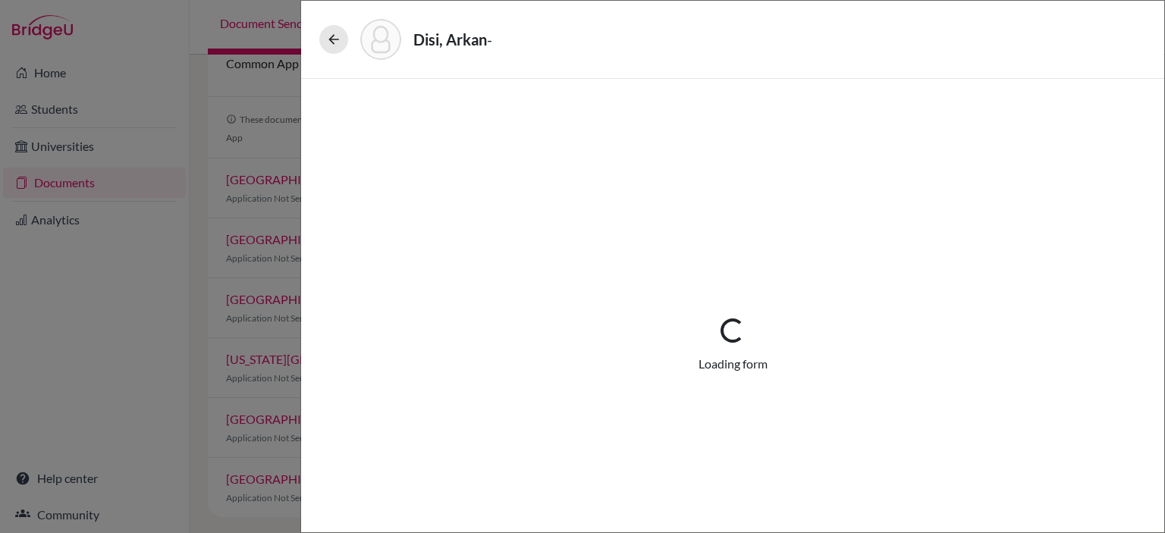
select select "2"
select select "678218"
select select "0"
select select "1"
select select "678217"
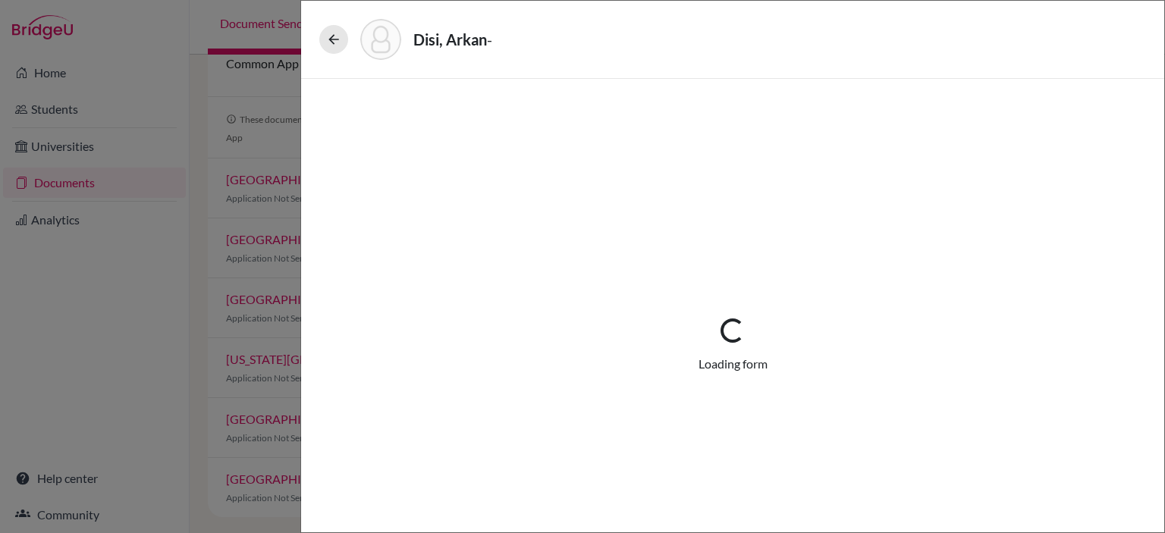
select select "0"
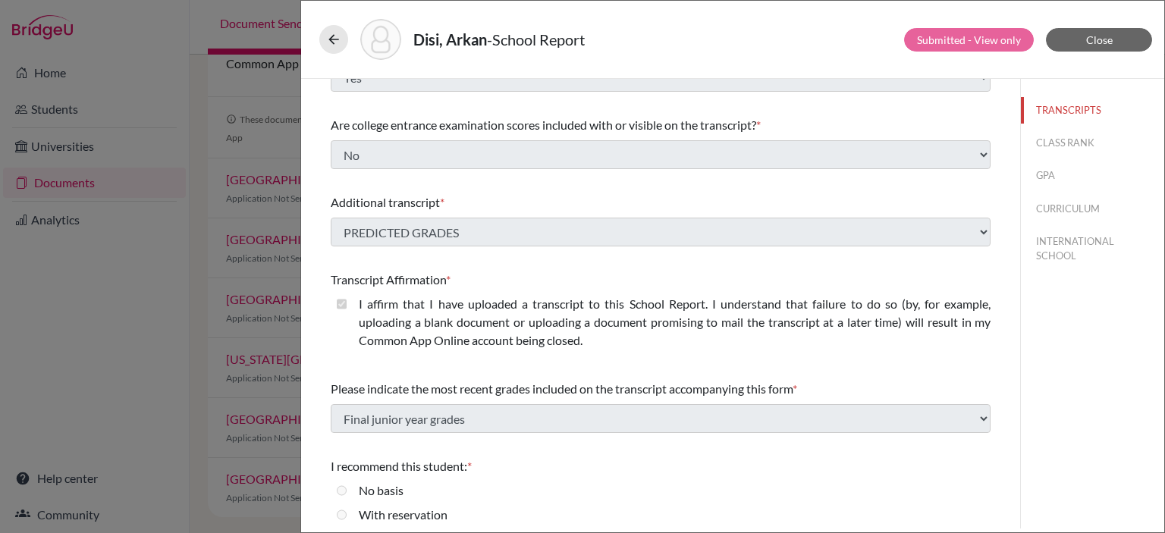
scroll to position [281, 0]
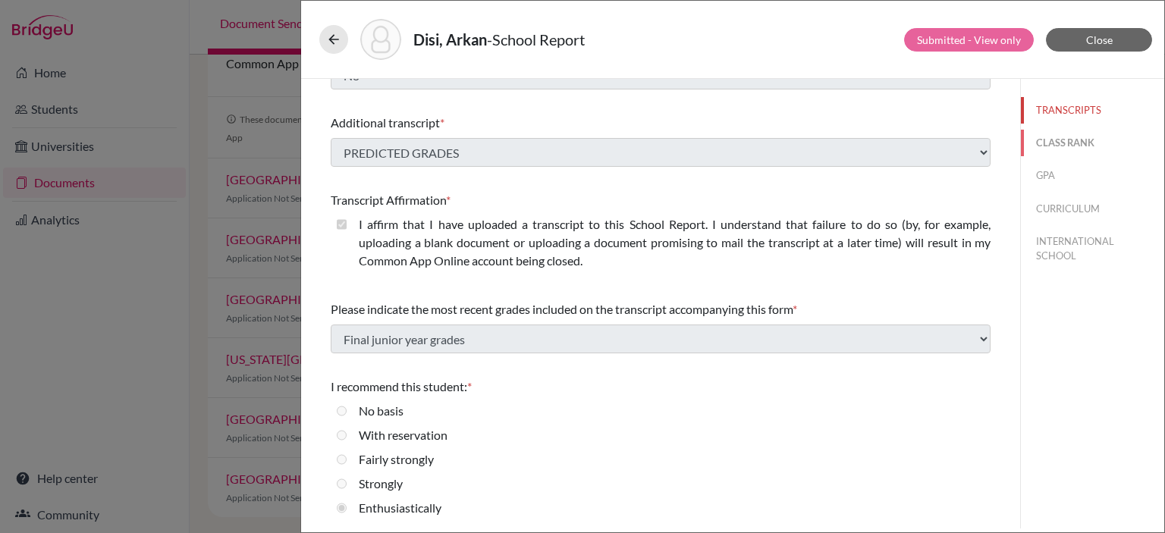
click at [1065, 143] on button "CLASS RANK" at bounding box center [1092, 143] width 143 height 27
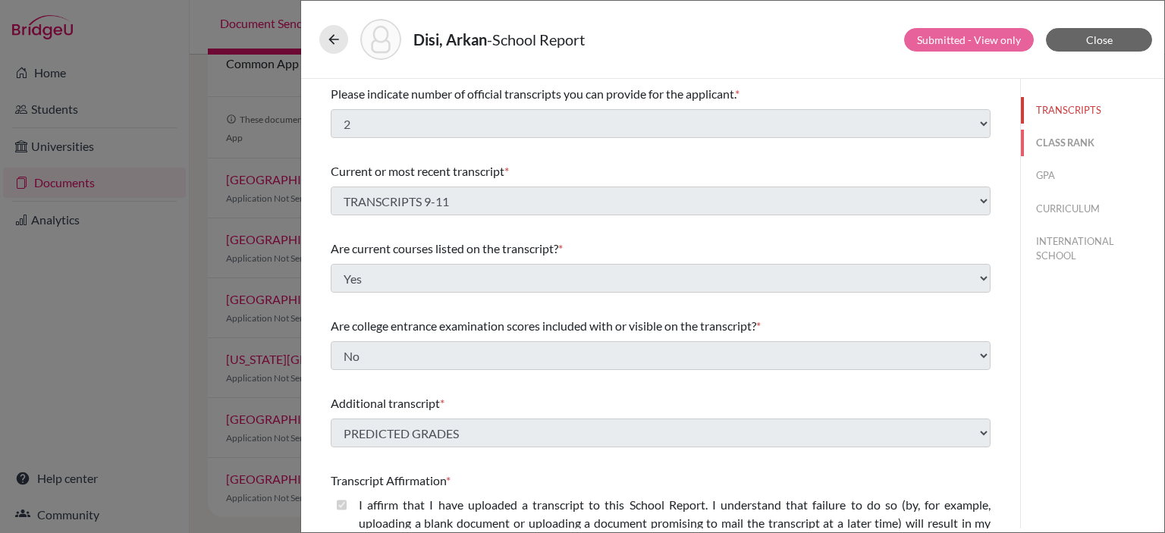
select select "5"
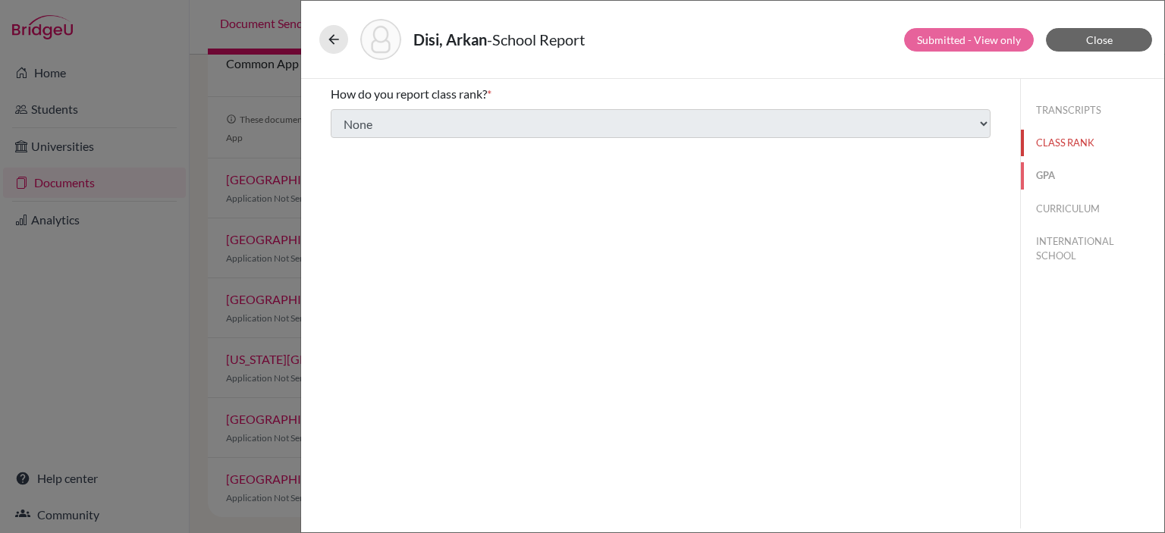
click at [1042, 177] on button "GPA" at bounding box center [1092, 175] width 143 height 27
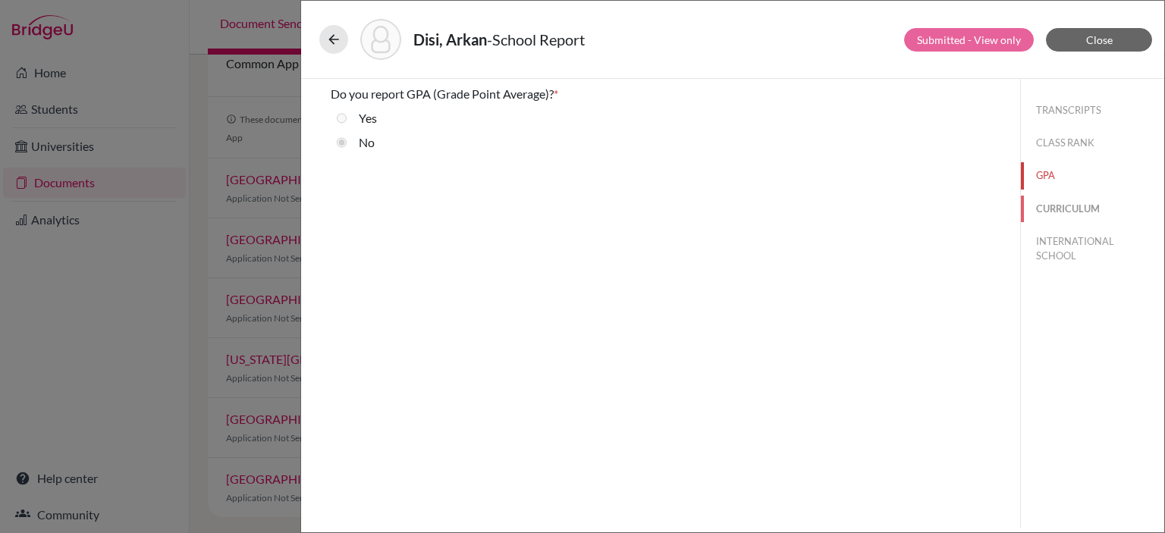
click at [1050, 205] on button "CURRICULUM" at bounding box center [1092, 209] width 143 height 27
select select "4"
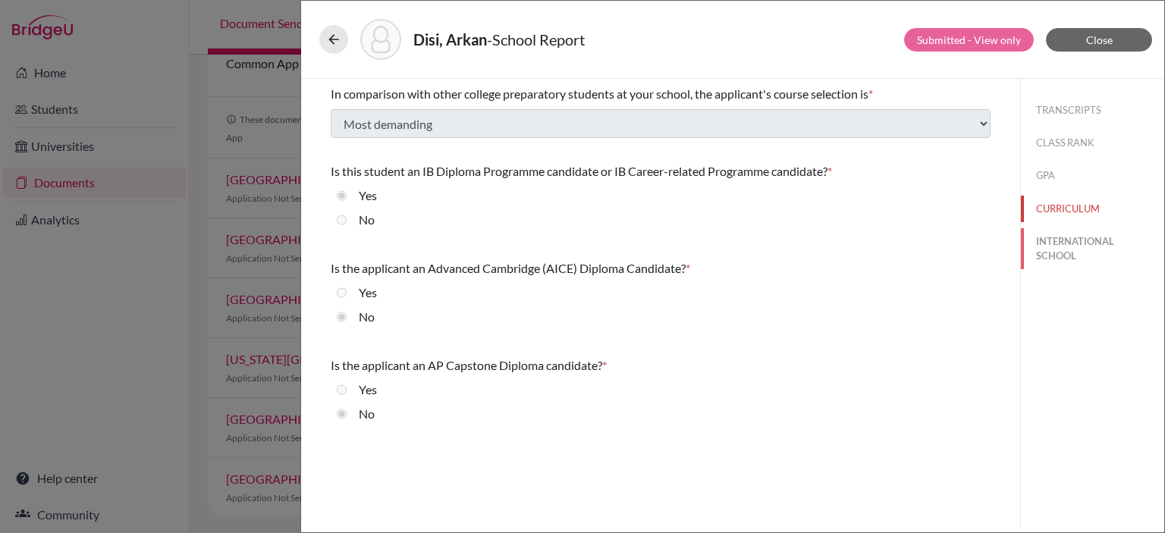
click at [1049, 245] on button "INTERNATIONAL SCHOOL" at bounding box center [1092, 248] width 143 height 41
radio input "true"
select select "14"
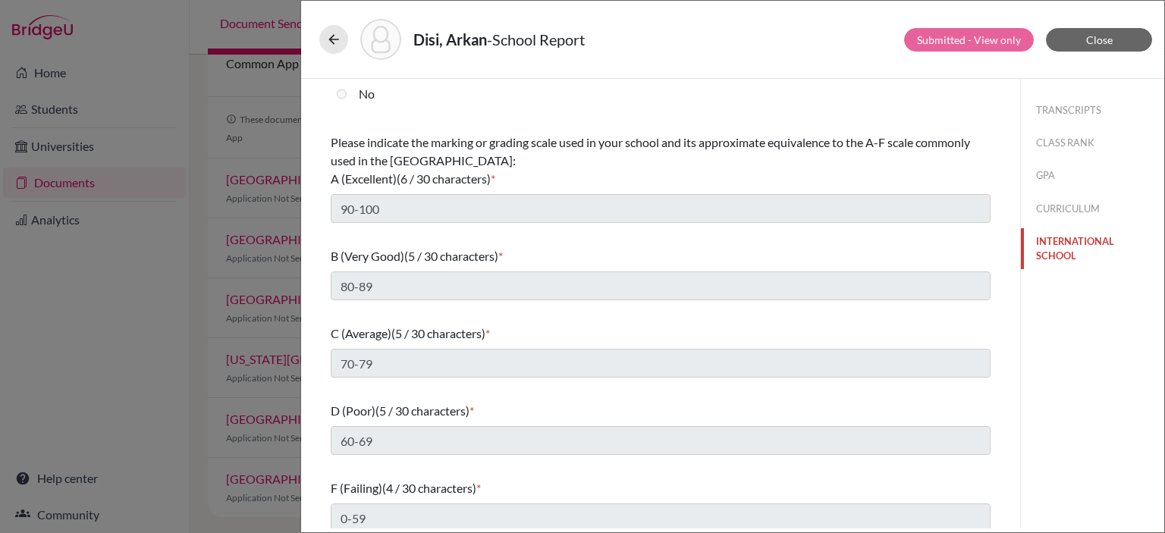
scroll to position [171, 0]
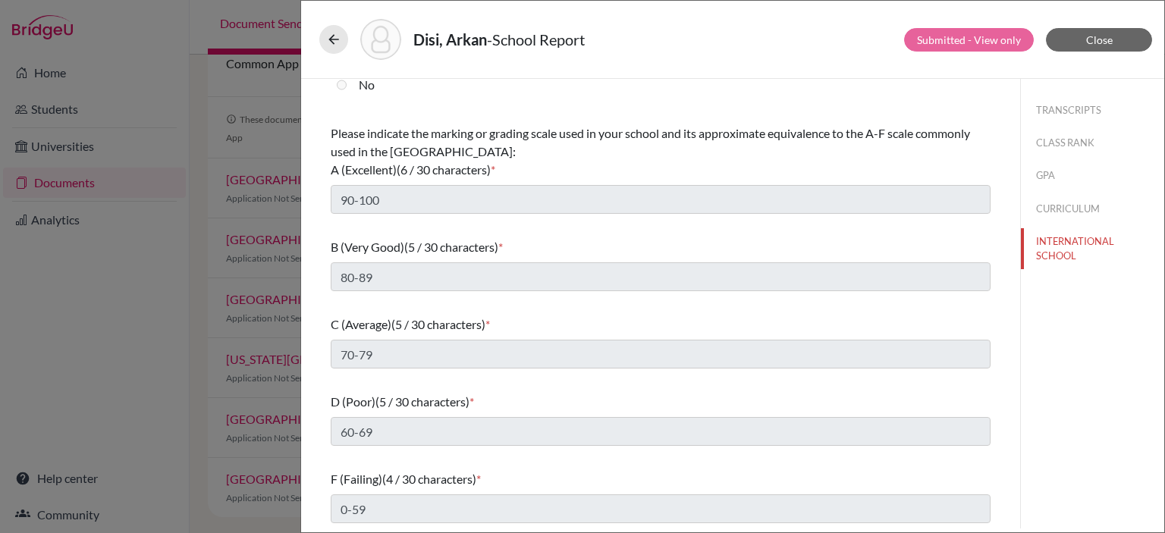
drag, startPoint x: 522, startPoint y: 434, endPoint x: 525, endPoint y: 485, distance: 50.9
click at [522, 472] on div "What is the primary language of instruction in your secondary school? * Select.…" at bounding box center [661, 218] width 660 height 622
click at [193, 130] on div "Disi, Arkan - School Report Submitted - View only Close What is the primary lan…" at bounding box center [582, 266] width 1165 height 533
drag, startPoint x: 122, startPoint y: 114, endPoint x: 103, endPoint y: 80, distance: 39.7
click at [122, 112] on div "Disi, Arkan - School Report Submitted - View only Close What is the primary lan…" at bounding box center [582, 266] width 1165 height 533
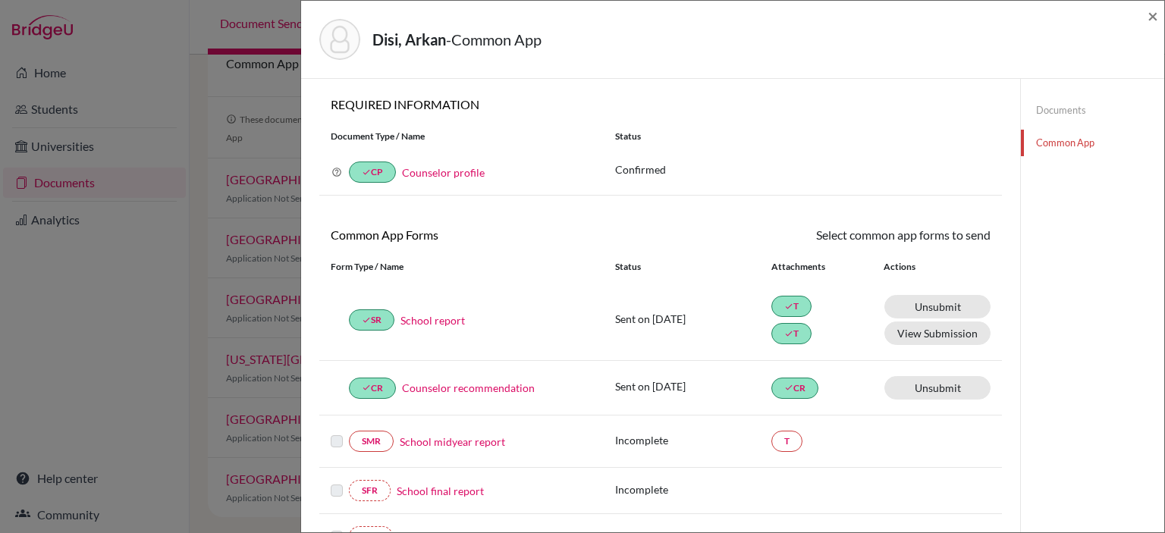
click at [162, 57] on div "Disi, Arkan - Common App × × REQUIRED INFORMATION Document Type / Name Status W…" at bounding box center [582, 266] width 1165 height 533
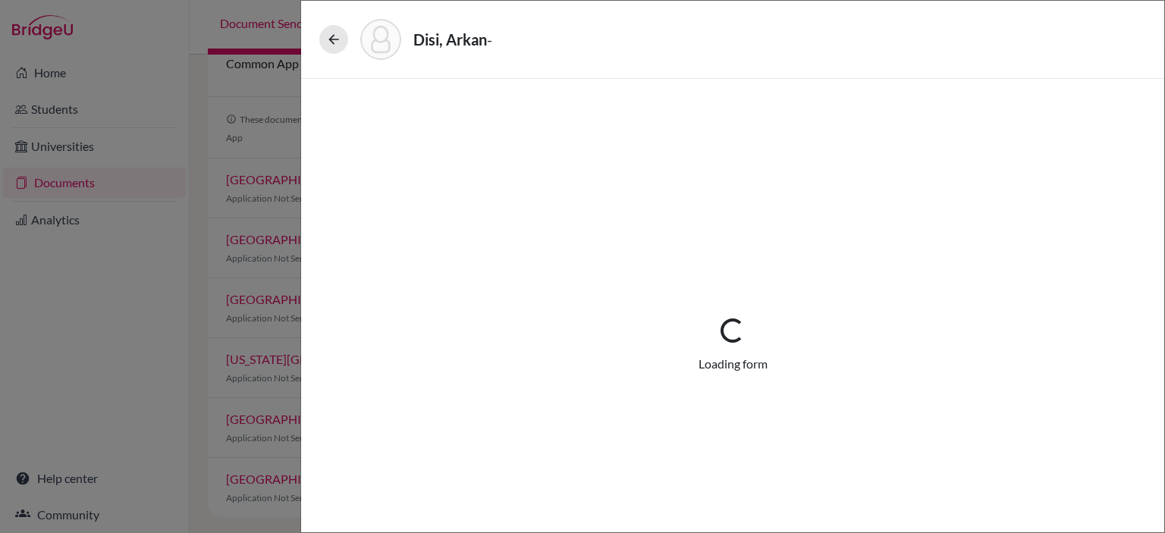
select select "5"
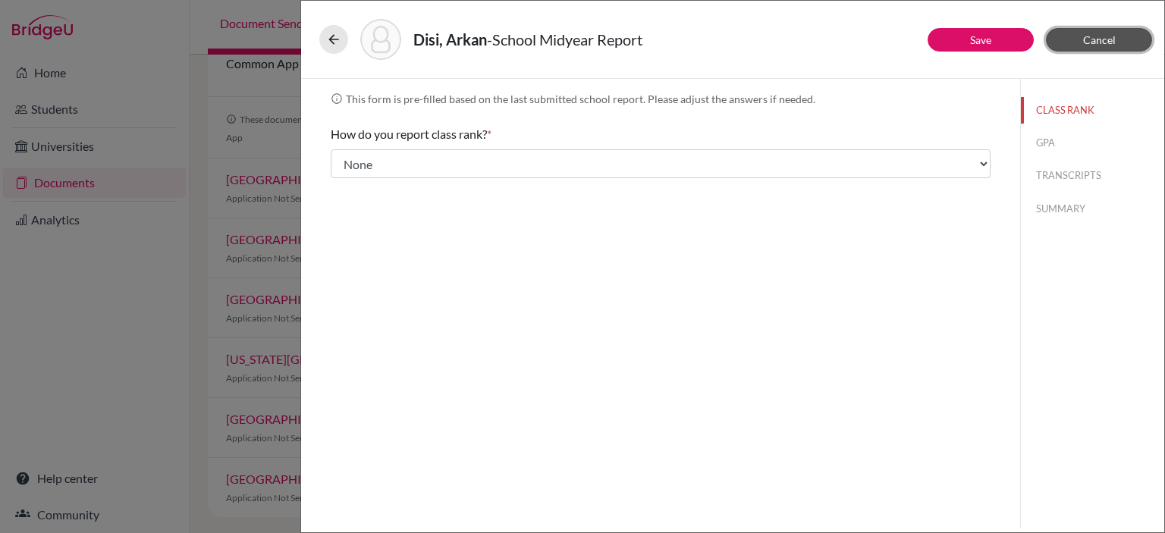
click at [1122, 39] on button "Cancel" at bounding box center [1099, 40] width 106 height 24
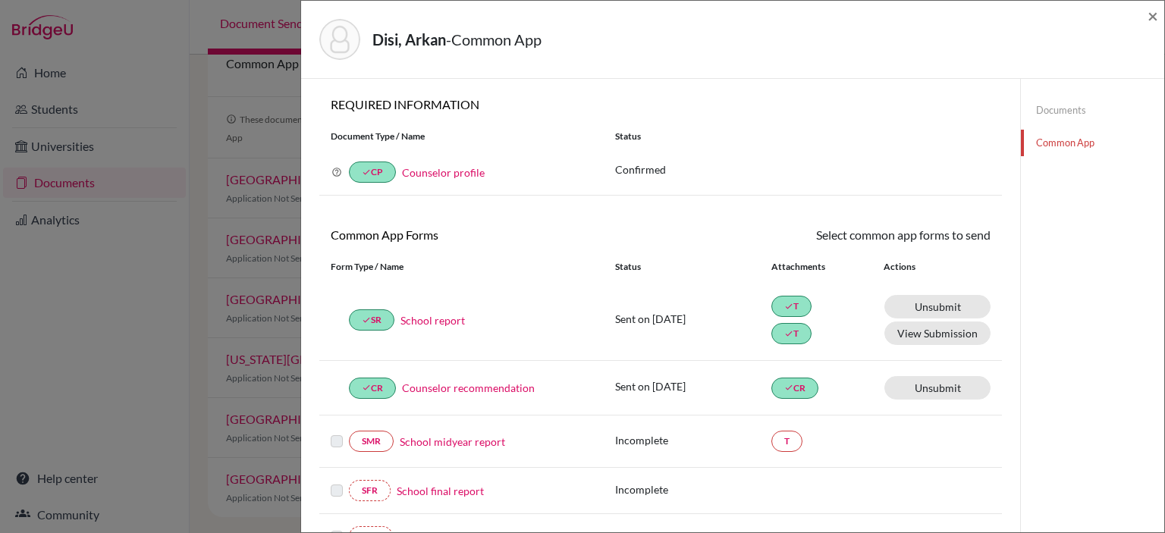
click at [273, 69] on div "Disi, Arkan - Common App × × REQUIRED INFORMATION Document Type / Name Status W…" at bounding box center [582, 266] width 1165 height 533
click at [1152, 20] on span "×" at bounding box center [1152, 16] width 11 height 22
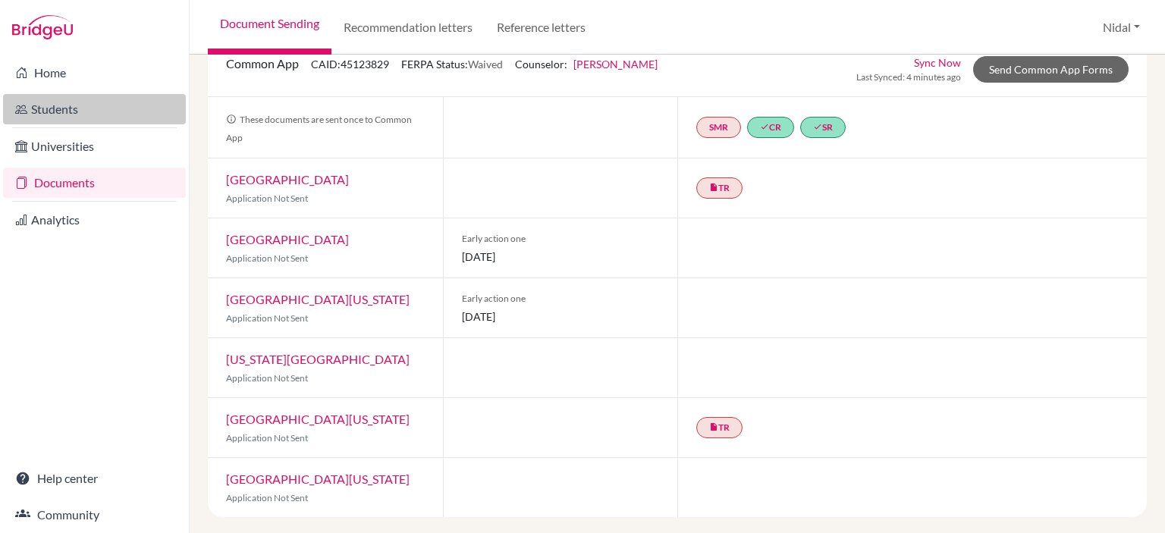
click at [45, 102] on link "Students" at bounding box center [94, 109] width 183 height 30
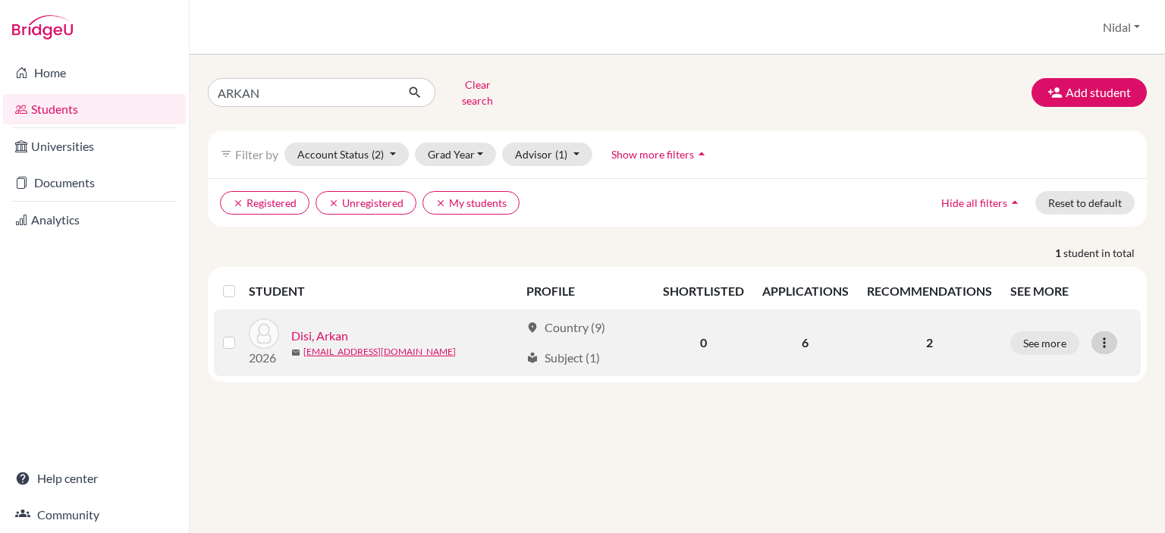
click at [1109, 335] on icon at bounding box center [1103, 342] width 15 height 15
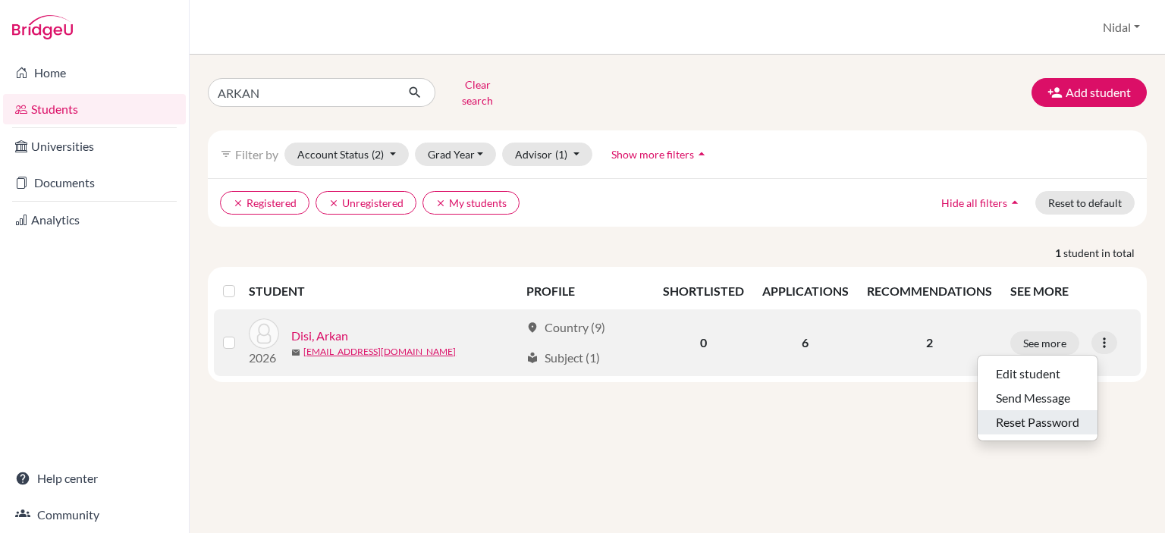
click at [1062, 412] on button "Reset Password" at bounding box center [1037, 422] width 120 height 24
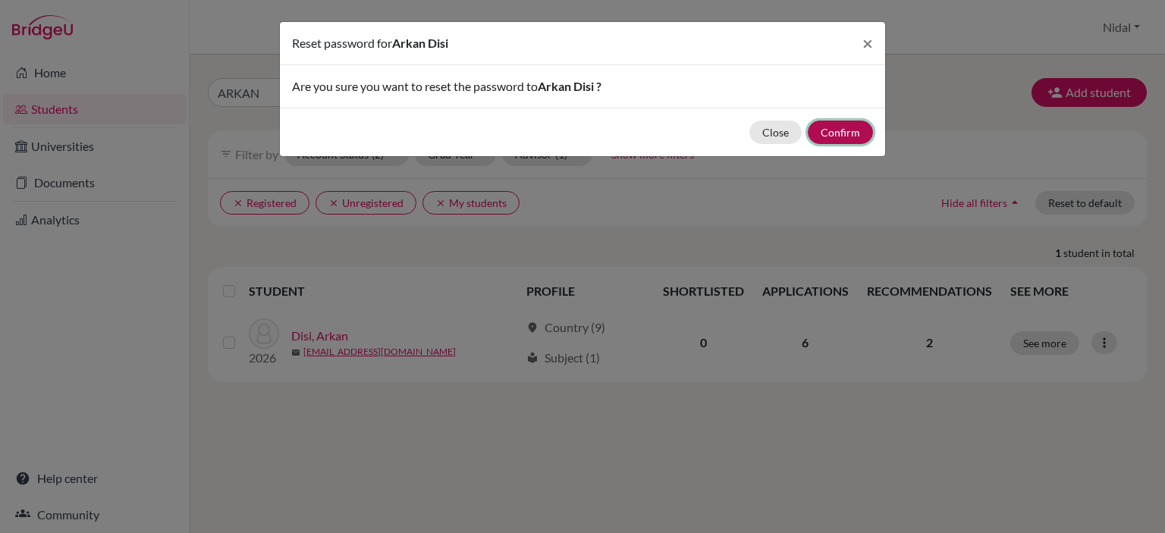
click at [830, 131] on button "Confirm" at bounding box center [840, 133] width 65 height 24
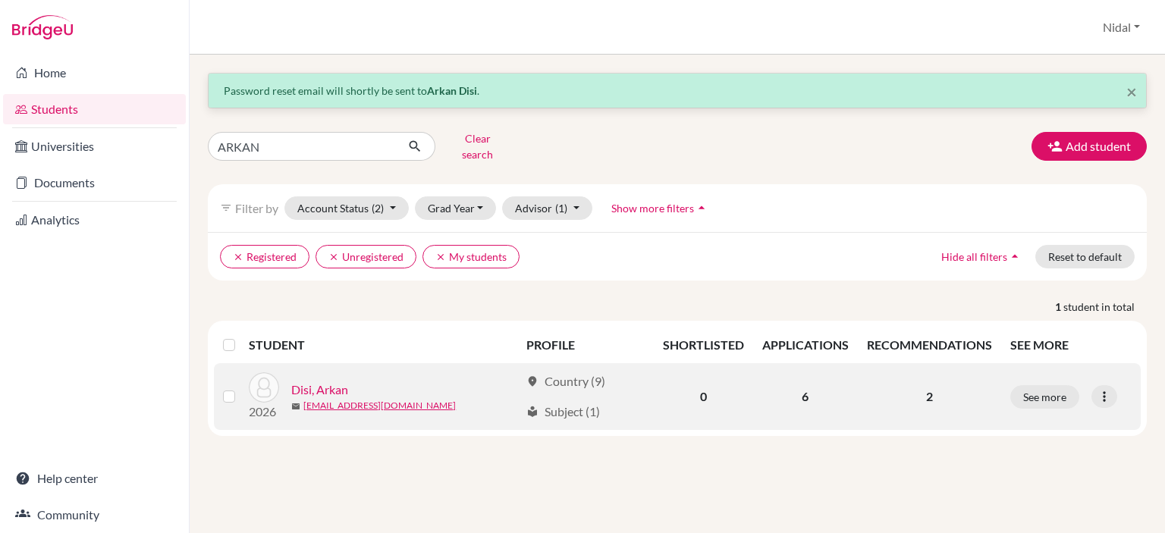
click at [304, 381] on link "Disi, Arkan" at bounding box center [319, 390] width 57 height 18
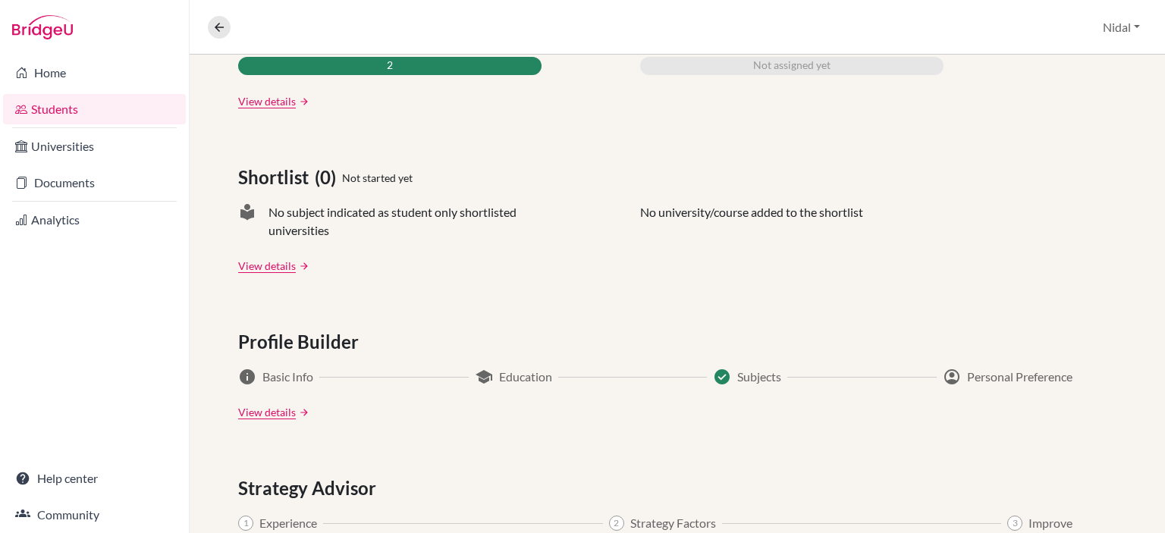
scroll to position [758, 0]
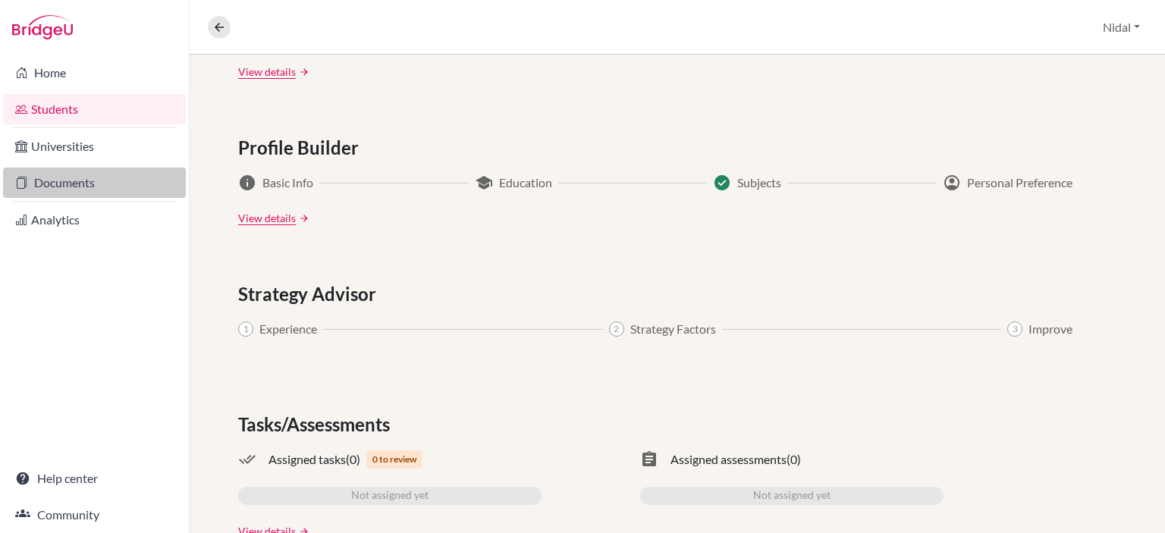
click at [67, 186] on link "Documents" at bounding box center [94, 183] width 183 height 30
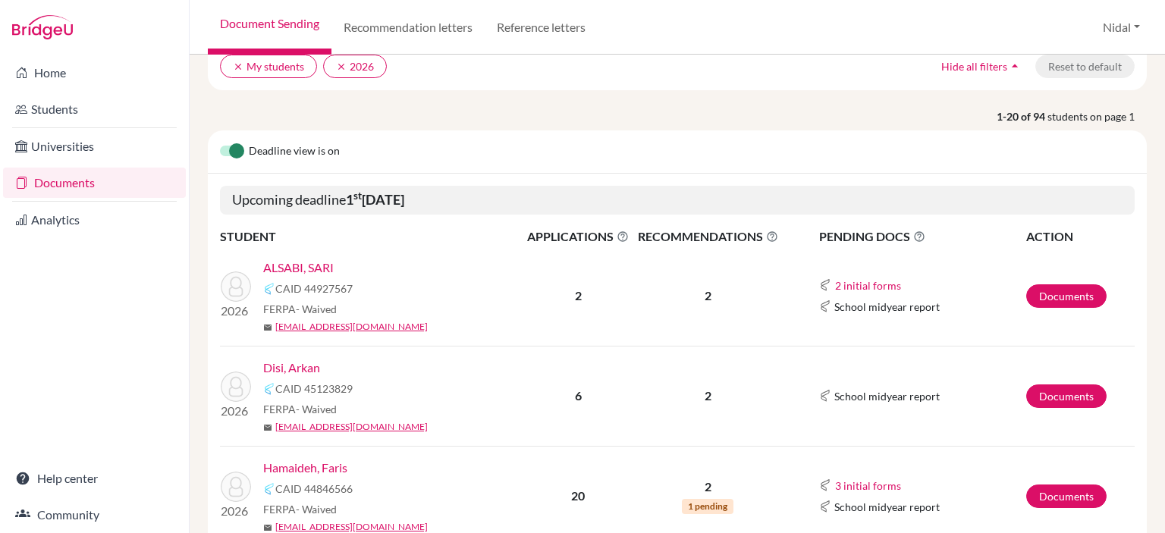
scroll to position [227, 0]
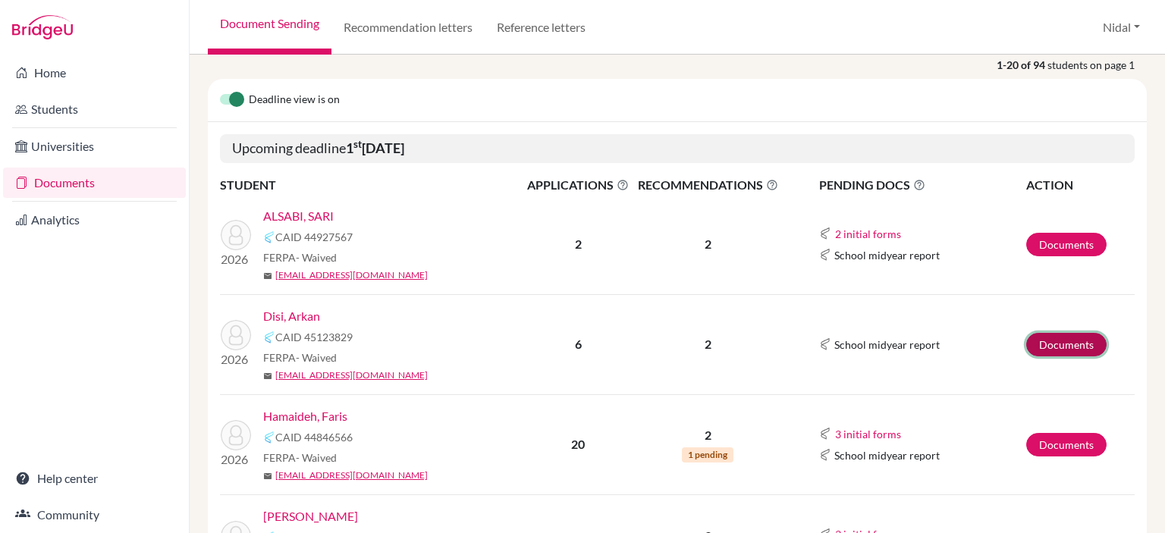
click at [1041, 341] on link "Documents" at bounding box center [1066, 345] width 80 height 24
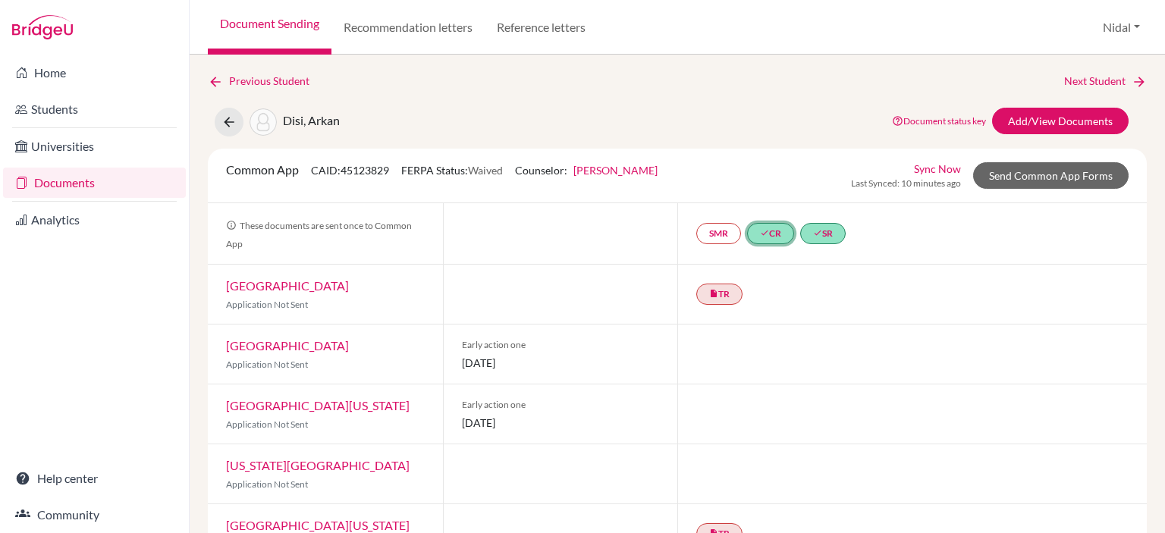
drag, startPoint x: 762, startPoint y: 233, endPoint x: 765, endPoint y: 249, distance: 16.2
click at [765, 249] on div "SMR done CR done SR" at bounding box center [911, 233] width 469 height 61
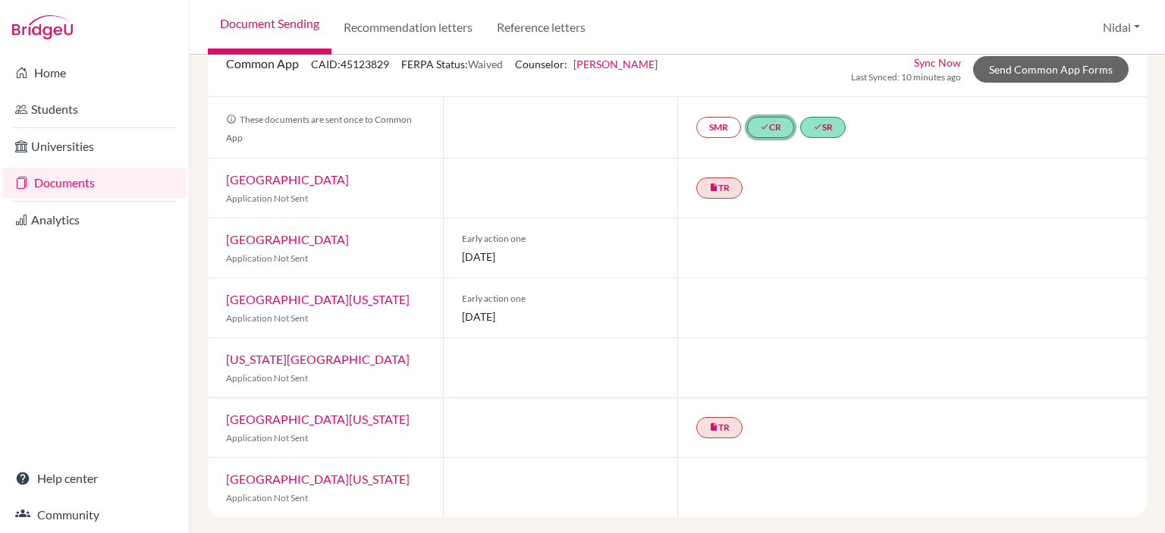
scroll to position [30, 0]
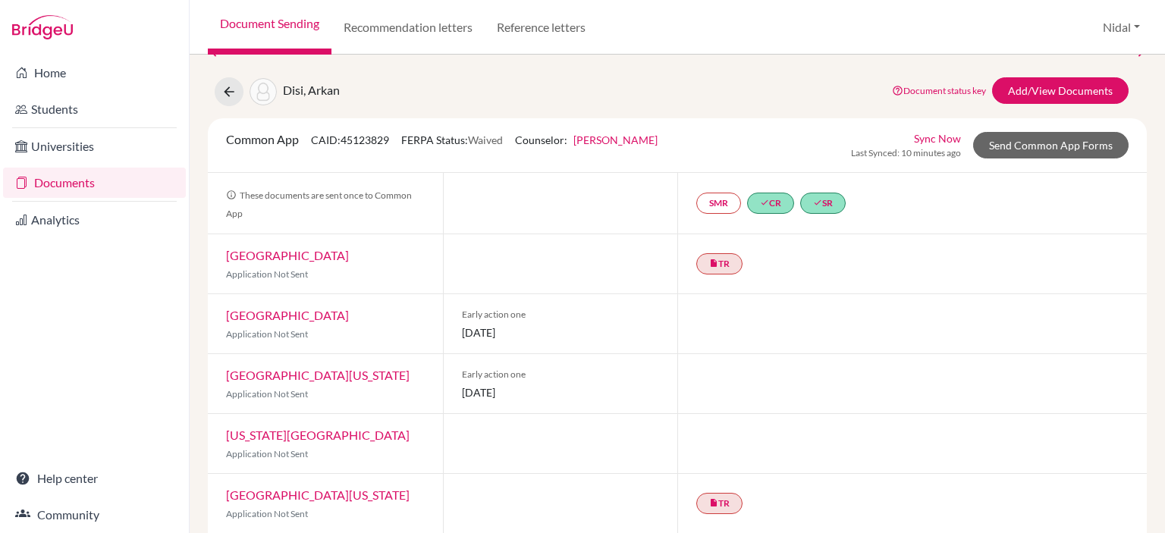
click at [720, 140] on div "Common App CAID: 45123829 FERPA Status: Waived Counselor: [PERSON_NAME] First N…" at bounding box center [677, 145] width 925 height 30
click at [105, 219] on link "Analytics" at bounding box center [94, 220] width 183 height 30
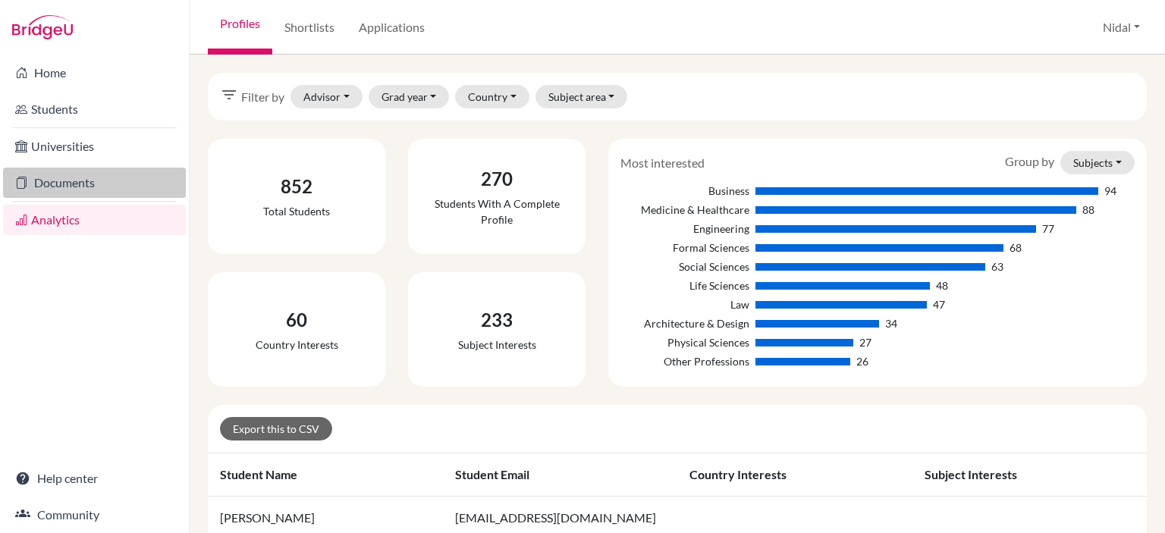
click at [105, 181] on link "Documents" at bounding box center [94, 183] width 183 height 30
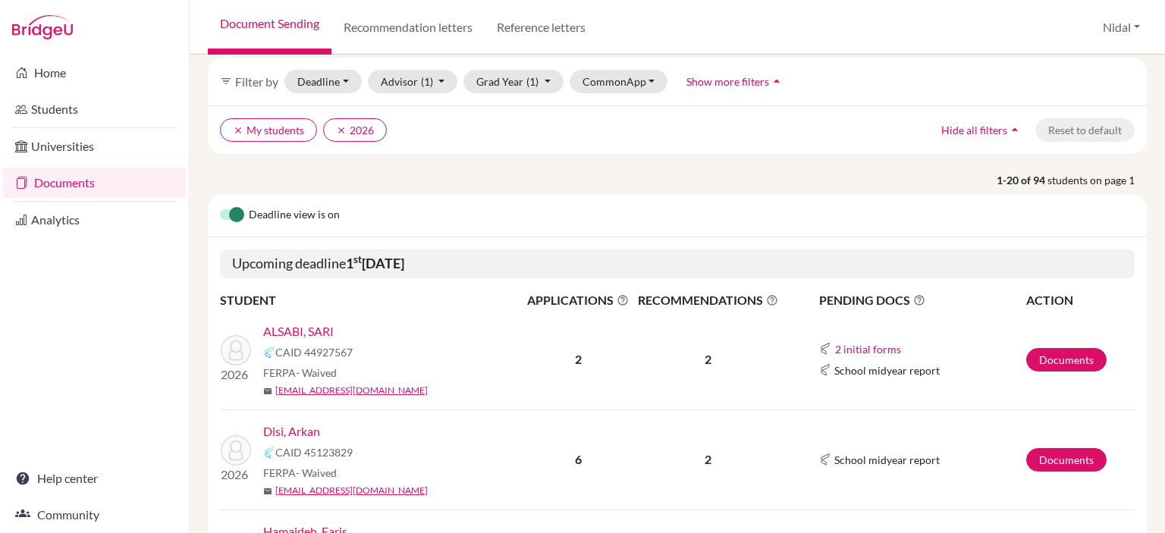
scroll to position [227, 0]
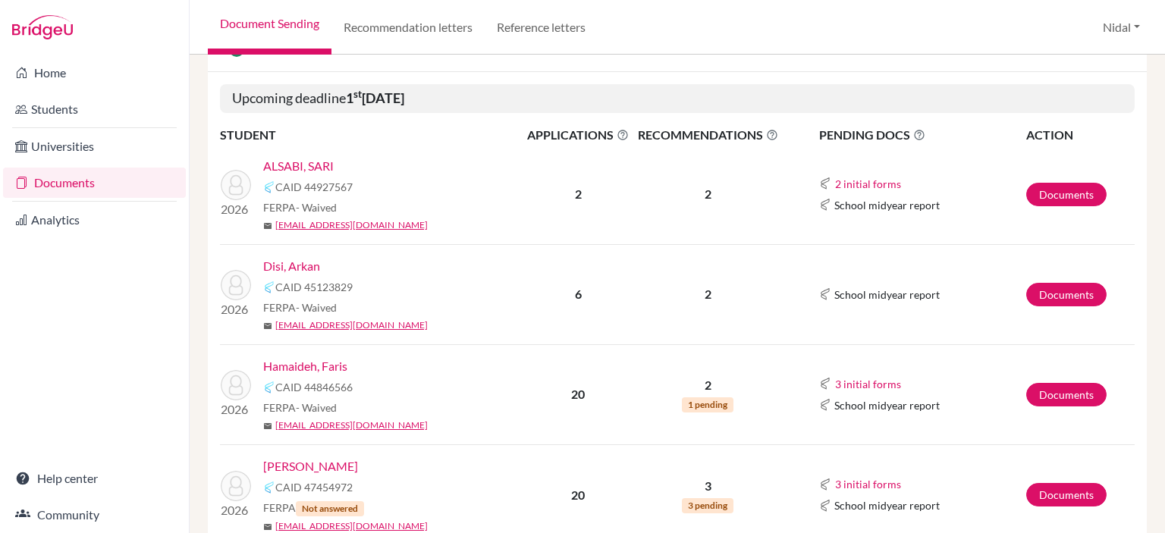
click at [282, 265] on link "Disi, Arkan" at bounding box center [291, 266] width 57 height 18
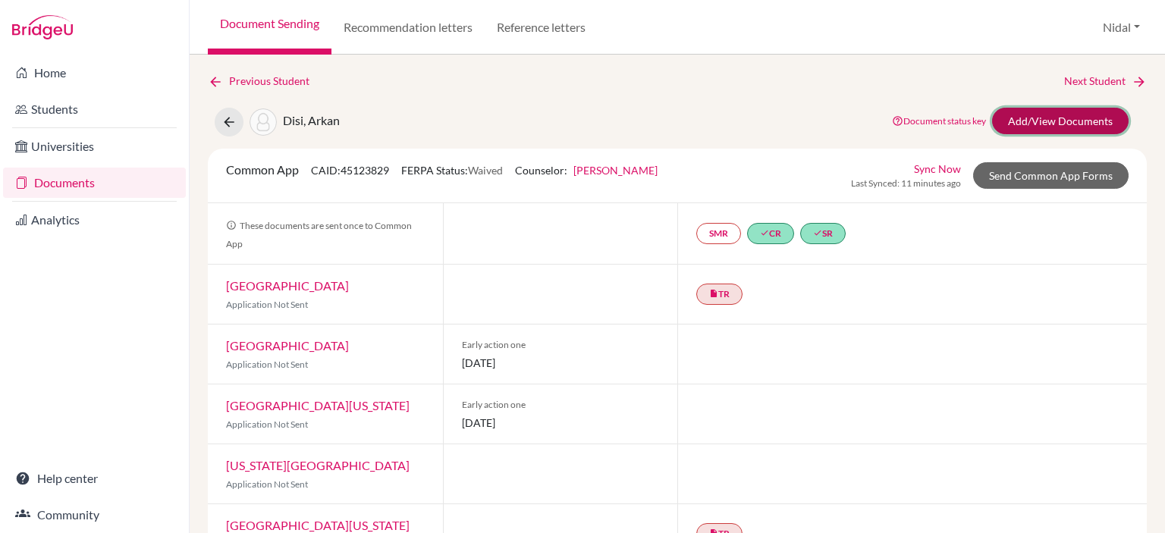
click at [1024, 124] on link "Add/View Documents" at bounding box center [1060, 121] width 136 height 27
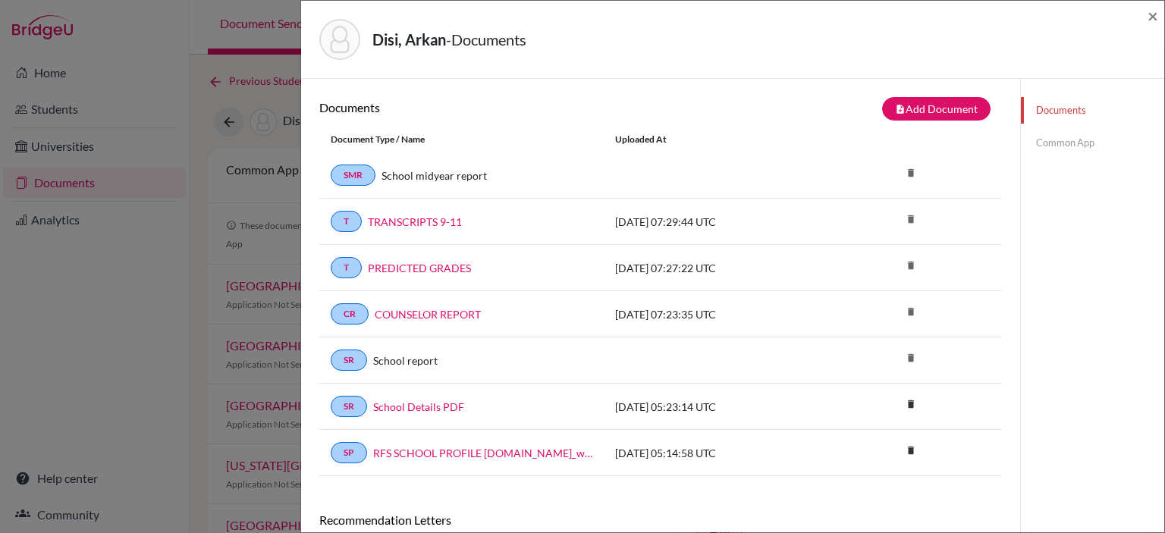
click at [1051, 138] on link "Common App" at bounding box center [1092, 143] width 143 height 27
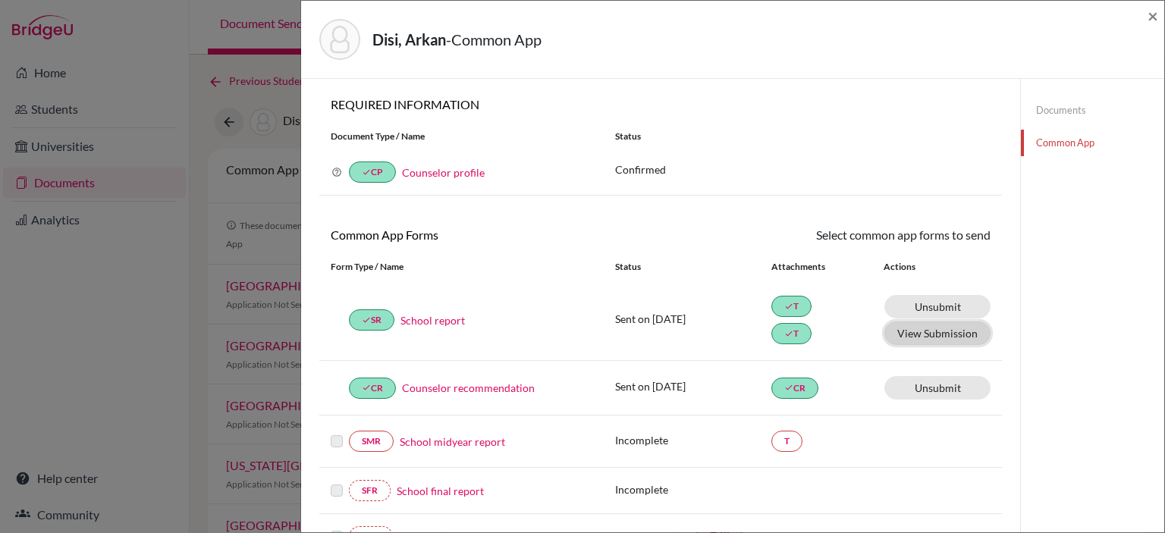
click at [925, 335] on button "View Submission" at bounding box center [937, 333] width 106 height 24
click at [795, 308] on link "done T" at bounding box center [791, 306] width 40 height 21
click at [889, 333] on button "View Submission" at bounding box center [937, 333] width 106 height 24
click at [784, 383] on icon "done" at bounding box center [788, 387] width 9 height 9
click at [481, 384] on link "Counselor recommendation" at bounding box center [468, 388] width 133 height 16
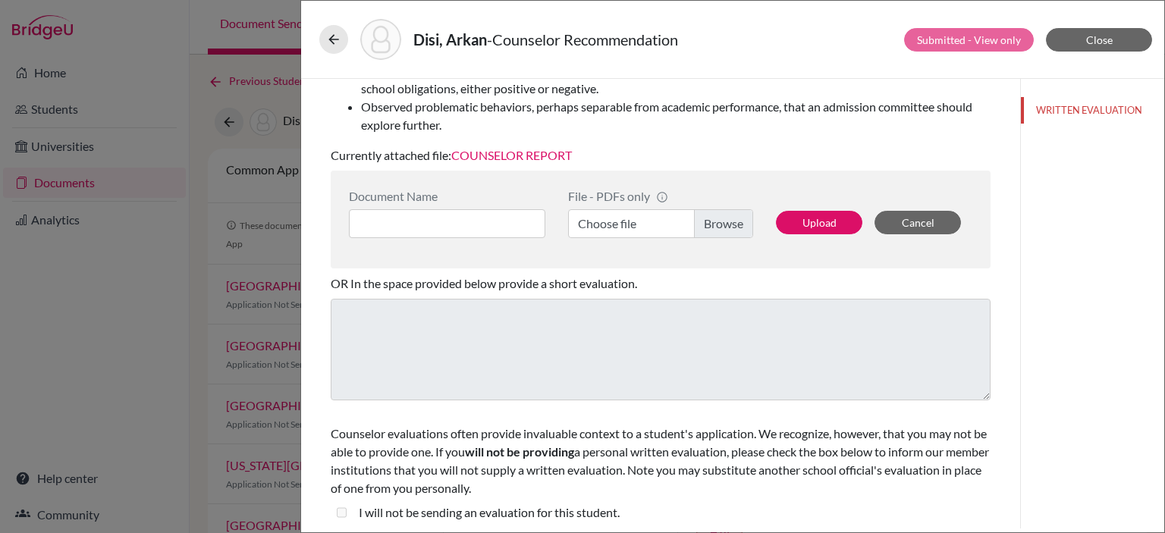
scroll to position [310, 0]
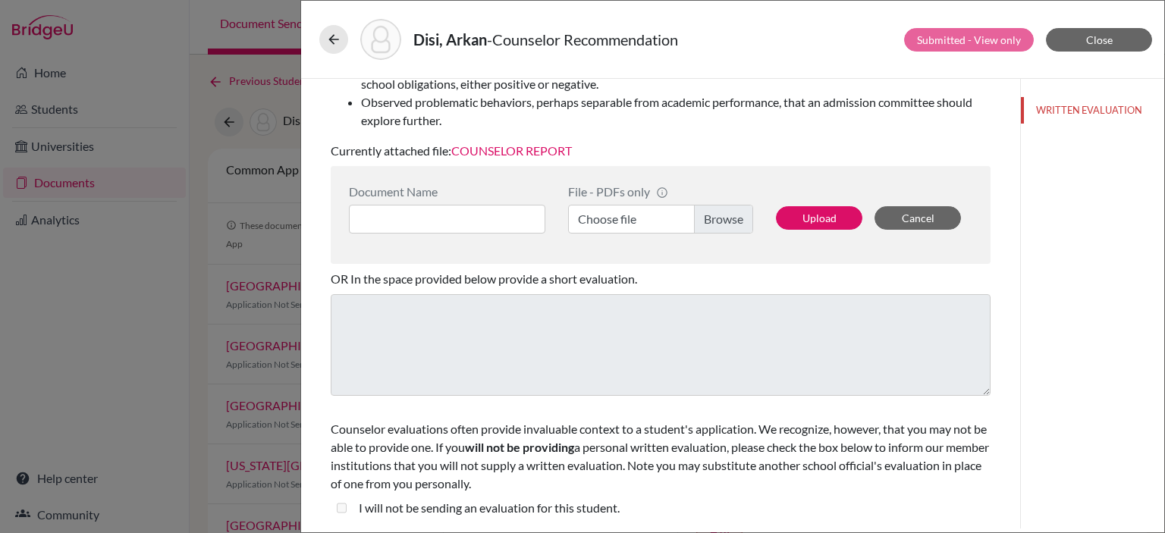
click at [500, 152] on link "COUNSELOR REPORT" at bounding box center [511, 150] width 121 height 14
